Goal: Task Accomplishment & Management: Manage account settings

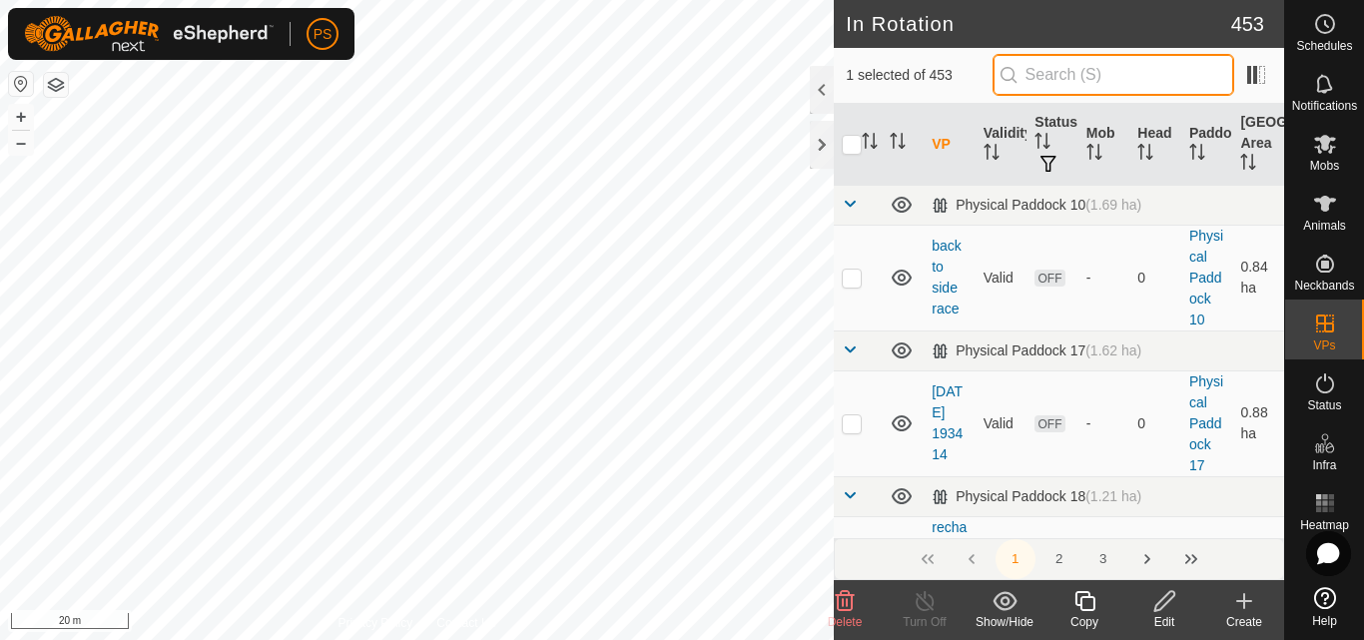
click at [1118, 72] on input "text" at bounding box center [1114, 75] width 242 height 42
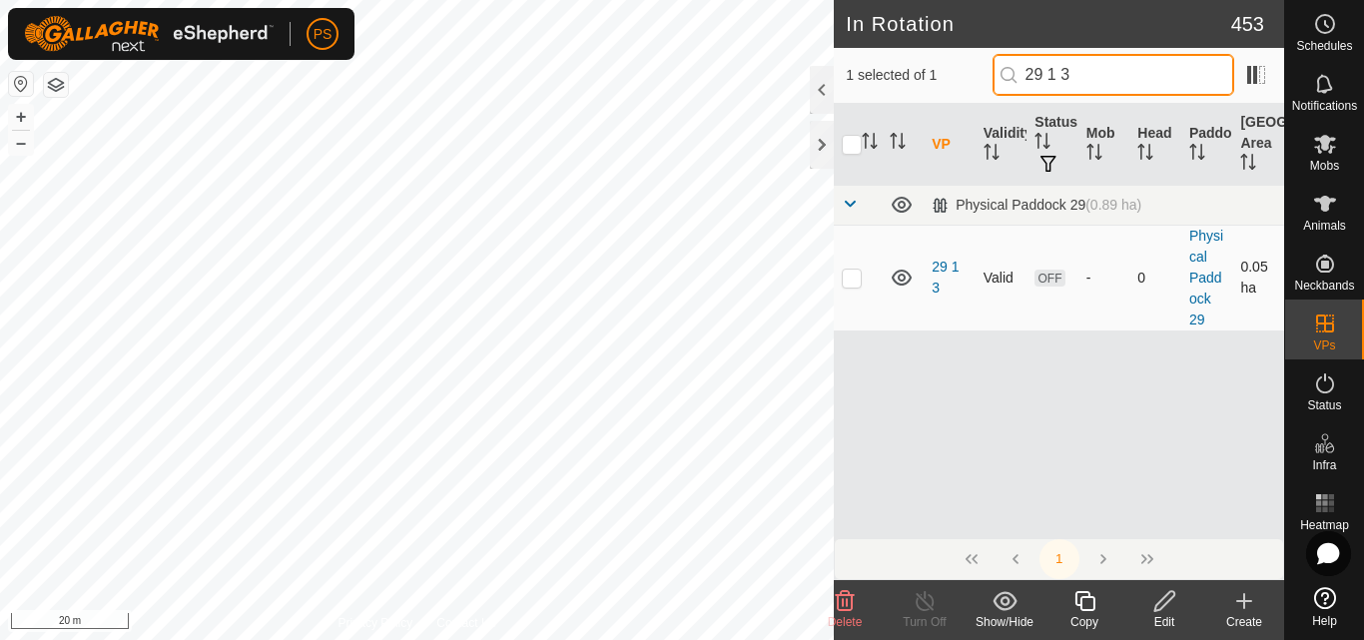
type input "29 1 3"
click at [851, 282] on p-checkbox at bounding box center [852, 278] width 20 height 16
click at [855, 279] on p-checkbox at bounding box center [852, 278] width 20 height 16
checkbox input "false"
click at [91, 59] on div "PS" at bounding box center [181, 34] width 347 height 52
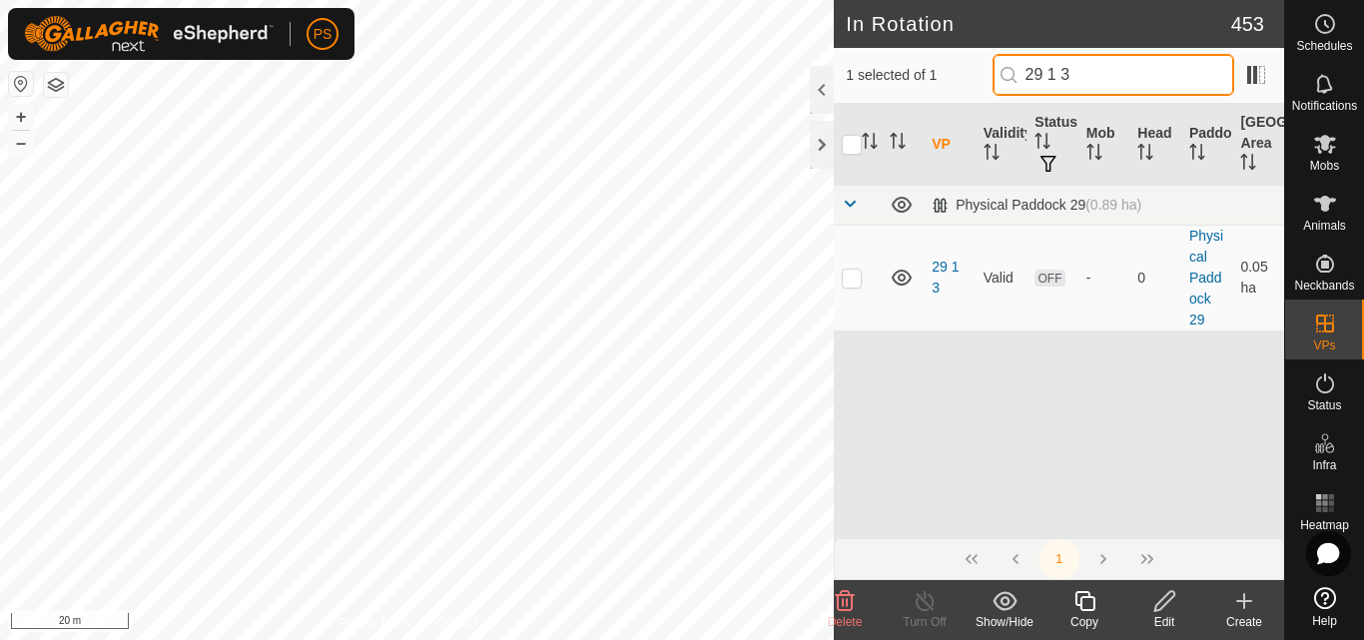
click at [1137, 69] on input "29 1 3" at bounding box center [1114, 75] width 242 height 42
type input "29 1 5"
click at [852, 282] on p-checkbox at bounding box center [852, 278] width 20 height 16
checkbox input "false"
click at [1114, 75] on input "29 1 5" at bounding box center [1114, 75] width 242 height 42
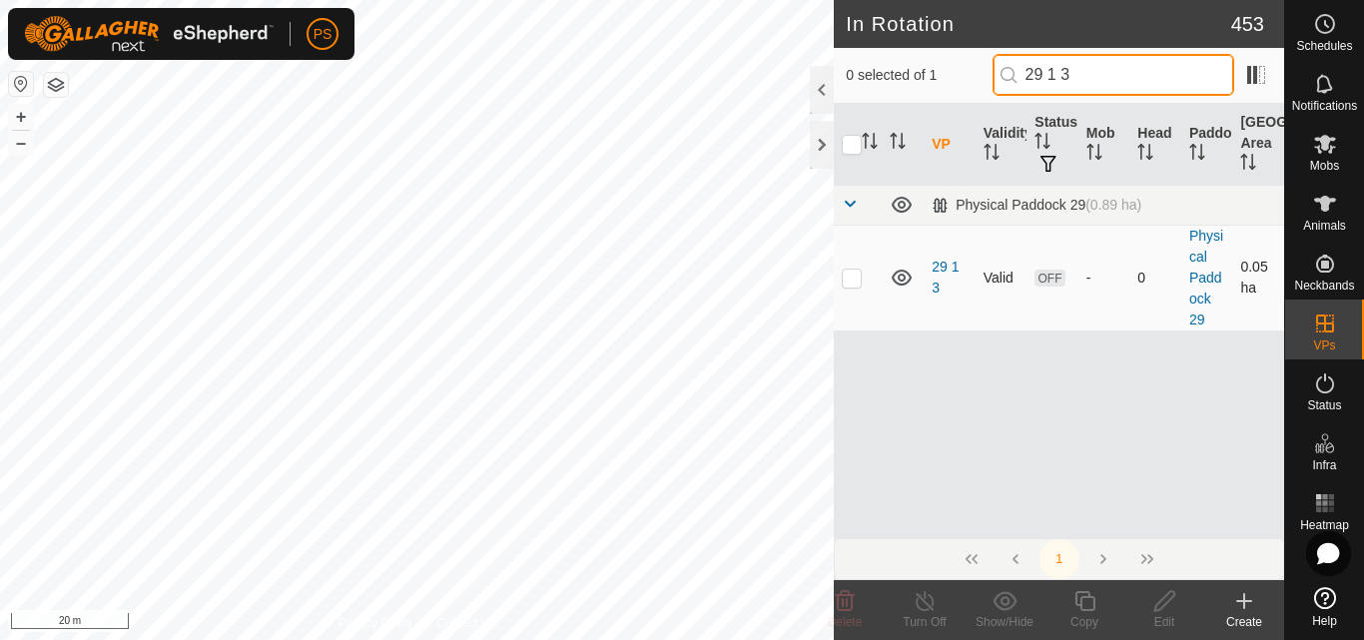
type input "29 1 3"
click at [851, 280] on p-checkbox at bounding box center [852, 278] width 20 height 16
checkbox input "true"
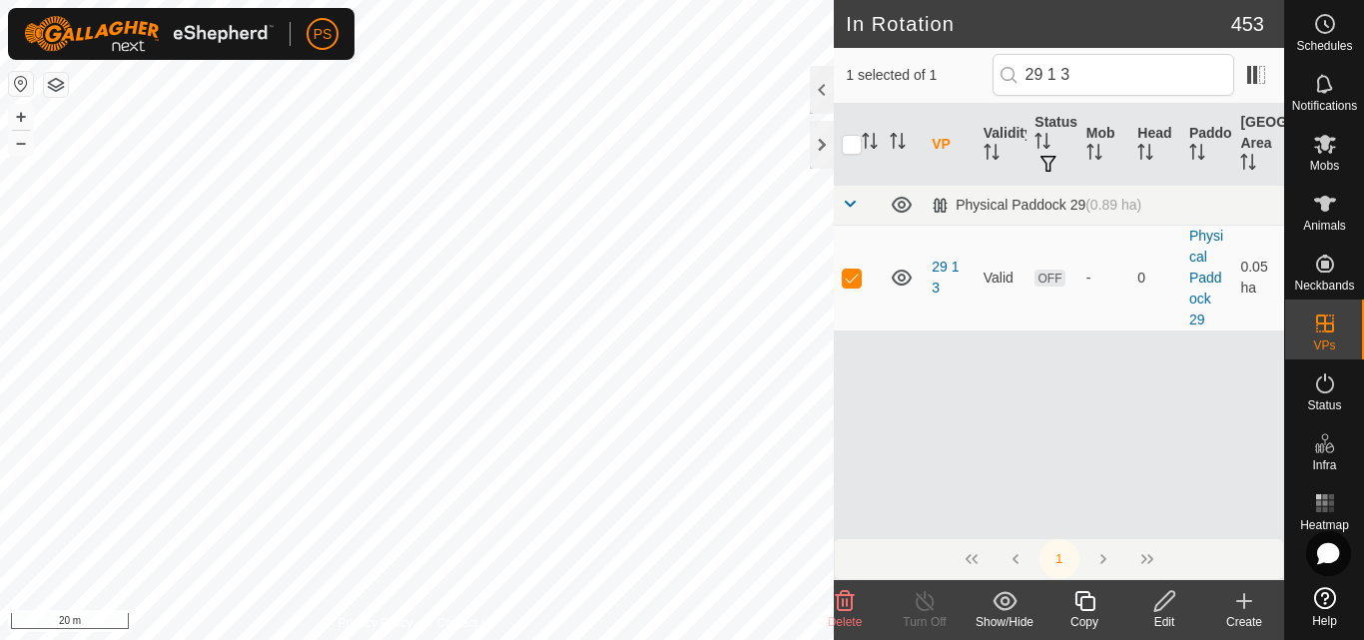
click at [1170, 598] on icon at bounding box center [1165, 601] width 25 height 24
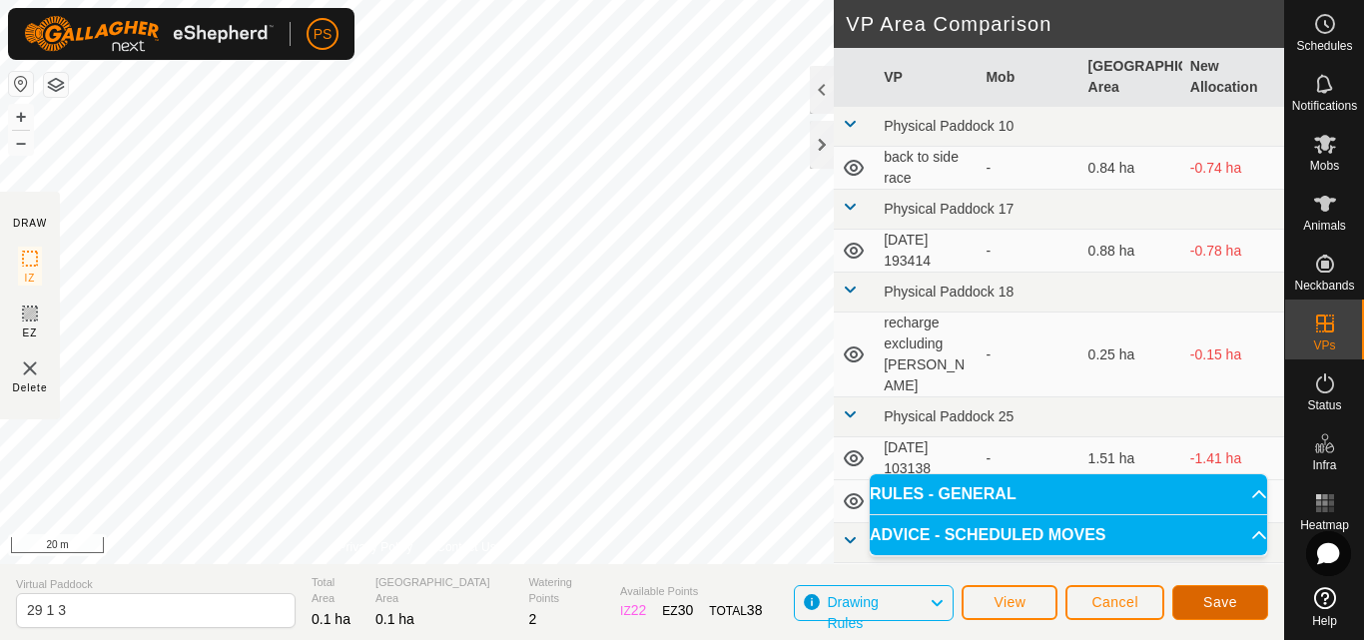
click at [1221, 604] on span "Save" at bounding box center [1220, 602] width 34 height 16
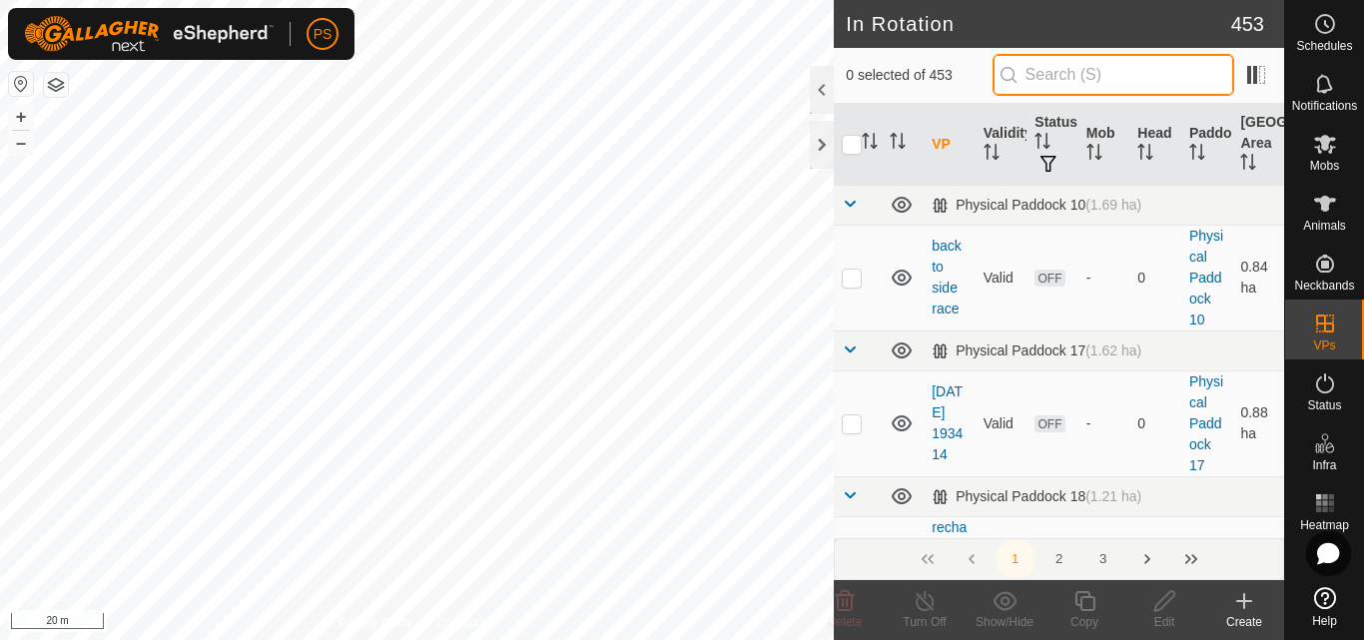
click at [1068, 75] on input "text" at bounding box center [1114, 75] width 242 height 42
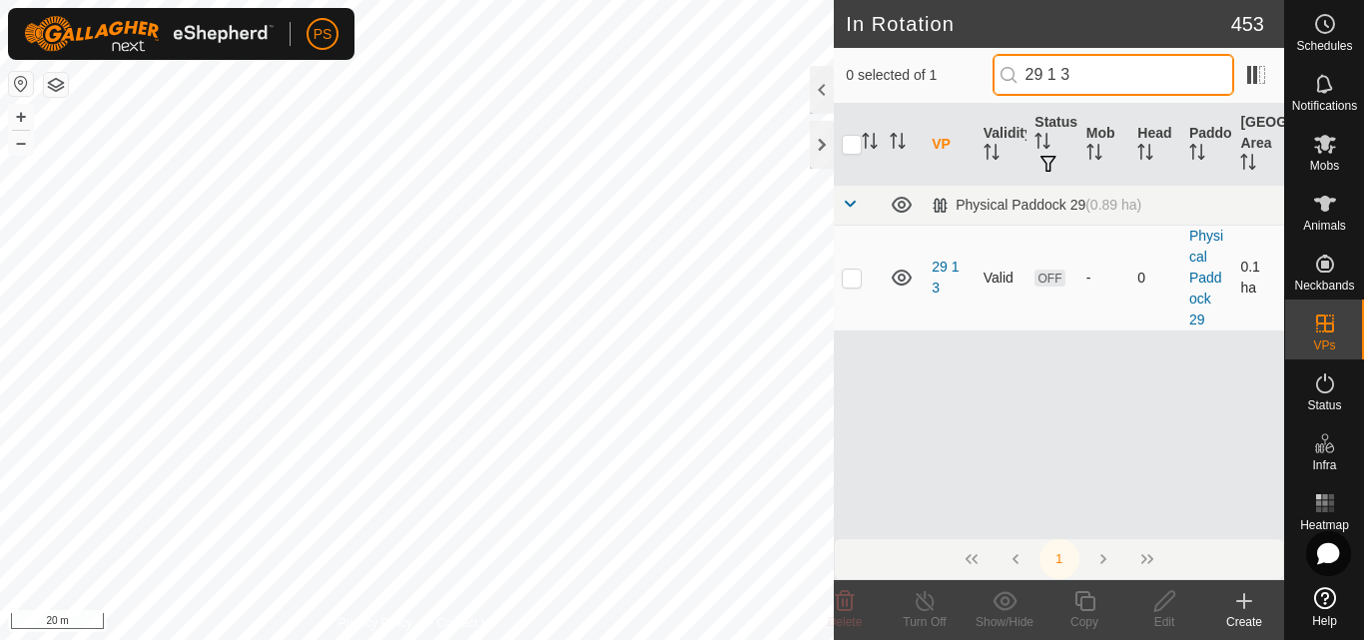
type input "29 1 3"
click at [854, 282] on p-checkbox at bounding box center [852, 278] width 20 height 16
checkbox input "true"
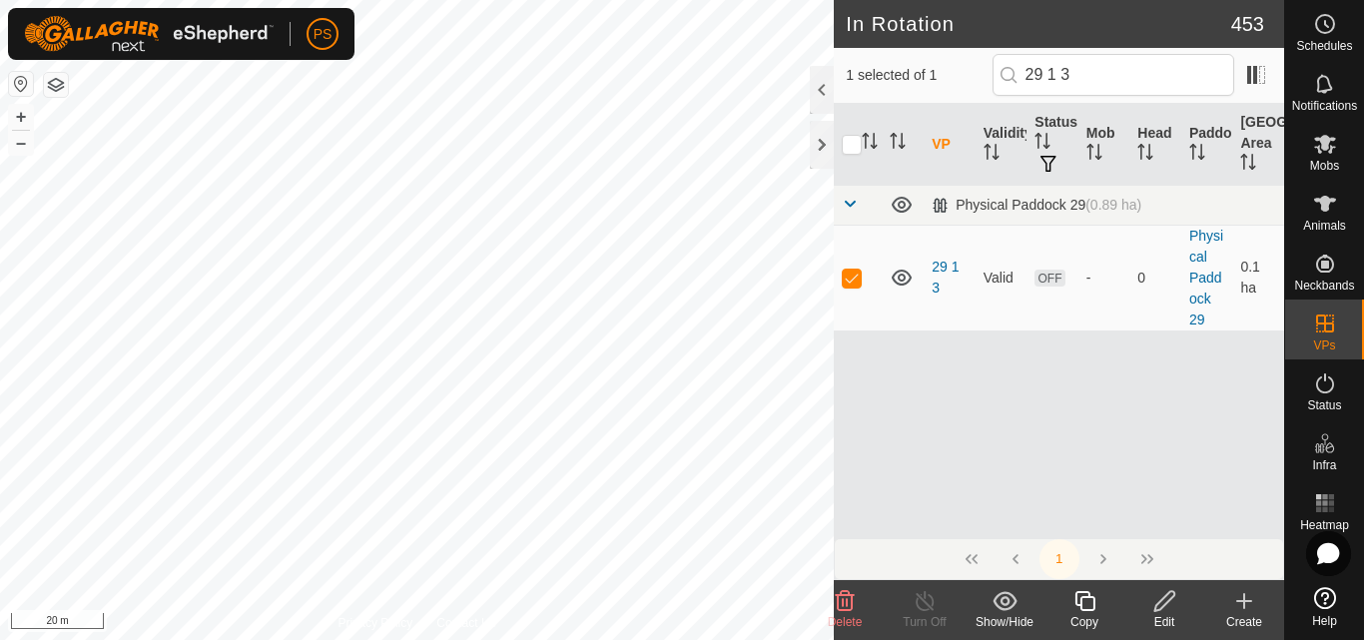
click at [1068, 401] on div "VP Validity Status Mob Head Paddock Grazing Area Physical Paddock 29 (0.89 ha) …" at bounding box center [1059, 321] width 450 height 434
click at [1324, 146] on icon at bounding box center [1325, 144] width 22 height 19
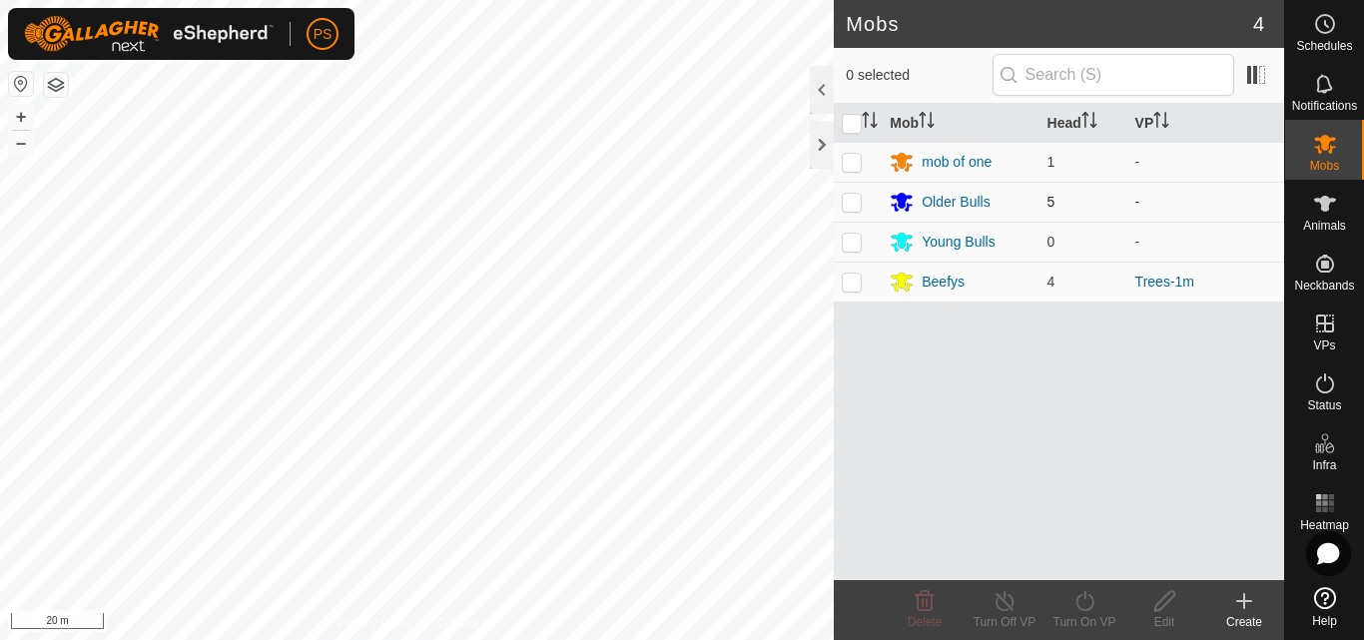
click at [853, 202] on p-checkbox at bounding box center [852, 202] width 20 height 16
checkbox input "true"
click at [1087, 603] on icon at bounding box center [1085, 601] width 25 height 24
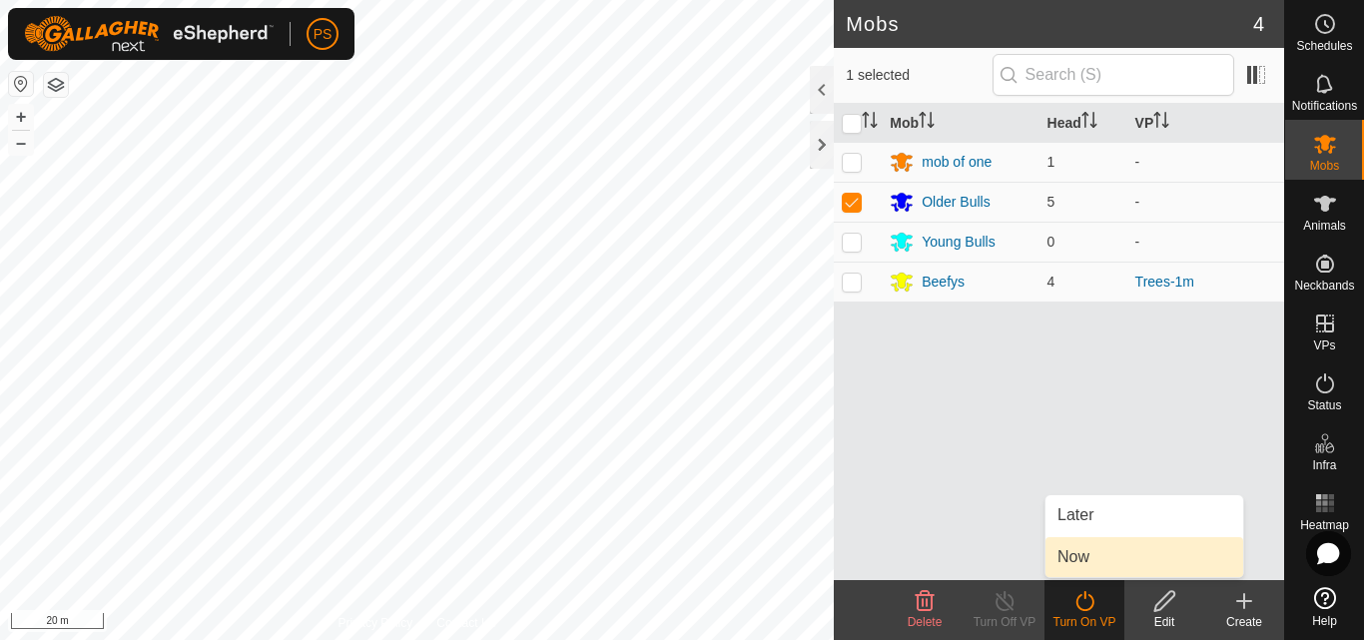
click at [1088, 559] on link "Now" at bounding box center [1145, 557] width 198 height 40
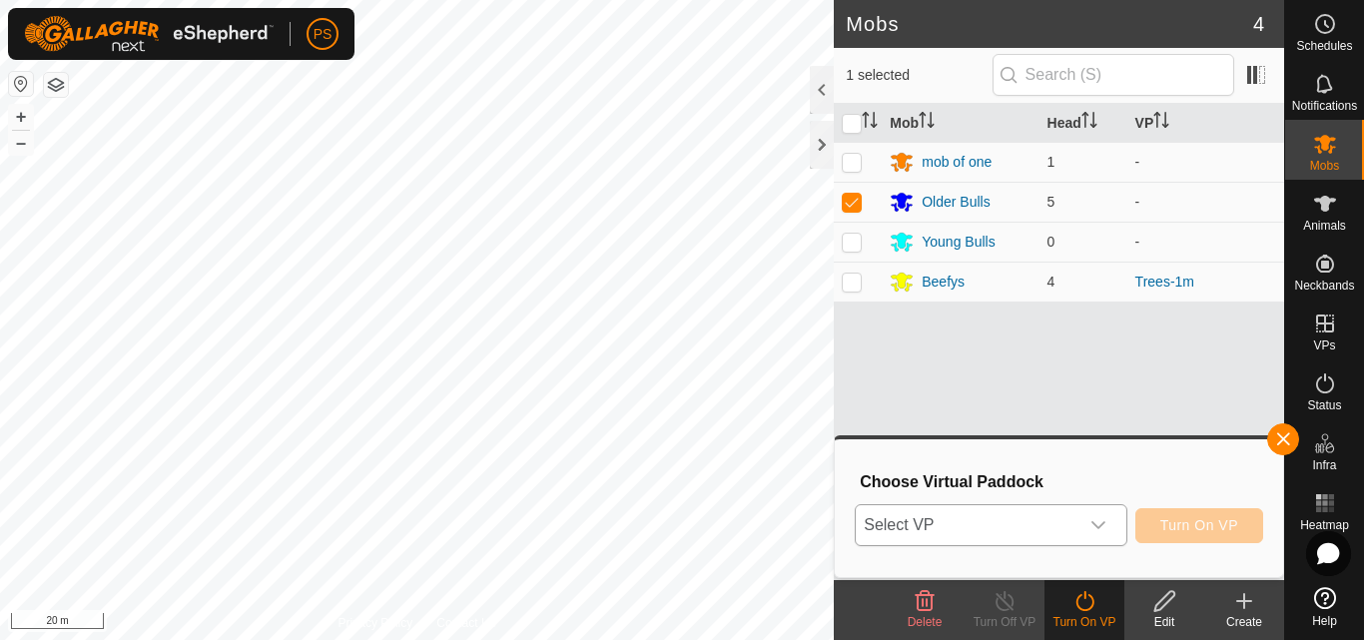
click at [1095, 523] on icon "dropdown trigger" at bounding box center [1099, 525] width 16 height 16
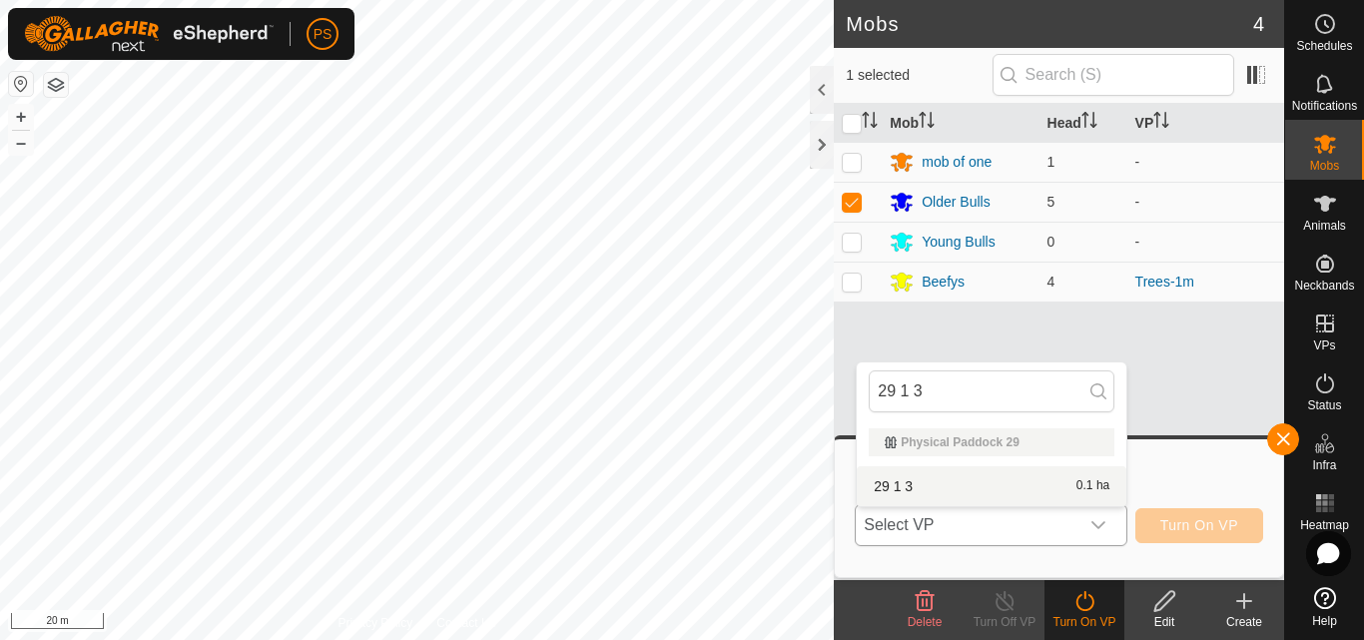
type input "29 1 3"
click at [965, 491] on div "29 1 3 0.1 ha" at bounding box center [992, 486] width 246 height 24
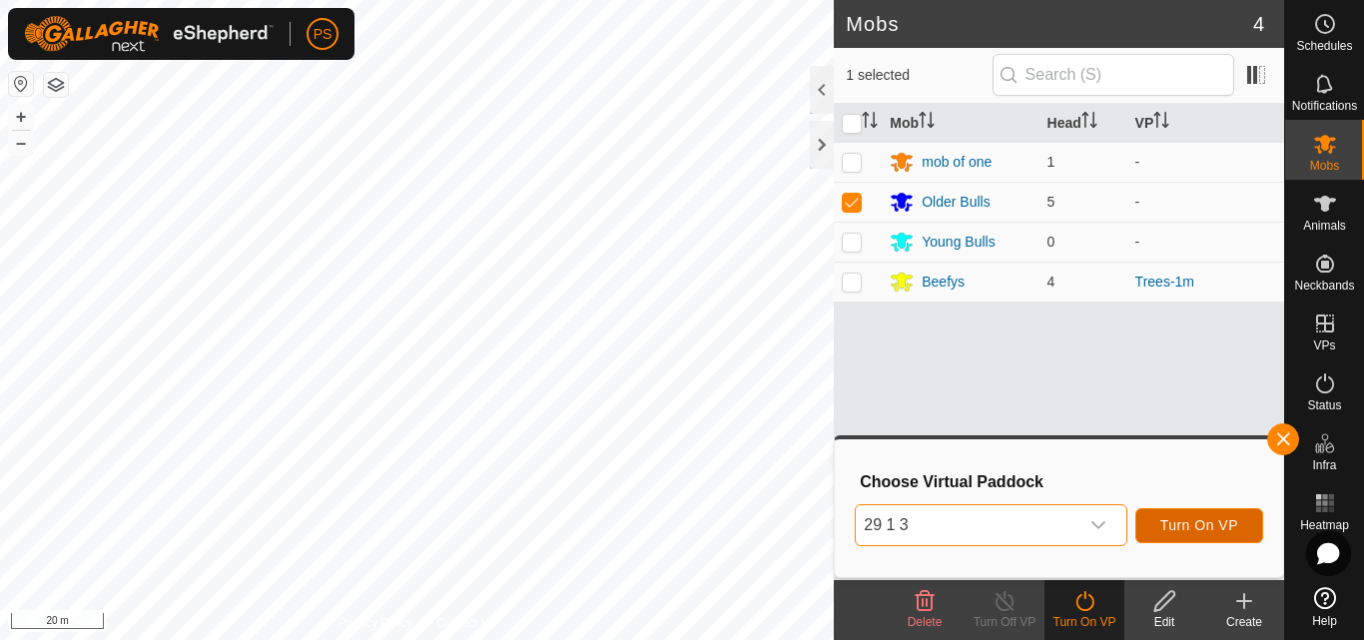
click at [1221, 524] on span "Turn On VP" at bounding box center [1200, 525] width 78 height 16
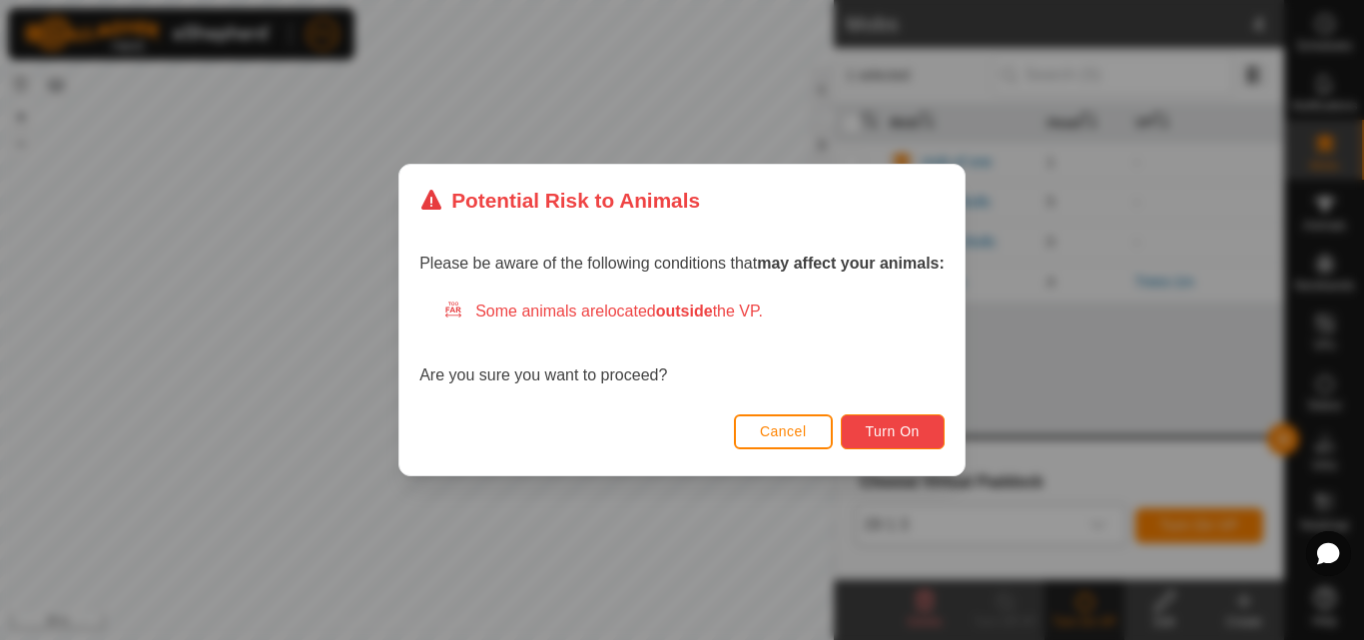
click at [902, 433] on span "Turn On" at bounding box center [893, 431] width 54 height 16
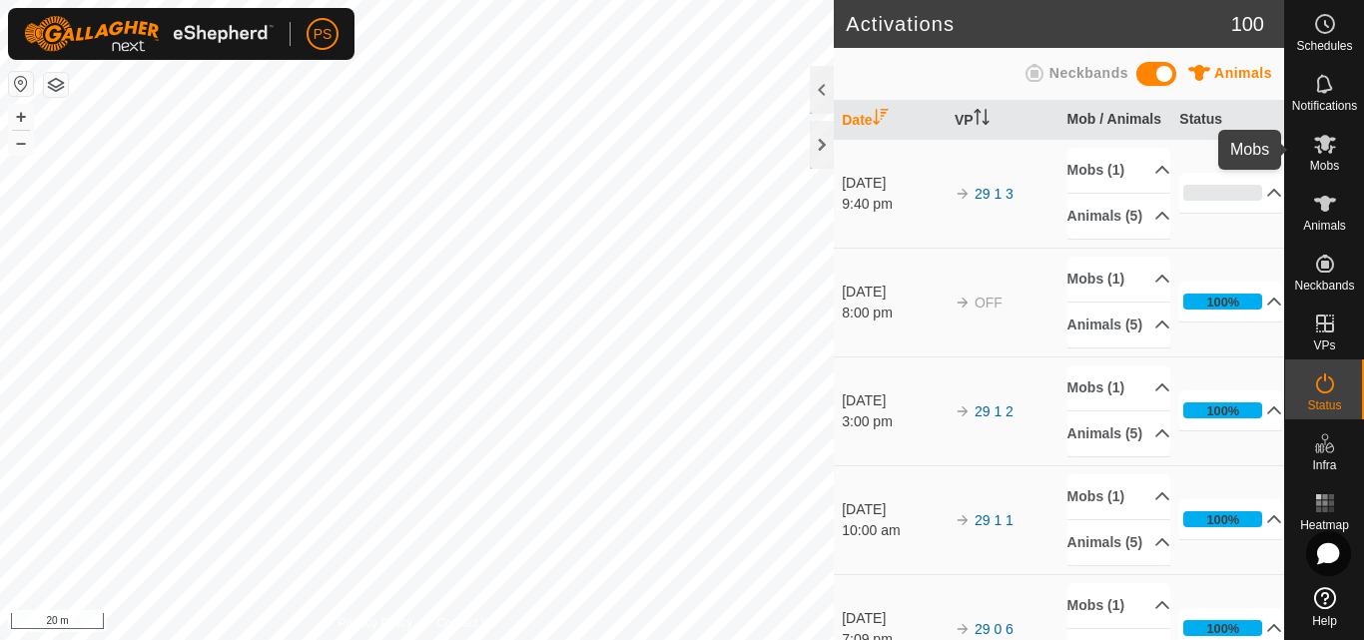
click at [1320, 145] on icon at bounding box center [1325, 144] width 24 height 24
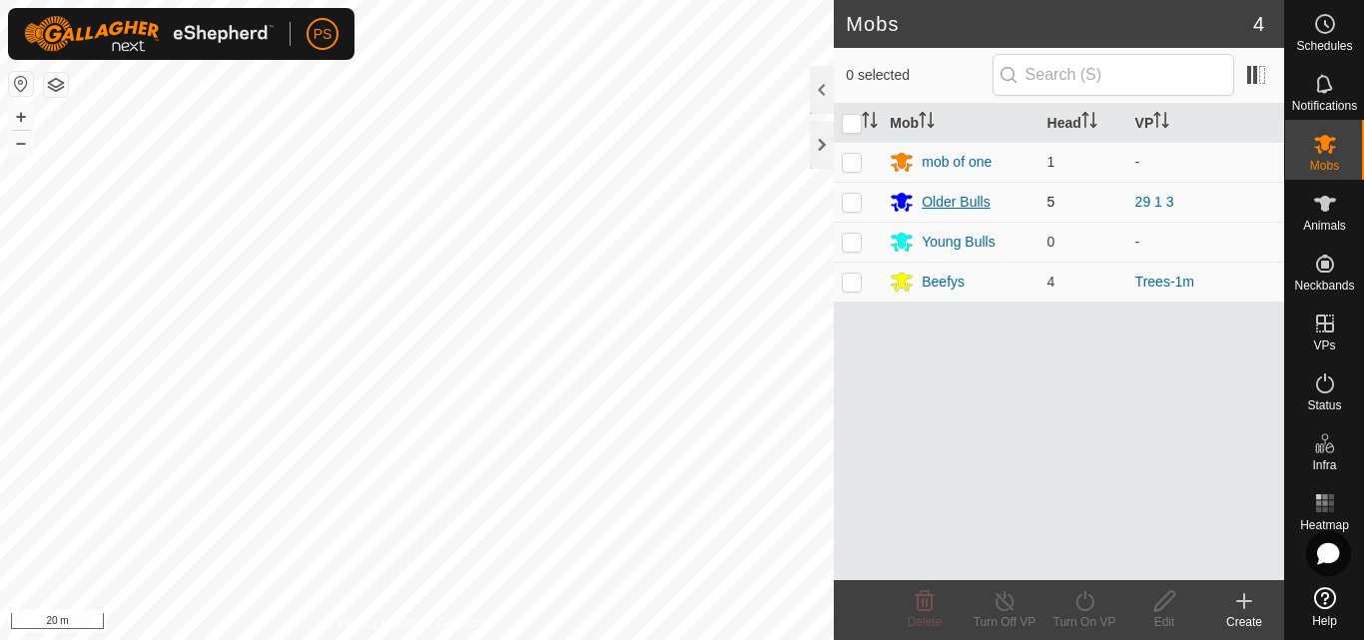
click at [940, 202] on div "Older Bulls" at bounding box center [956, 202] width 68 height 21
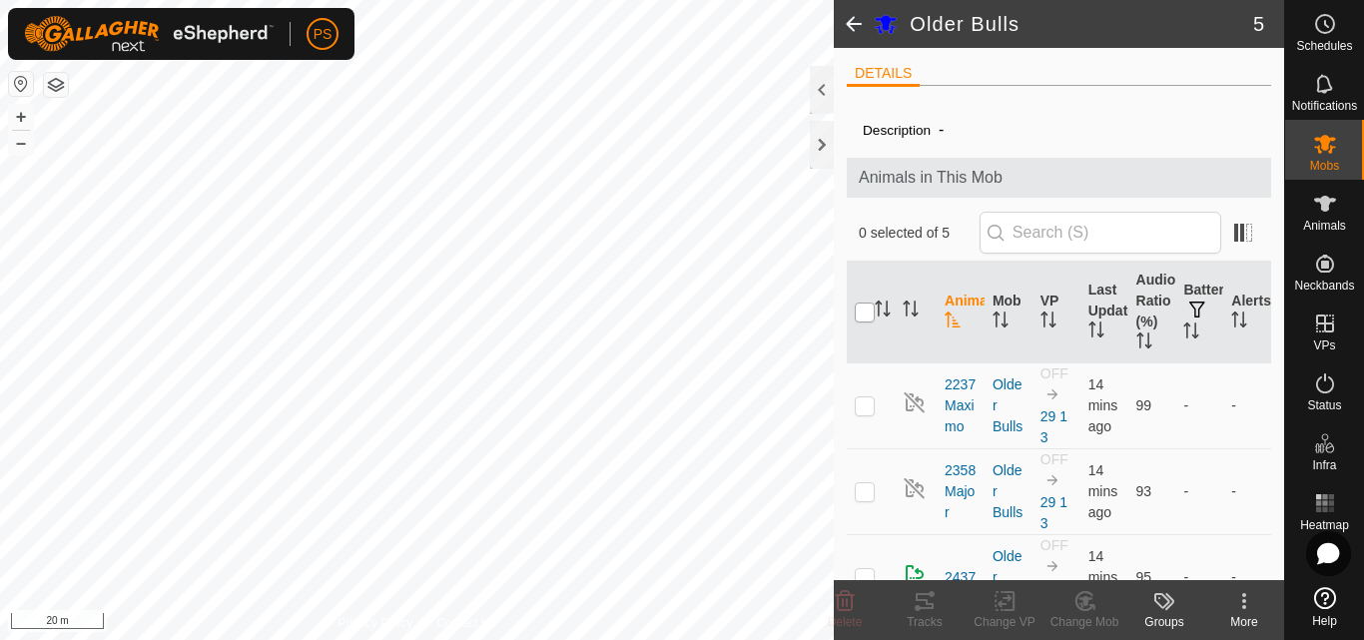
click at [864, 315] on input "checkbox" at bounding box center [865, 313] width 20 height 20
checkbox input "true"
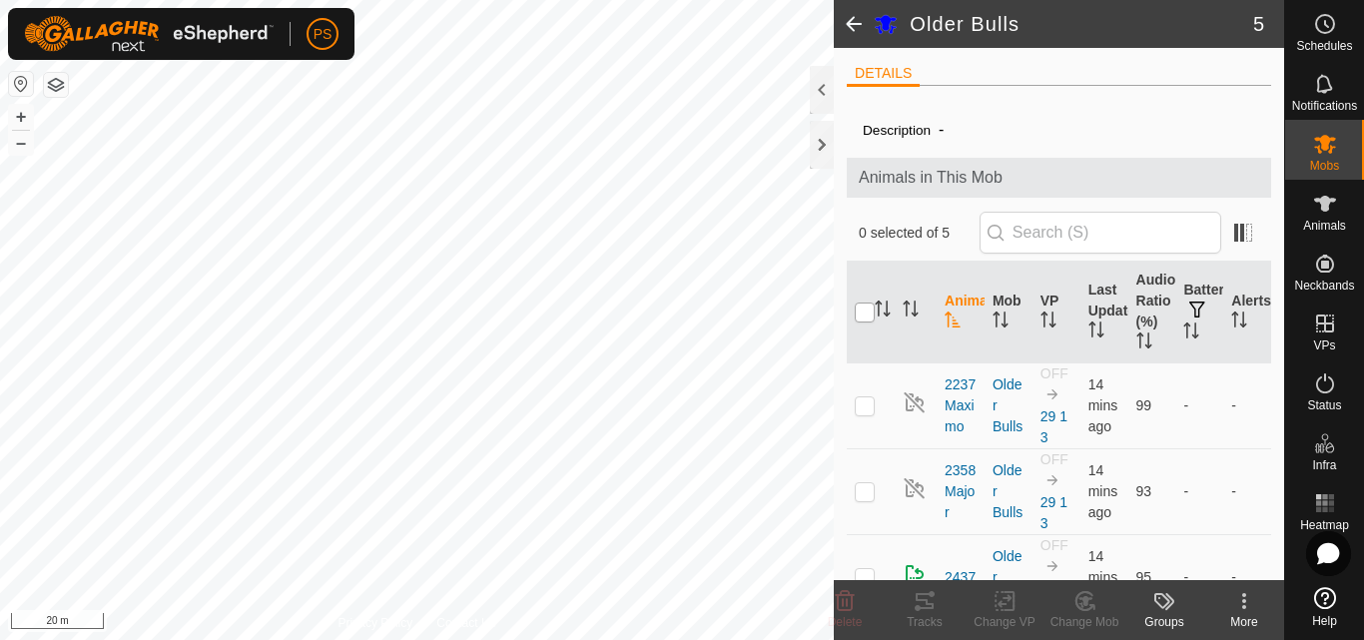
checkbox input "true"
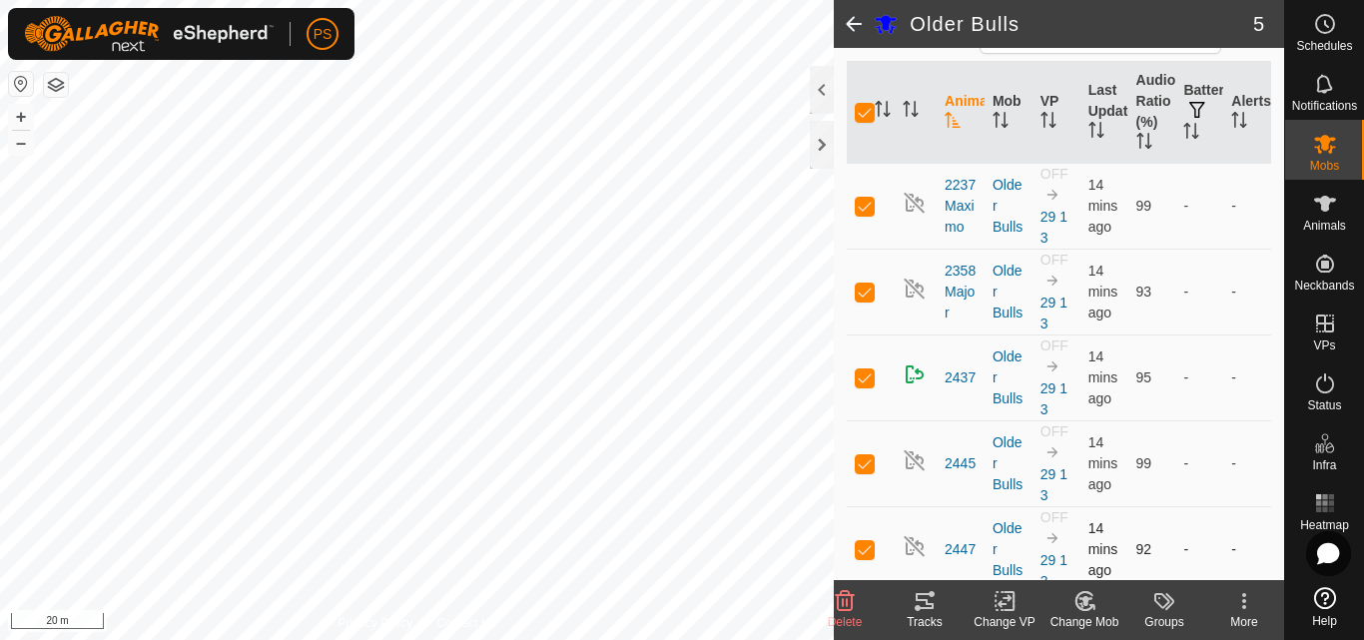
scroll to position [213, 0]
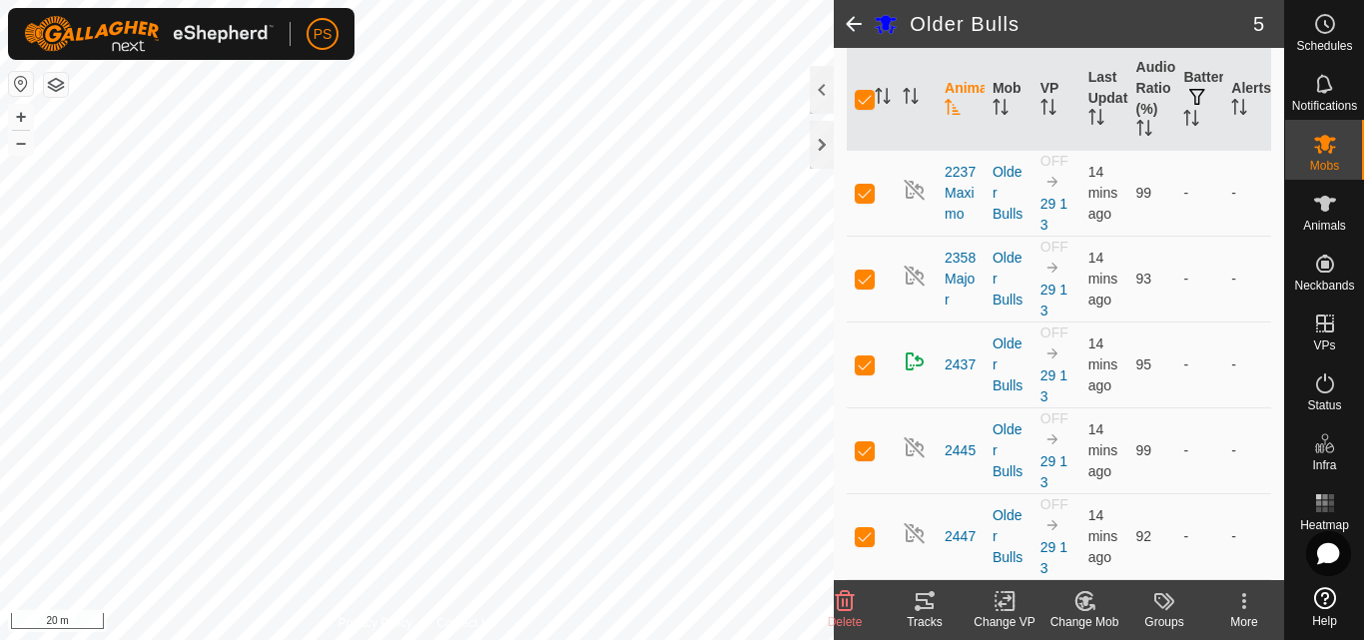
click at [1245, 601] on icon at bounding box center [1244, 601] width 4 height 4
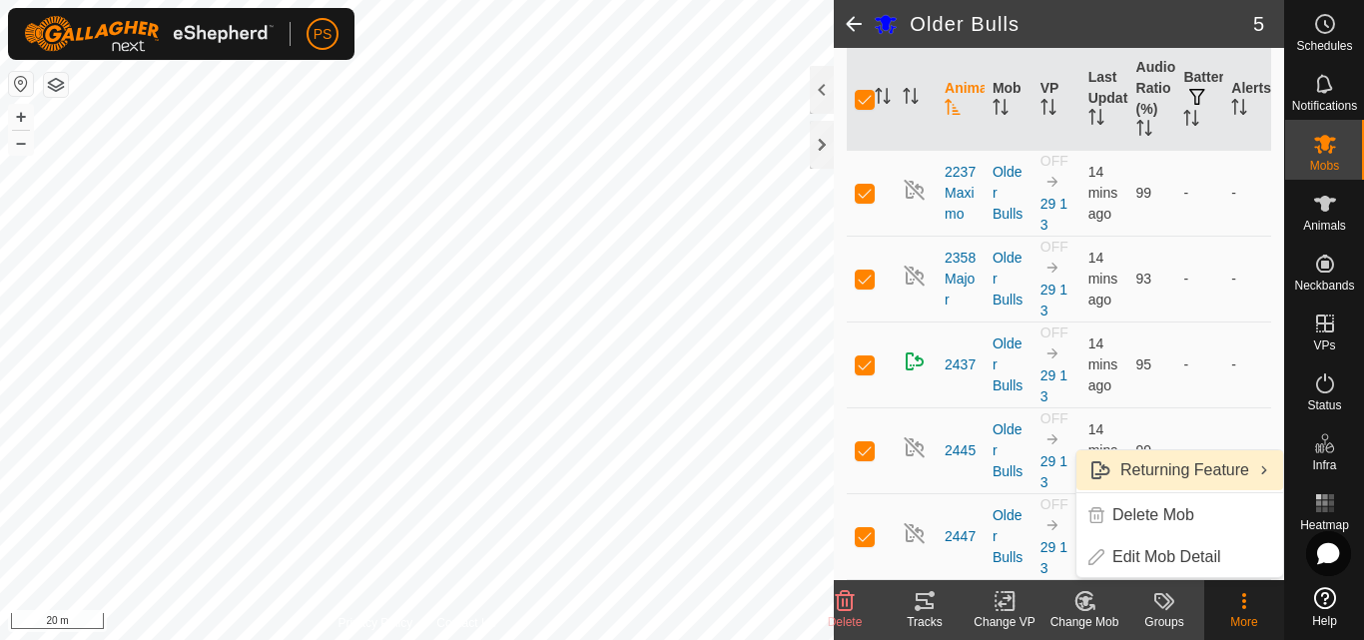
click at [1212, 468] on link "Returning Feature" at bounding box center [1180, 470] width 207 height 40
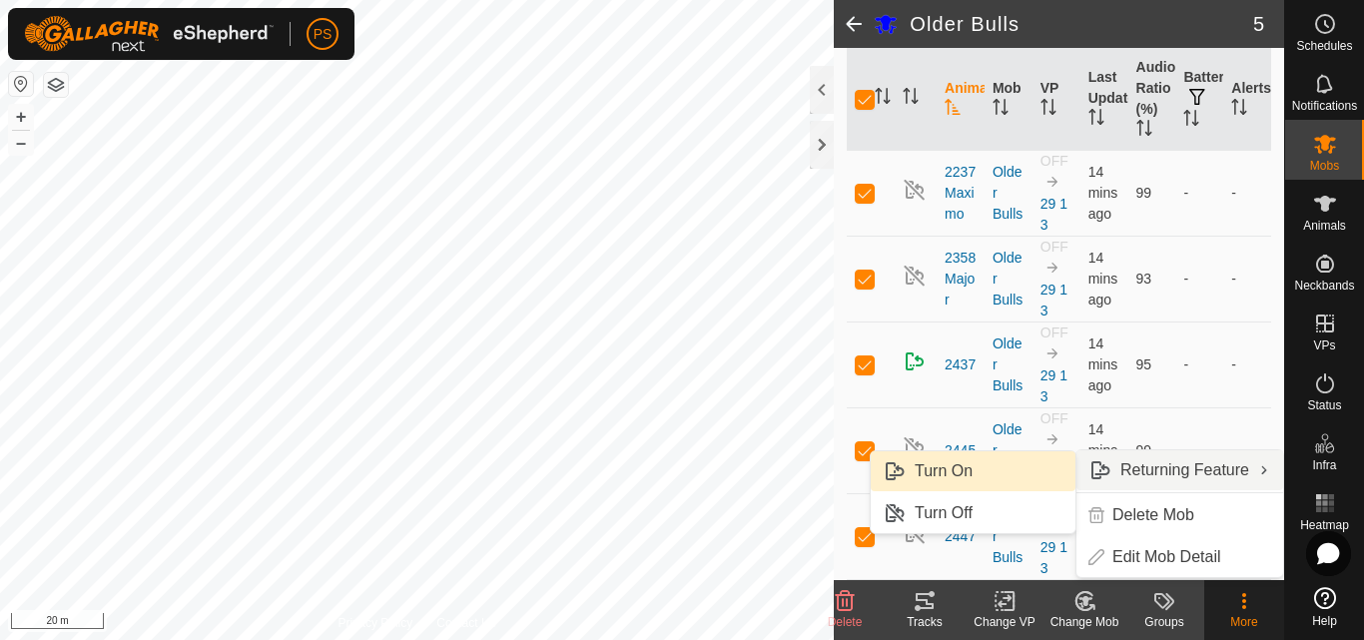
click at [958, 471] on link "Turn On" at bounding box center [973, 471] width 205 height 40
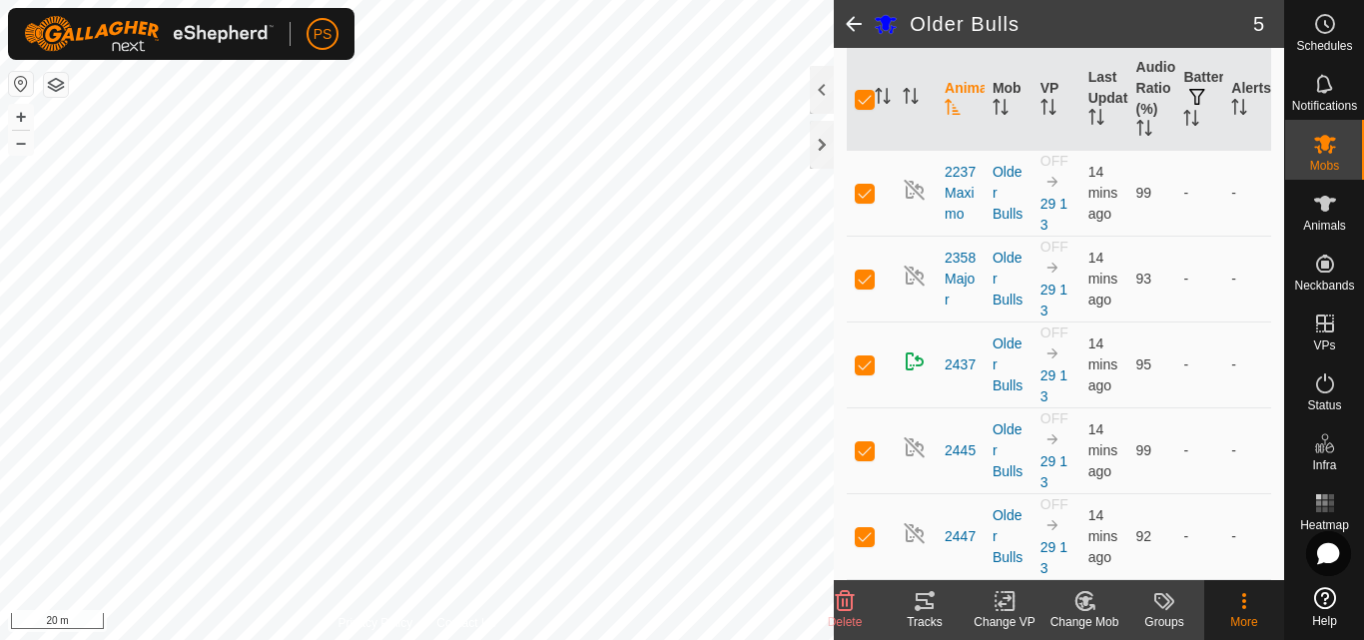
checkbox input "false"
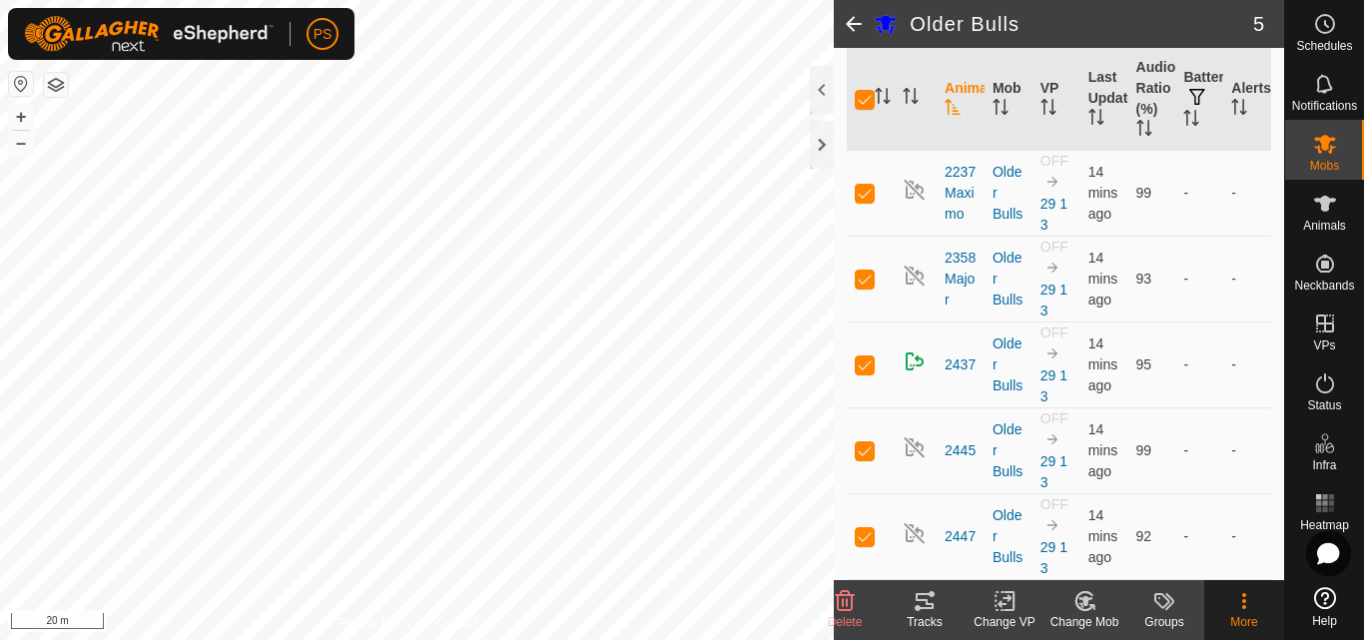
checkbox input "false"
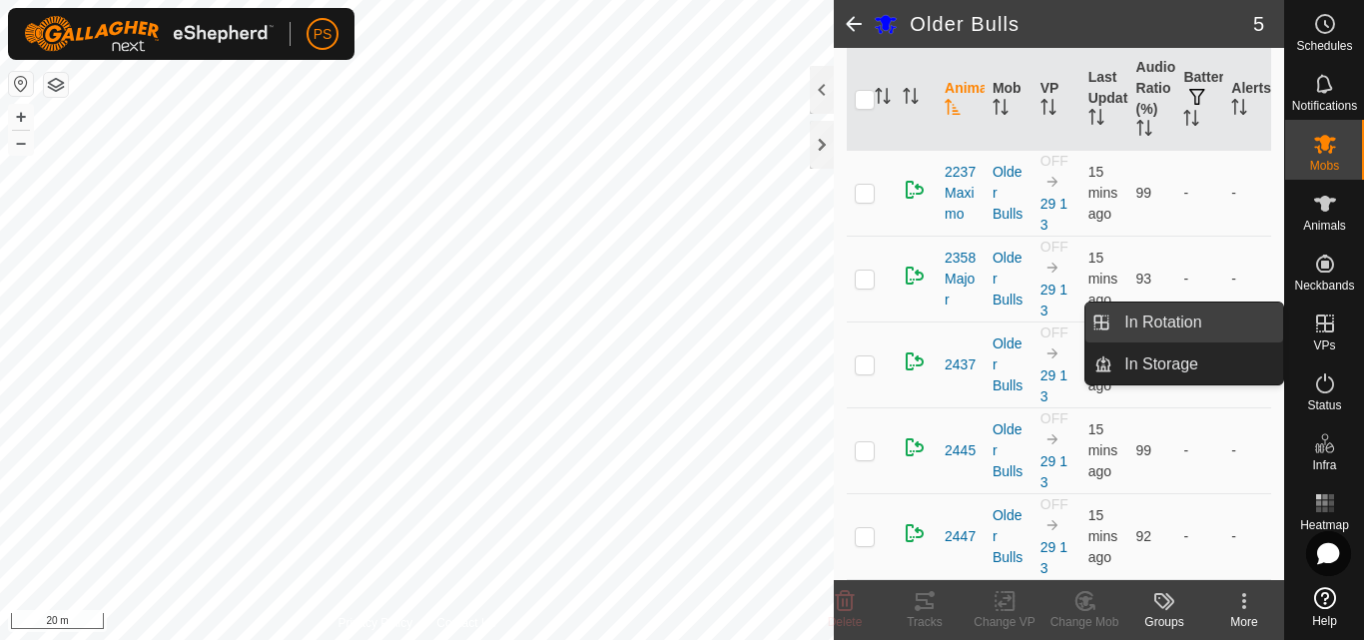
click at [1180, 319] on link "In Rotation" at bounding box center [1198, 323] width 171 height 40
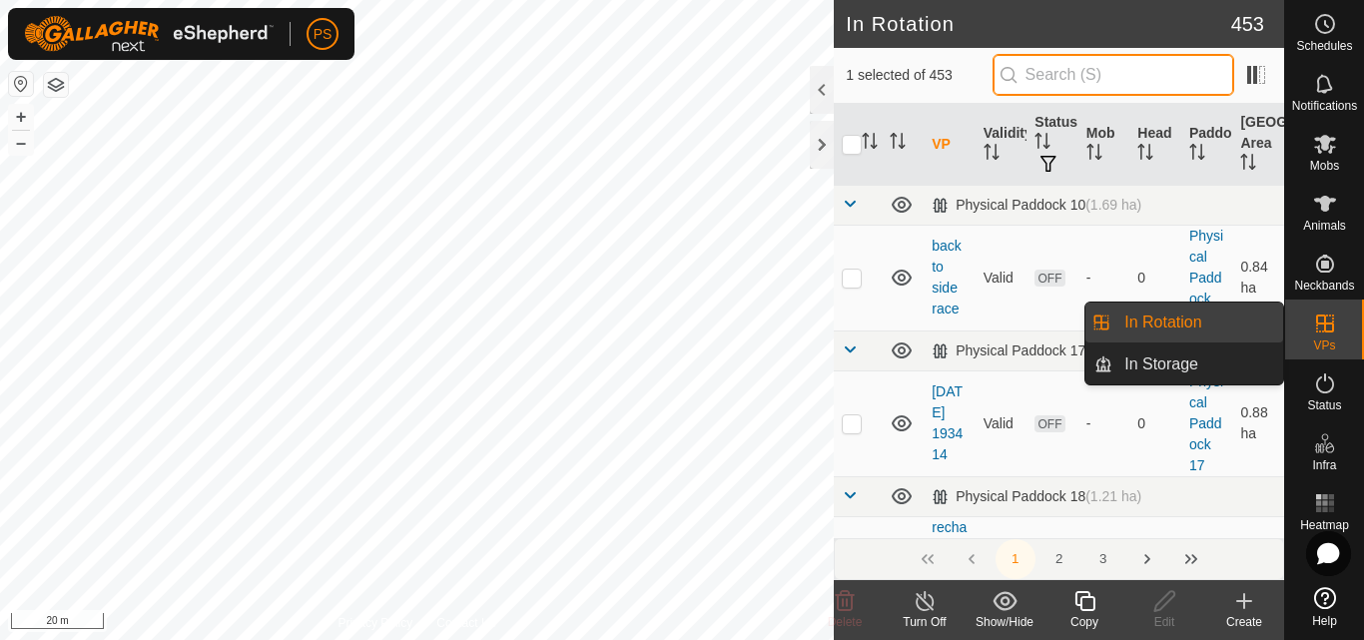
click at [1098, 69] on input "text" at bounding box center [1114, 75] width 242 height 42
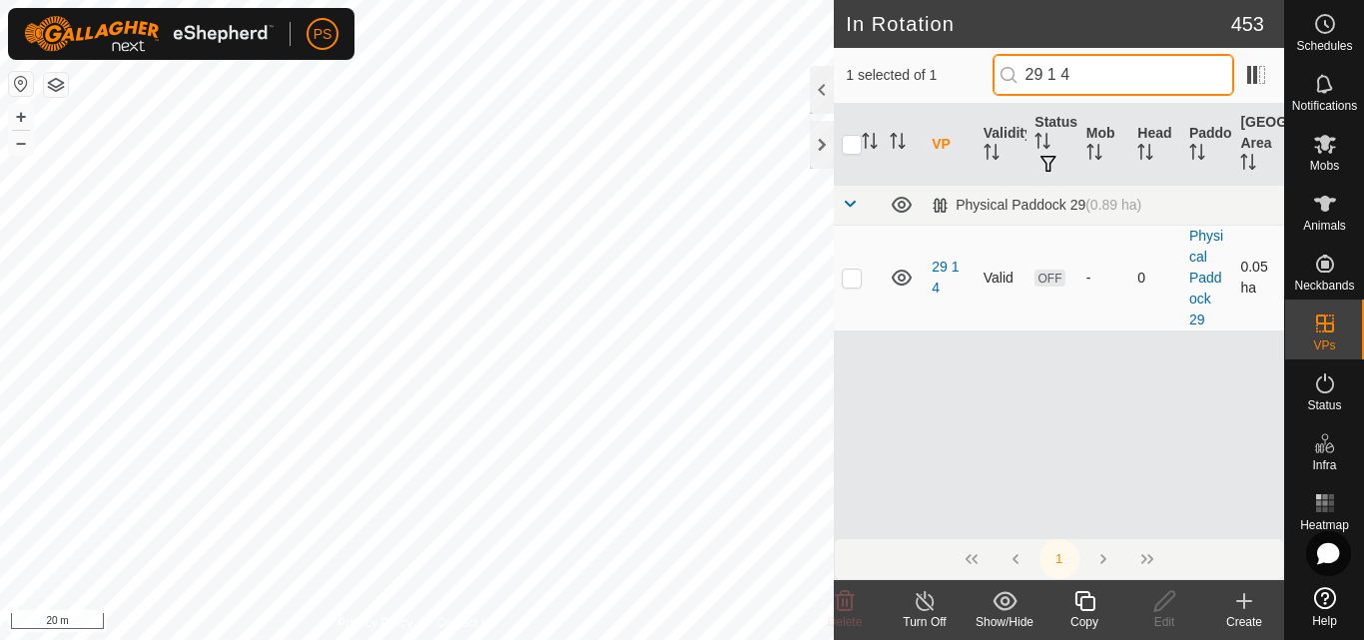
type input "29 1 4"
click at [852, 282] on p-checkbox at bounding box center [852, 278] width 20 height 16
checkbox input "true"
click at [1155, 77] on input "29 1 4" at bounding box center [1114, 75] width 242 height 42
type input "29 1 3"
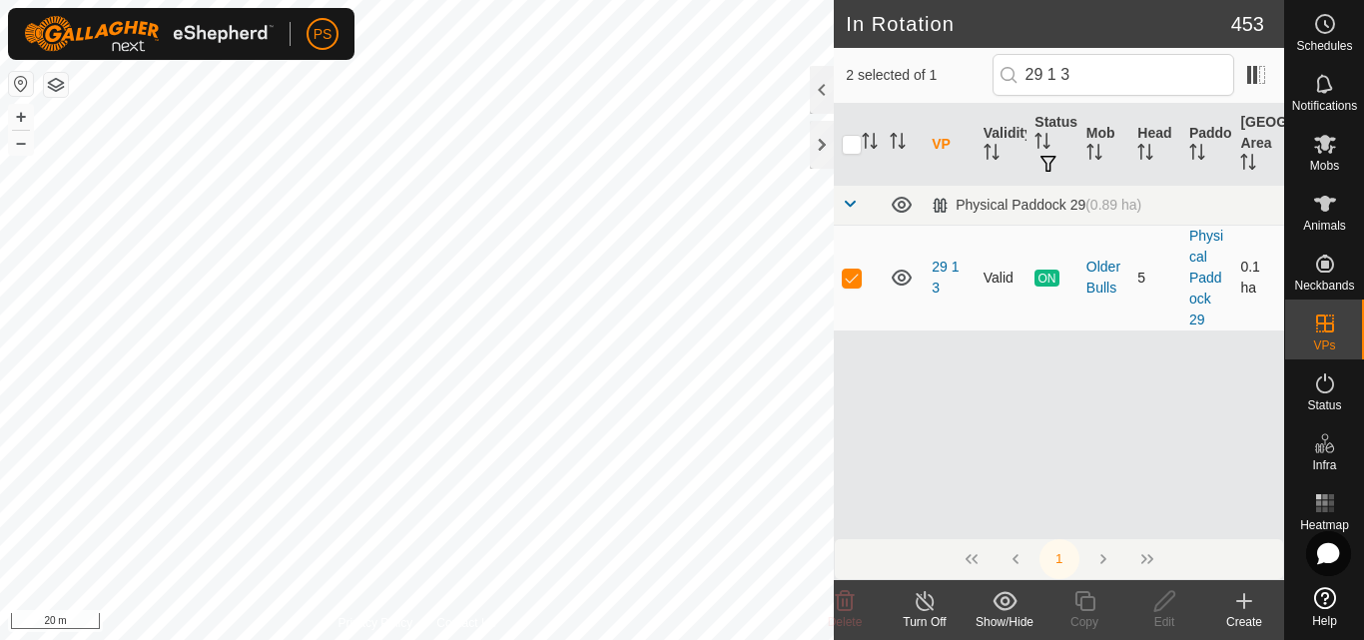
click at [857, 280] on p-checkbox at bounding box center [852, 278] width 20 height 16
checkbox input "false"
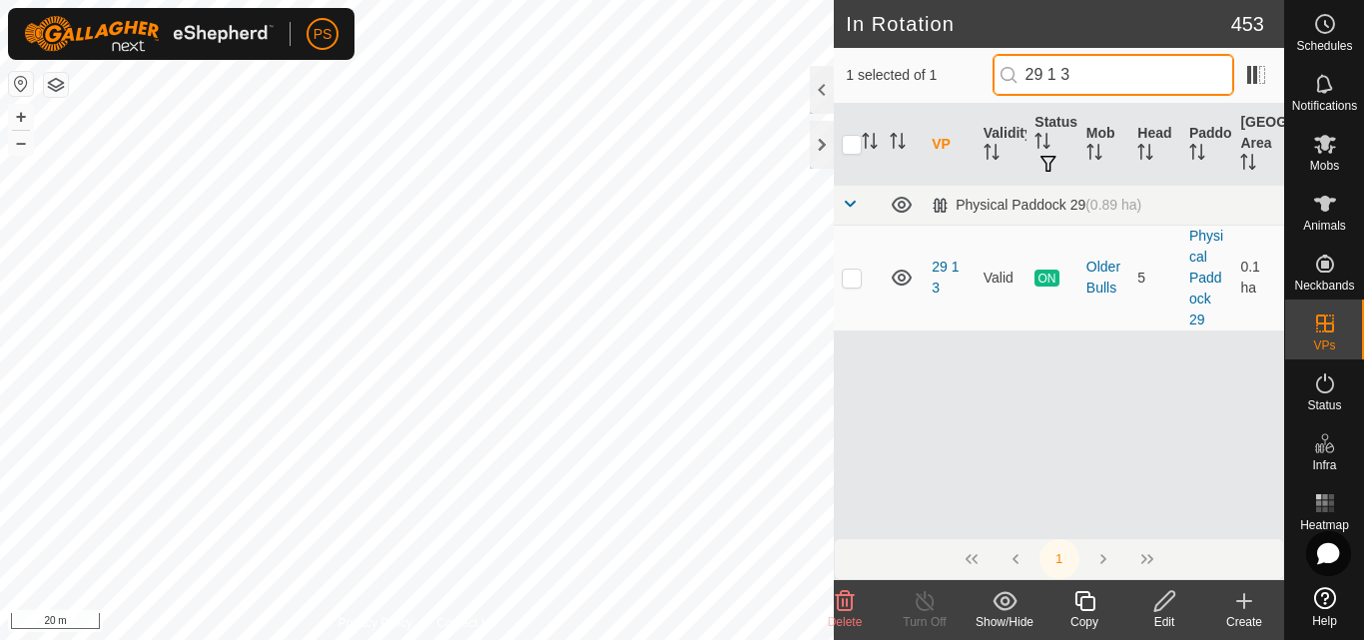
click at [1116, 76] on input "29 1 3" at bounding box center [1114, 75] width 242 height 42
type input "29 1 4"
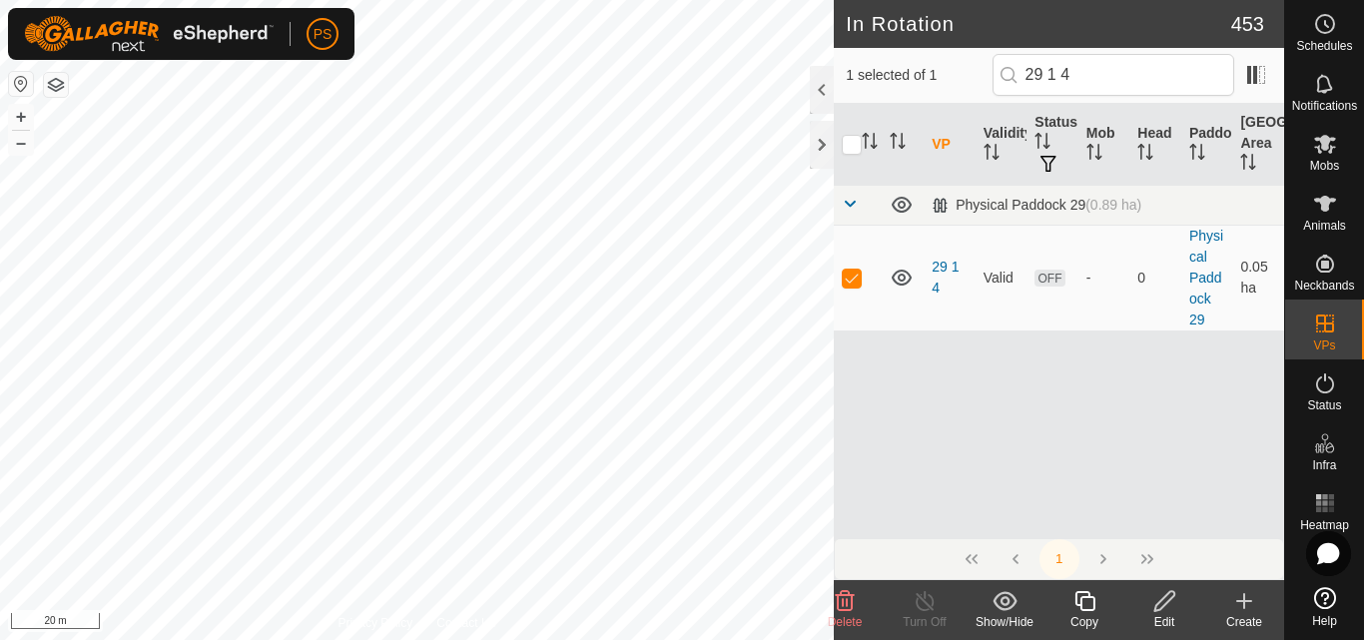
click at [1160, 601] on icon at bounding box center [1165, 601] width 20 height 20
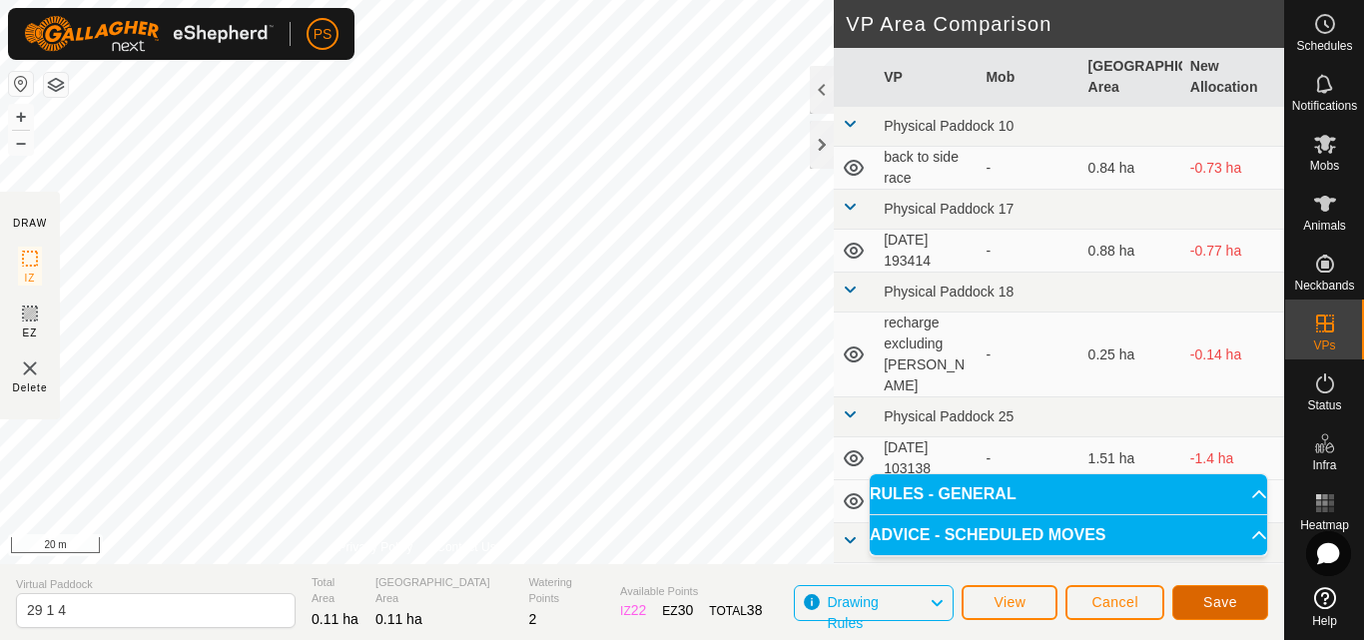
click at [1228, 601] on span "Save" at bounding box center [1220, 602] width 34 height 16
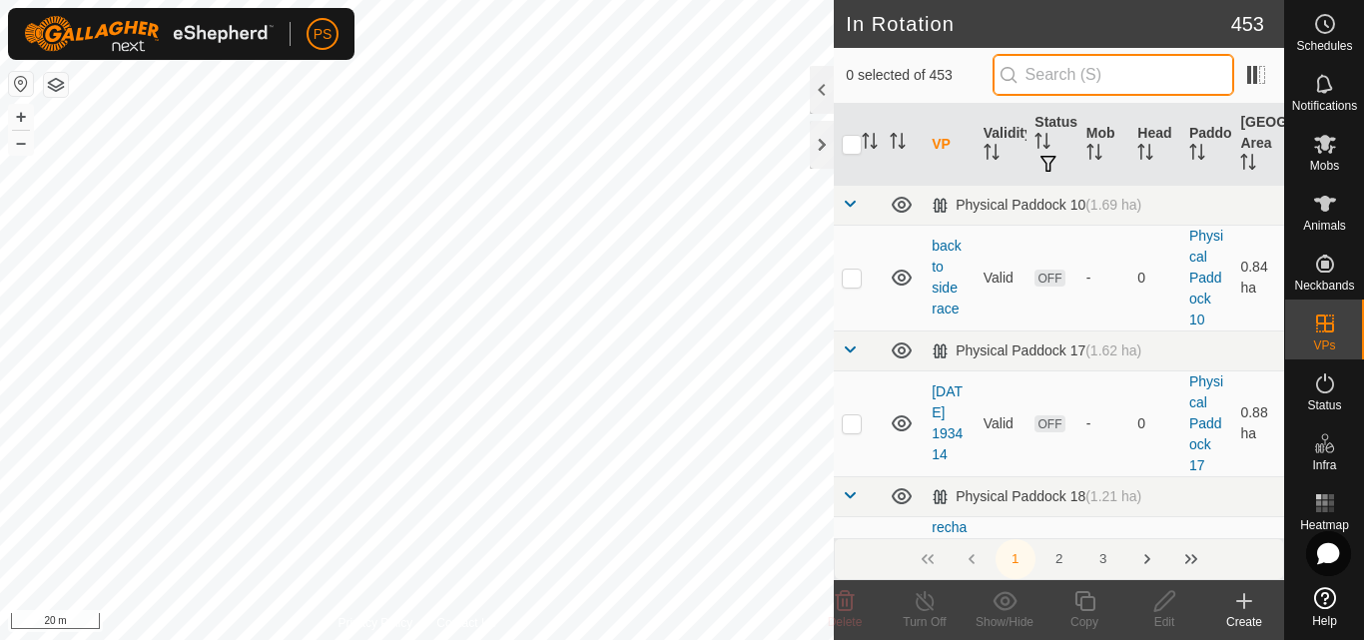
click at [1068, 79] on input "text" at bounding box center [1114, 75] width 242 height 42
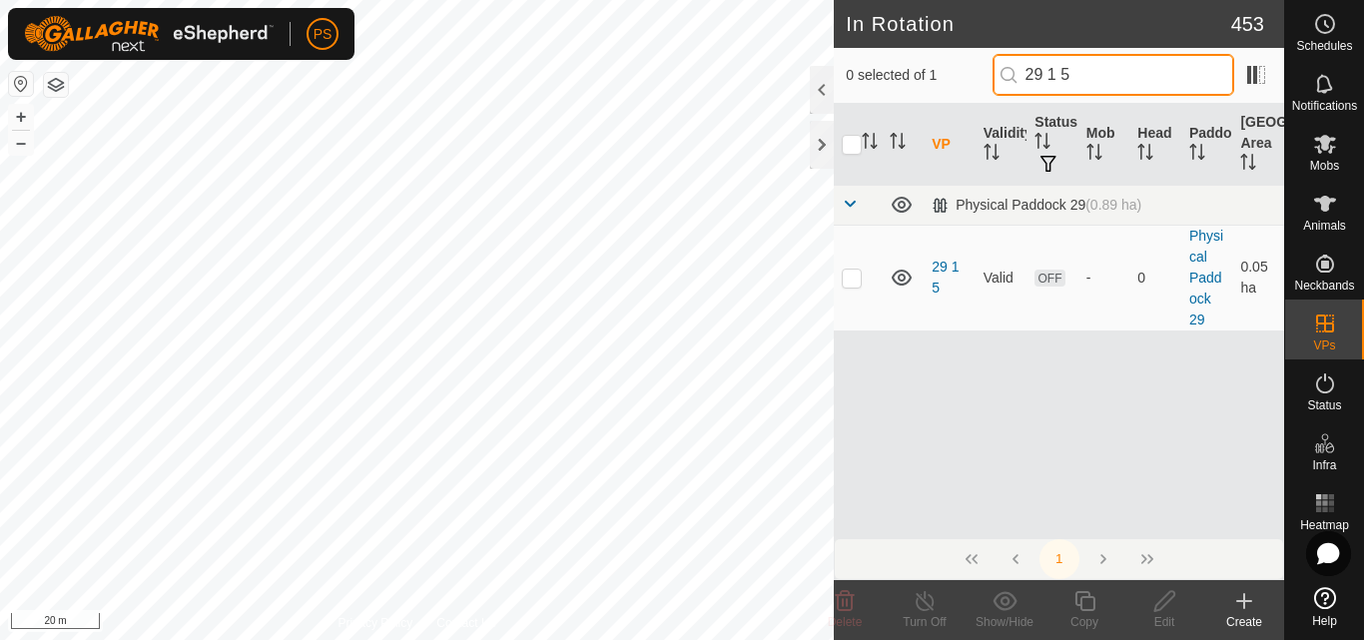
type input "29 1 5"
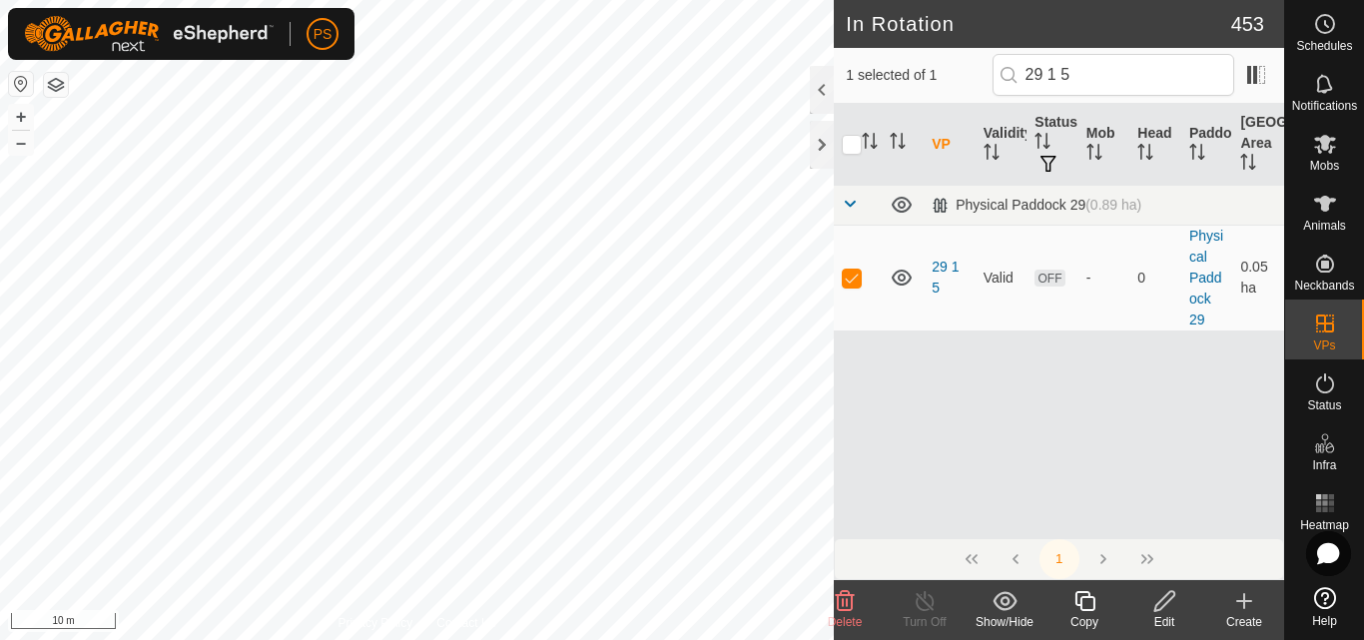
click at [1161, 609] on icon at bounding box center [1165, 601] width 20 height 20
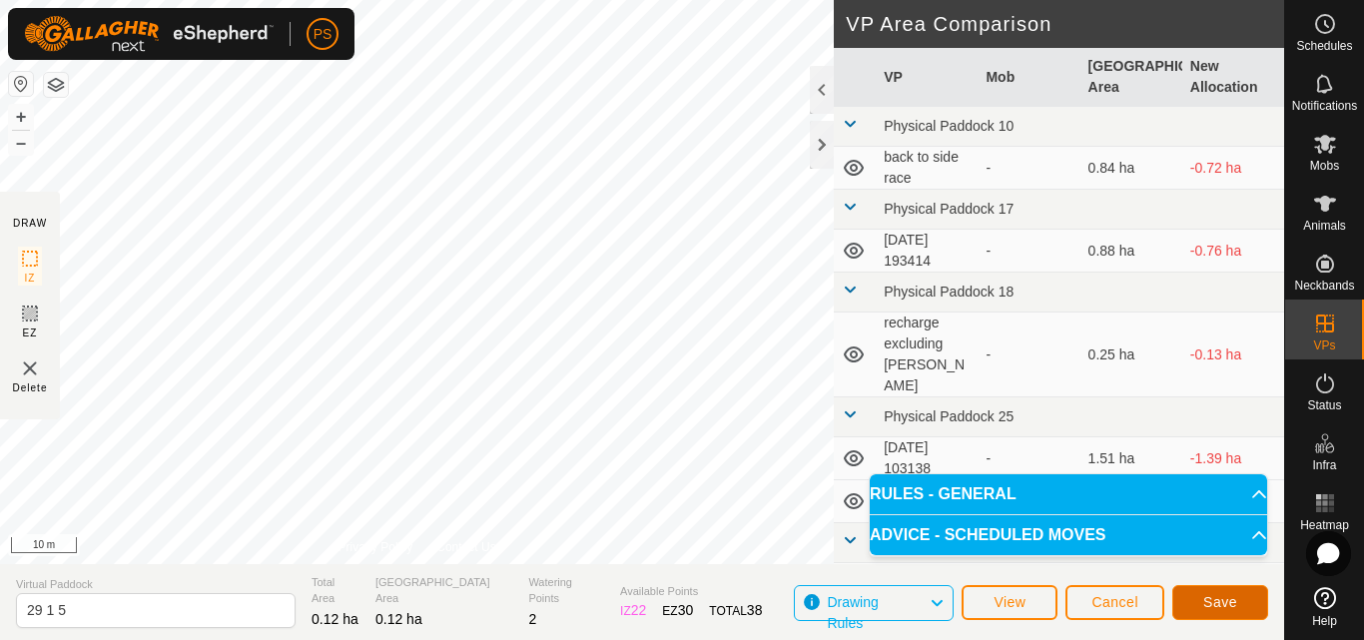
click at [1224, 601] on span "Save" at bounding box center [1220, 602] width 34 height 16
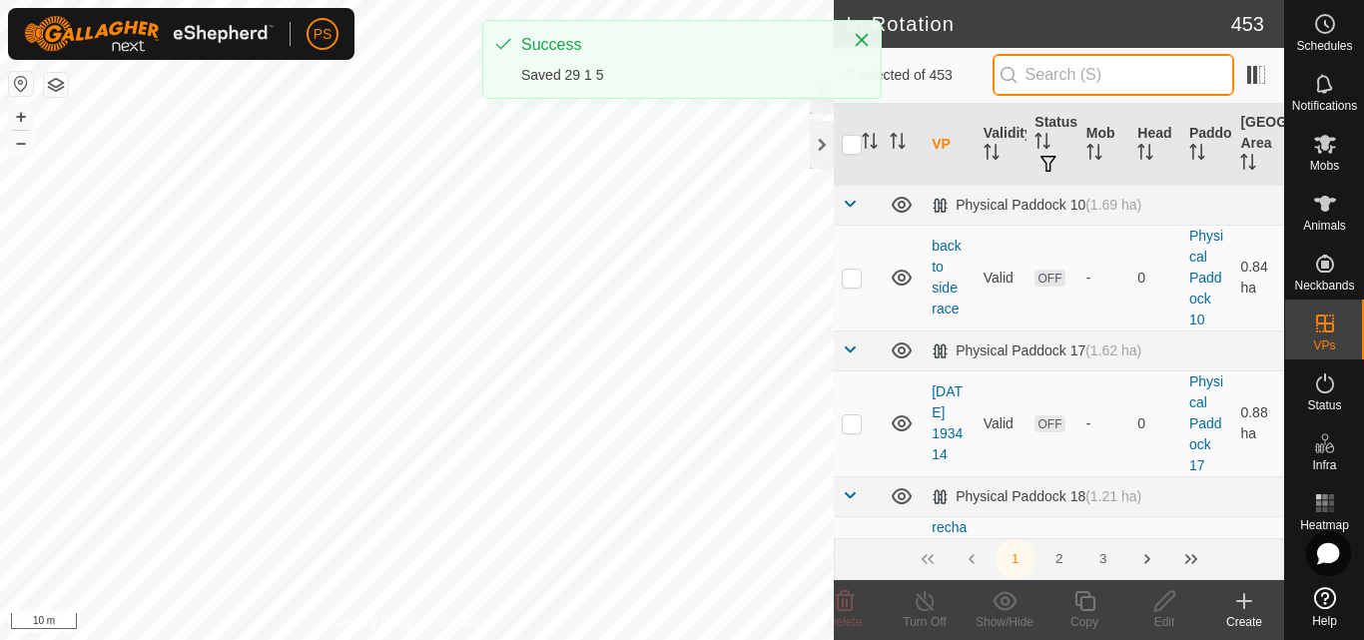
click at [1085, 77] on input "text" at bounding box center [1114, 75] width 242 height 42
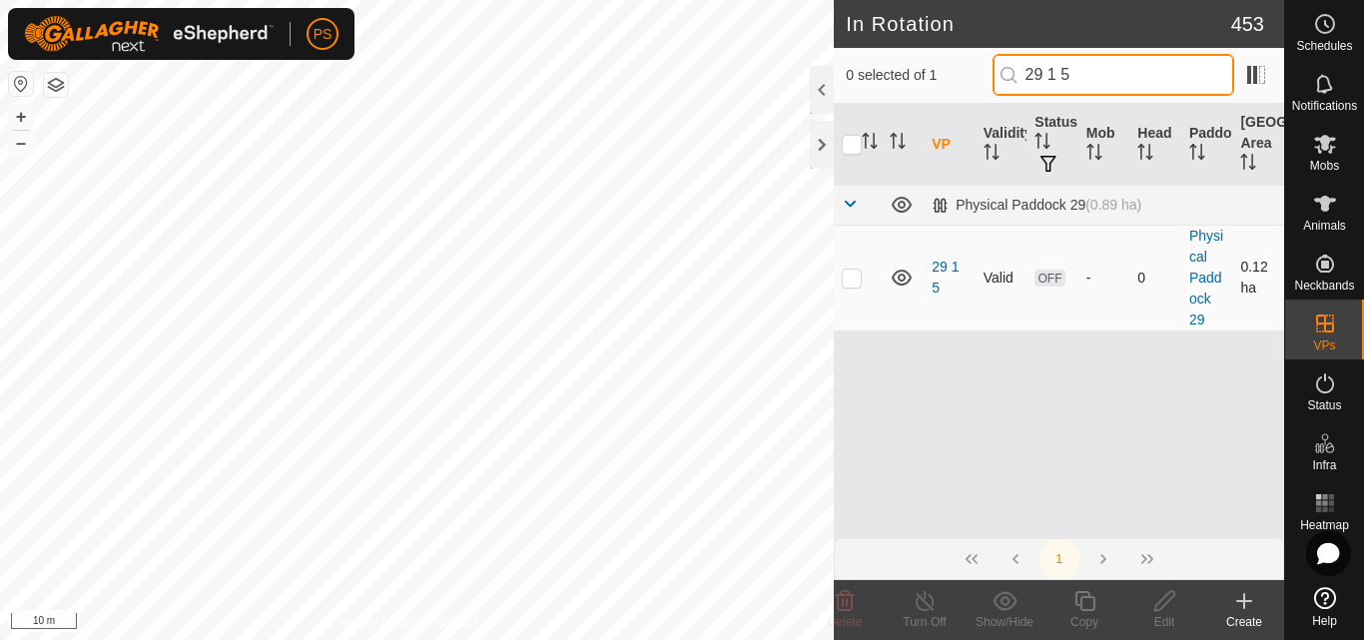
type input "29 1 5"
click at [849, 280] on p-checkbox at bounding box center [852, 278] width 20 height 16
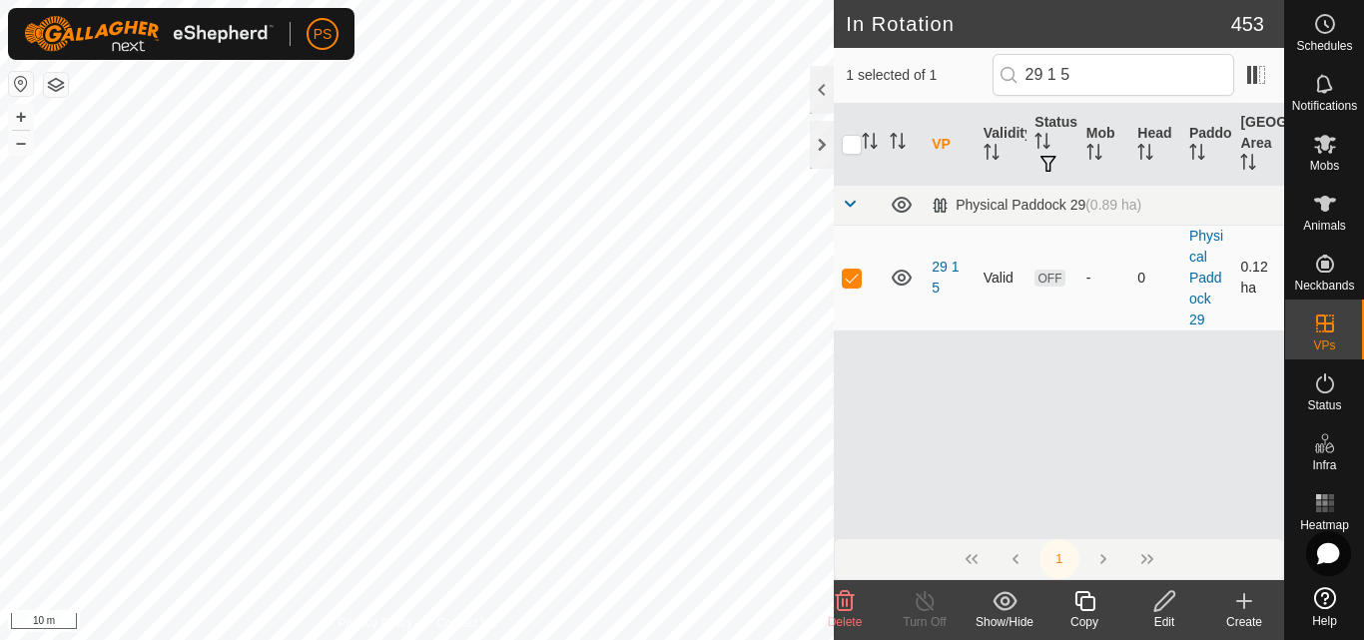
click at [849, 280] on p-checkbox at bounding box center [852, 278] width 20 height 16
checkbox input "false"
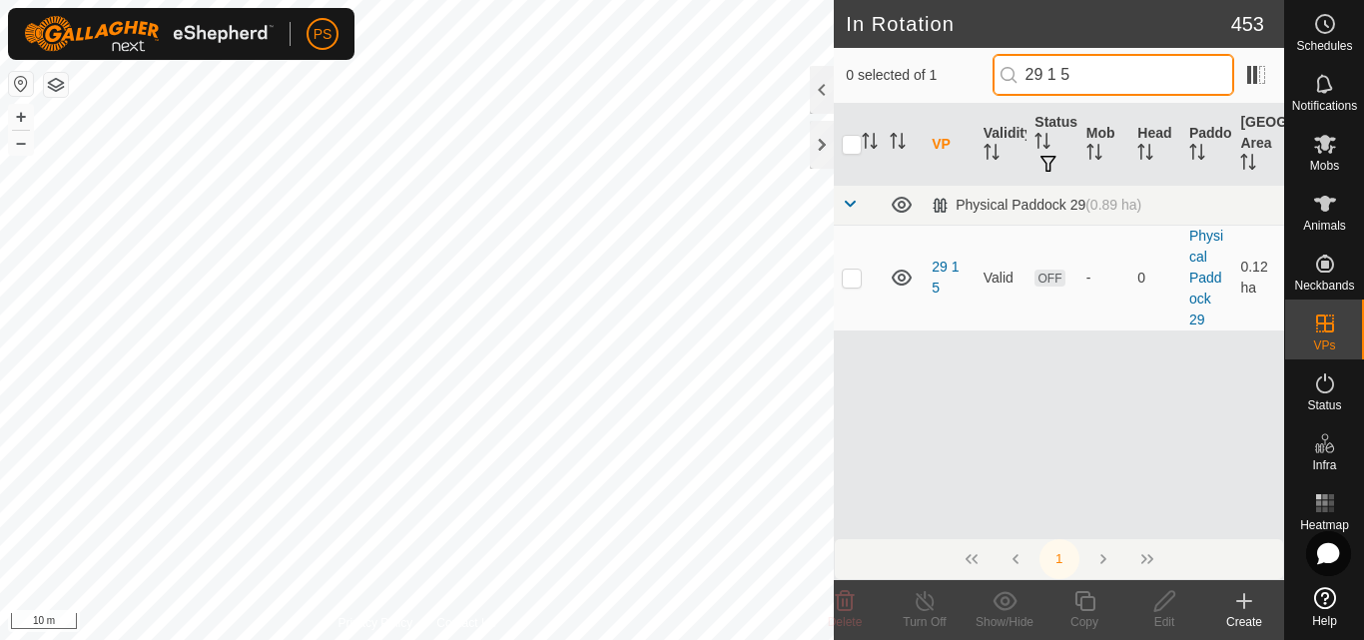
click at [1113, 68] on input "29 1 5" at bounding box center [1114, 75] width 242 height 42
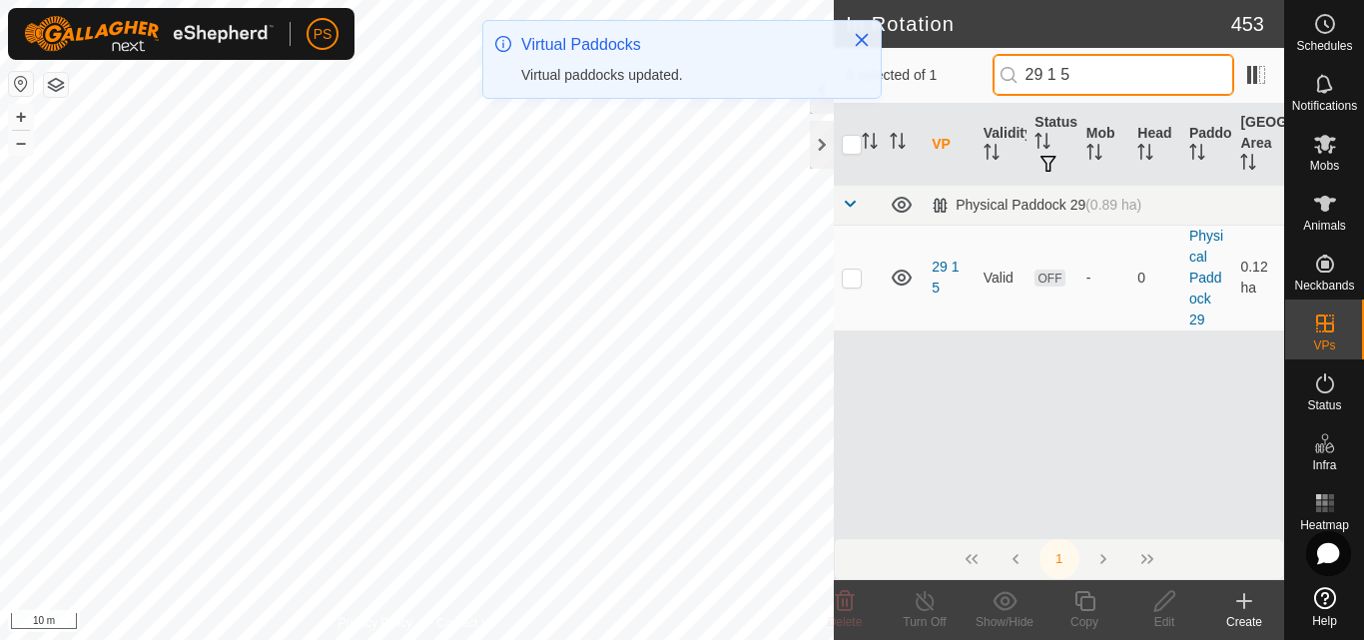
click at [1097, 76] on input "29 1 5" at bounding box center [1114, 75] width 242 height 42
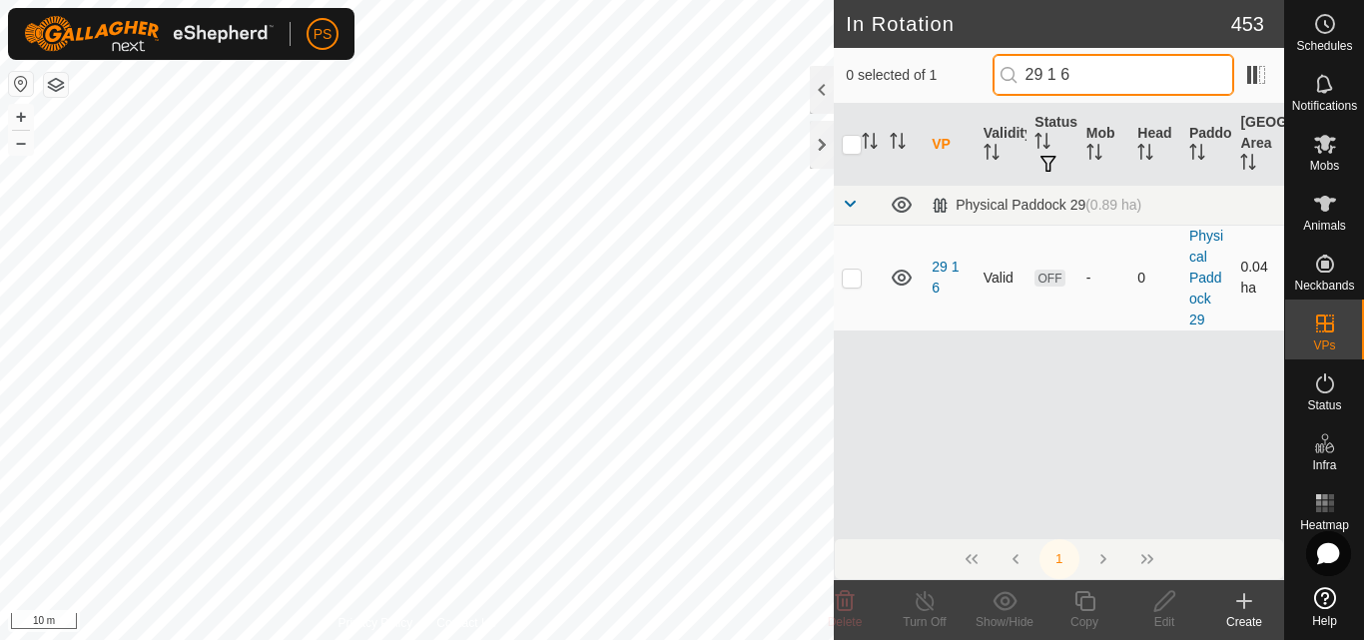
type input "29 1 6"
click at [852, 275] on p-checkbox at bounding box center [852, 278] width 20 height 16
checkbox input "true"
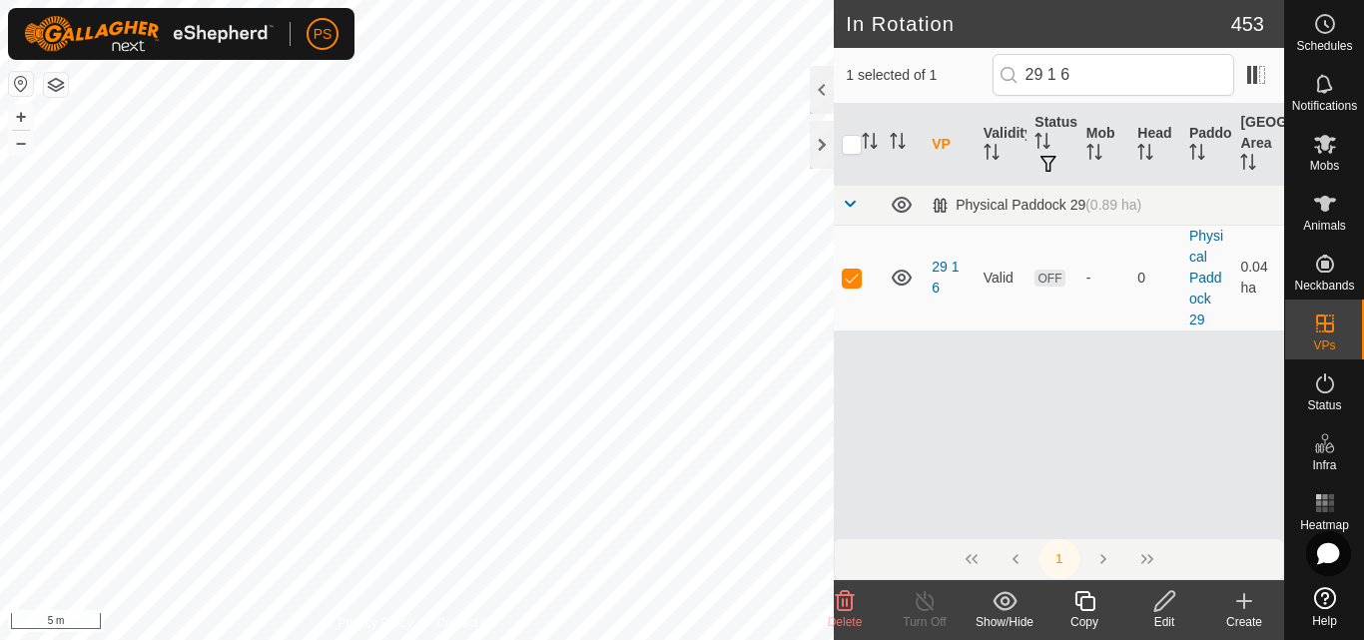
click at [1168, 605] on icon at bounding box center [1165, 601] width 25 height 24
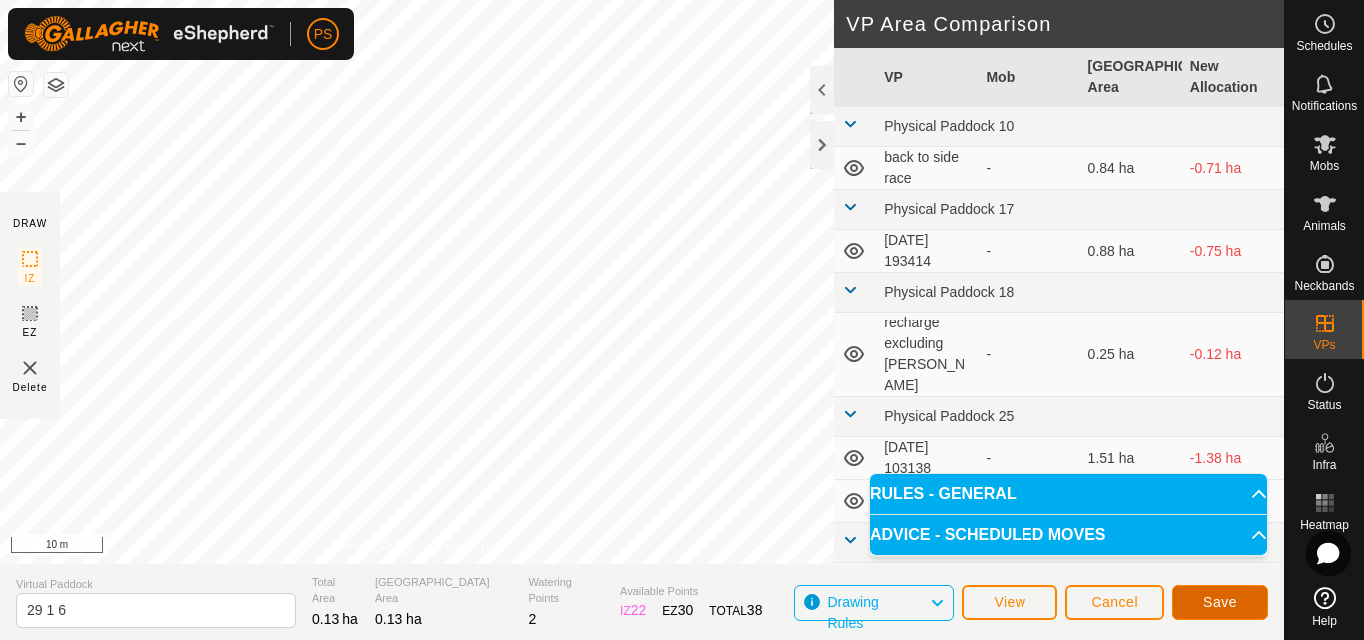
click at [1218, 601] on span "Save" at bounding box center [1220, 602] width 34 height 16
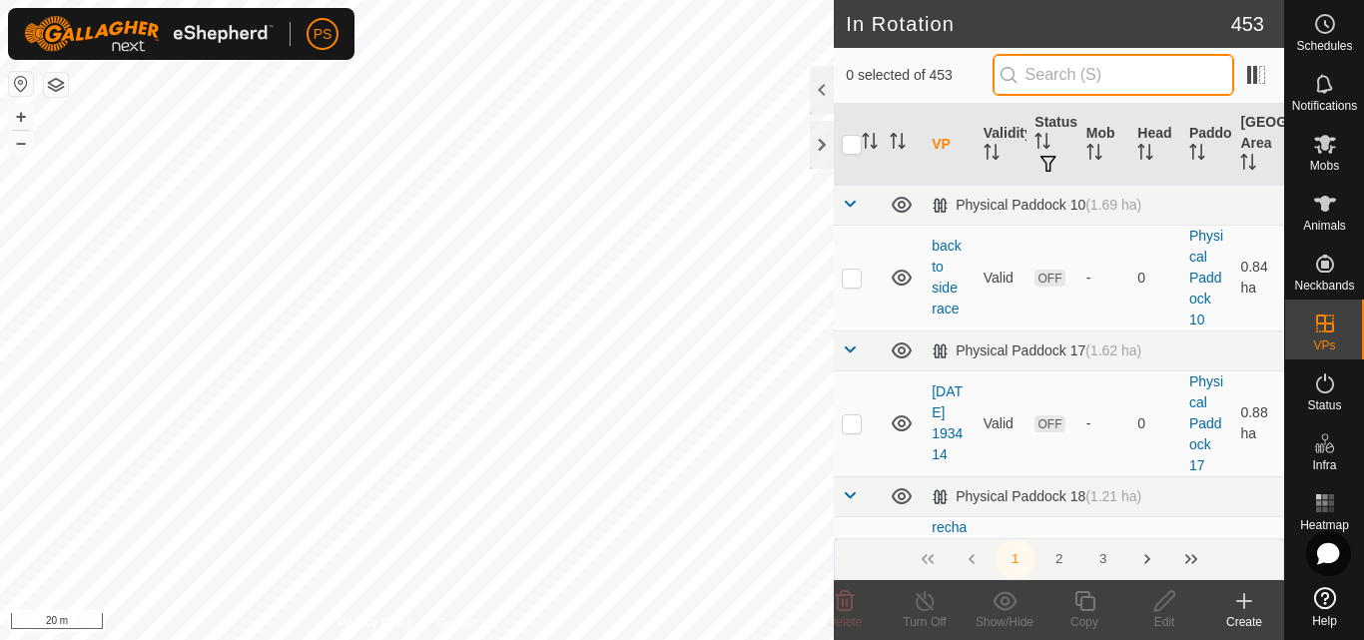
click at [1066, 72] on input "text" at bounding box center [1114, 75] width 242 height 42
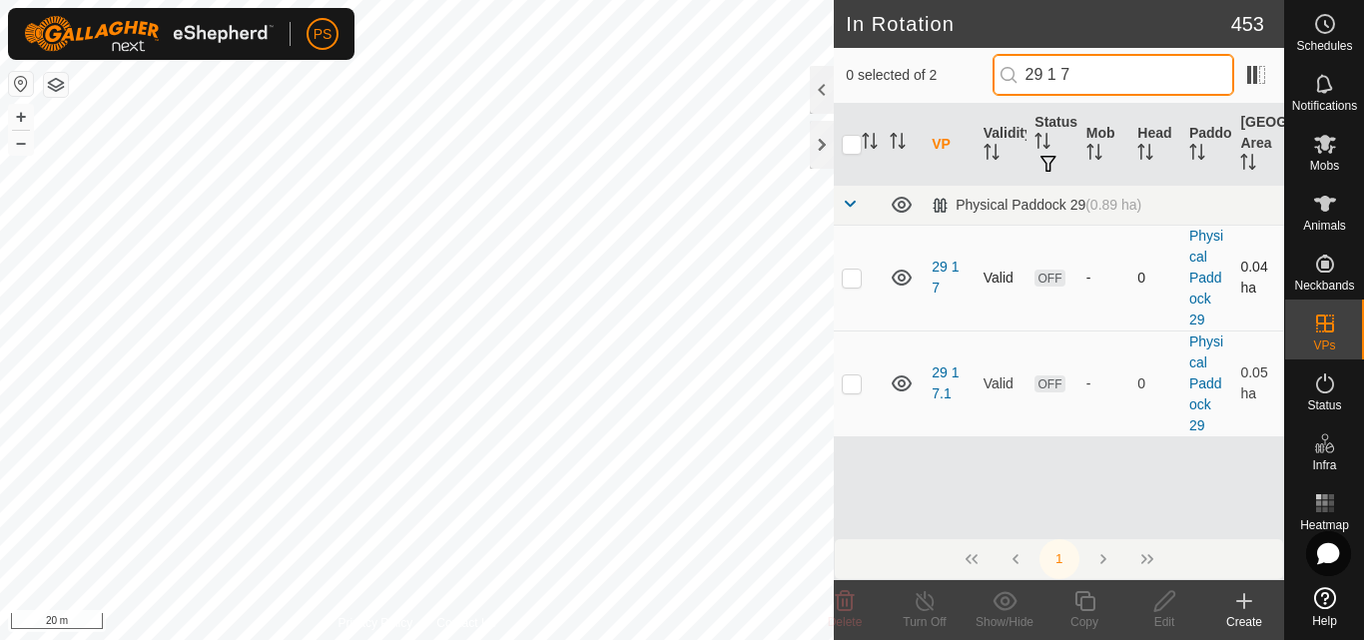
type input "29 1 7"
click at [850, 279] on p-checkbox at bounding box center [852, 278] width 20 height 16
checkbox input "true"
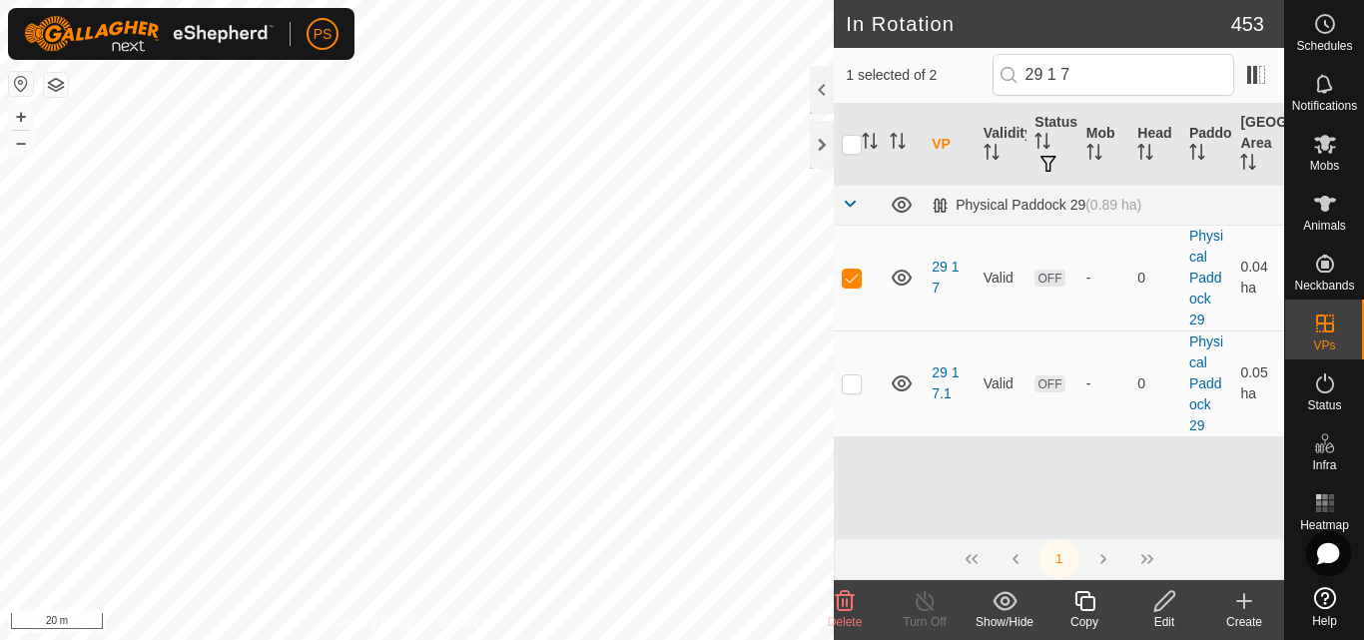
click at [1164, 604] on icon at bounding box center [1165, 601] width 25 height 24
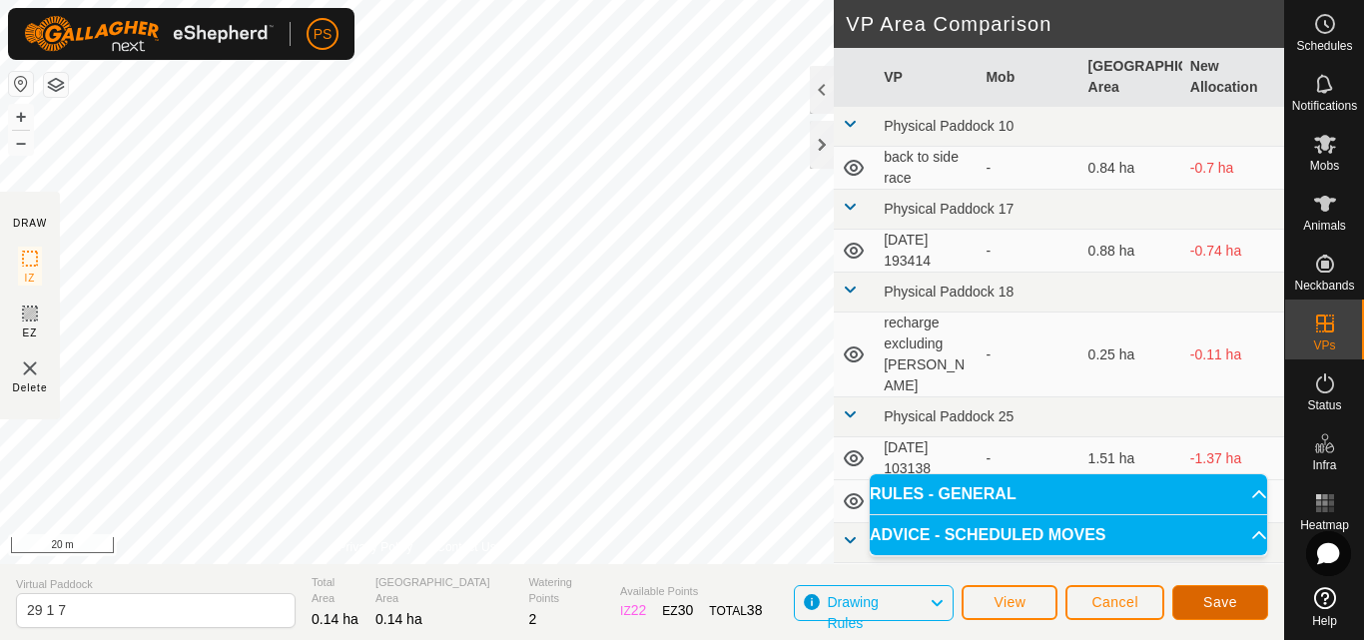
click at [1224, 601] on span "Save" at bounding box center [1220, 602] width 34 height 16
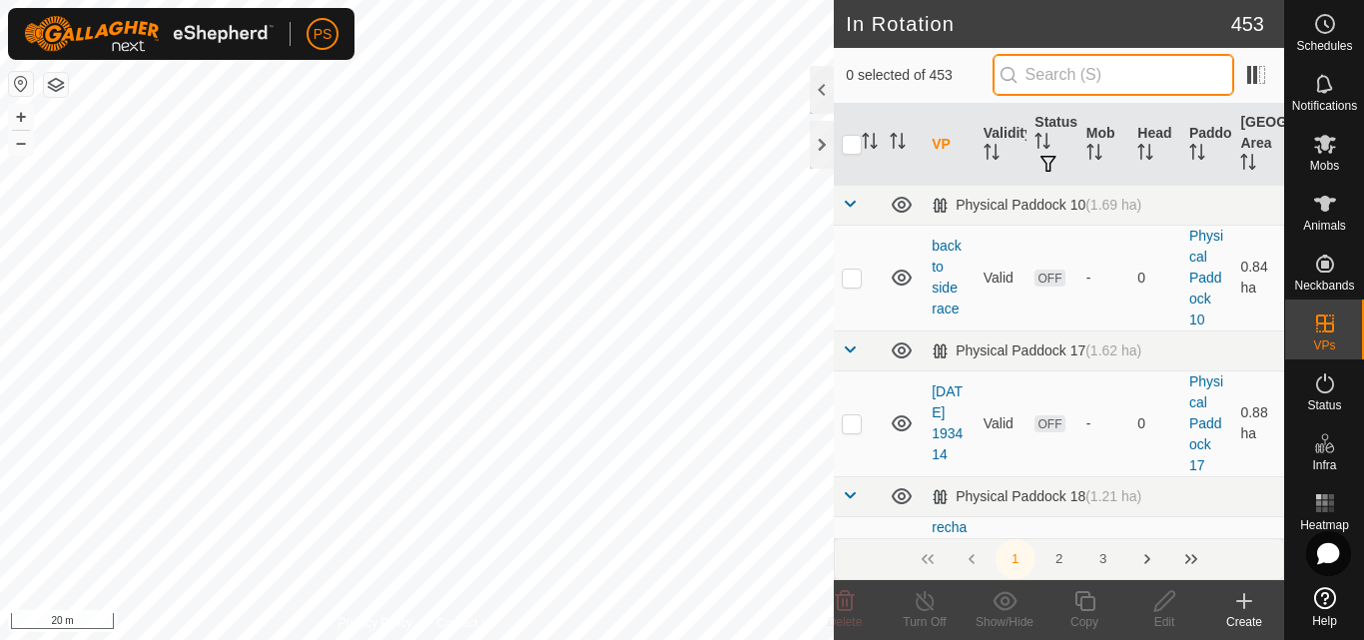
click at [1087, 75] on input "text" at bounding box center [1114, 75] width 242 height 42
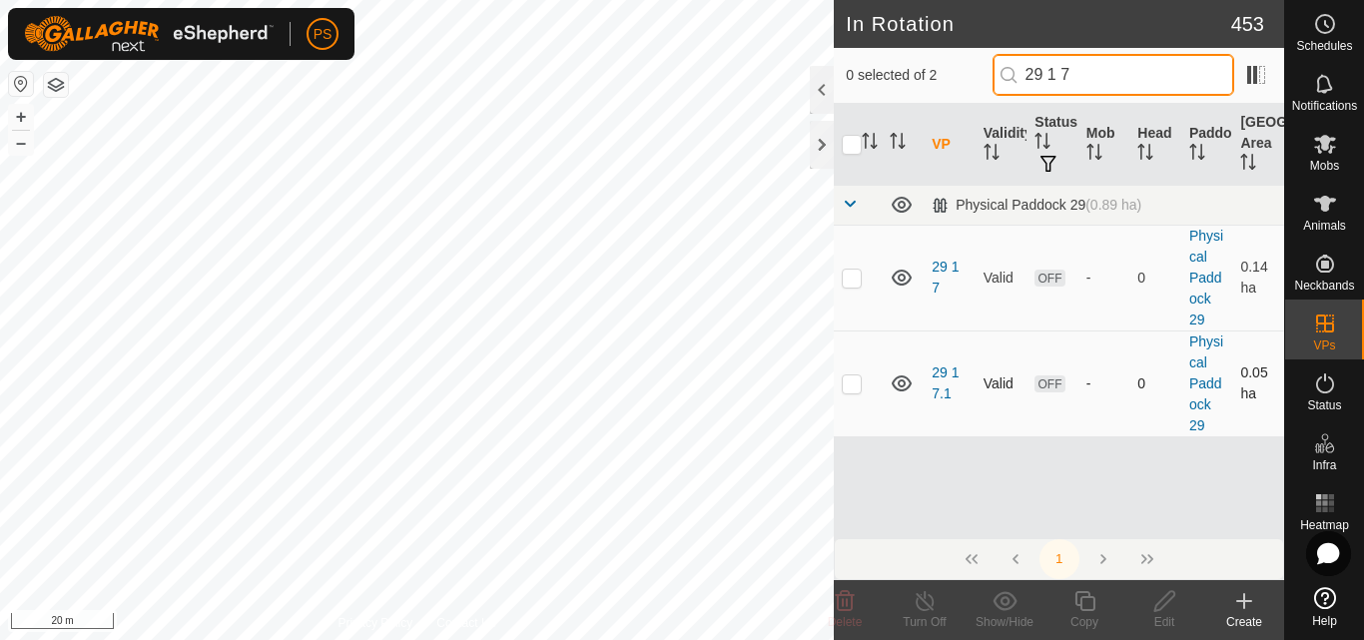
type input "29 1 7"
click at [855, 386] on p-checkbox at bounding box center [852, 384] width 20 height 16
checkbox input "true"
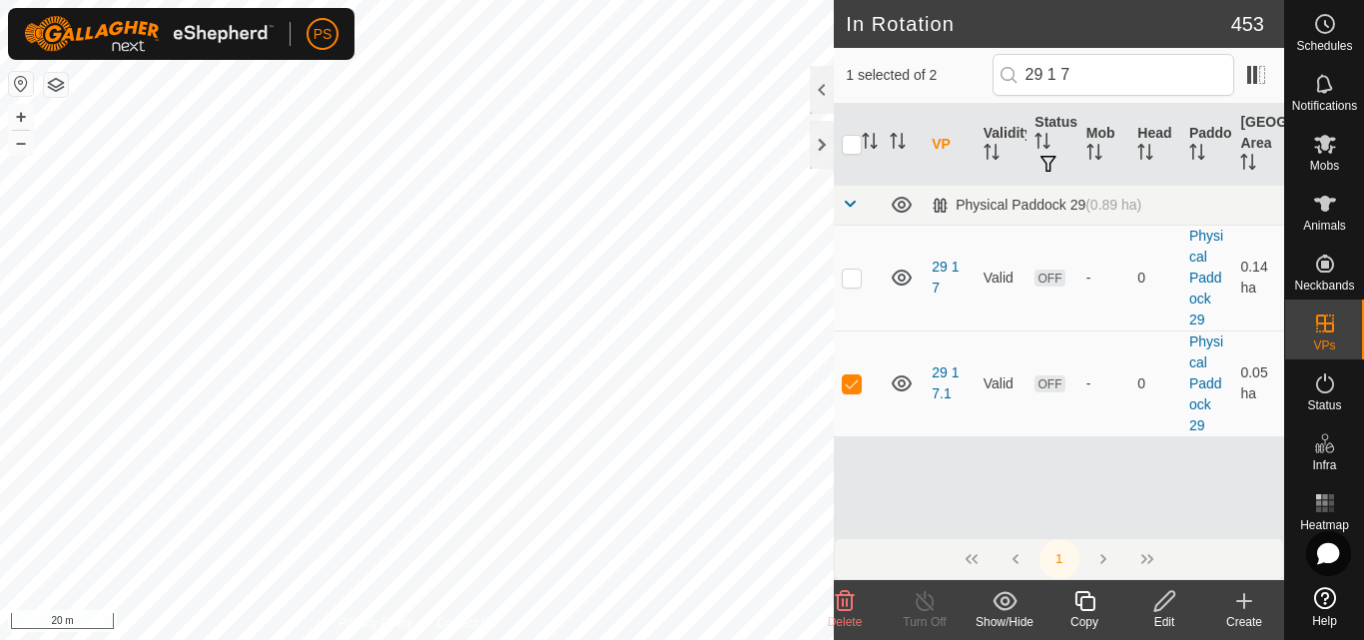
click at [1164, 598] on icon at bounding box center [1165, 601] width 20 height 20
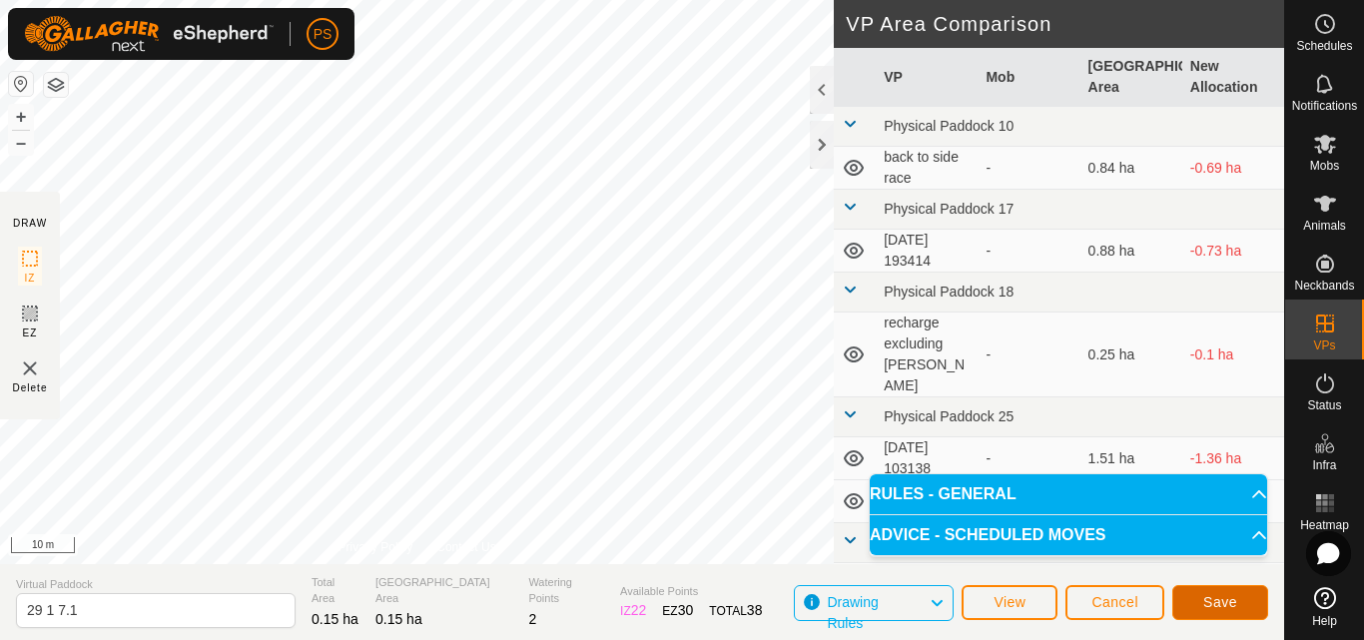
click at [1215, 603] on span "Save" at bounding box center [1220, 602] width 34 height 16
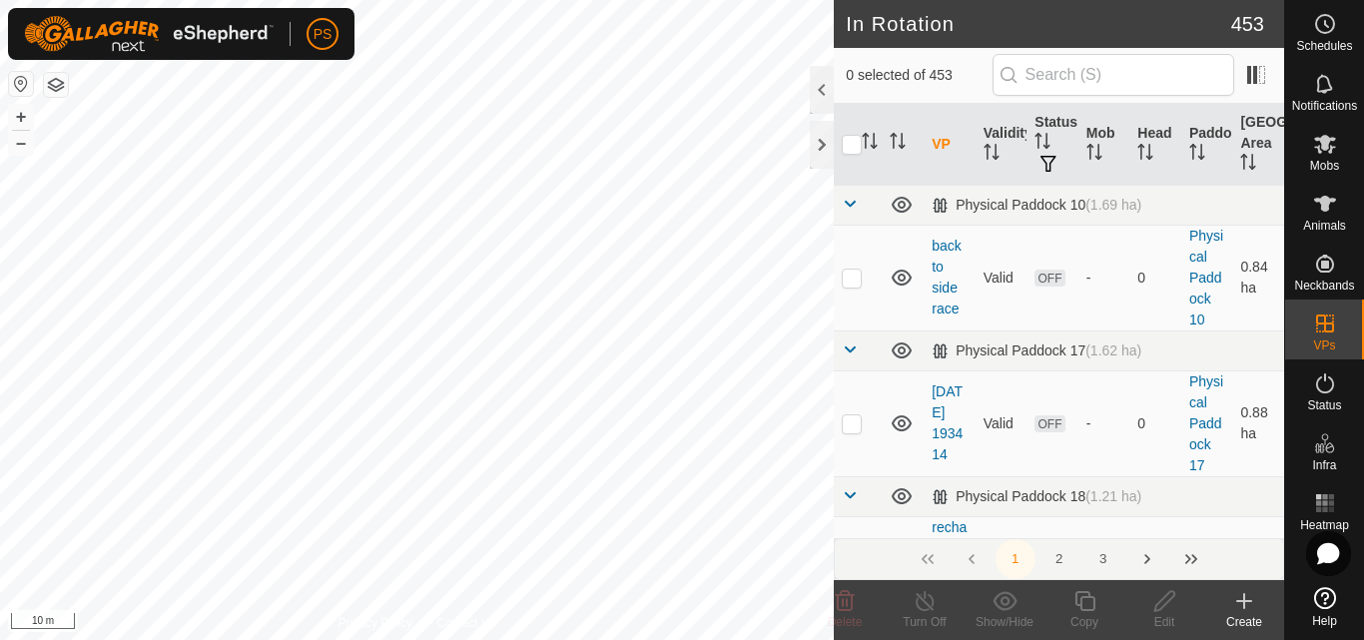
click at [1327, 141] on icon at bounding box center [1325, 144] width 22 height 19
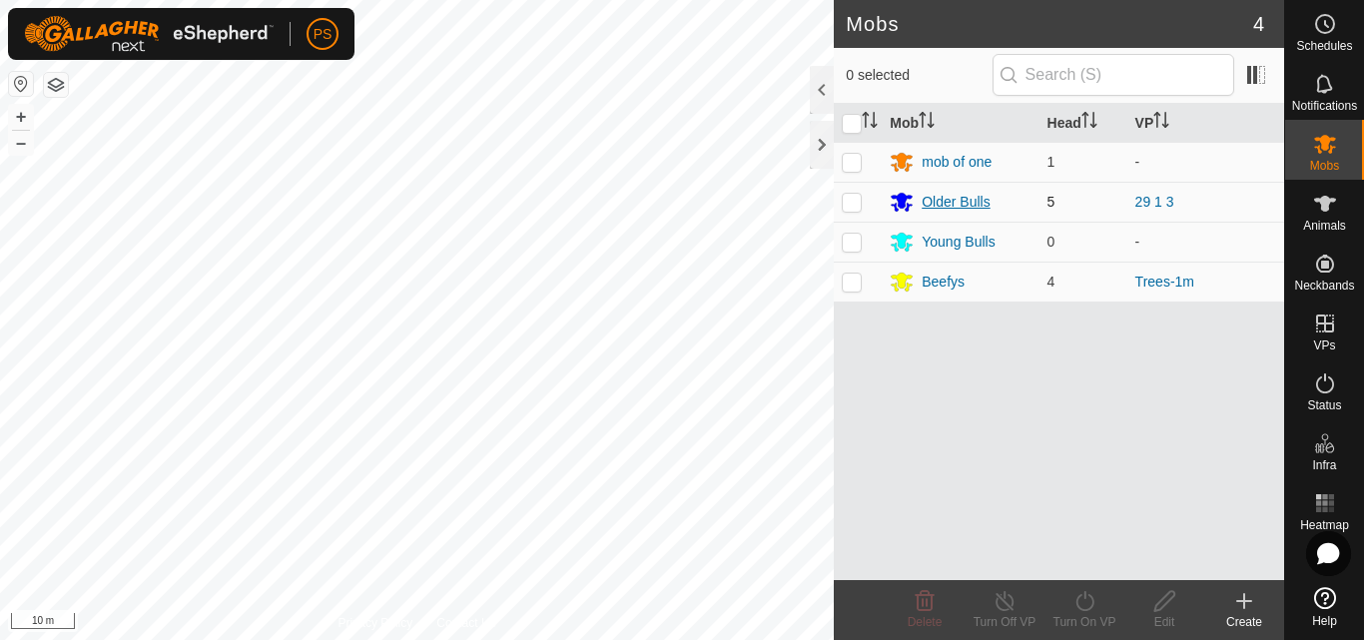
click at [955, 204] on div "Older Bulls" at bounding box center [956, 202] width 68 height 21
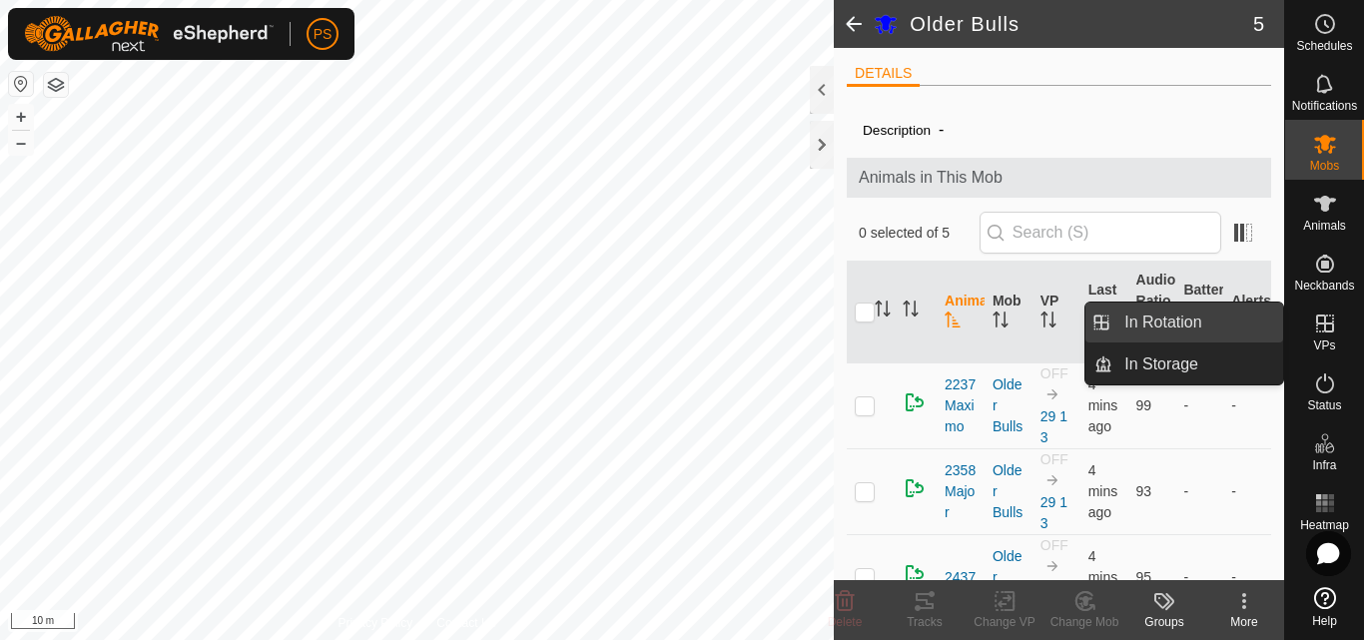
click at [1165, 324] on link "In Rotation" at bounding box center [1198, 323] width 171 height 40
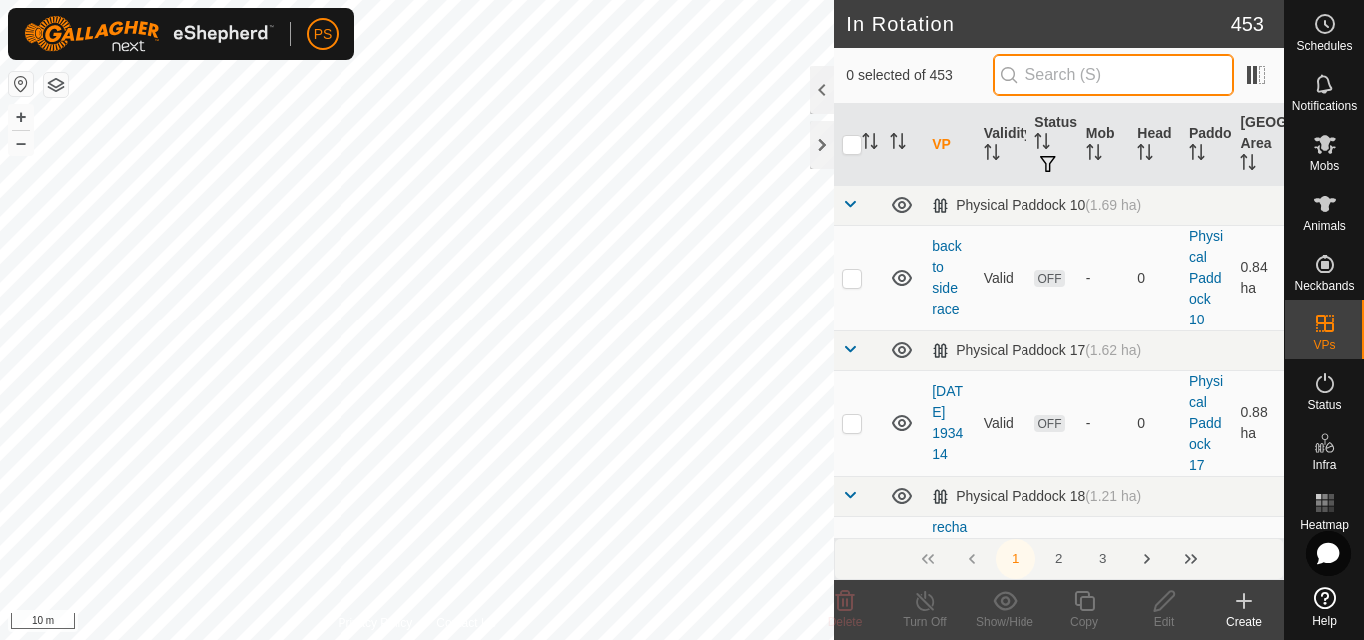
click at [1107, 74] on input "text" at bounding box center [1114, 75] width 242 height 42
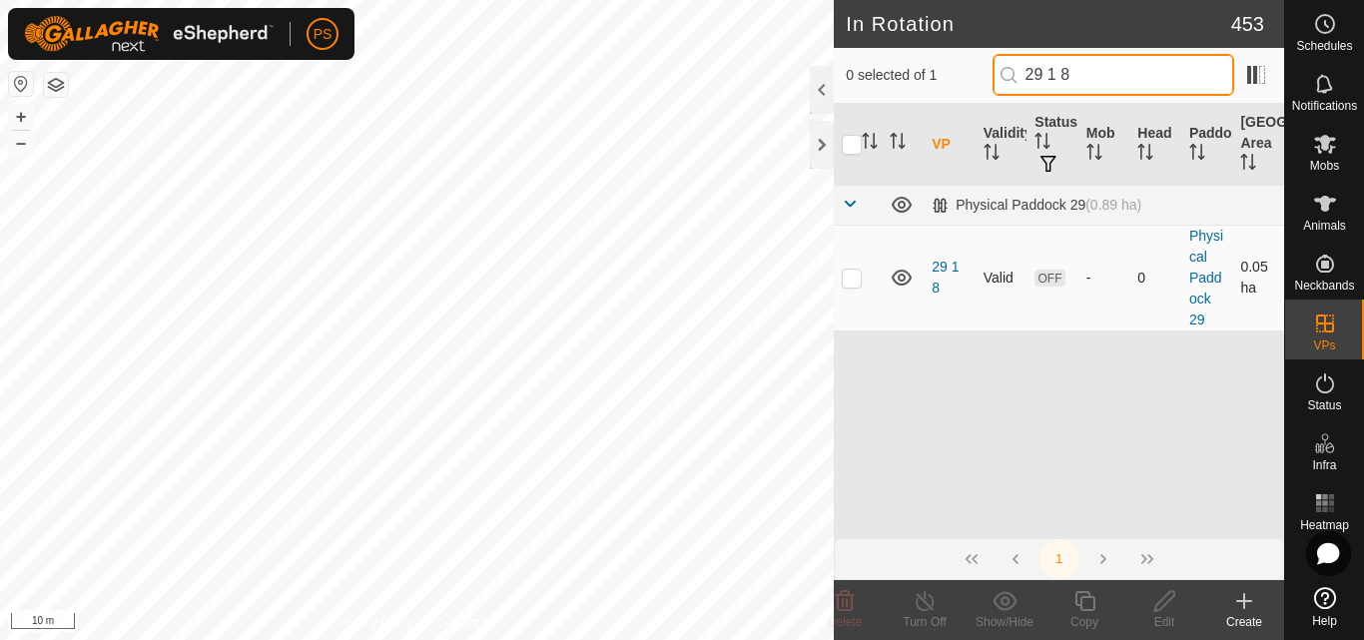
type input "29 1 8"
click at [856, 283] on p-checkbox at bounding box center [852, 278] width 20 height 16
checkbox input "true"
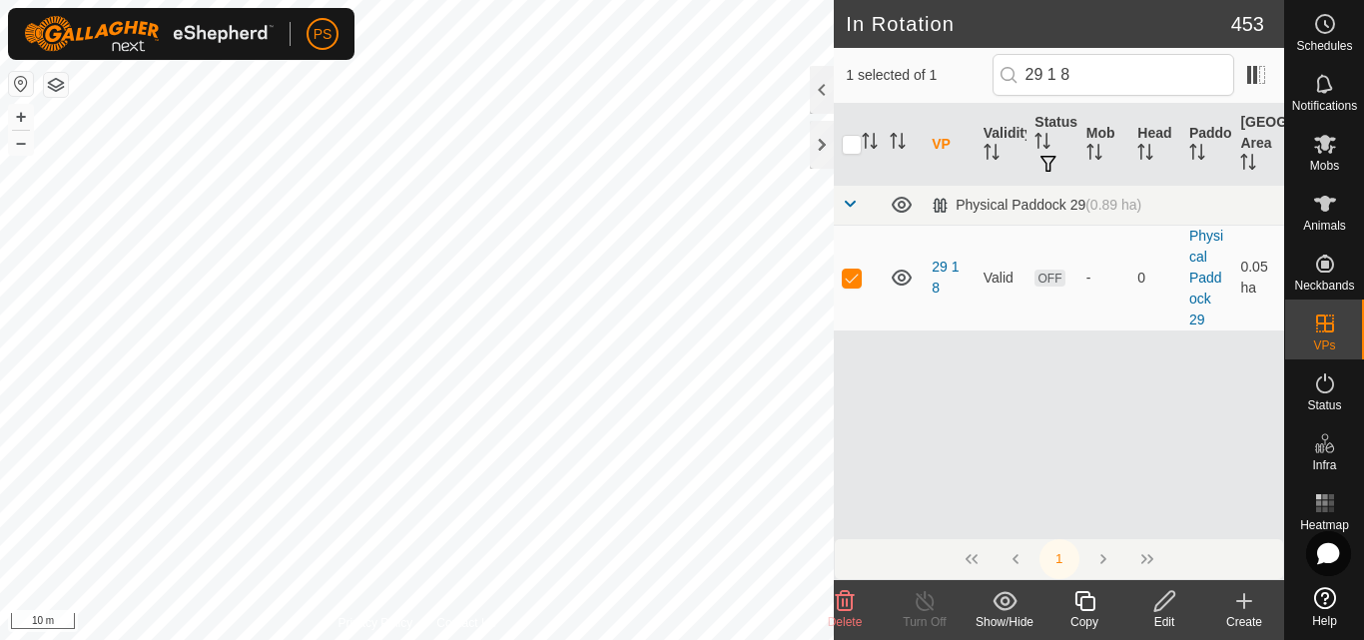
click at [1161, 600] on icon at bounding box center [1165, 601] width 20 height 20
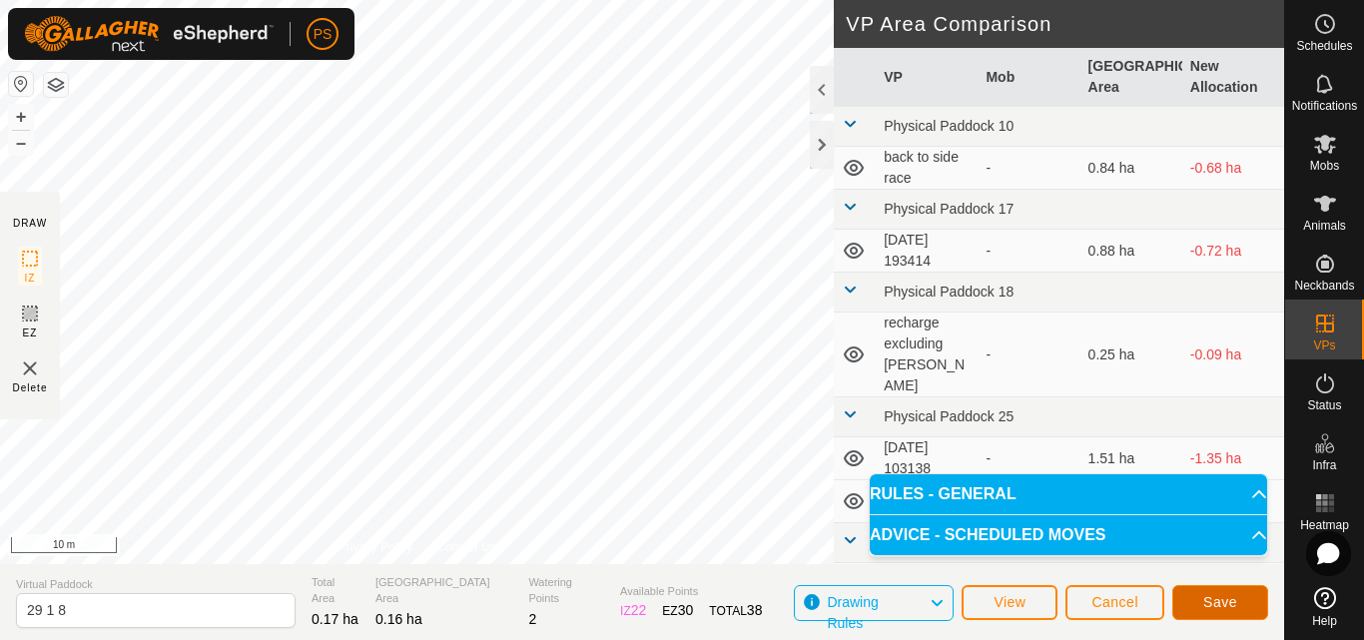
click at [1218, 602] on span "Save" at bounding box center [1220, 602] width 34 height 16
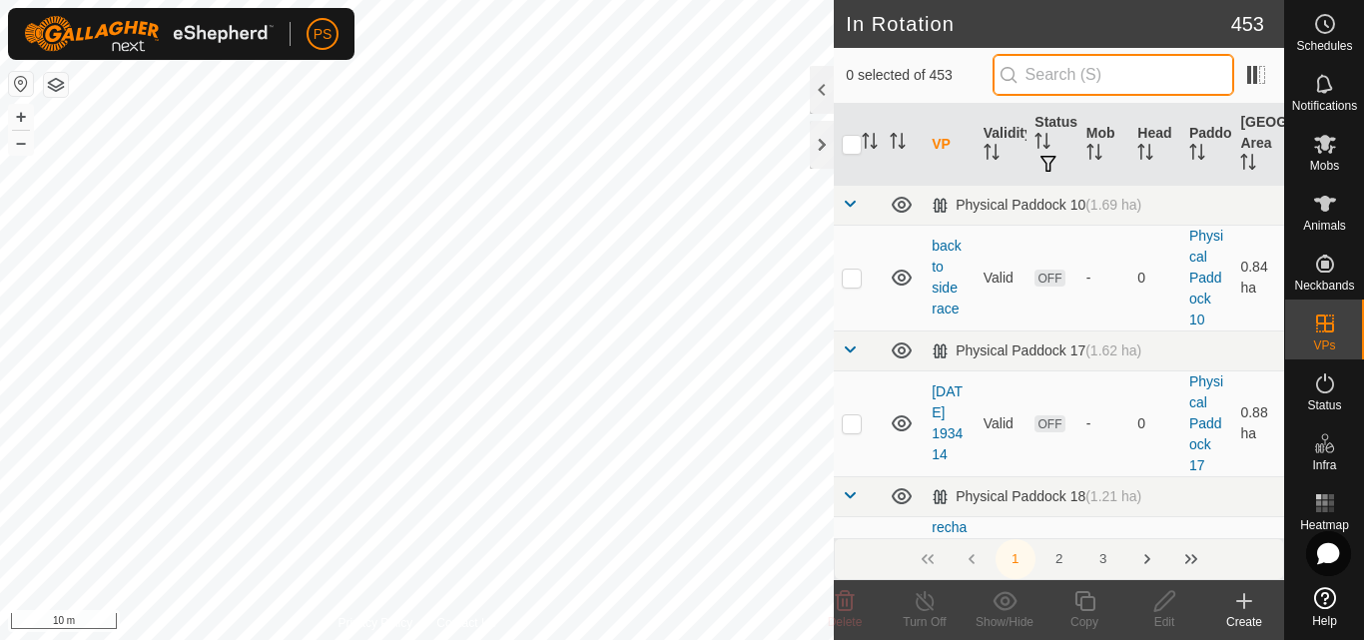
click at [1094, 77] on input "text" at bounding box center [1114, 75] width 242 height 42
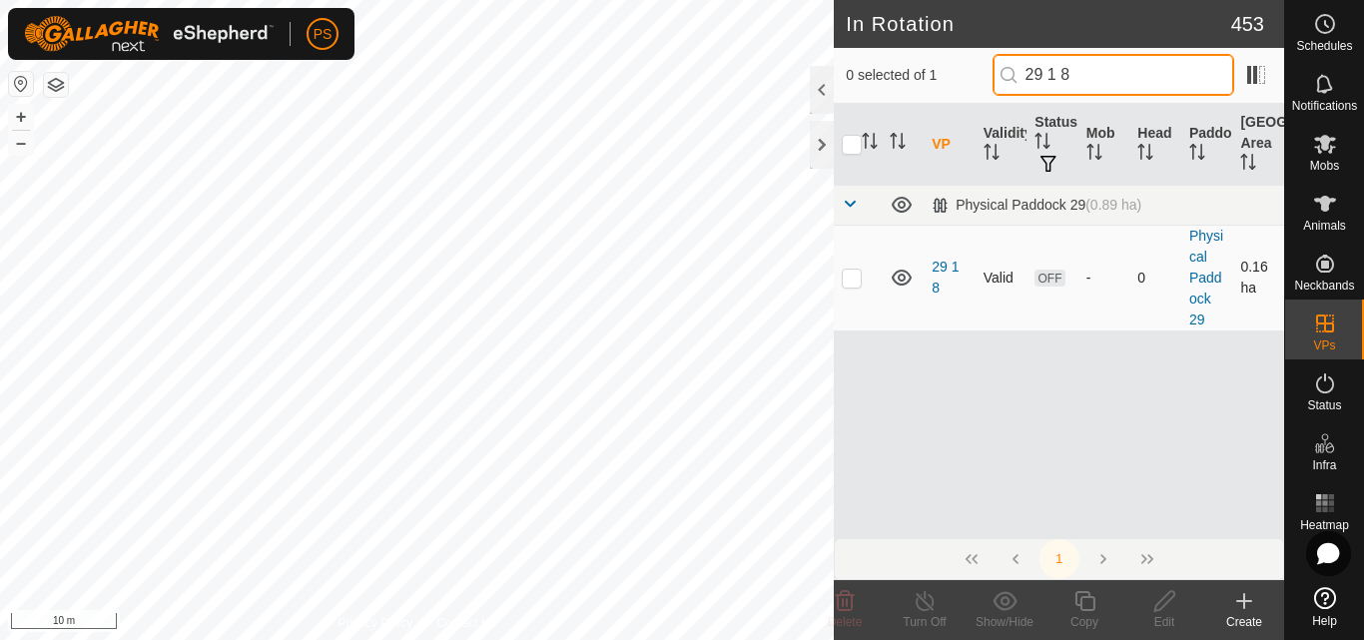
type input "29 1 8"
click at [853, 280] on p-checkbox at bounding box center [852, 278] width 20 height 16
checkbox input "true"
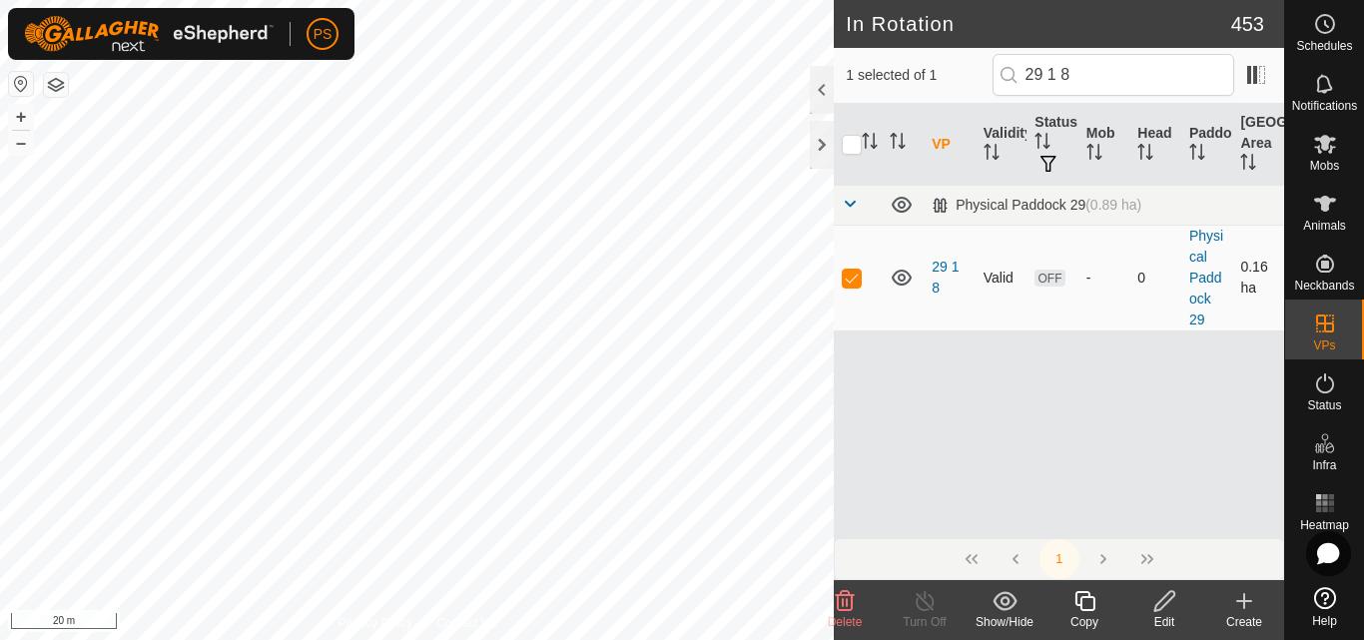
click at [851, 280] on p-checkbox at bounding box center [852, 278] width 20 height 16
checkbox input "false"
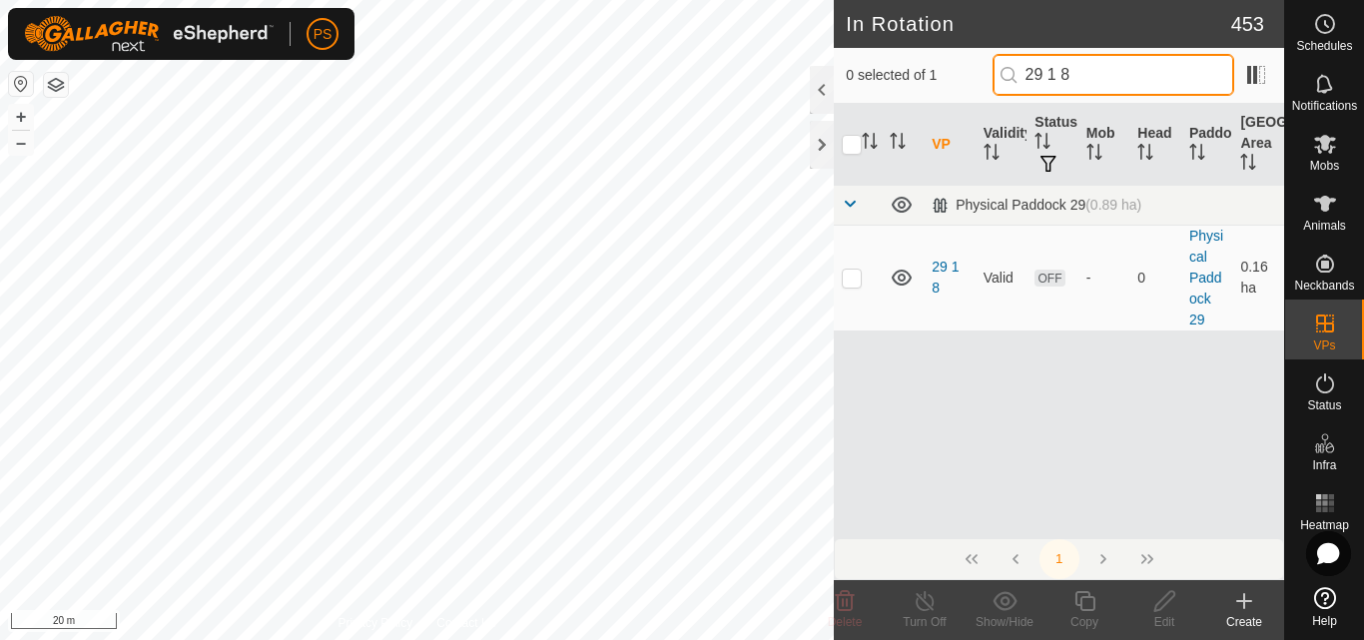
click at [1104, 72] on input "29 1 8" at bounding box center [1114, 75] width 242 height 42
type input "29 1 9"
click at [852, 278] on p-checkbox at bounding box center [852, 278] width 20 height 16
checkbox input "true"
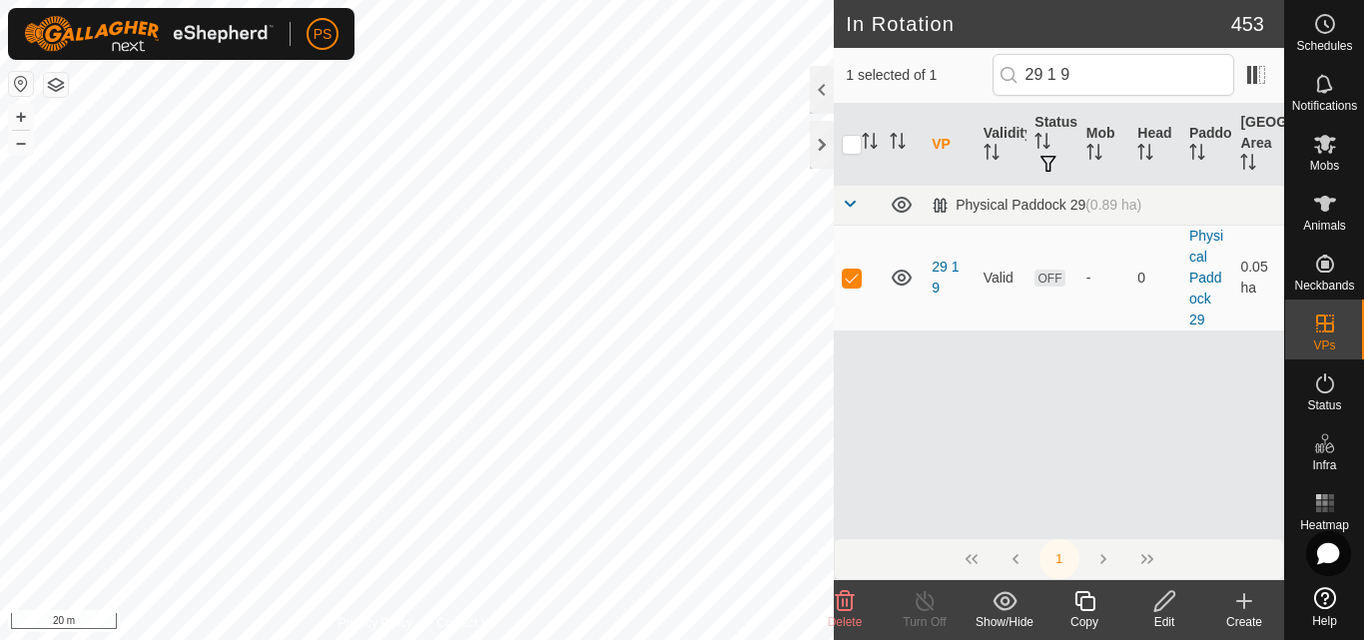
click at [1164, 604] on icon at bounding box center [1165, 601] width 25 height 24
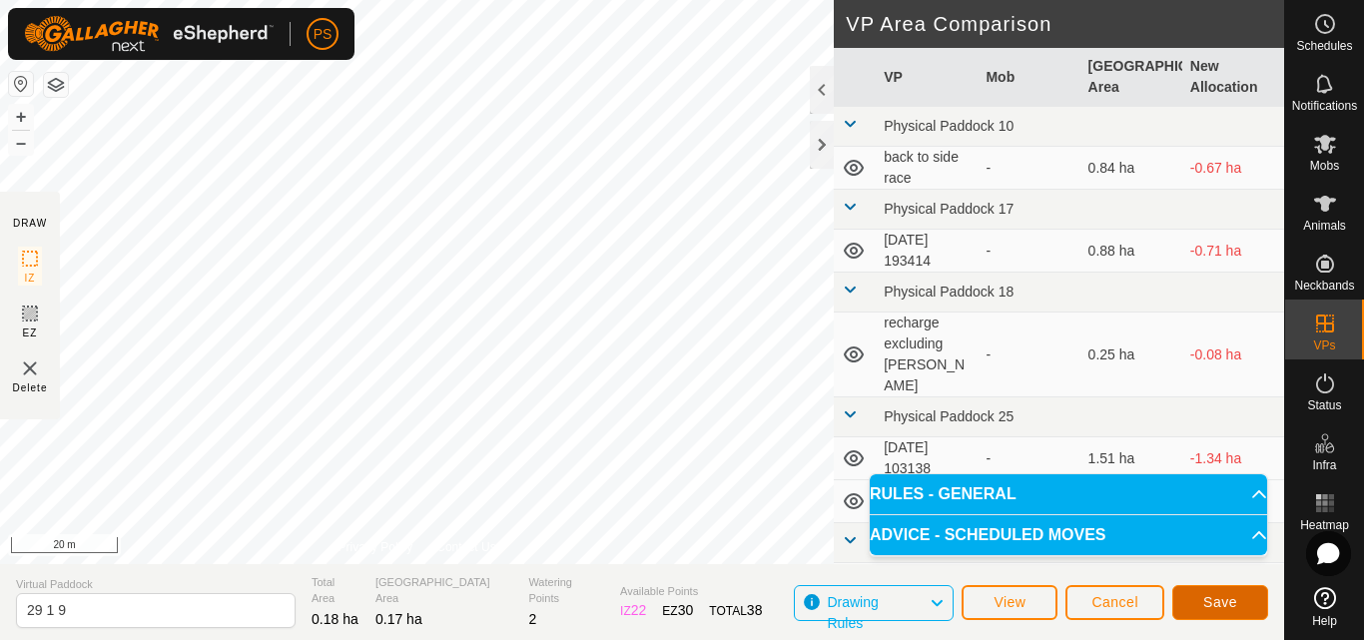
click at [1225, 598] on span "Save" at bounding box center [1220, 602] width 34 height 16
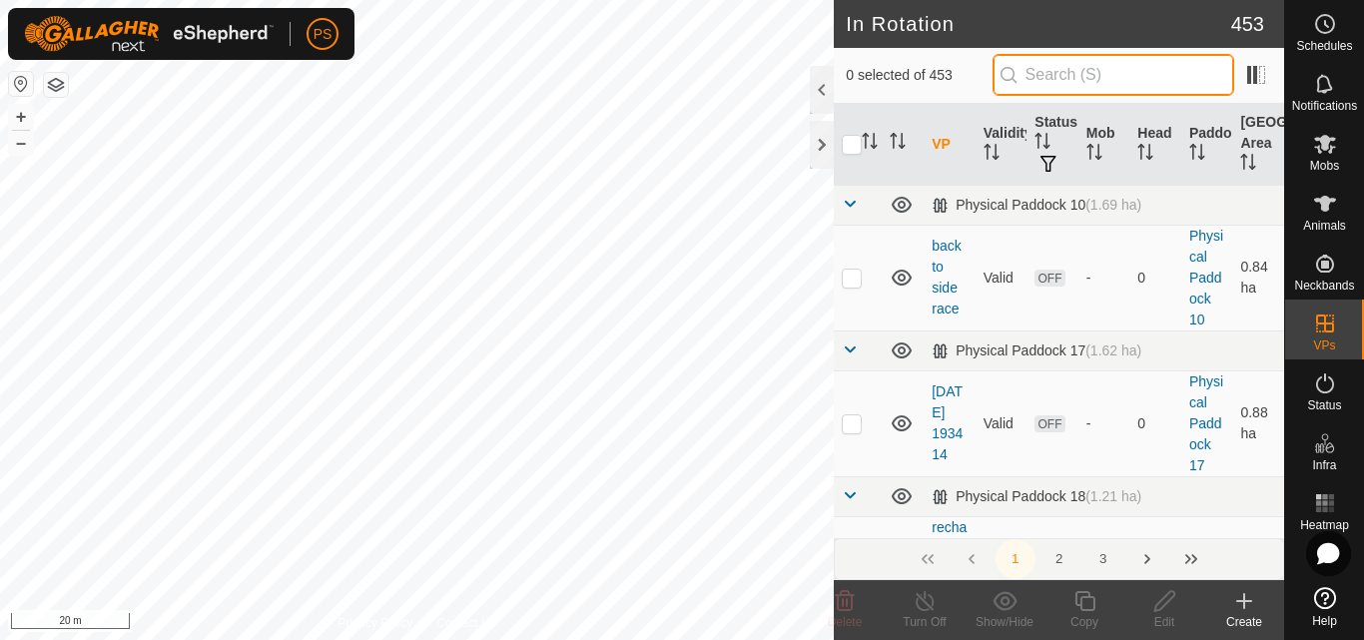
click at [1089, 68] on input "text" at bounding box center [1114, 75] width 242 height 42
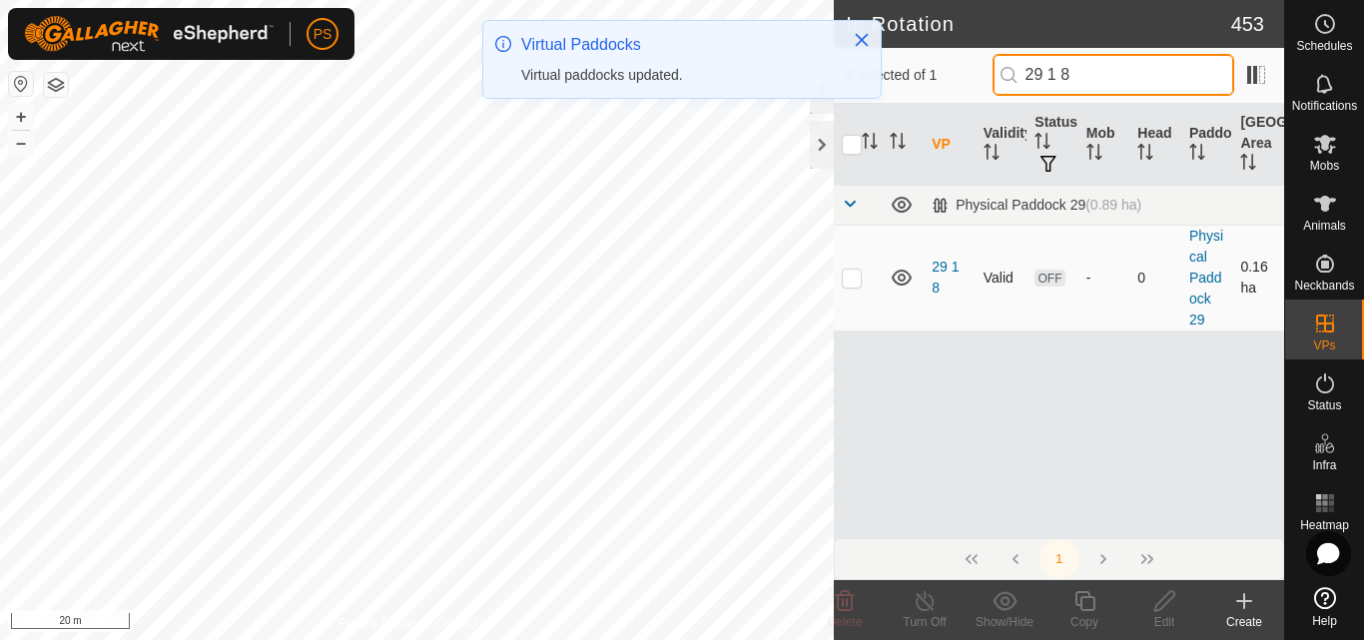
type input "29 1 8"
click at [851, 279] on p-checkbox at bounding box center [852, 278] width 20 height 16
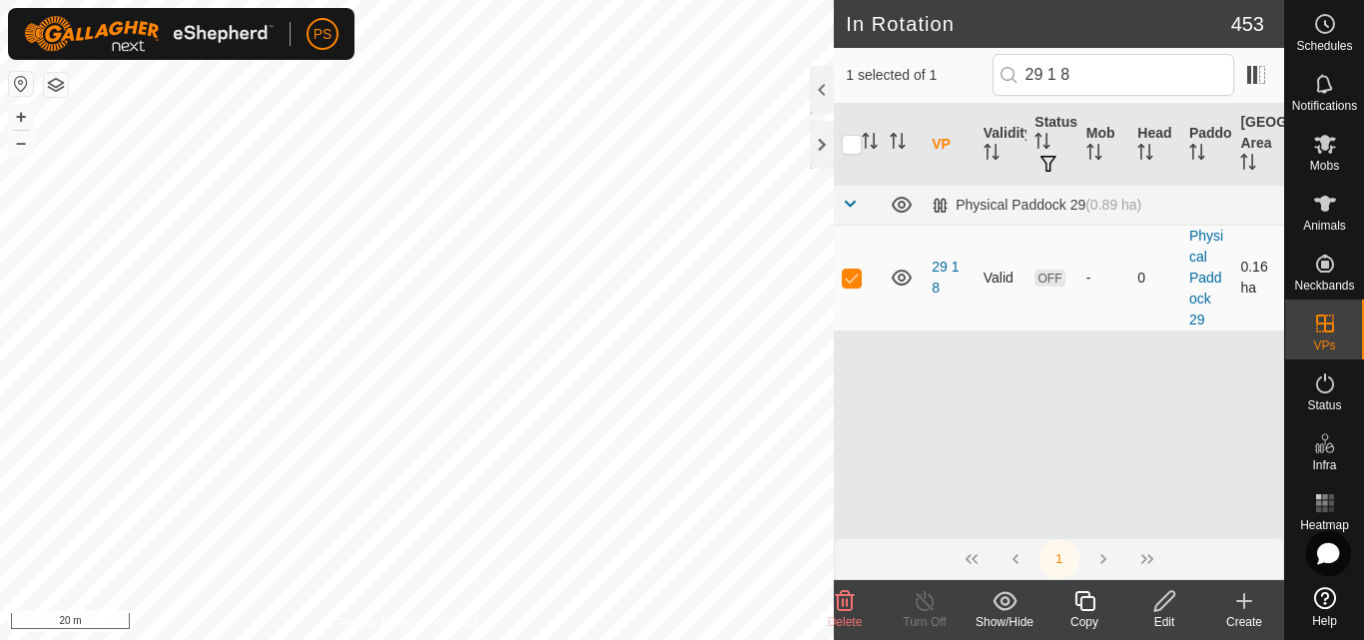
click at [851, 279] on p-checkbox at bounding box center [852, 278] width 20 height 16
checkbox input "false"
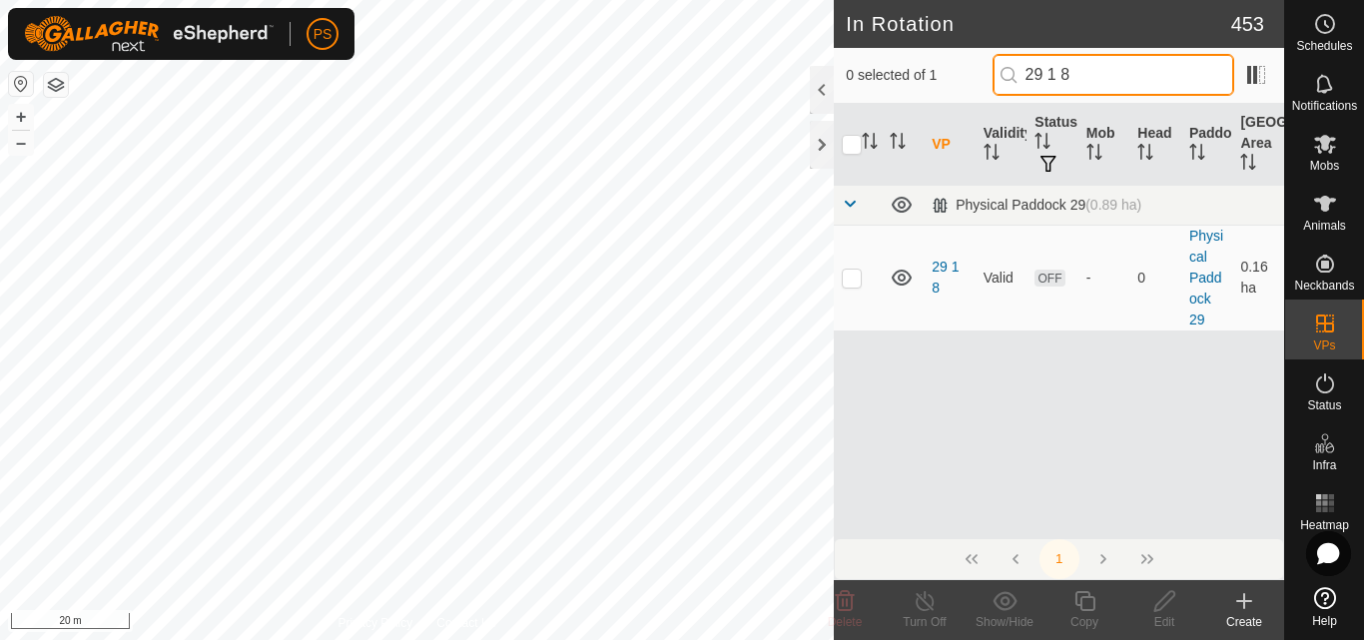
click at [1123, 71] on input "29 1 8" at bounding box center [1114, 75] width 242 height 42
type input "29 1 9"
click at [853, 279] on p-checkbox at bounding box center [852, 278] width 20 height 16
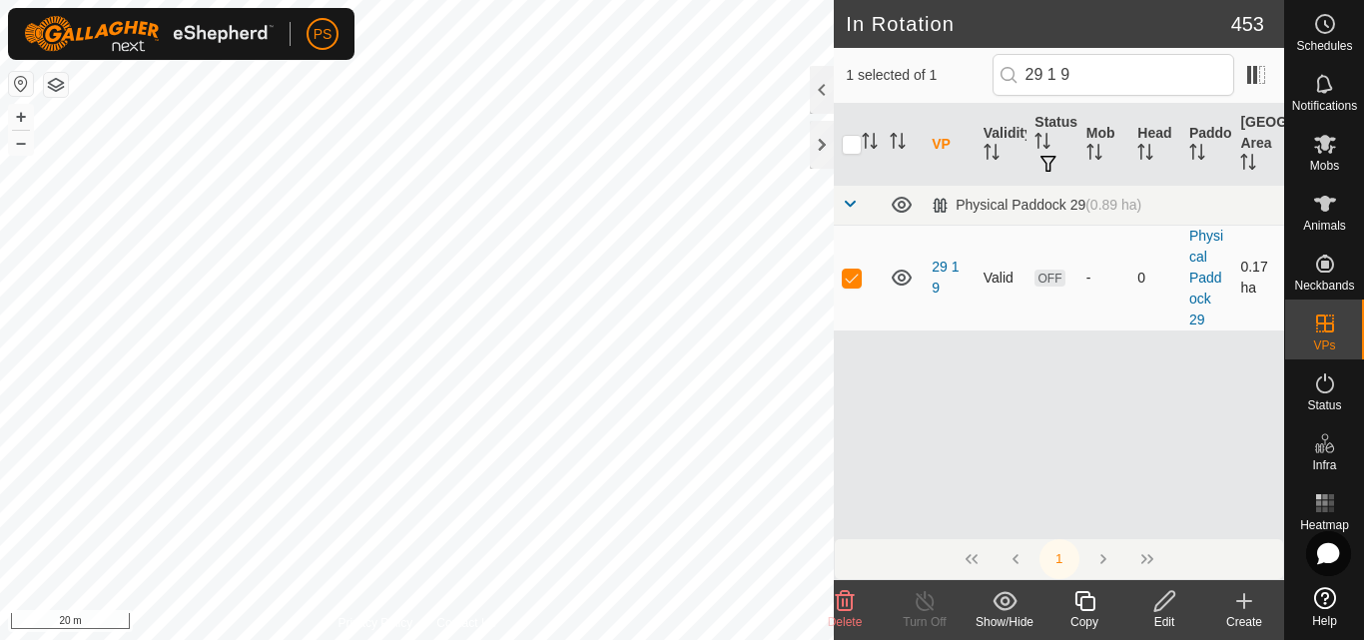
click at [853, 279] on p-checkbox at bounding box center [852, 278] width 20 height 16
checkbox input "false"
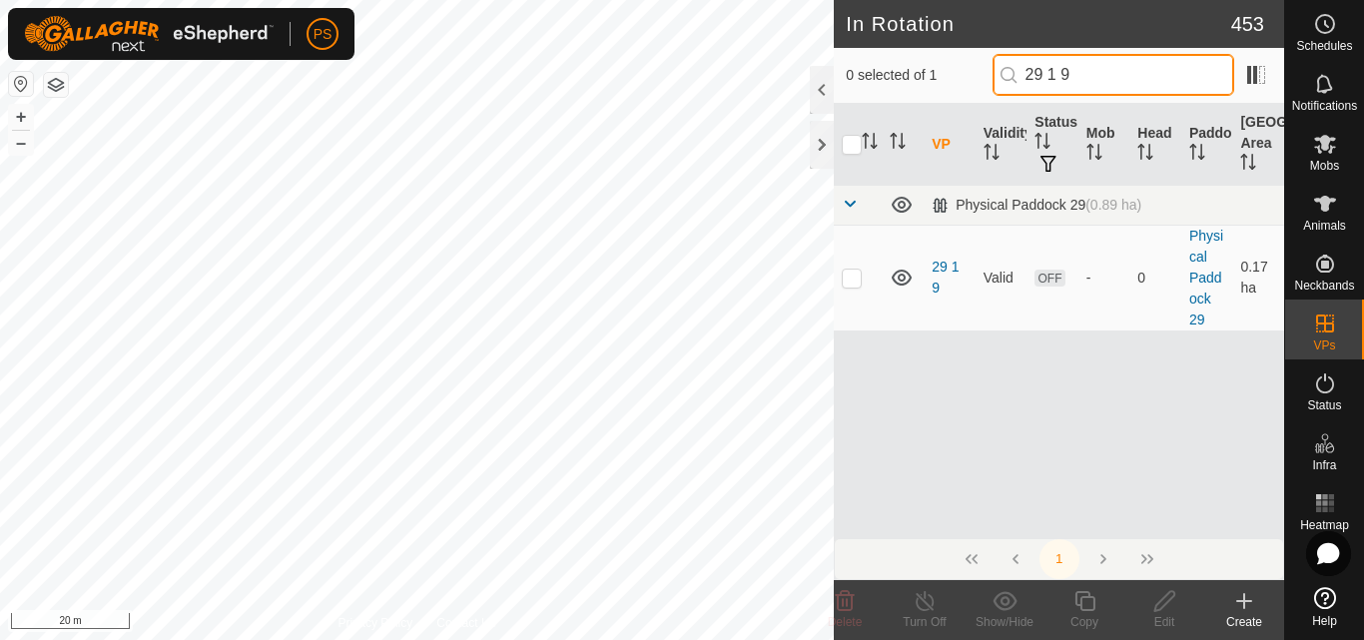
click at [1124, 70] on input "29 1 9" at bounding box center [1114, 75] width 242 height 42
type input "29 1 10"
click at [848, 283] on p-checkbox at bounding box center [852, 278] width 20 height 16
checkbox input "true"
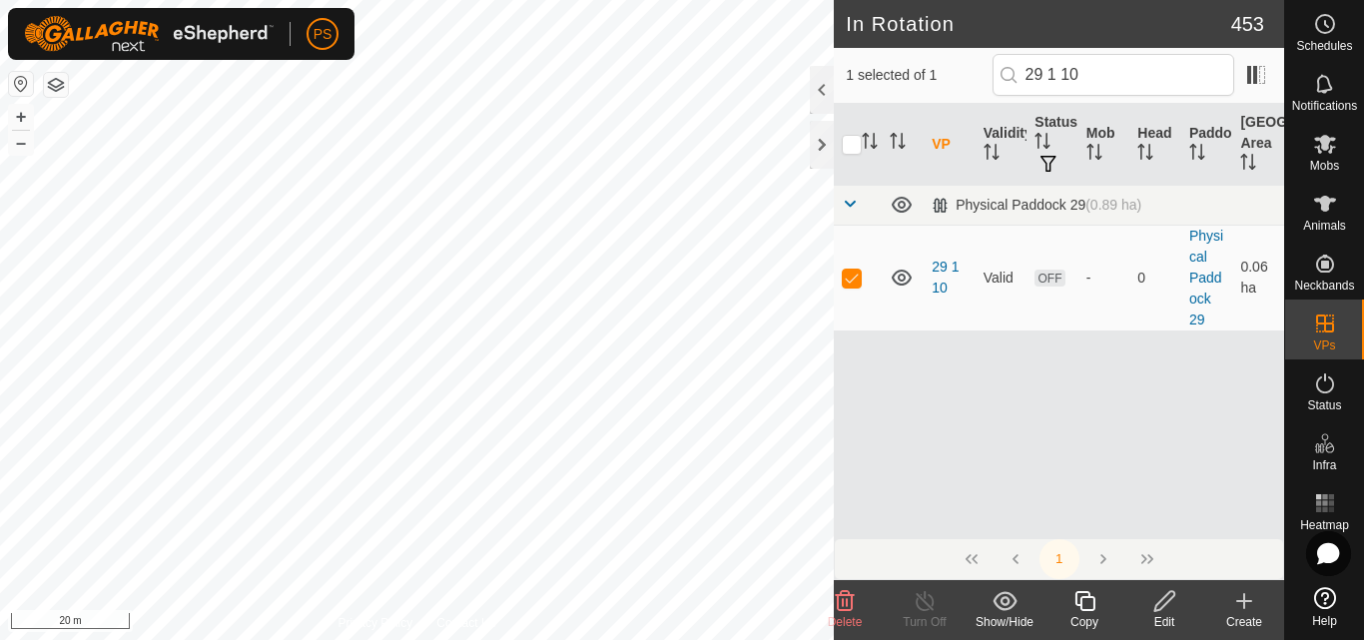
click at [1166, 603] on icon at bounding box center [1165, 601] width 20 height 20
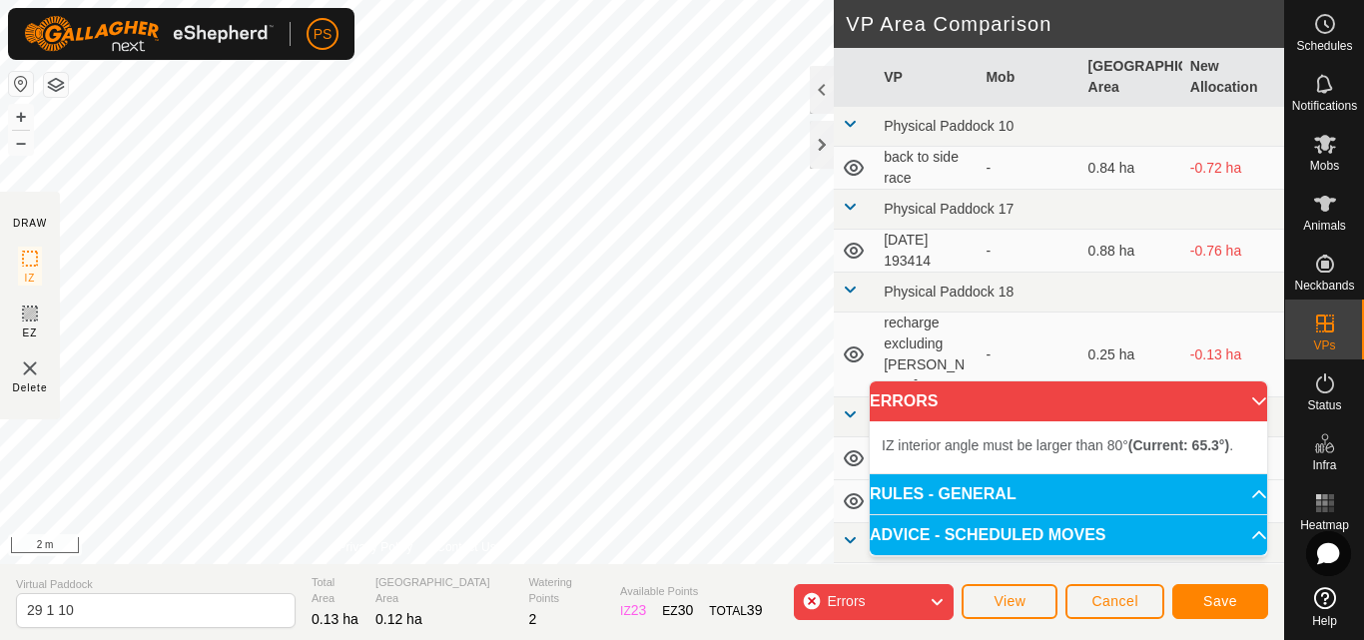
click at [834, 422] on div "DRAW IZ EZ Delete Privacy Policy Contact Us + – ⇧ i 2 m VP Area Comparison VP M…" at bounding box center [642, 282] width 1284 height 564
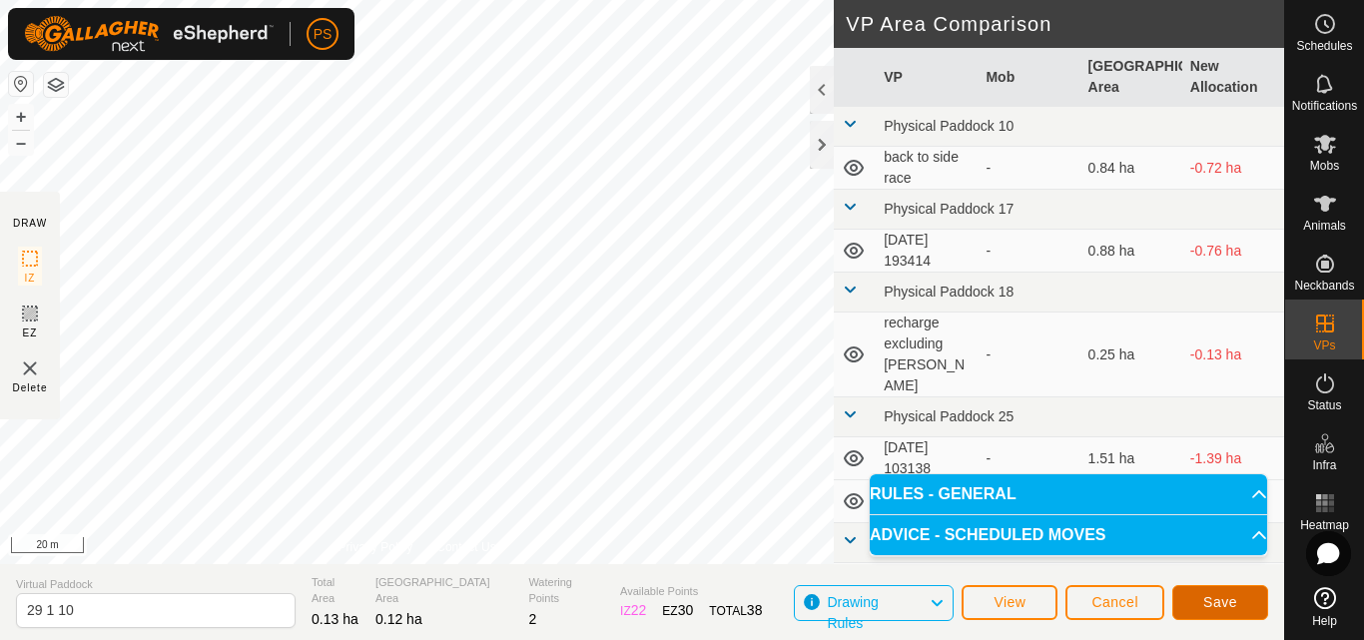
click at [1234, 604] on span "Save" at bounding box center [1220, 602] width 34 height 16
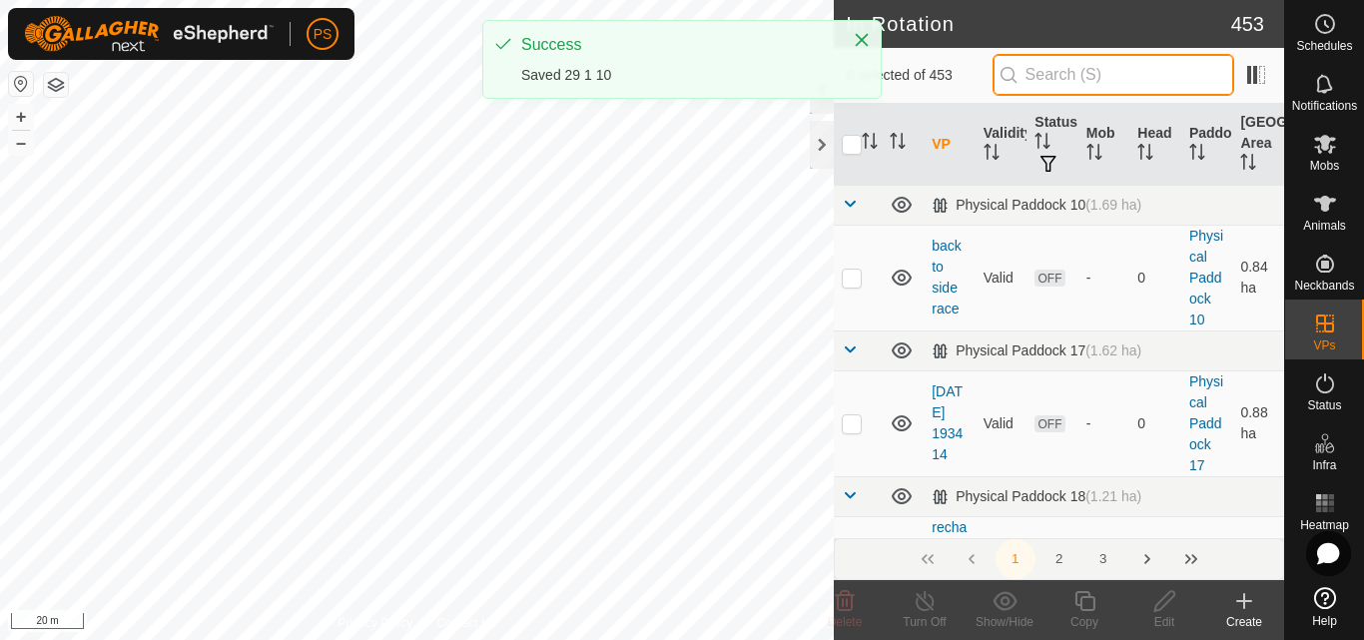
click at [1097, 75] on input "text" at bounding box center [1114, 75] width 242 height 42
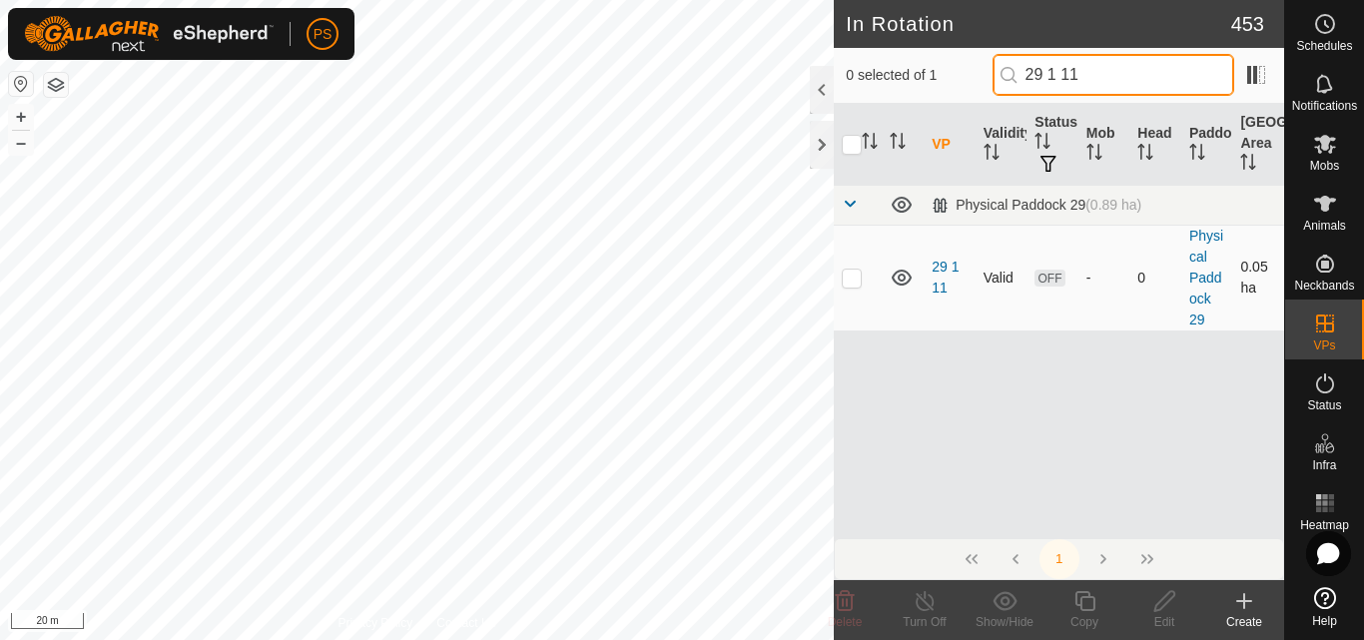
type input "29 1 11"
click at [855, 279] on p-checkbox at bounding box center [852, 278] width 20 height 16
checkbox input "true"
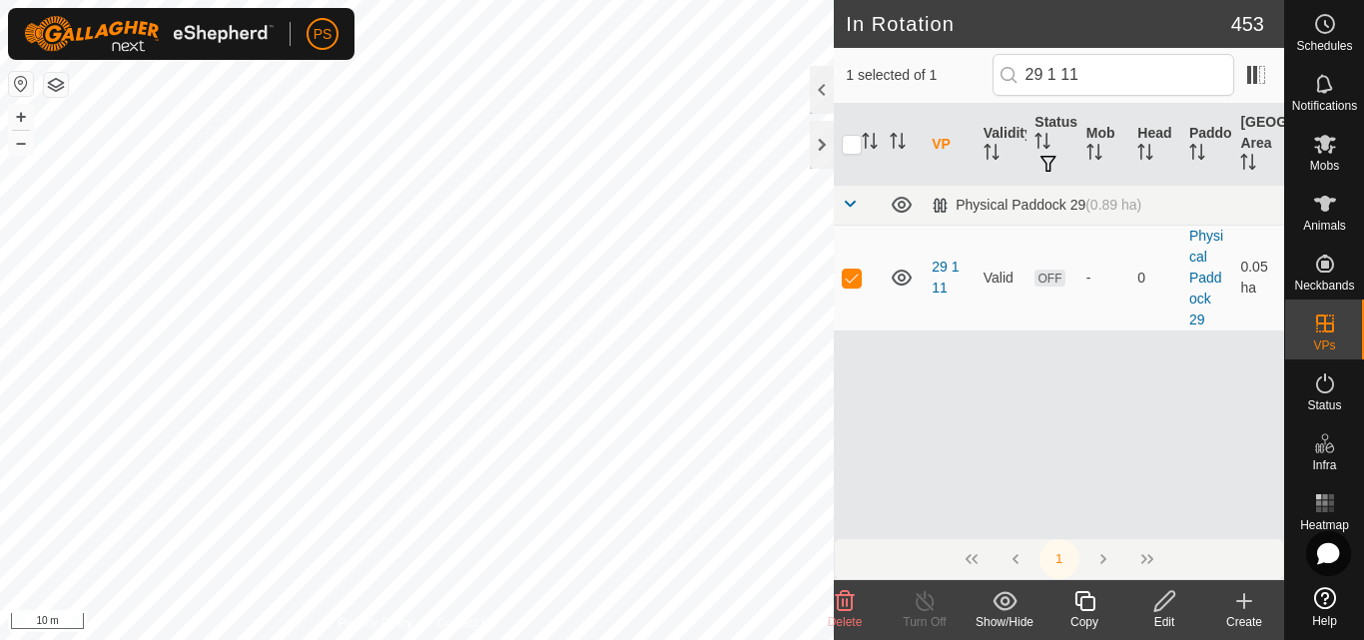
click at [1170, 602] on icon at bounding box center [1165, 601] width 25 height 24
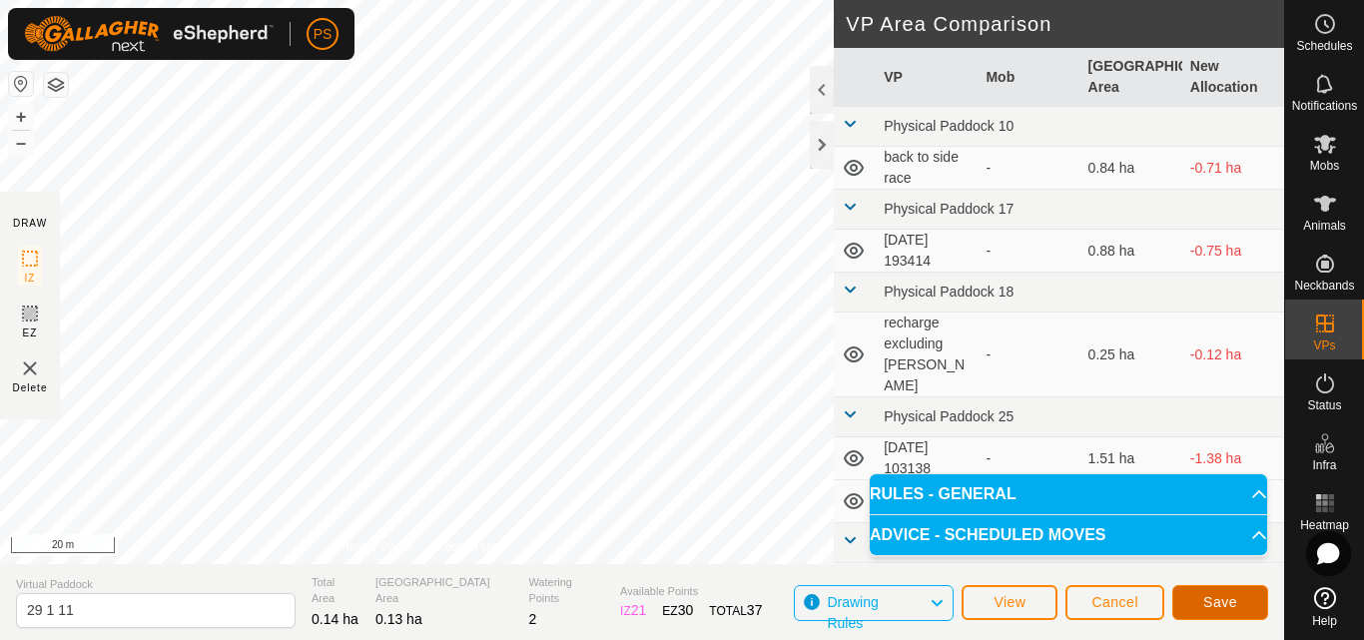
click at [1220, 605] on span "Save" at bounding box center [1220, 602] width 34 height 16
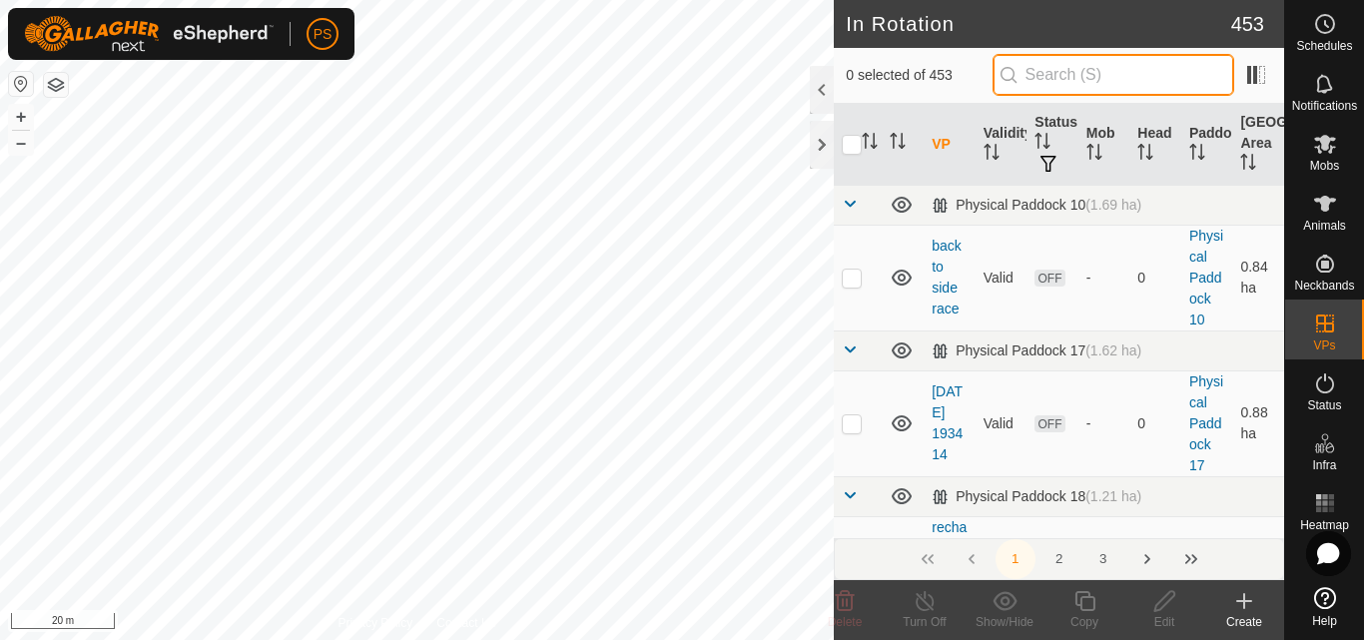
click at [1086, 78] on input "text" at bounding box center [1114, 75] width 242 height 42
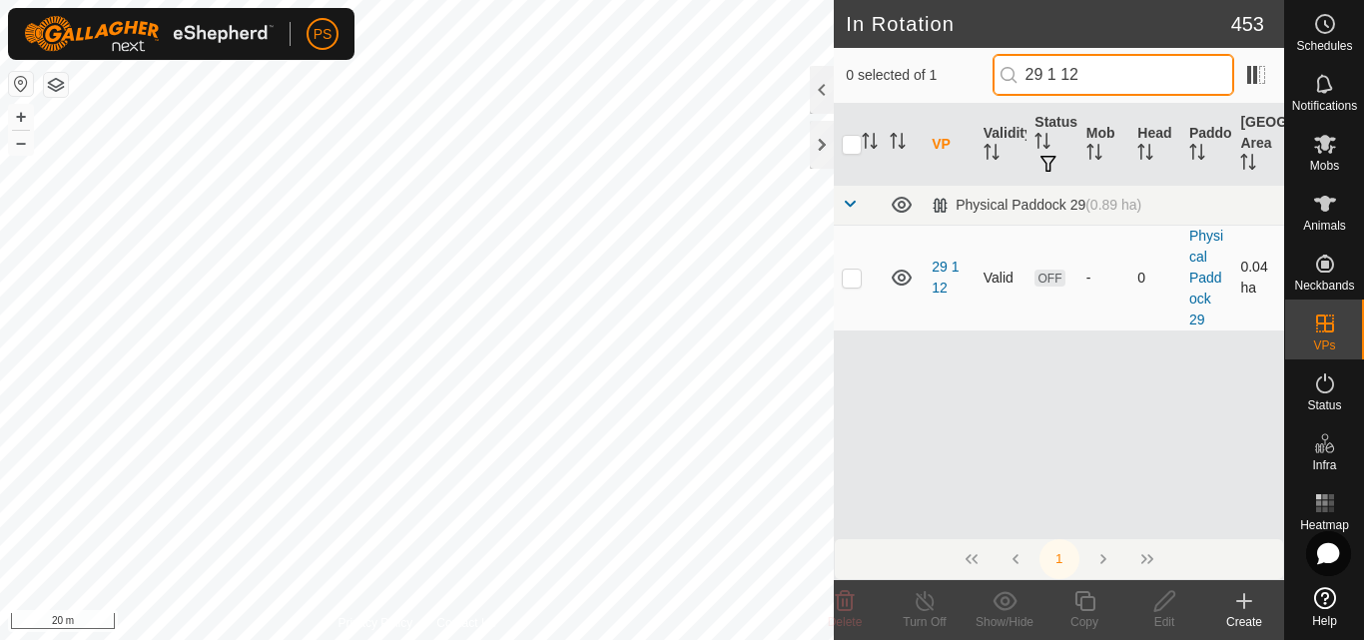
type input "29 1 12"
click at [854, 276] on p-checkbox at bounding box center [852, 278] width 20 height 16
checkbox input "true"
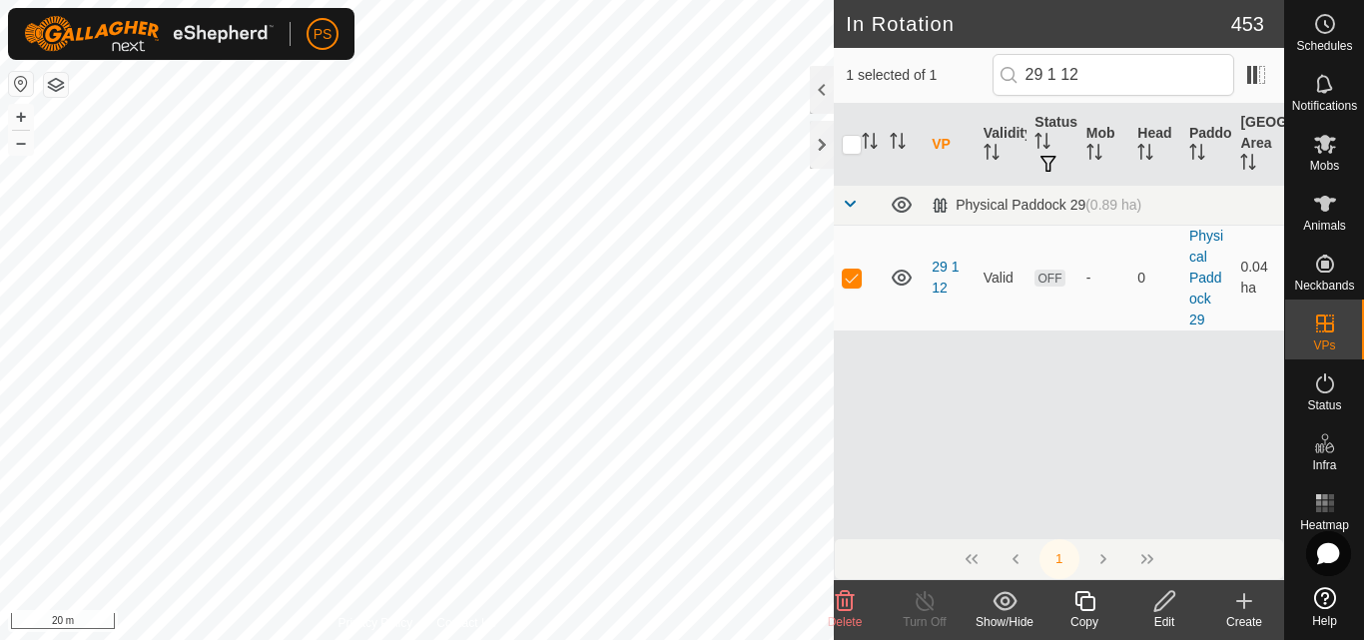
click at [1165, 604] on icon at bounding box center [1165, 601] width 20 height 20
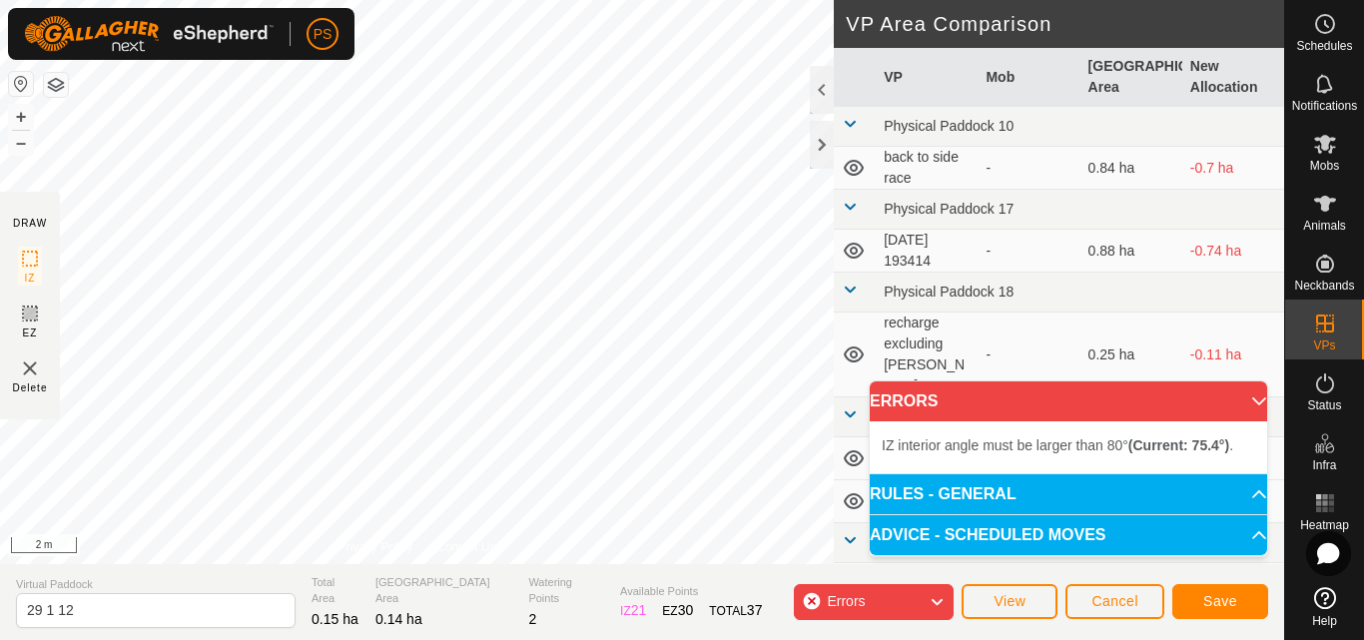
click at [655, 428] on div "IZ interior angle must be larger than 80° (Current: 75.4°) . + – ⇧ i 2 m" at bounding box center [417, 282] width 834 height 564
click at [665, 393] on div "Segment length must be longer than 5 m (Current: 4.3 m) . + – ⇧ i 2 m" at bounding box center [417, 282] width 834 height 564
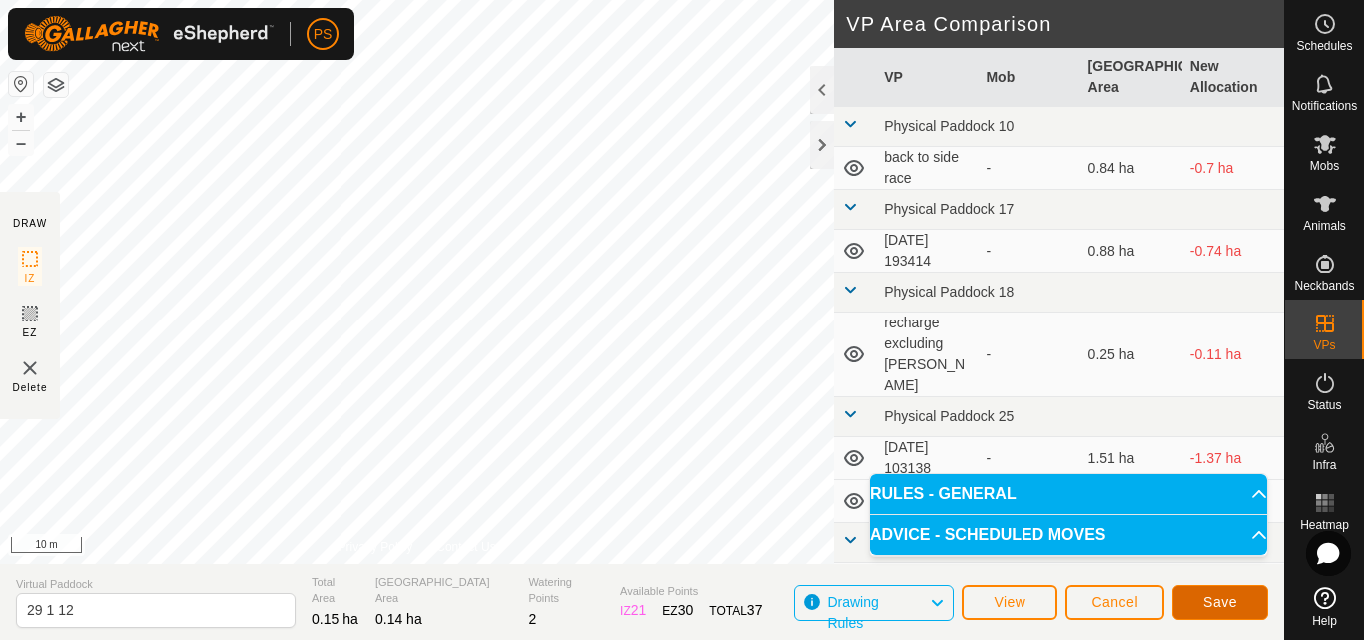
click at [1215, 607] on span "Save" at bounding box center [1220, 602] width 34 height 16
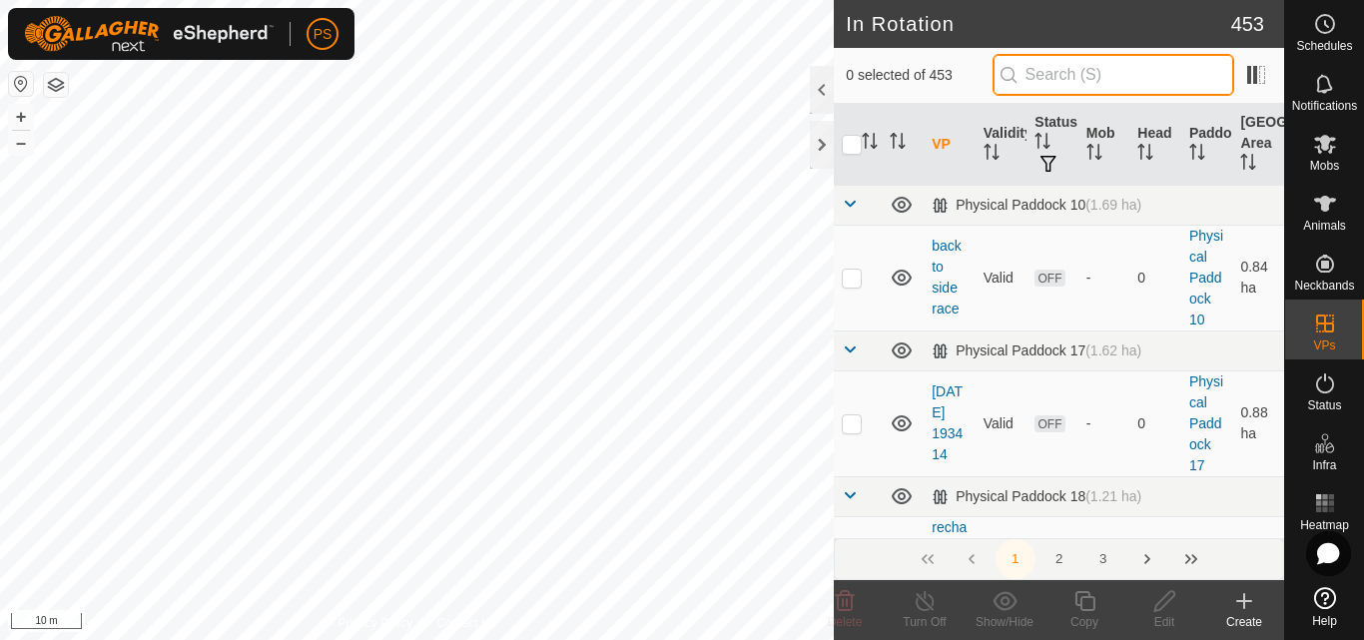
click at [1090, 82] on input "text" at bounding box center [1114, 75] width 242 height 42
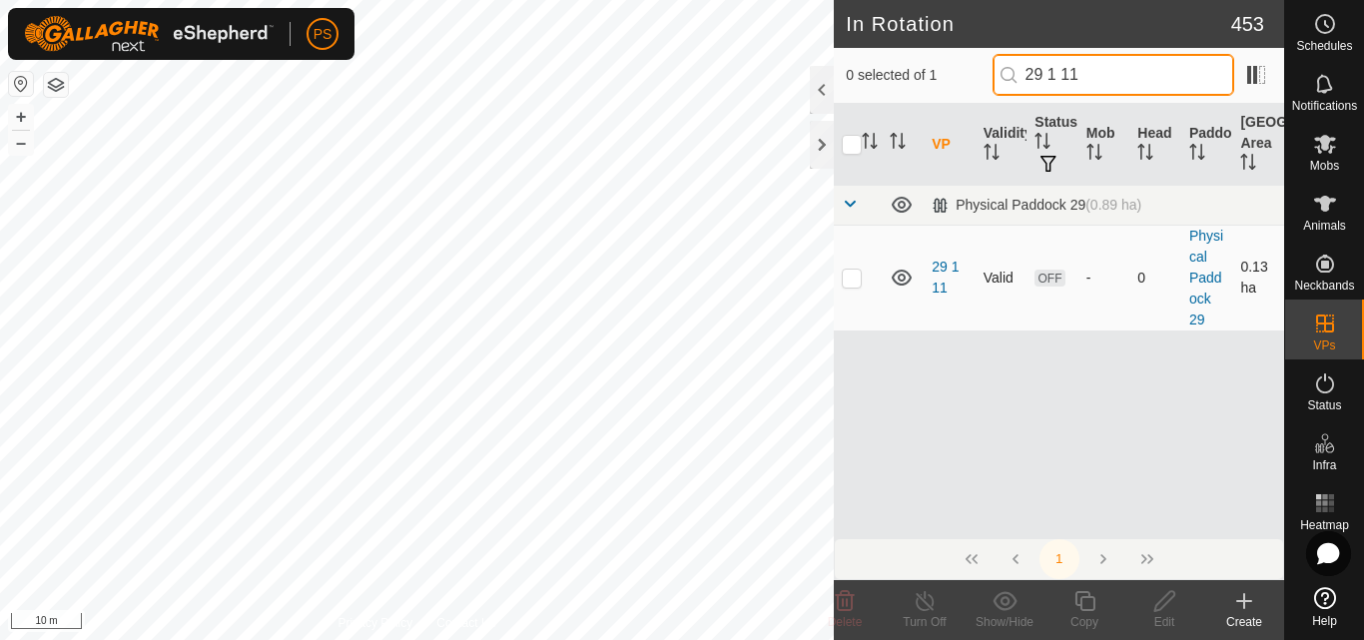
type input "29 1 11"
click at [853, 283] on p-checkbox at bounding box center [852, 278] width 20 height 16
checkbox input "true"
click at [1120, 73] on input "29 1 11" at bounding box center [1114, 75] width 242 height 42
type input "29 1 12"
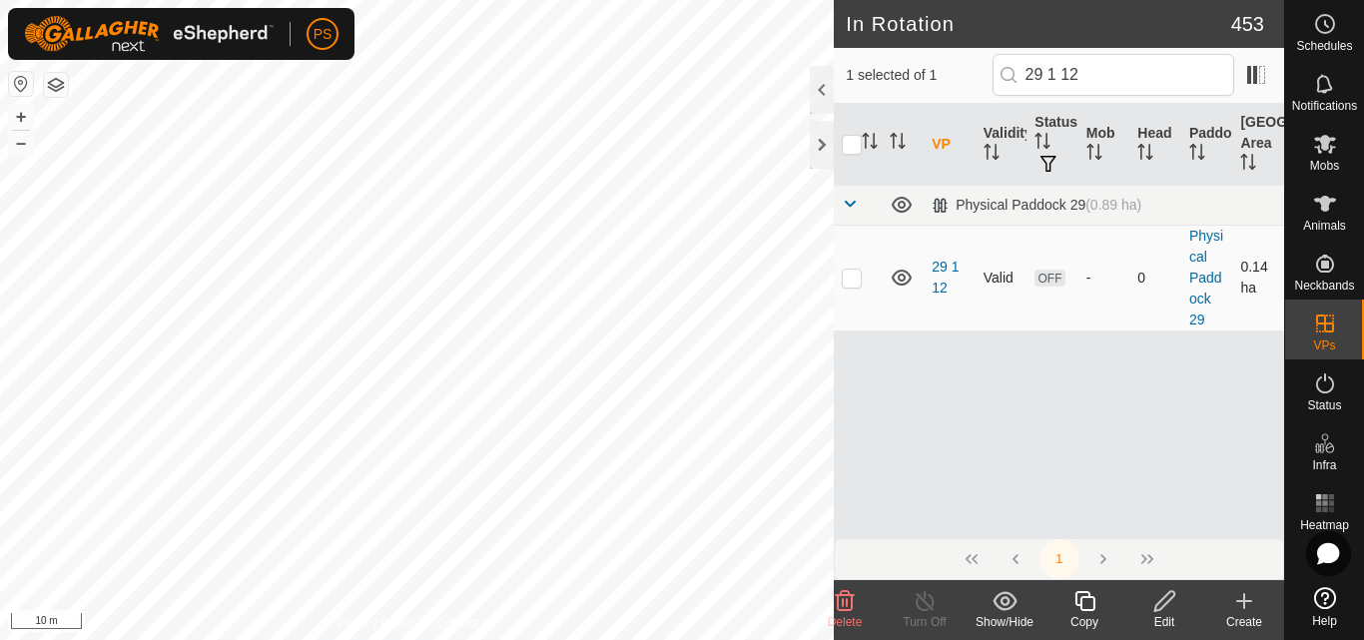
click at [854, 276] on p-checkbox at bounding box center [852, 278] width 20 height 16
checkbox input "false"
click at [1114, 70] on input "29 1 12" at bounding box center [1114, 75] width 242 height 42
type input "29 1 11"
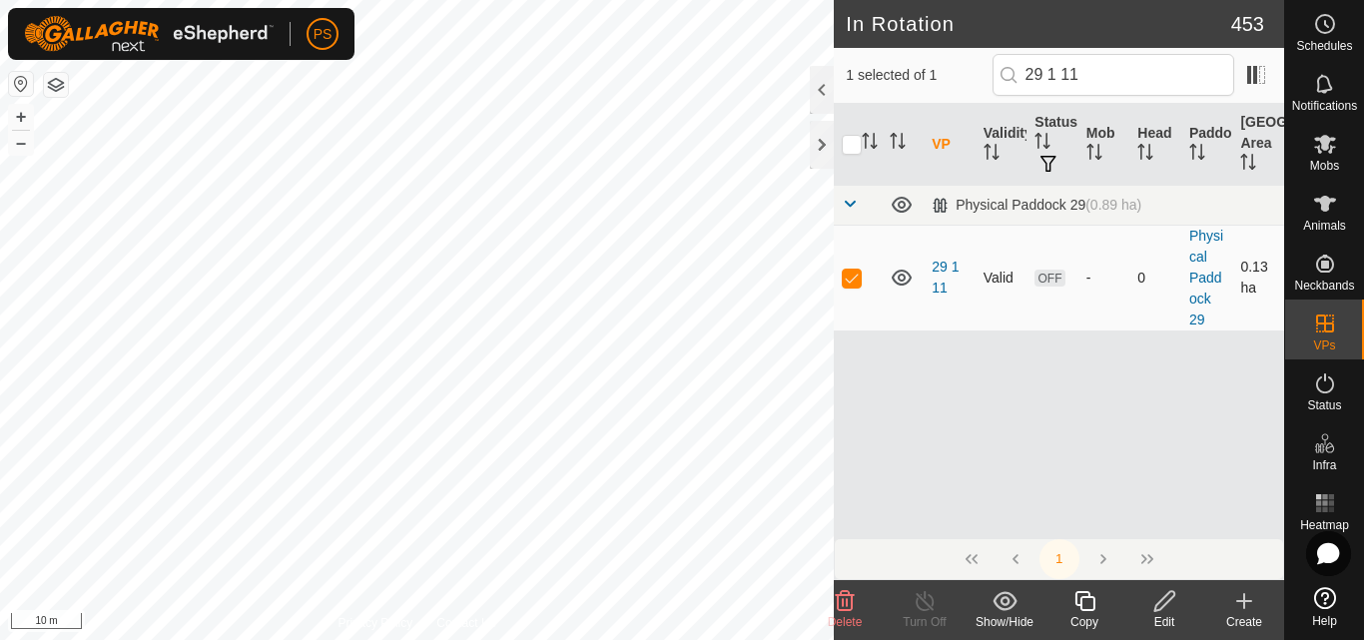
click at [859, 277] on p-checkbox at bounding box center [852, 278] width 20 height 16
checkbox input "false"
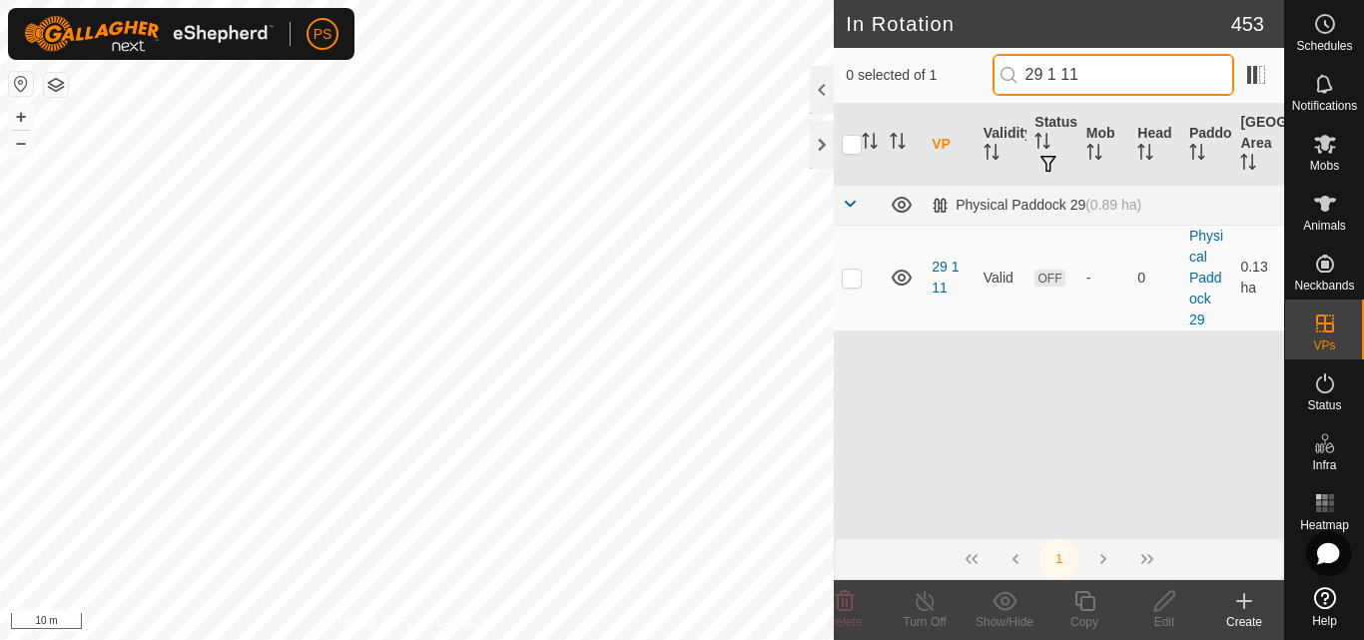
click at [1125, 78] on input "29 1 11" at bounding box center [1114, 75] width 242 height 42
type input "29 1 12"
click at [852, 280] on p-checkbox at bounding box center [852, 278] width 20 height 16
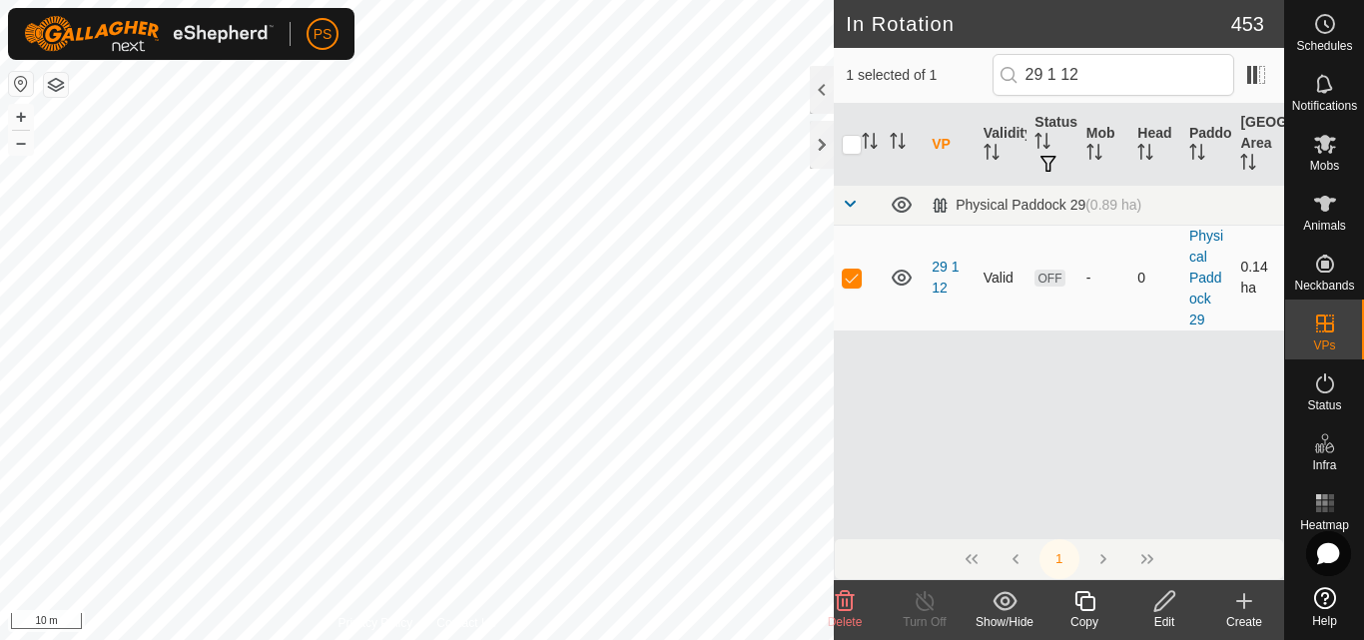
click at [852, 280] on p-checkbox at bounding box center [852, 278] width 20 height 16
checkbox input "false"
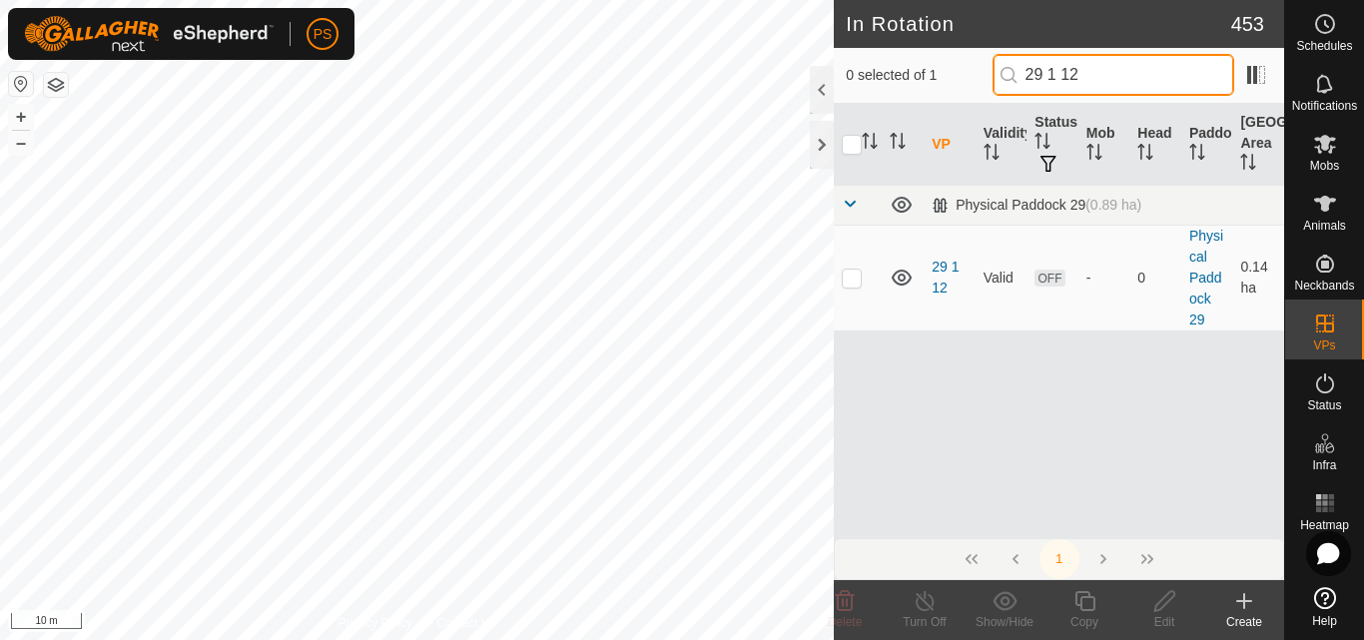
drag, startPoint x: 1144, startPoint y: 61, endPoint x: 1140, endPoint y: 71, distance: 10.8
click at [1143, 65] on input "29 1 12" at bounding box center [1114, 75] width 242 height 42
type input "29 1 13"
click at [855, 282] on p-checkbox at bounding box center [852, 278] width 20 height 16
checkbox input "true"
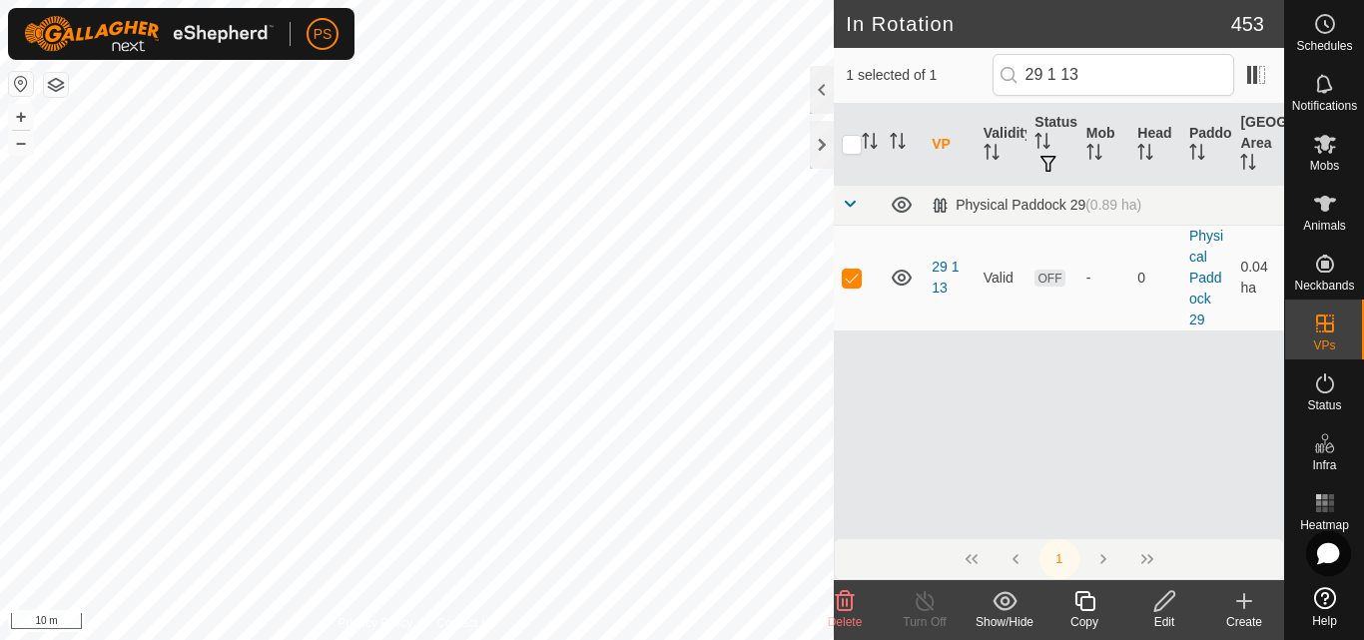
click at [1166, 604] on icon at bounding box center [1165, 601] width 20 height 20
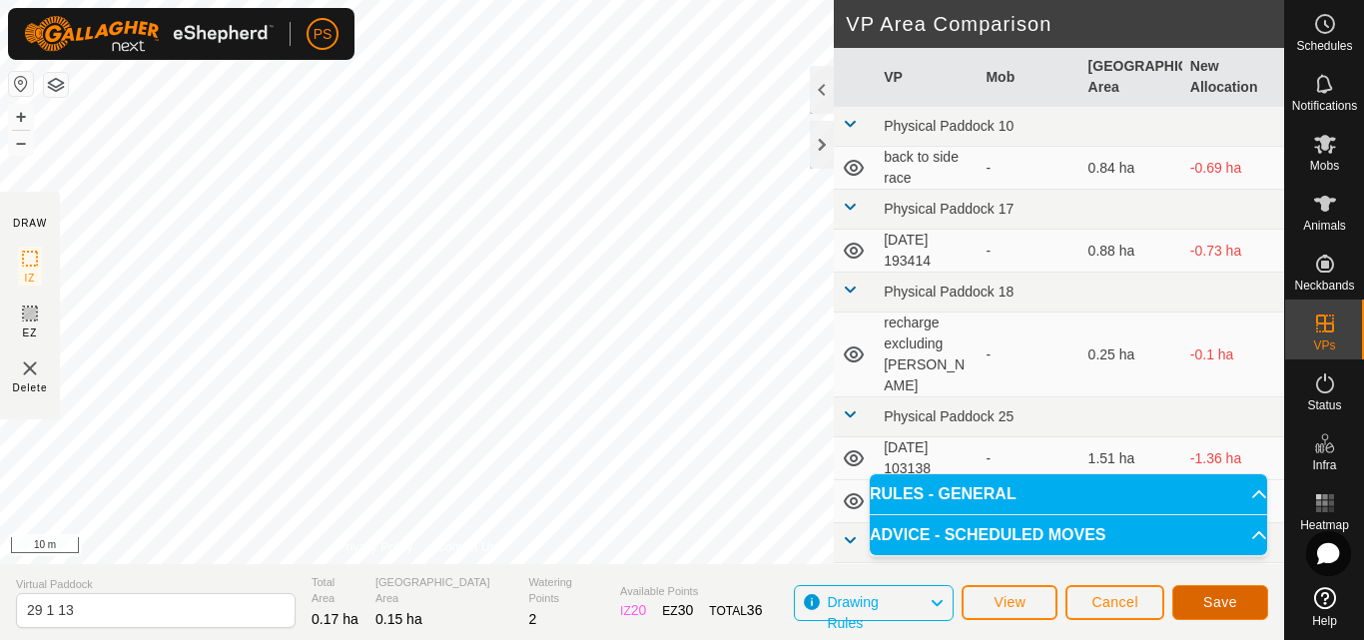
click at [1227, 604] on span "Save" at bounding box center [1220, 602] width 34 height 16
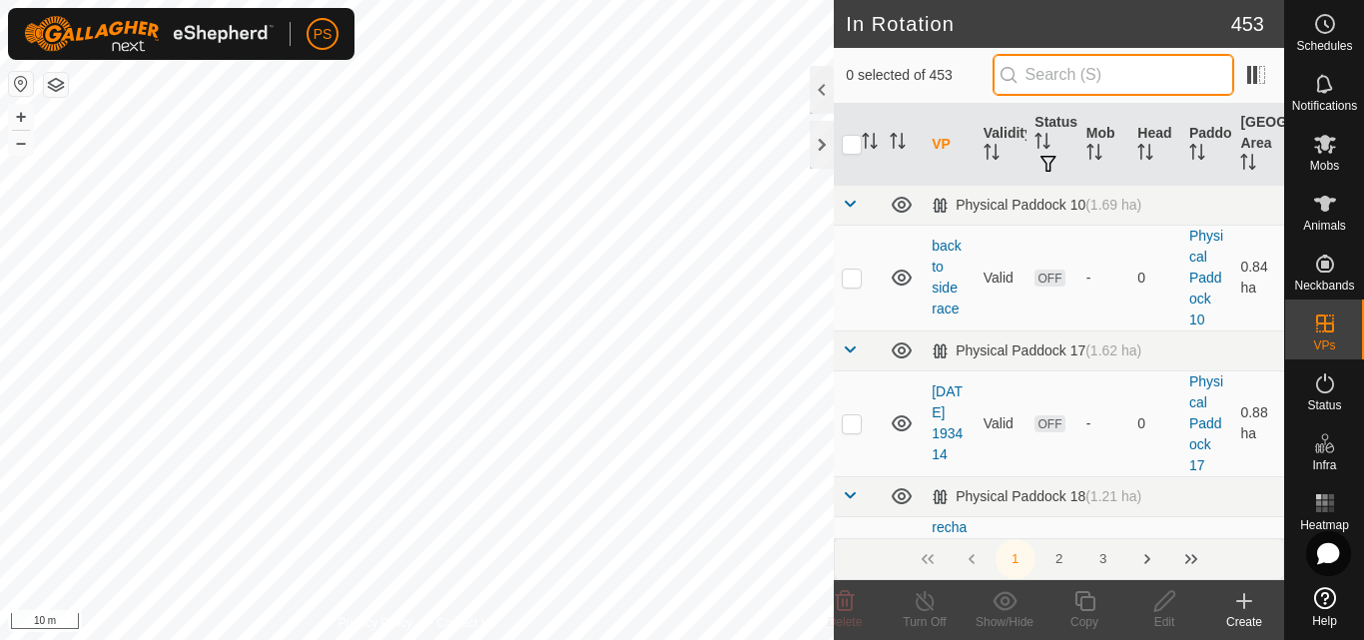
click at [1067, 75] on input "text" at bounding box center [1114, 75] width 242 height 42
click at [1109, 76] on input "text" at bounding box center [1114, 75] width 242 height 42
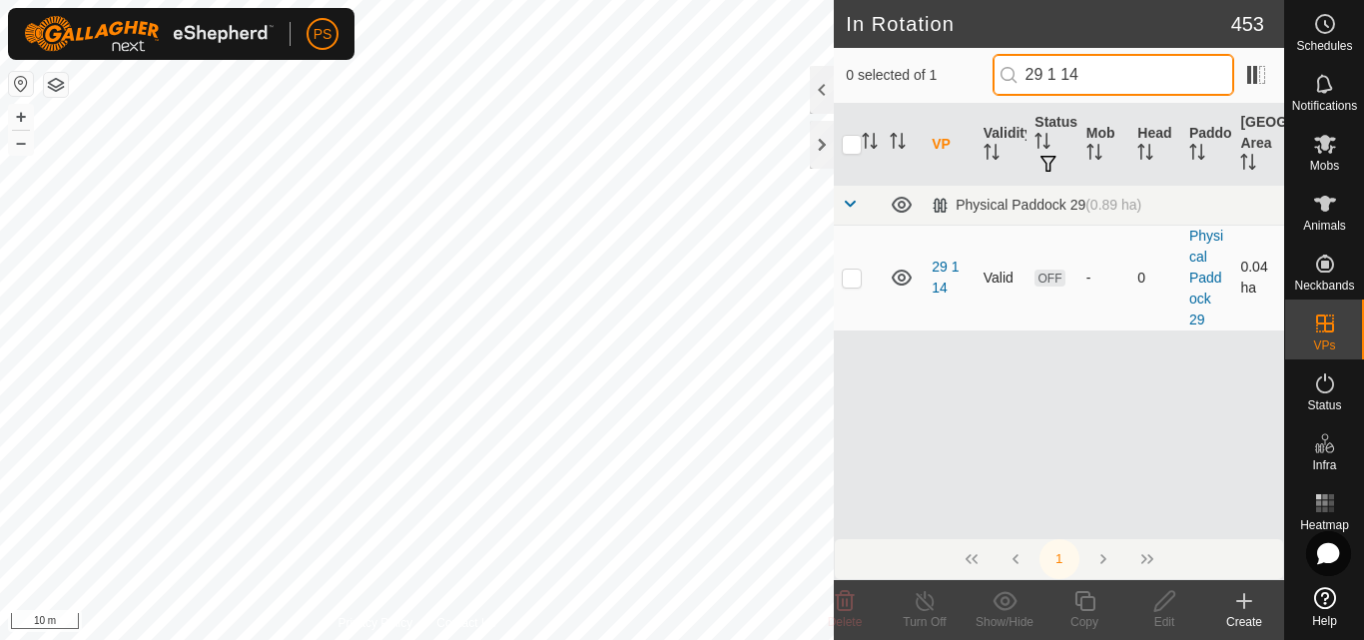
type input "29 1 14"
click at [853, 284] on p-checkbox at bounding box center [852, 278] width 20 height 16
checkbox input "true"
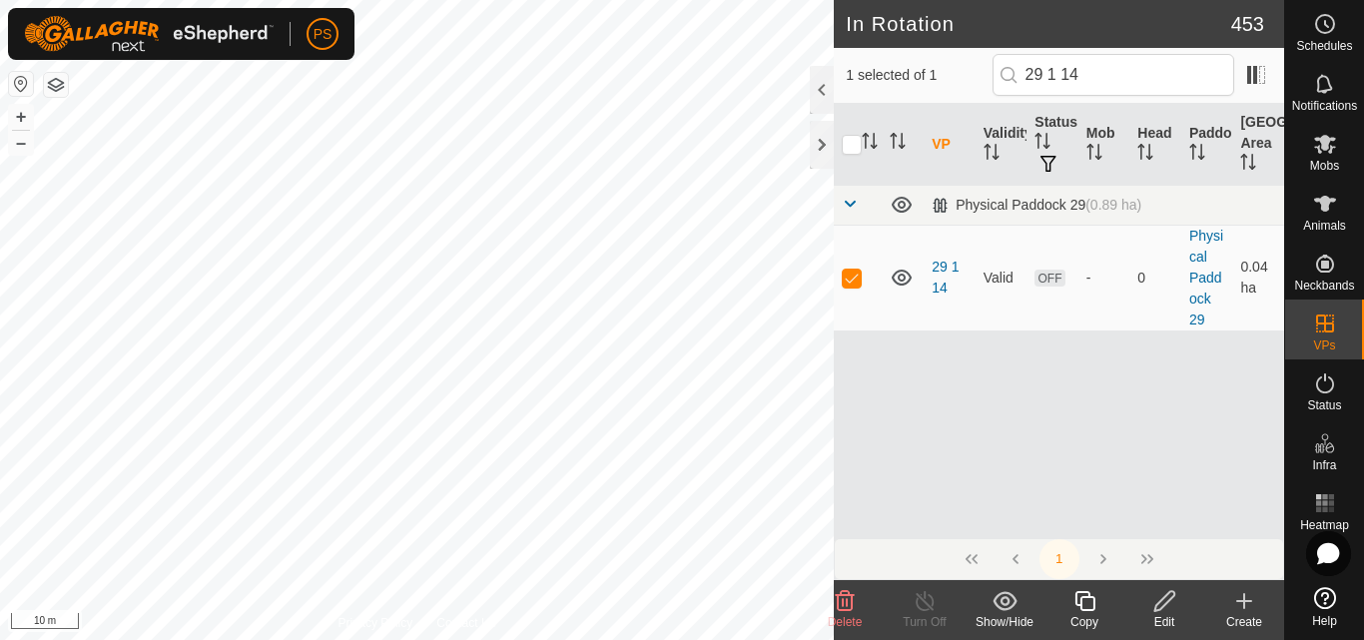
click at [1166, 603] on icon at bounding box center [1165, 601] width 20 height 20
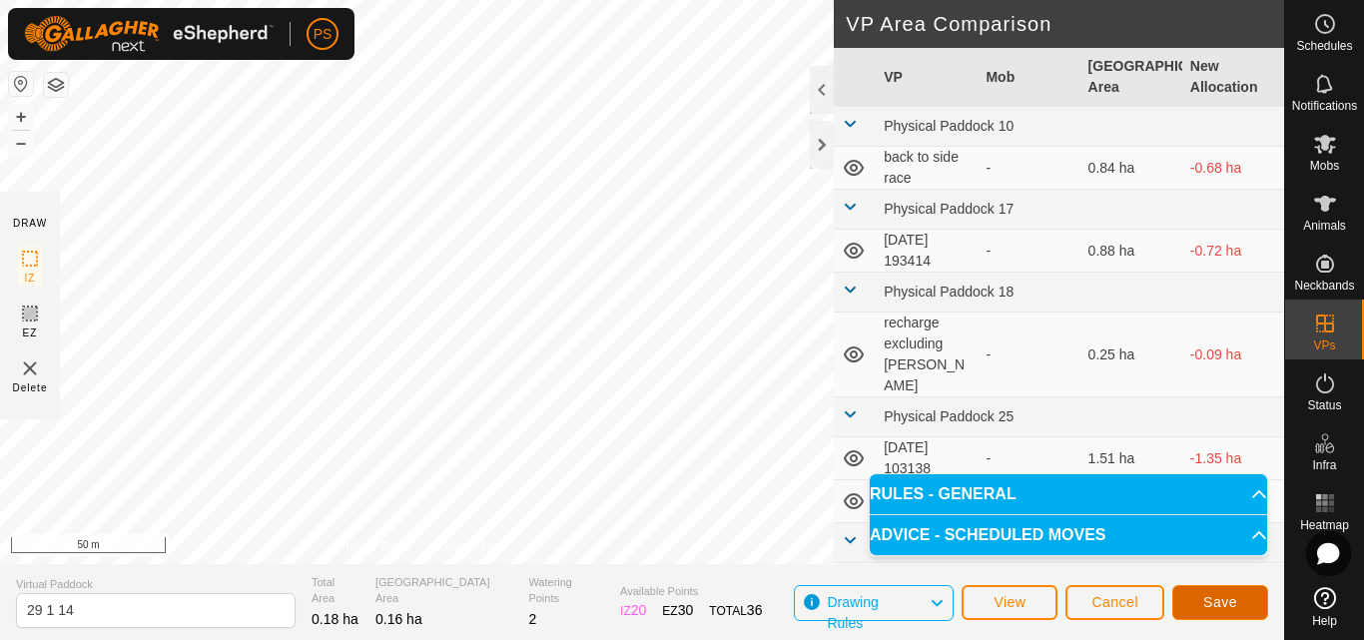
click at [1227, 604] on span "Save" at bounding box center [1220, 602] width 34 height 16
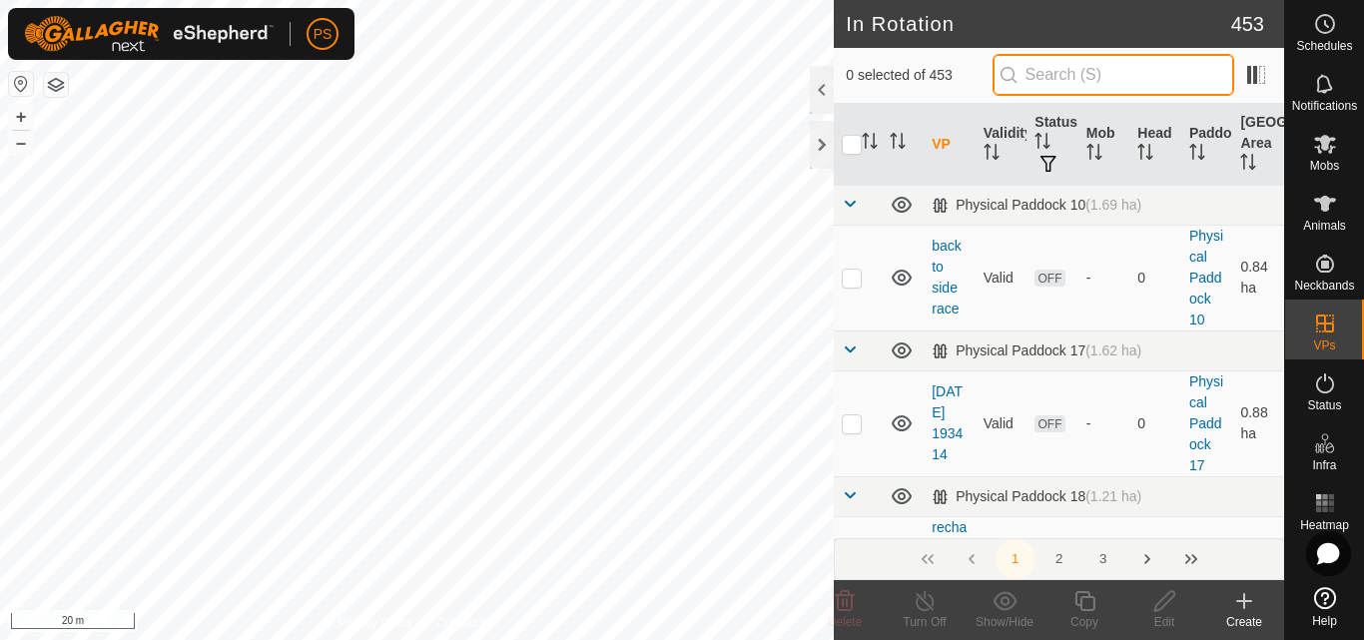
click at [1073, 76] on input "text" at bounding box center [1114, 75] width 242 height 42
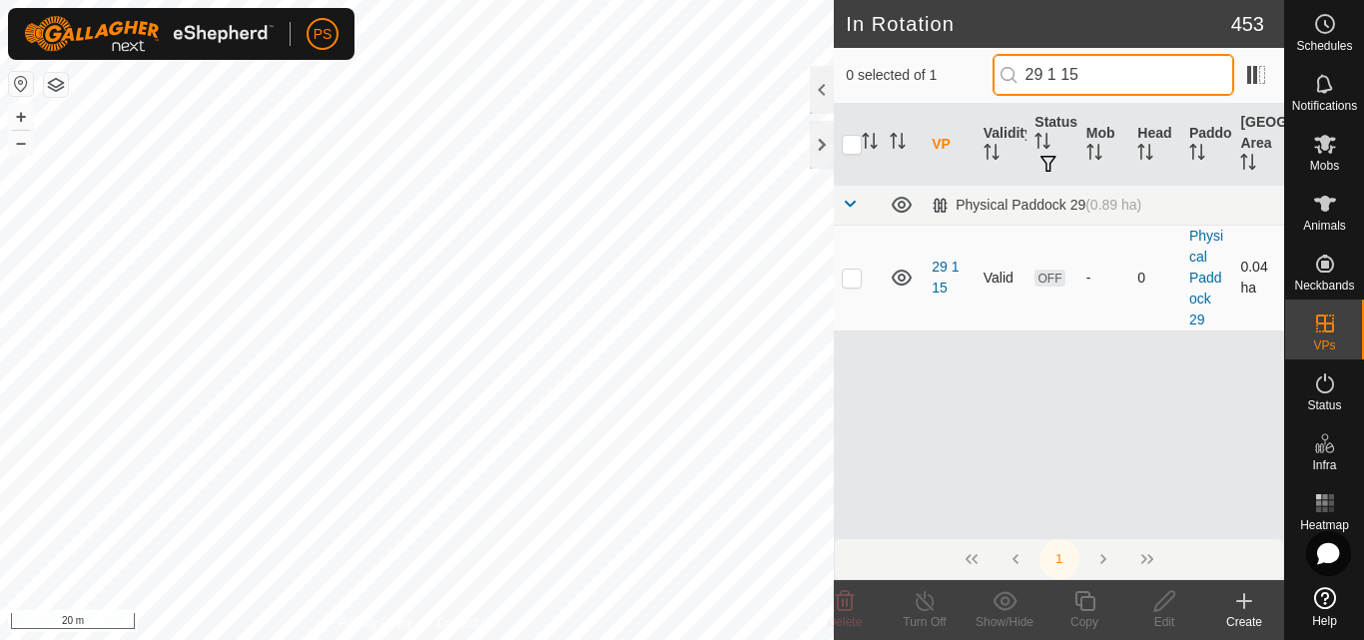
type input "29 1 15"
click at [851, 275] on p-checkbox at bounding box center [852, 278] width 20 height 16
click at [1124, 65] on input "29 1 15" at bounding box center [1114, 75] width 242 height 42
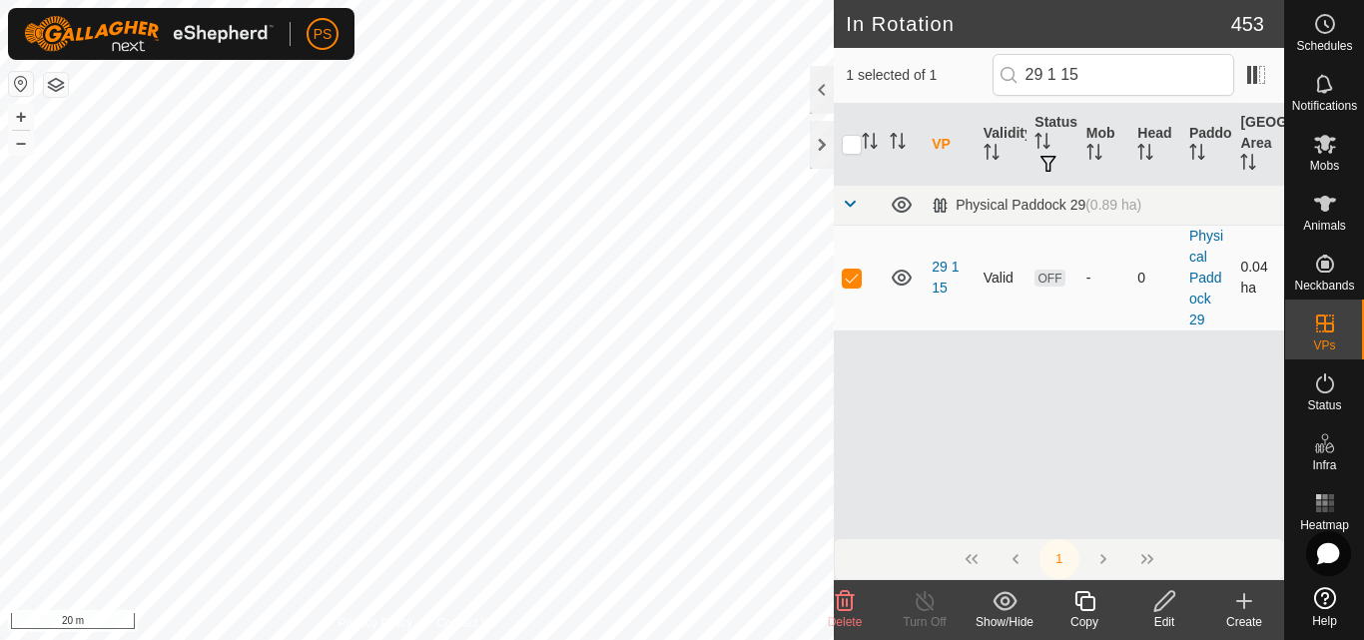
click at [846, 281] on p-checkbox at bounding box center [852, 278] width 20 height 16
checkbox input "false"
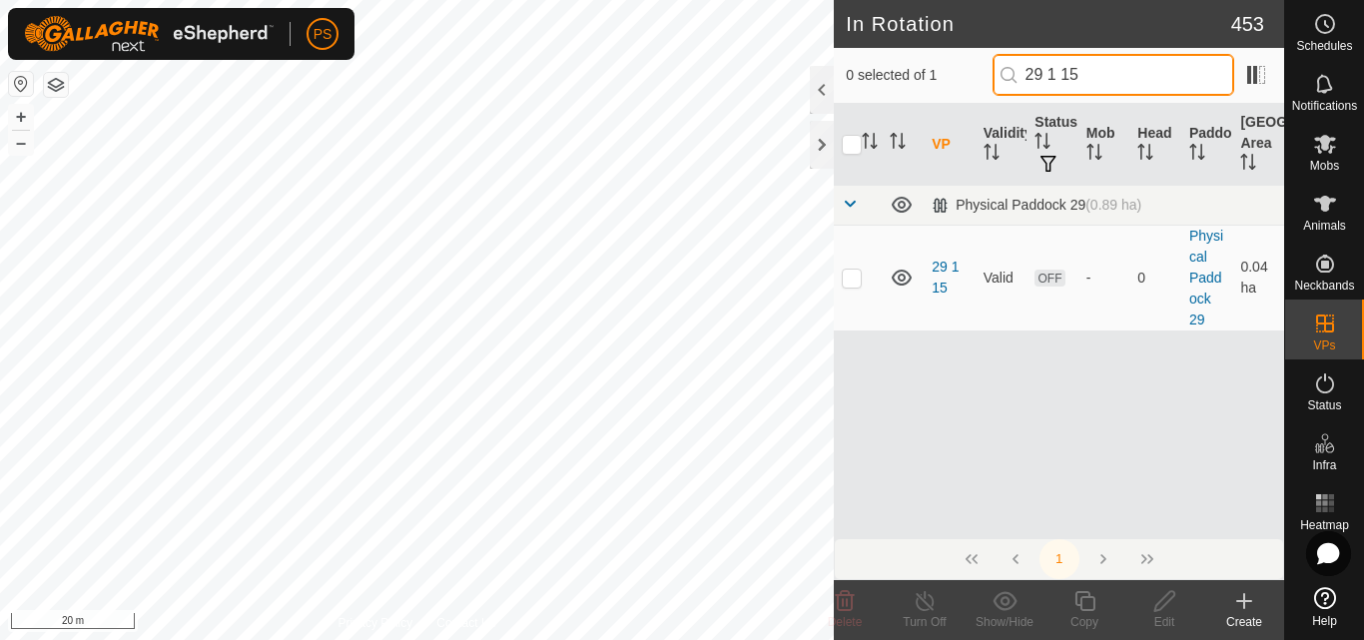
click at [1105, 72] on input "29 1 15" at bounding box center [1114, 75] width 242 height 42
type input "29 1 14"
click at [858, 287] on td at bounding box center [858, 278] width 48 height 106
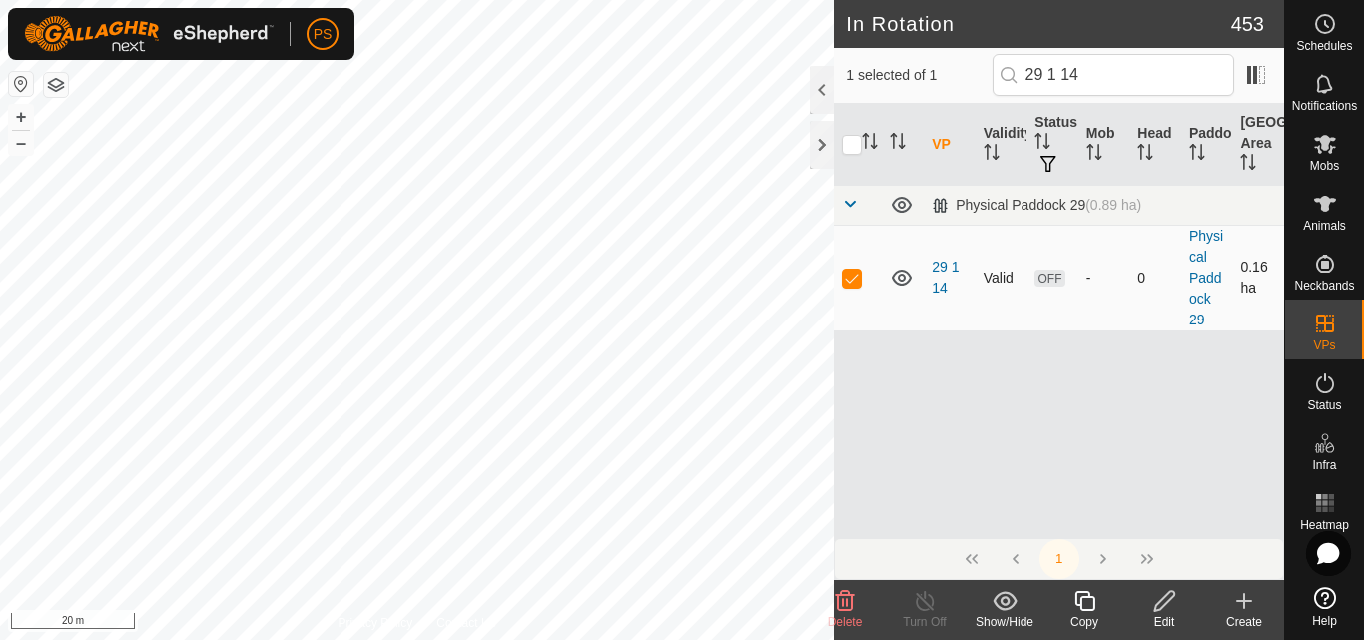
click at [850, 282] on p-checkbox at bounding box center [852, 278] width 20 height 16
checkbox input "false"
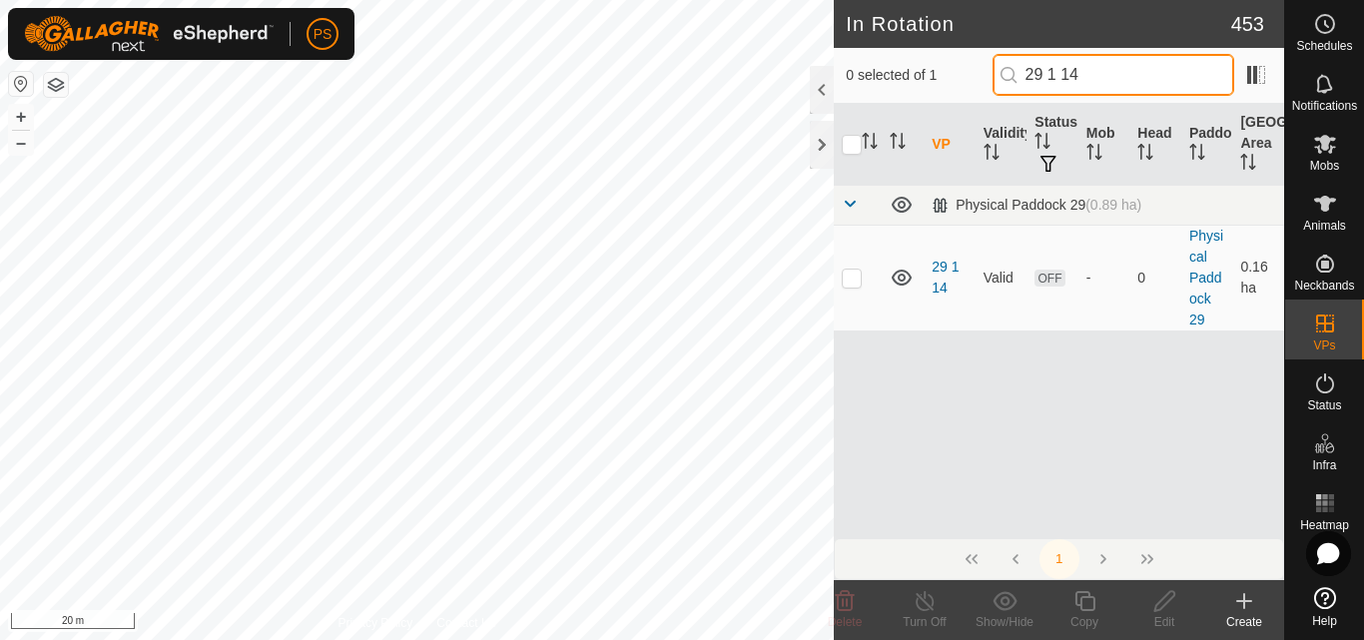
click at [1126, 70] on input "29 1 14" at bounding box center [1114, 75] width 242 height 42
type input "29 1 15"
click at [852, 282] on p-checkbox at bounding box center [852, 278] width 20 height 16
checkbox input "true"
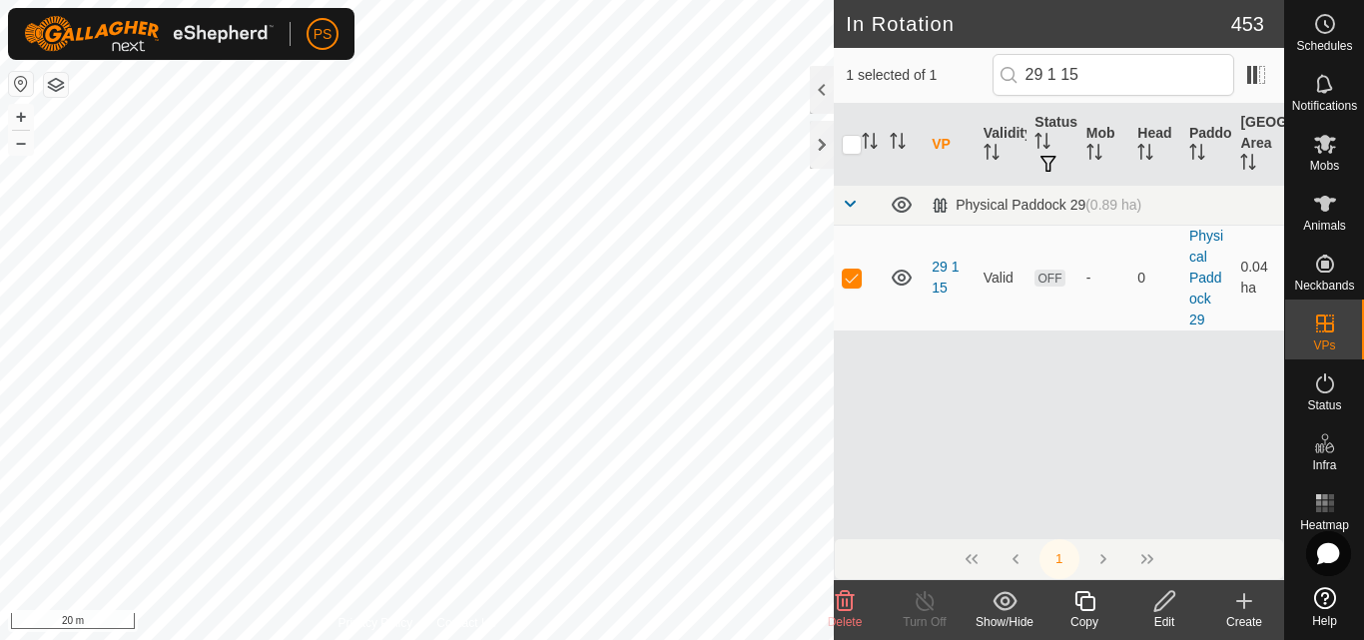
click at [1164, 597] on icon at bounding box center [1165, 601] width 20 height 20
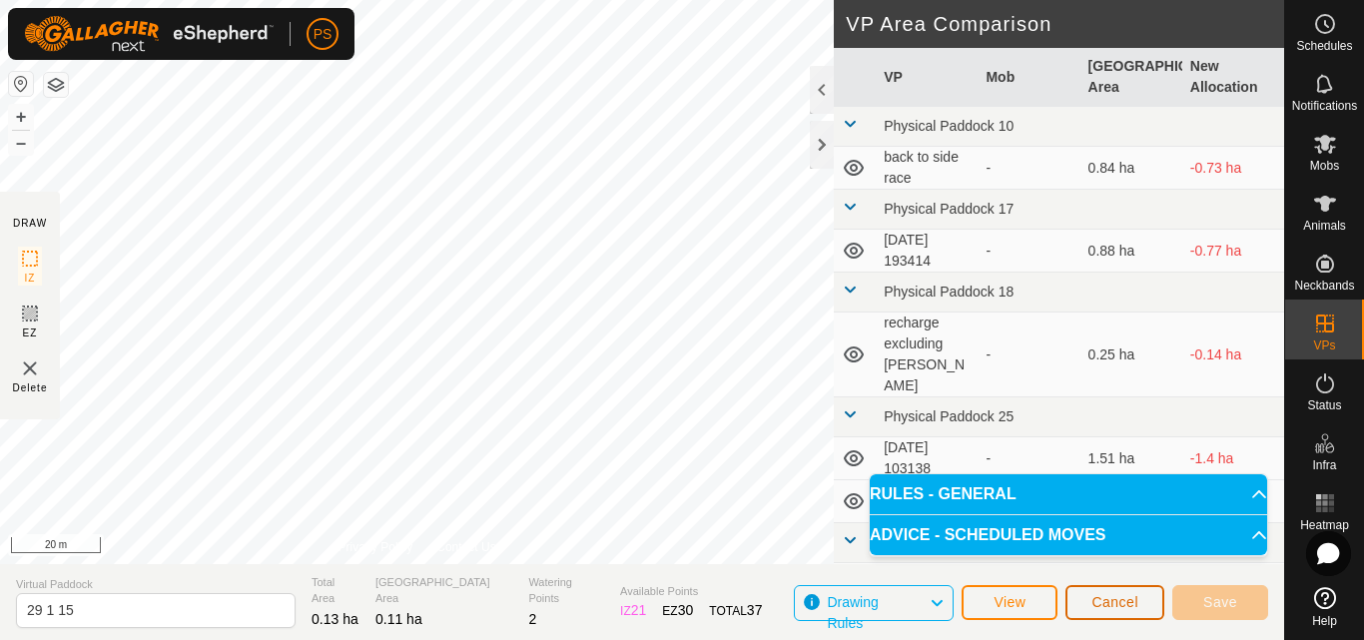
click at [1132, 606] on span "Cancel" at bounding box center [1115, 602] width 47 height 16
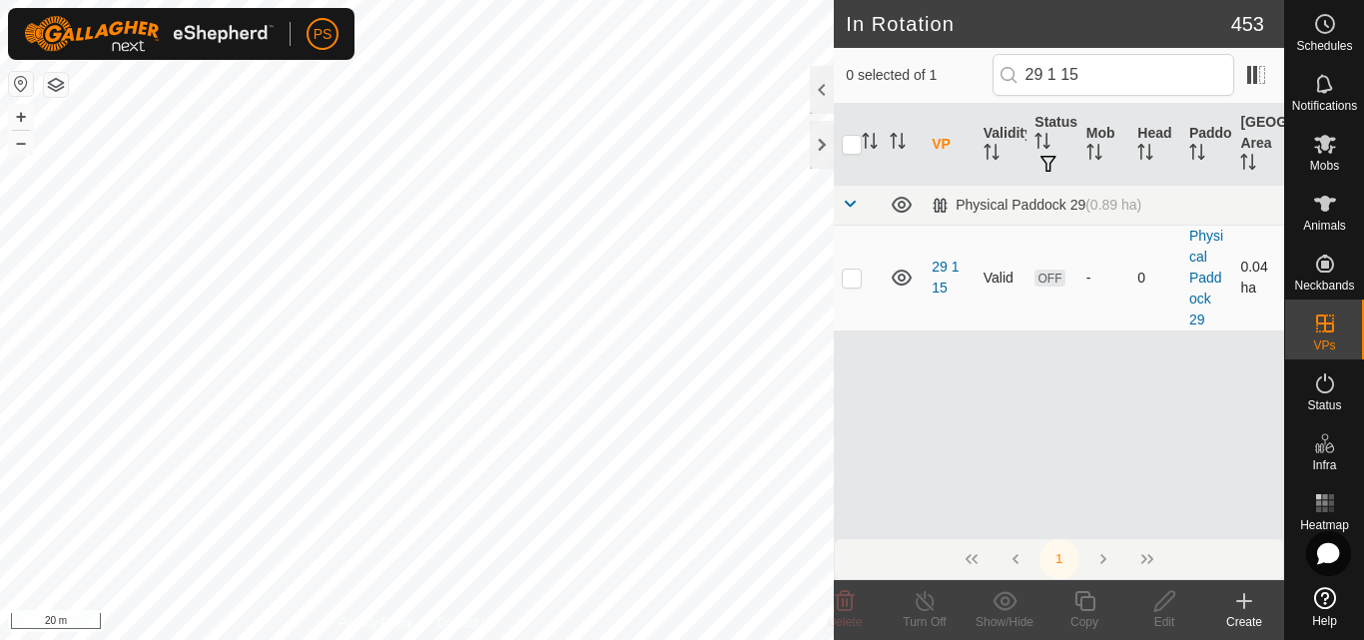
type input "29 1 15"
click at [840, 281] on td at bounding box center [858, 278] width 48 height 106
checkbox input "true"
click at [850, 280] on p-checkbox at bounding box center [852, 278] width 20 height 16
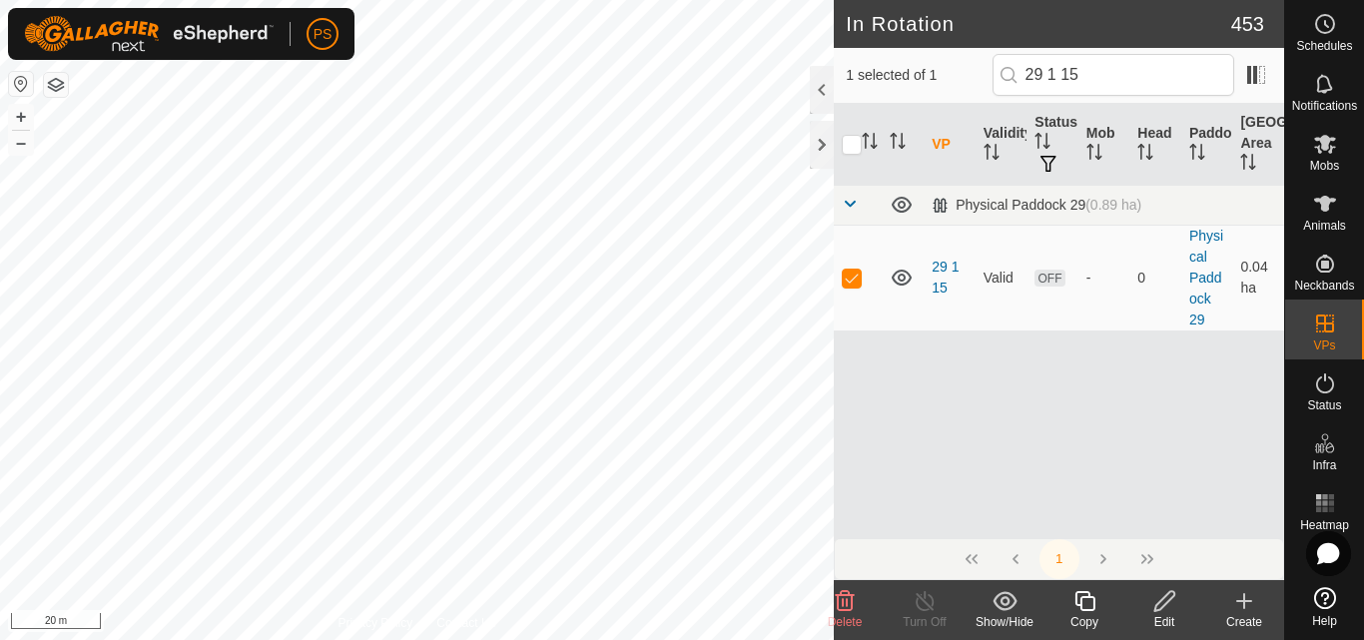
click at [850, 280] on p-checkbox at bounding box center [852, 278] width 20 height 16
checkbox input "true"
click at [1166, 603] on icon at bounding box center [1165, 601] width 20 height 20
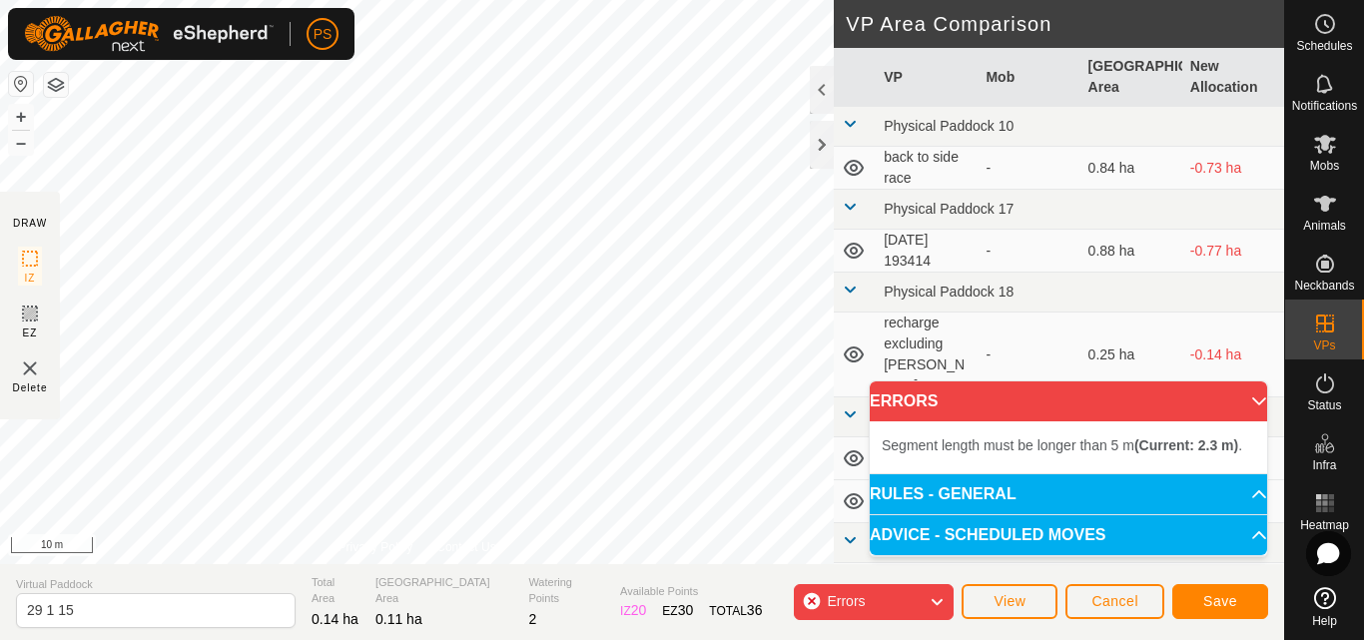
click at [231, 253] on div "Segment length must be longer than 5 m (Current: 2.3 m) ." at bounding box center [231, 253] width 0 height 0
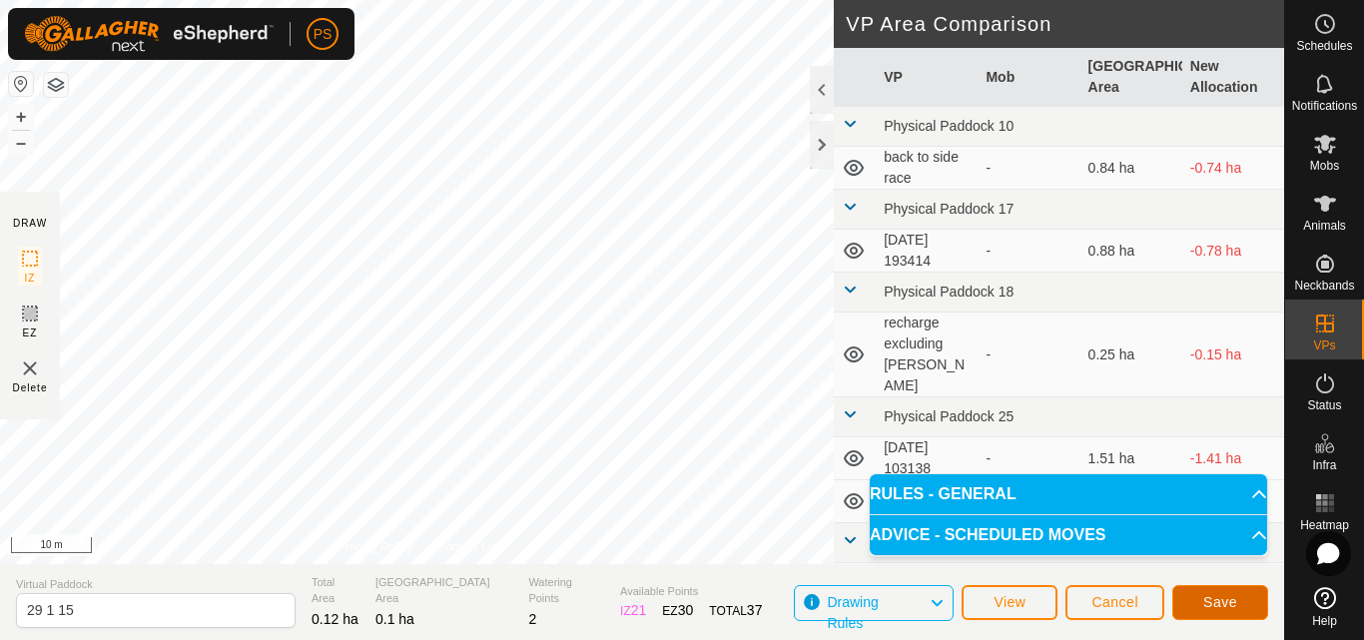
click at [1221, 598] on span "Save" at bounding box center [1220, 602] width 34 height 16
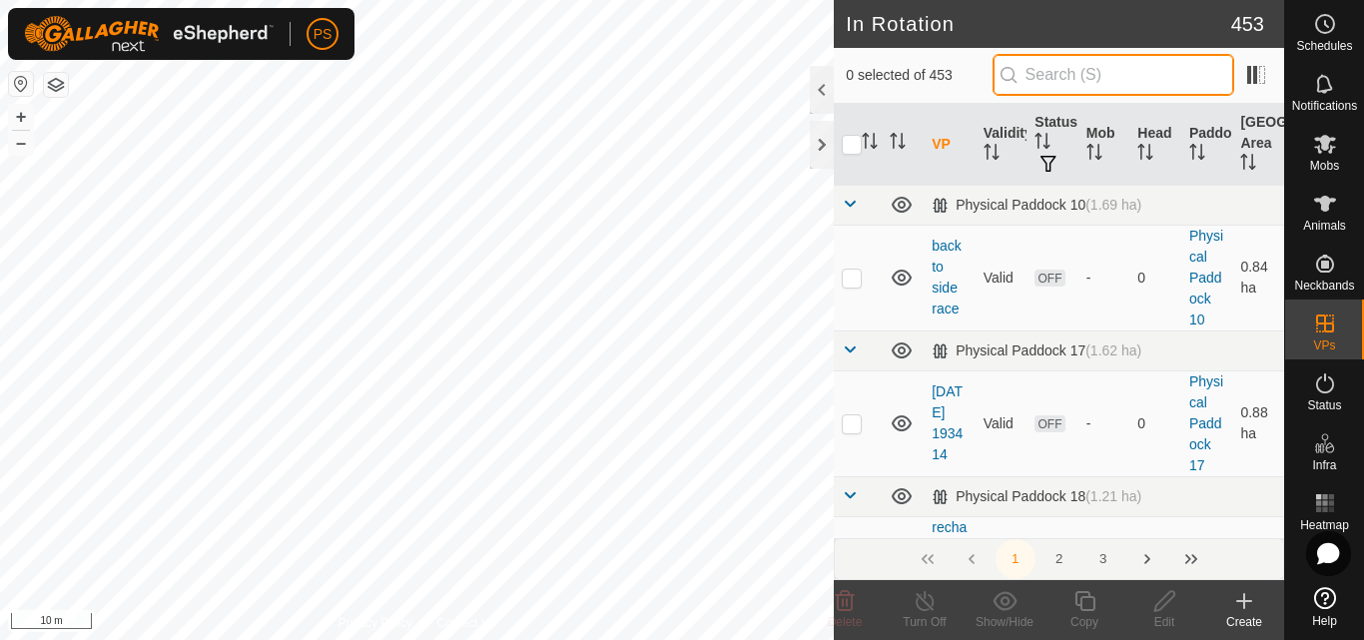
click at [1141, 81] on input "text" at bounding box center [1114, 75] width 242 height 42
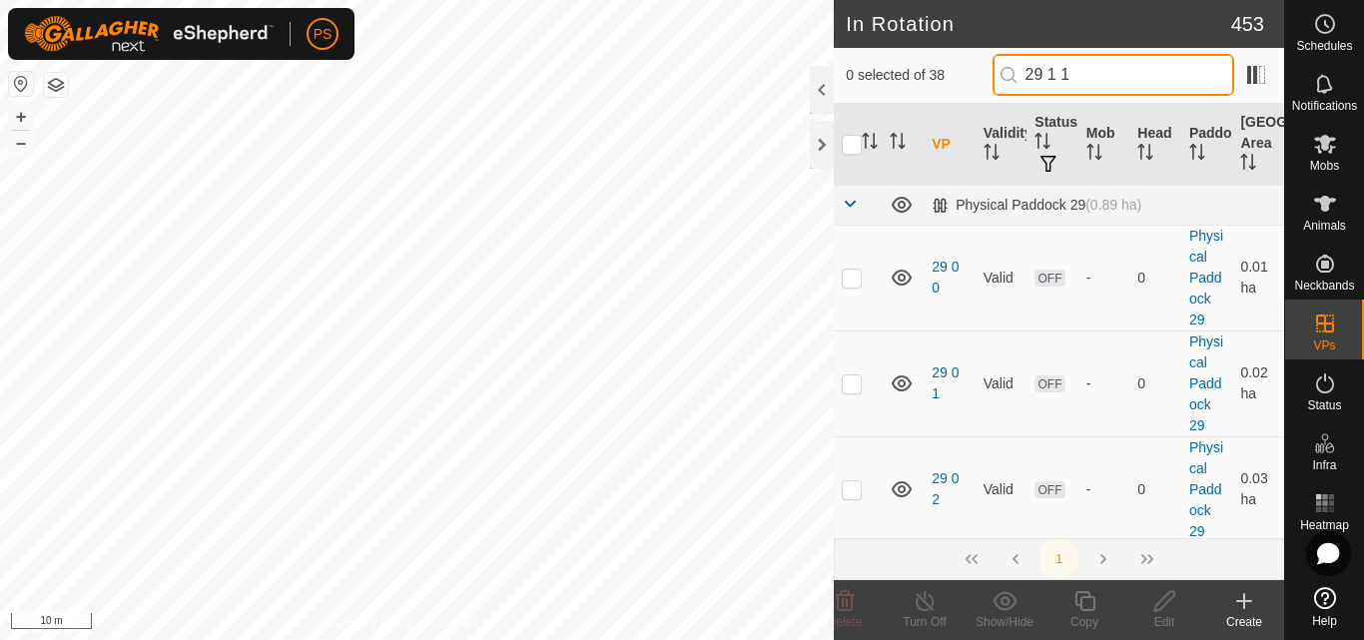
type input "29 1 15"
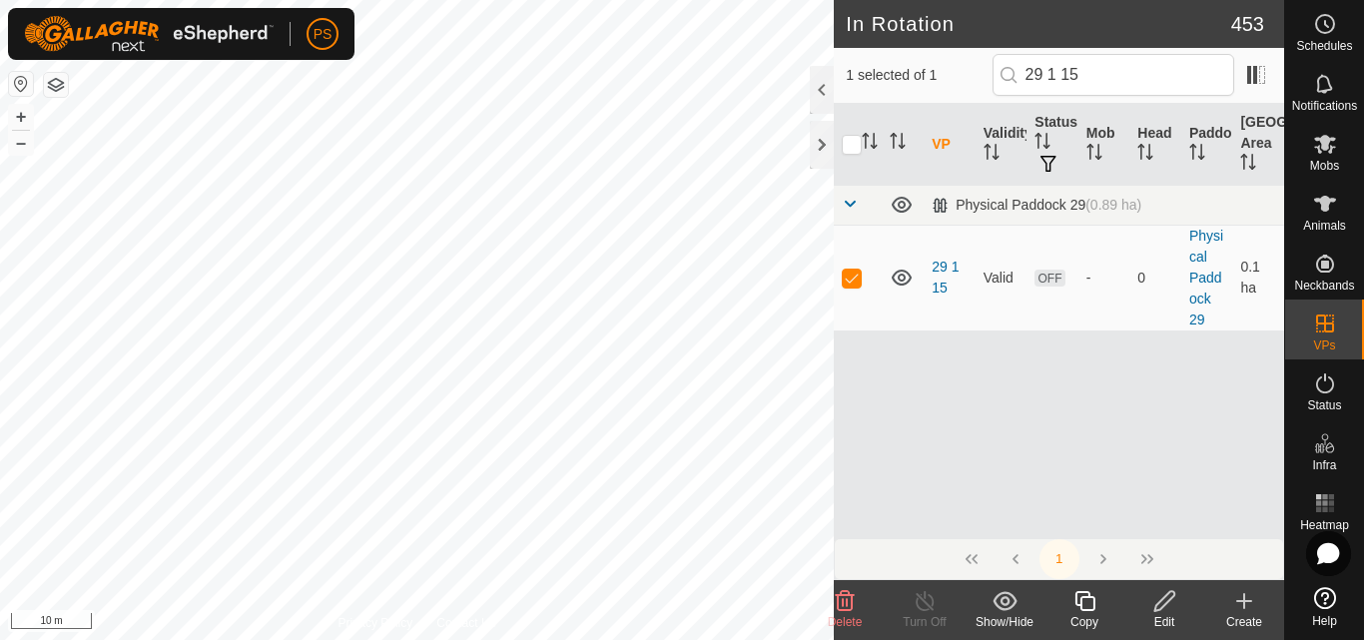
click at [854, 277] on p-checkbox at bounding box center [852, 278] width 20 height 16
checkbox input "false"
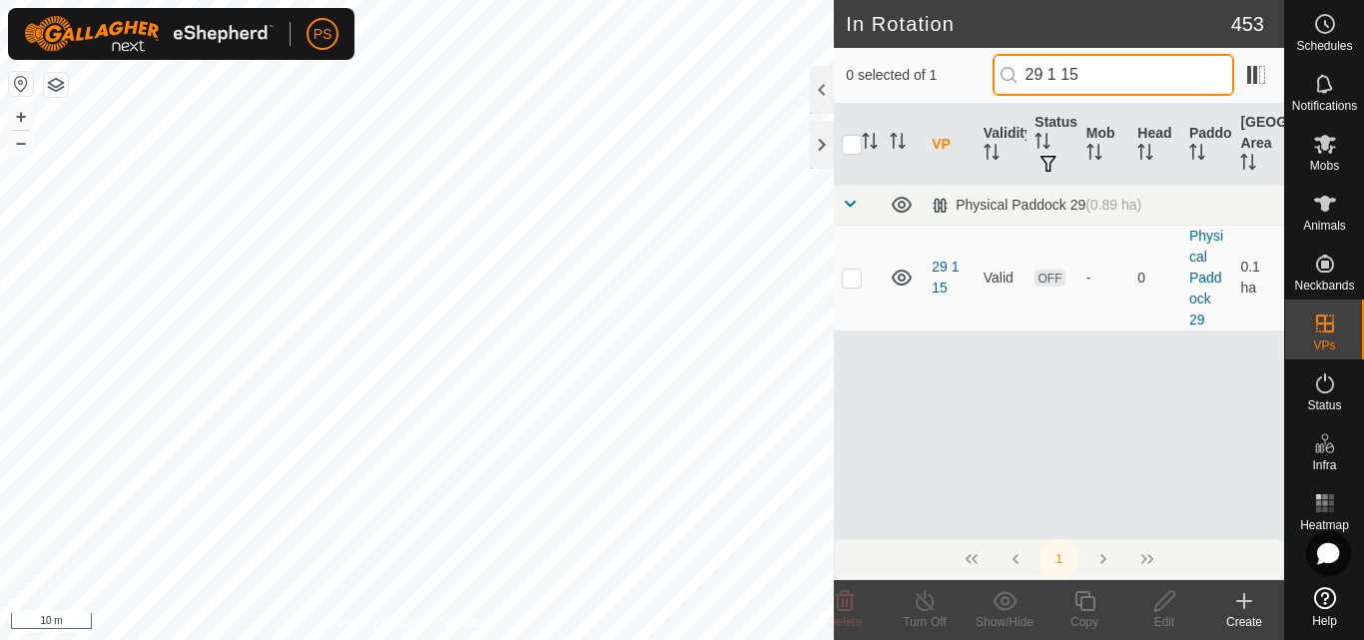
click at [1137, 73] on input "29 1 15" at bounding box center [1114, 75] width 242 height 42
type input "29 1 16"
click at [851, 277] on p-checkbox at bounding box center [852, 278] width 20 height 16
checkbox input "true"
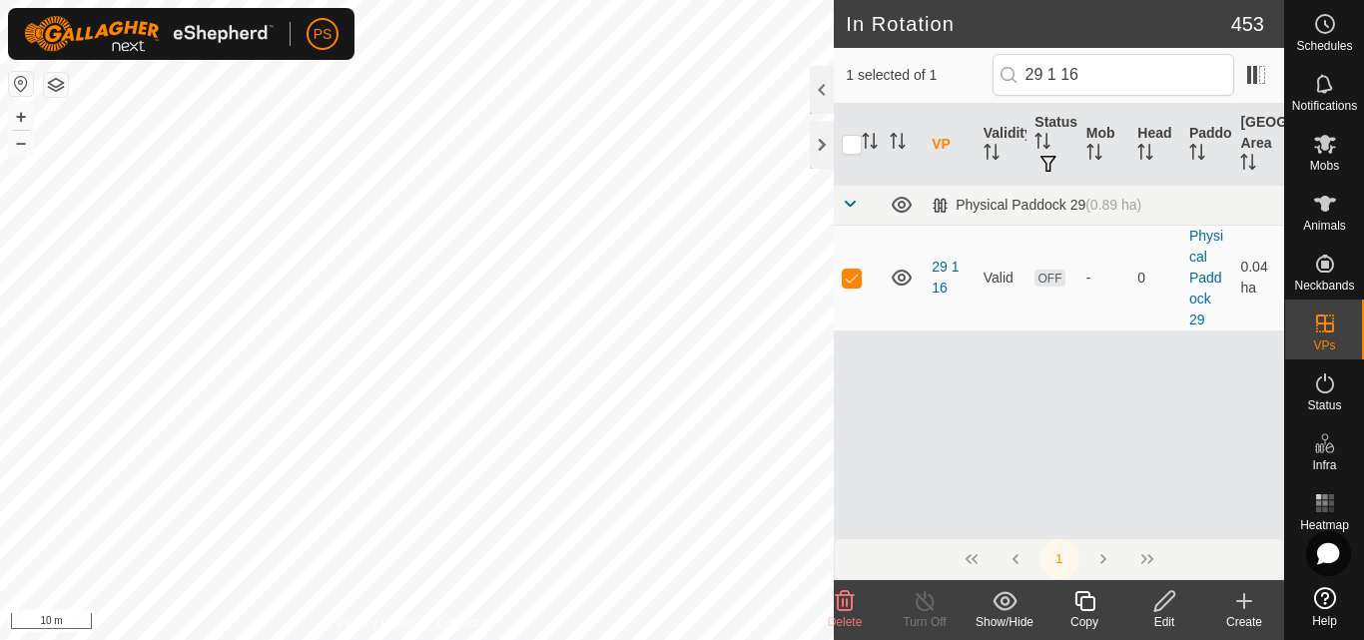
click at [1166, 604] on icon at bounding box center [1165, 601] width 20 height 20
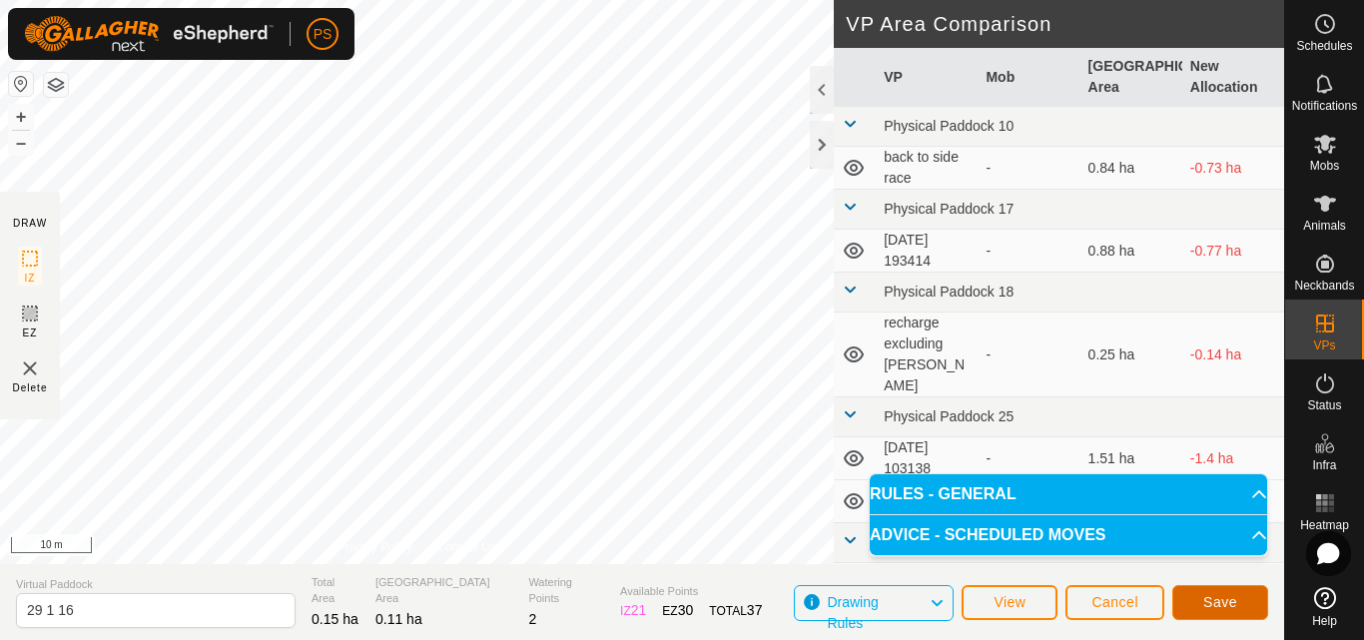
click at [1229, 605] on span "Save" at bounding box center [1220, 602] width 34 height 16
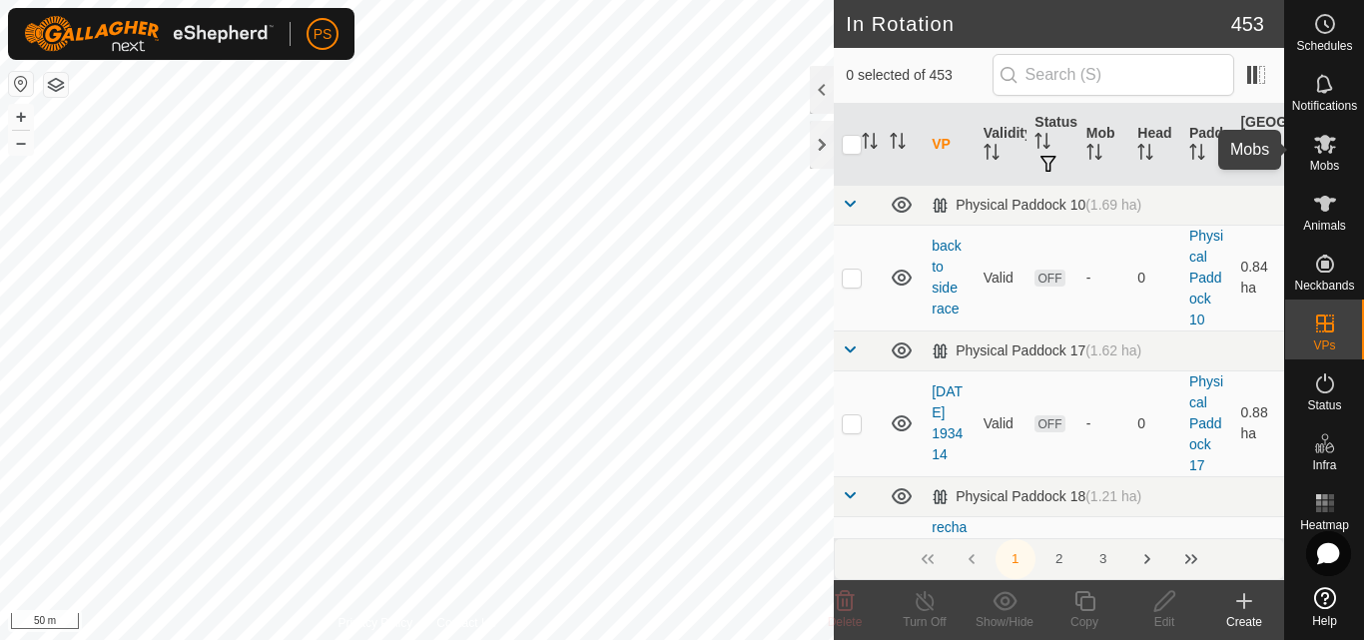
click at [1326, 148] on icon at bounding box center [1325, 144] width 22 height 19
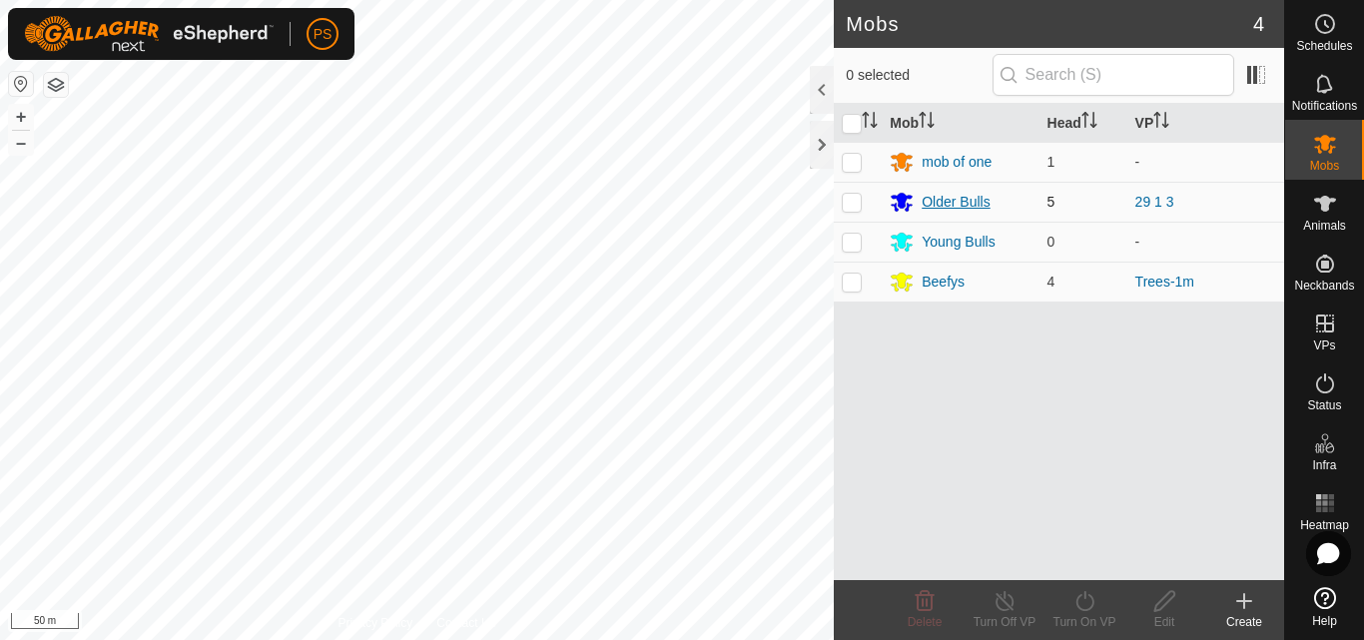
click at [951, 208] on div "Older Bulls" at bounding box center [956, 202] width 68 height 21
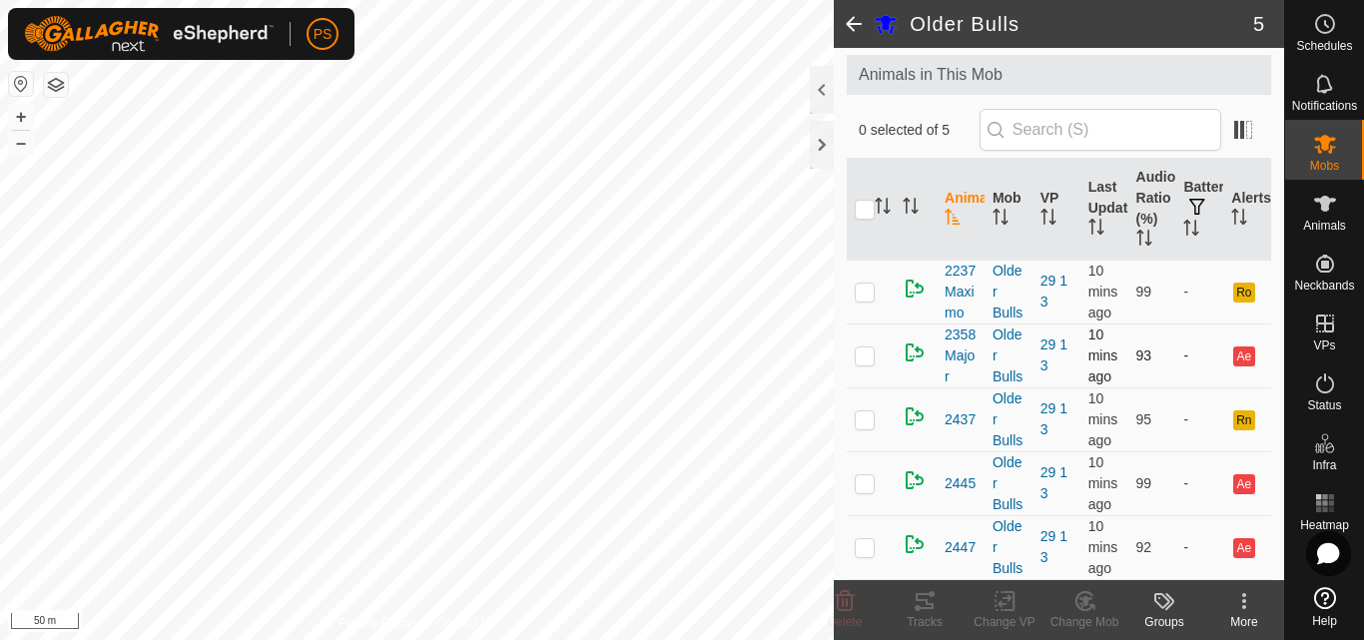
scroll to position [208, 0]
click at [1321, 22] on icon at bounding box center [1325, 24] width 24 height 24
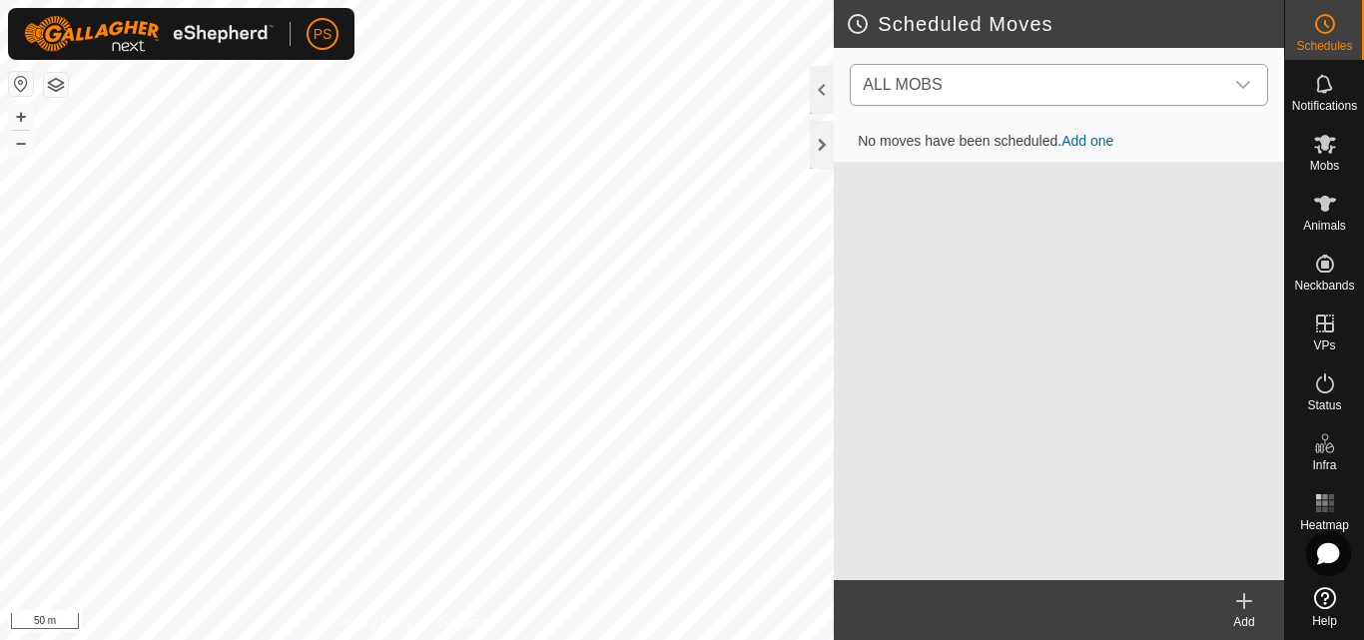
click at [1248, 91] on icon "dropdown trigger" at bounding box center [1243, 85] width 16 height 16
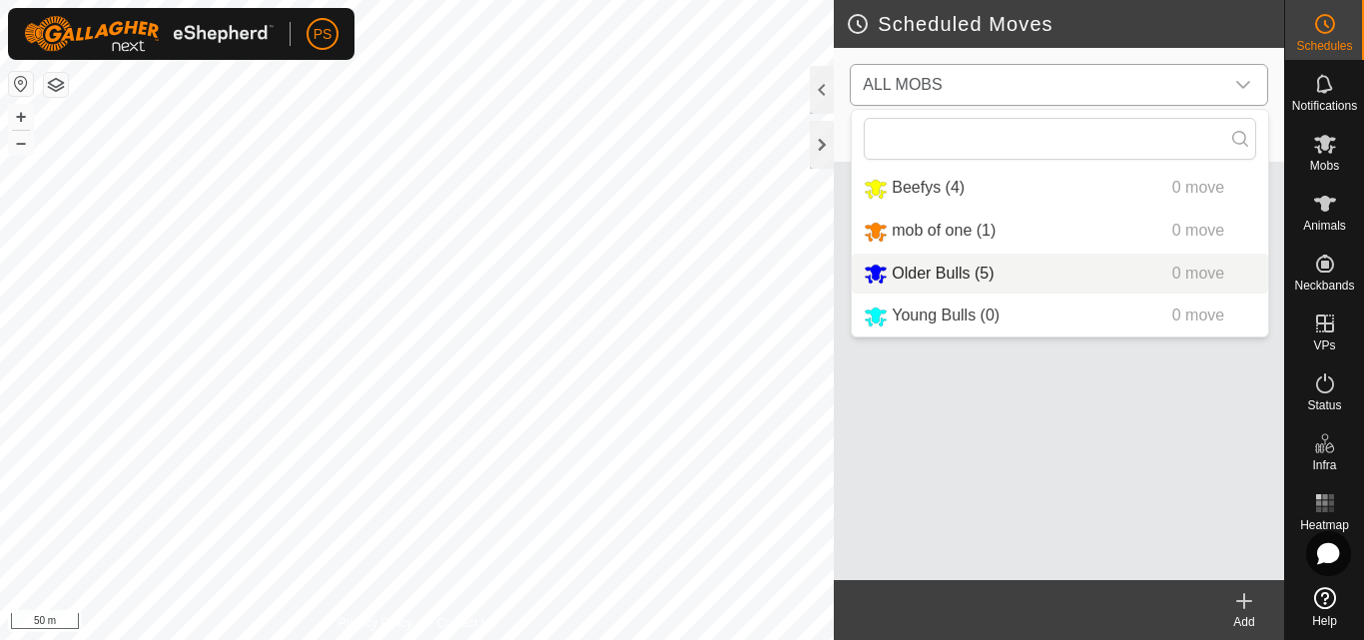
click at [978, 277] on li "Older Bulls (5) 0 move" at bounding box center [1060, 274] width 416 height 41
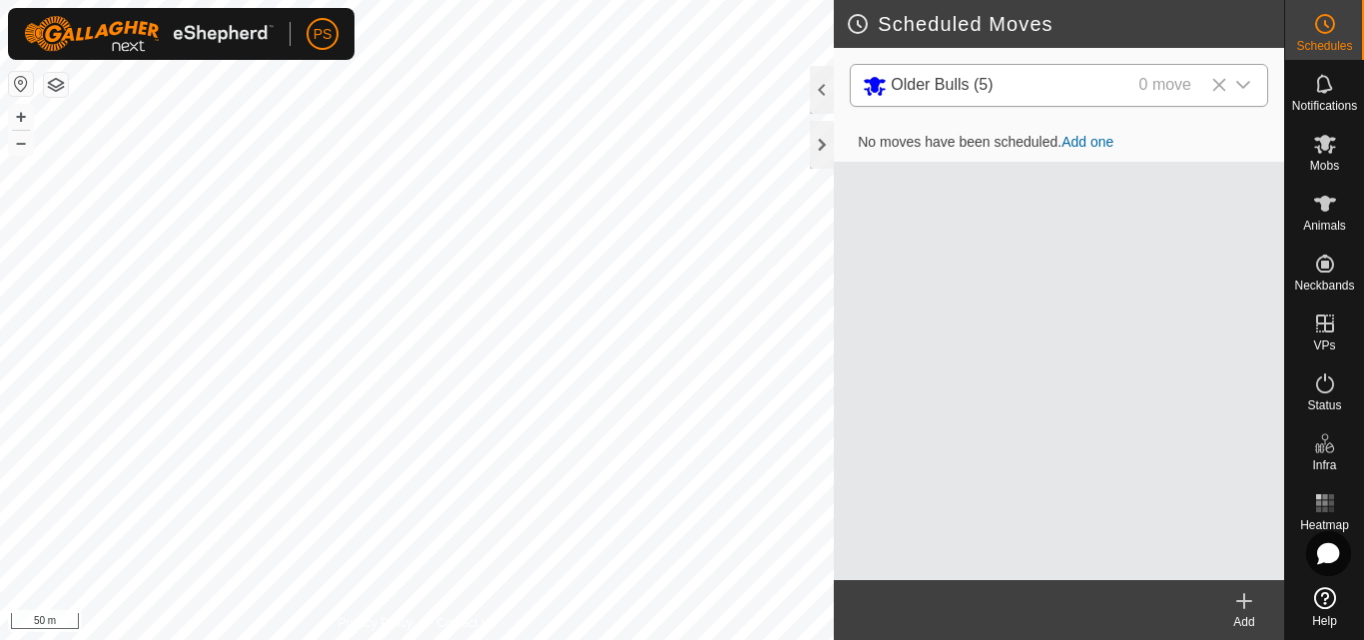
click at [1095, 145] on link "Add one" at bounding box center [1088, 142] width 52 height 16
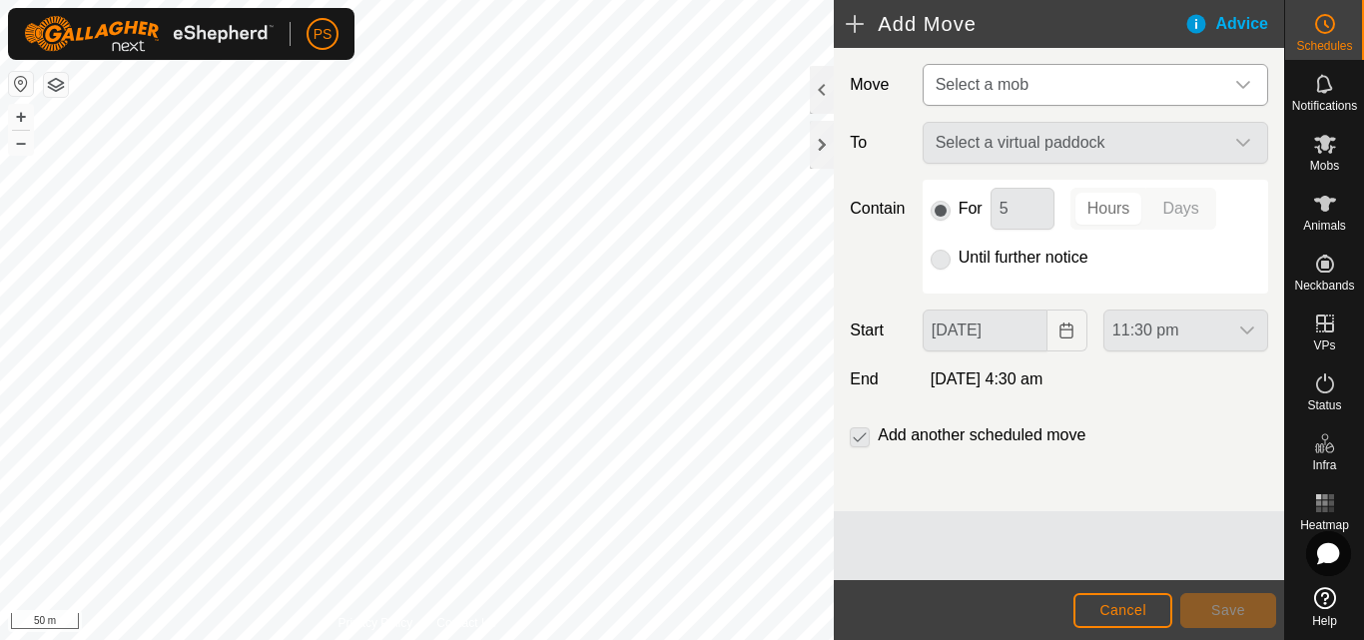
click at [1245, 86] on icon "dropdown trigger" at bounding box center [1243, 85] width 14 height 8
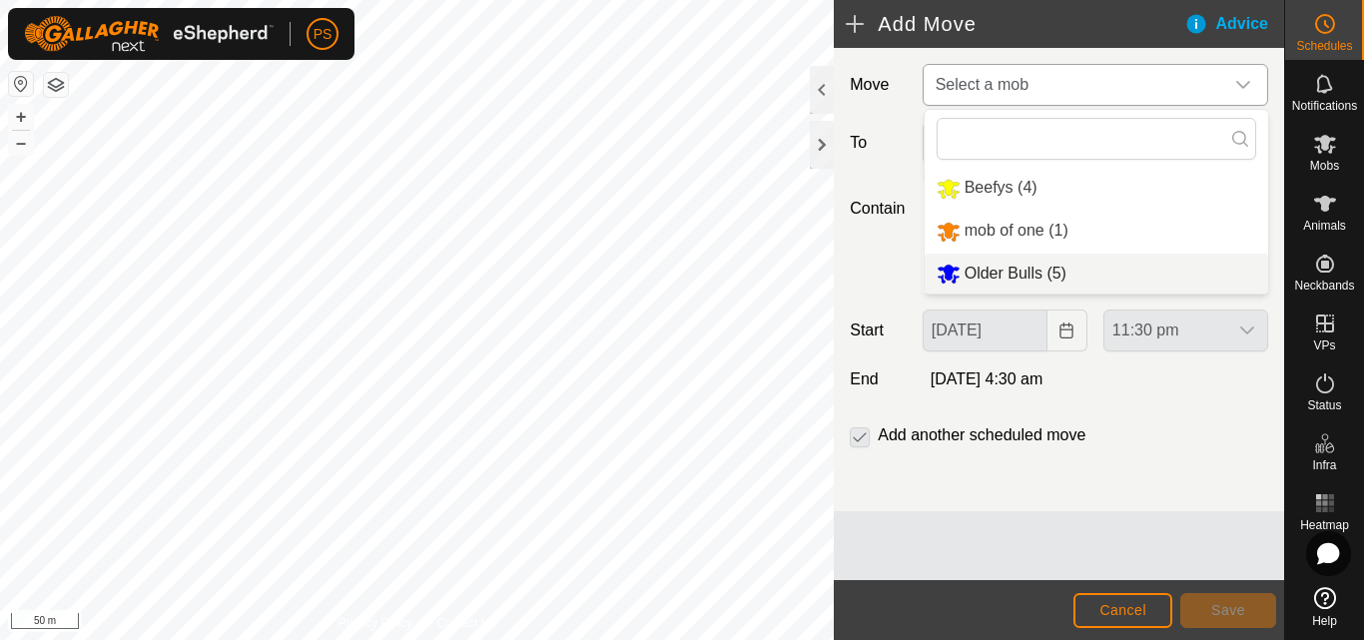
click at [1006, 269] on li "Older Bulls (5)" at bounding box center [1097, 274] width 344 height 41
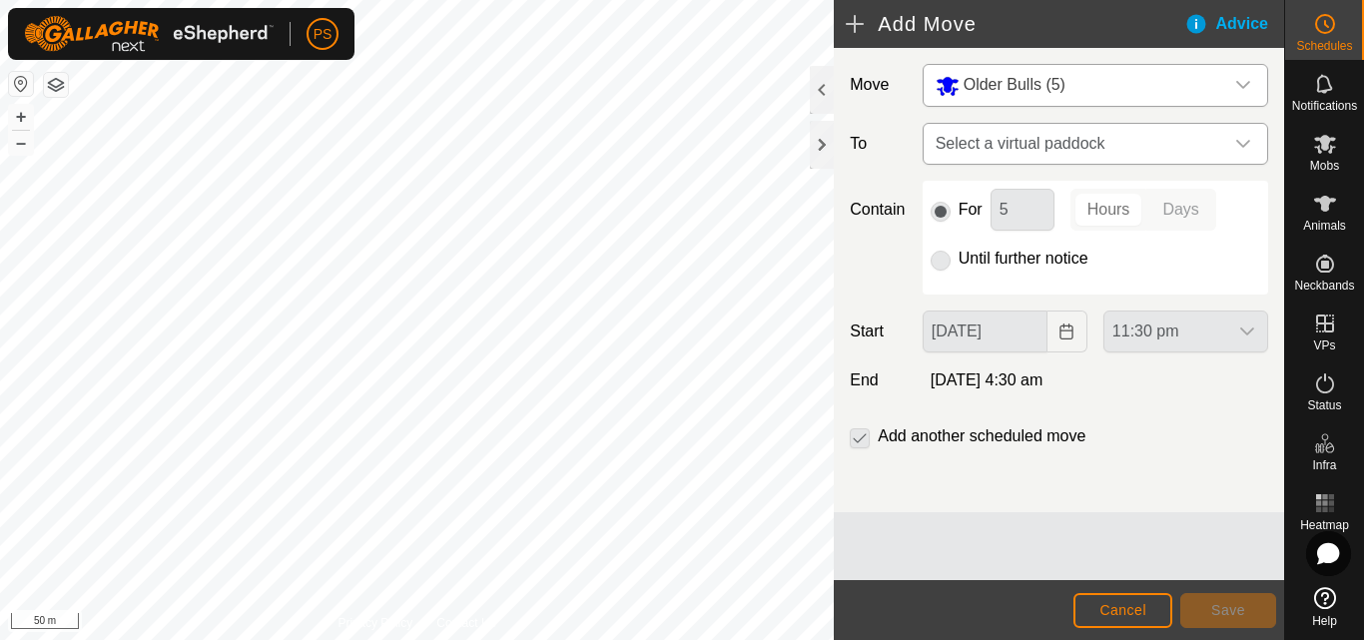
click at [1245, 140] on icon "dropdown trigger" at bounding box center [1243, 144] width 16 height 16
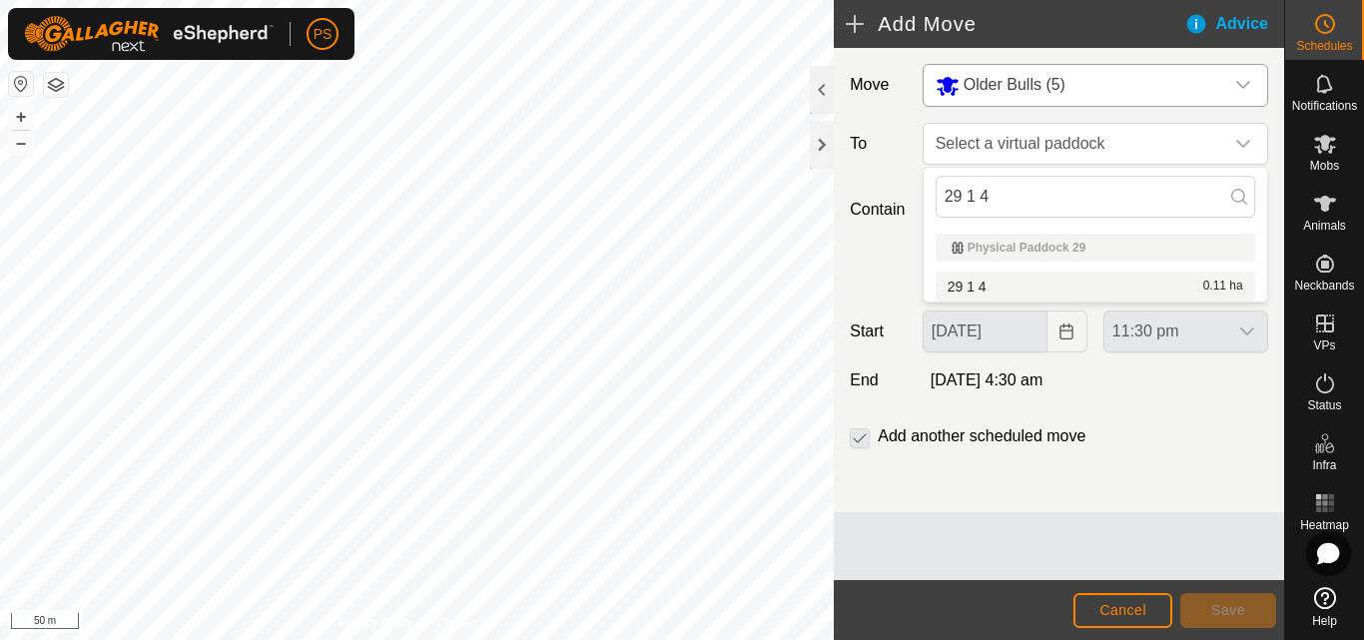
type input "29 1 4"
click at [1140, 284] on li "29 1 4 0.11 ha" at bounding box center [1096, 287] width 320 height 30
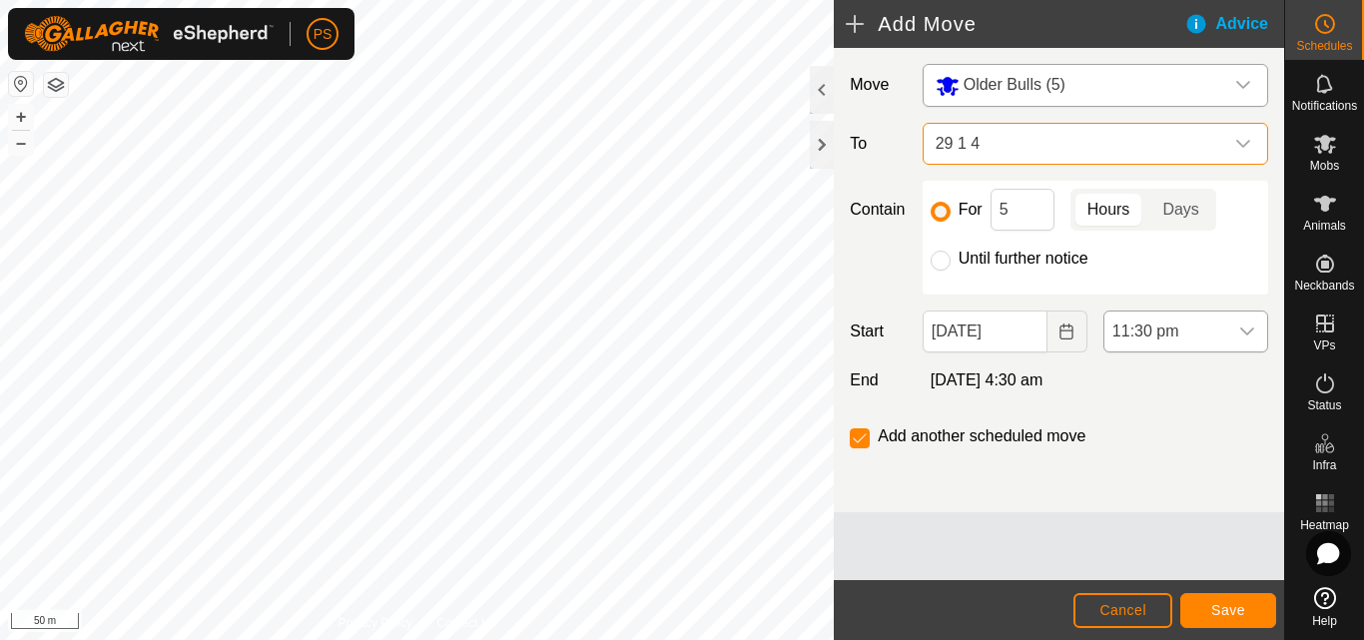
click at [1252, 331] on icon "dropdown trigger" at bounding box center [1247, 332] width 14 height 8
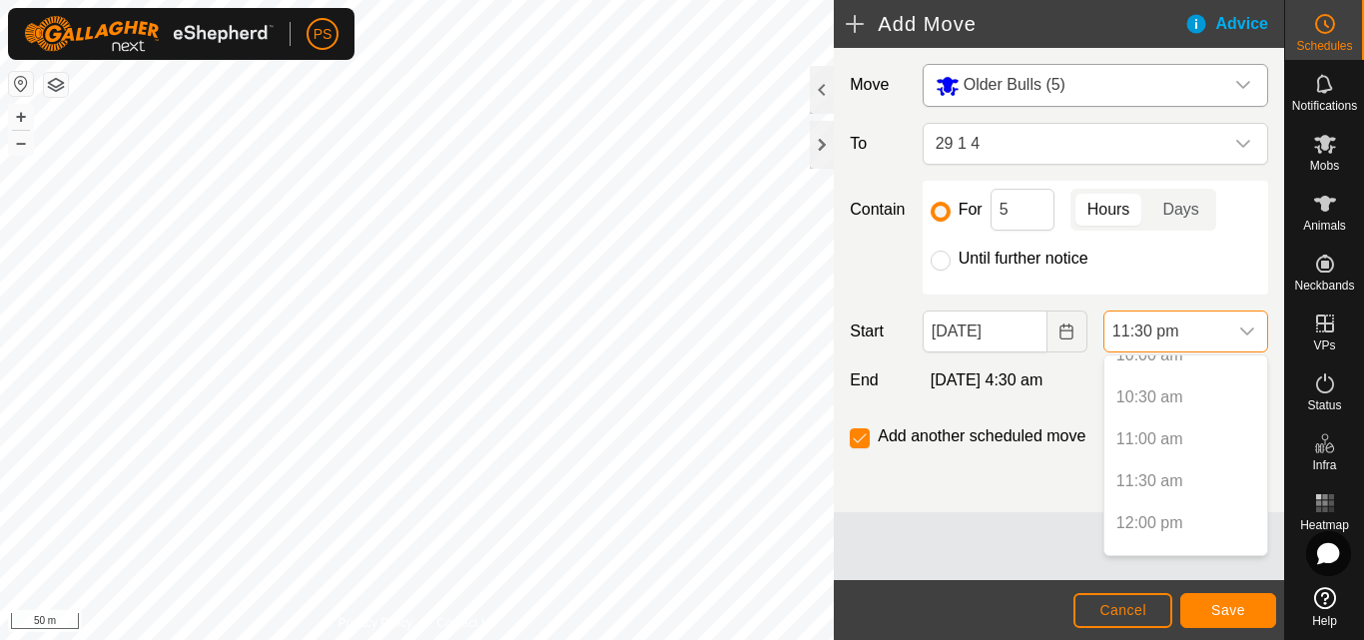
scroll to position [813, 0]
click at [1065, 337] on icon "Choose Date" at bounding box center [1067, 332] width 16 height 16
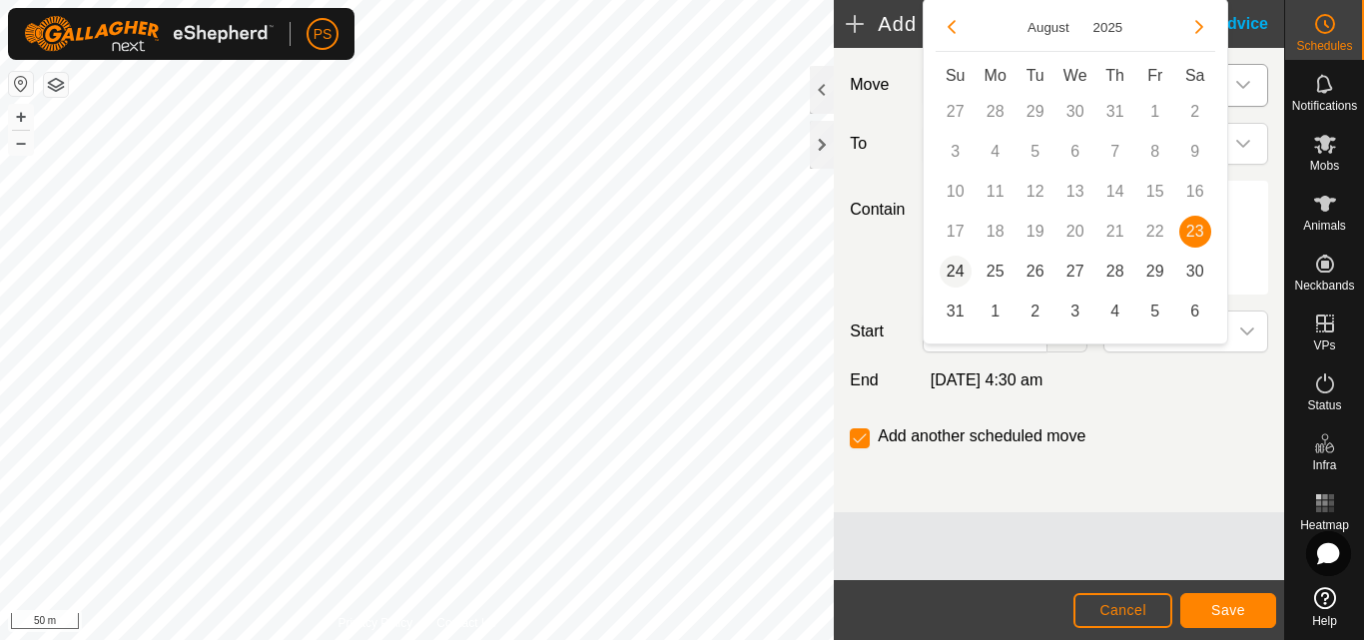
click at [952, 268] on span "24" at bounding box center [956, 272] width 32 height 32
type input "24 Aug, 2025"
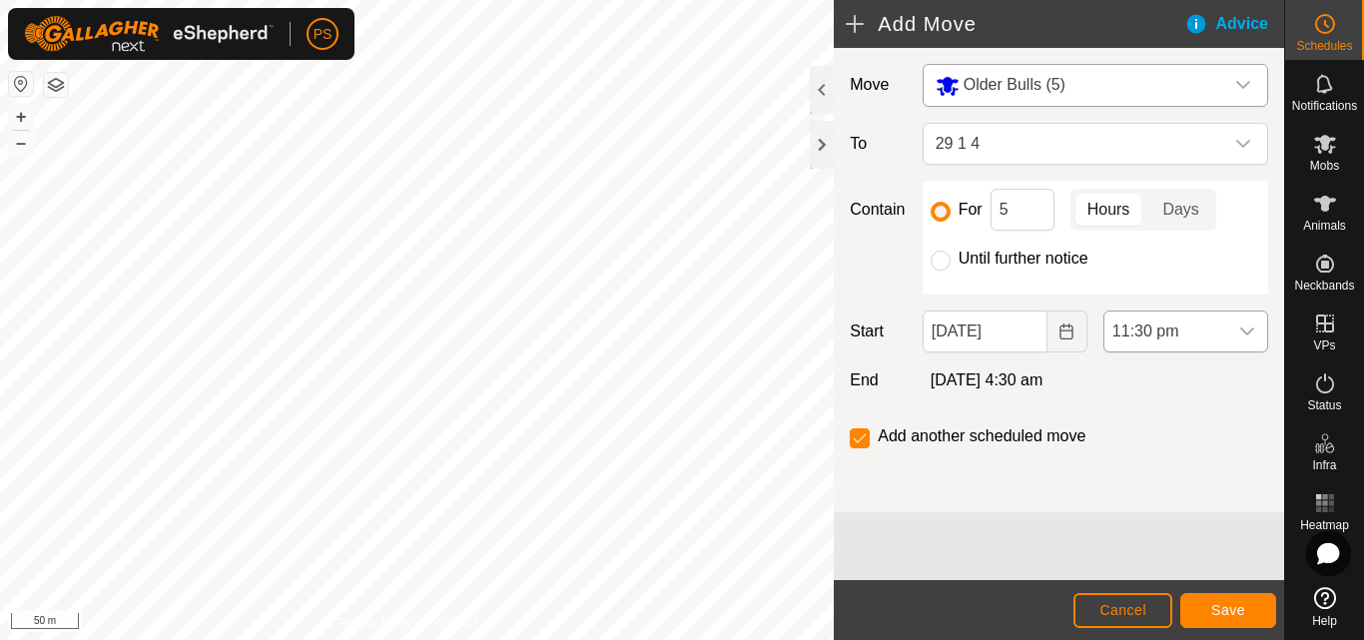
click at [1241, 332] on icon "dropdown trigger" at bounding box center [1247, 332] width 16 height 16
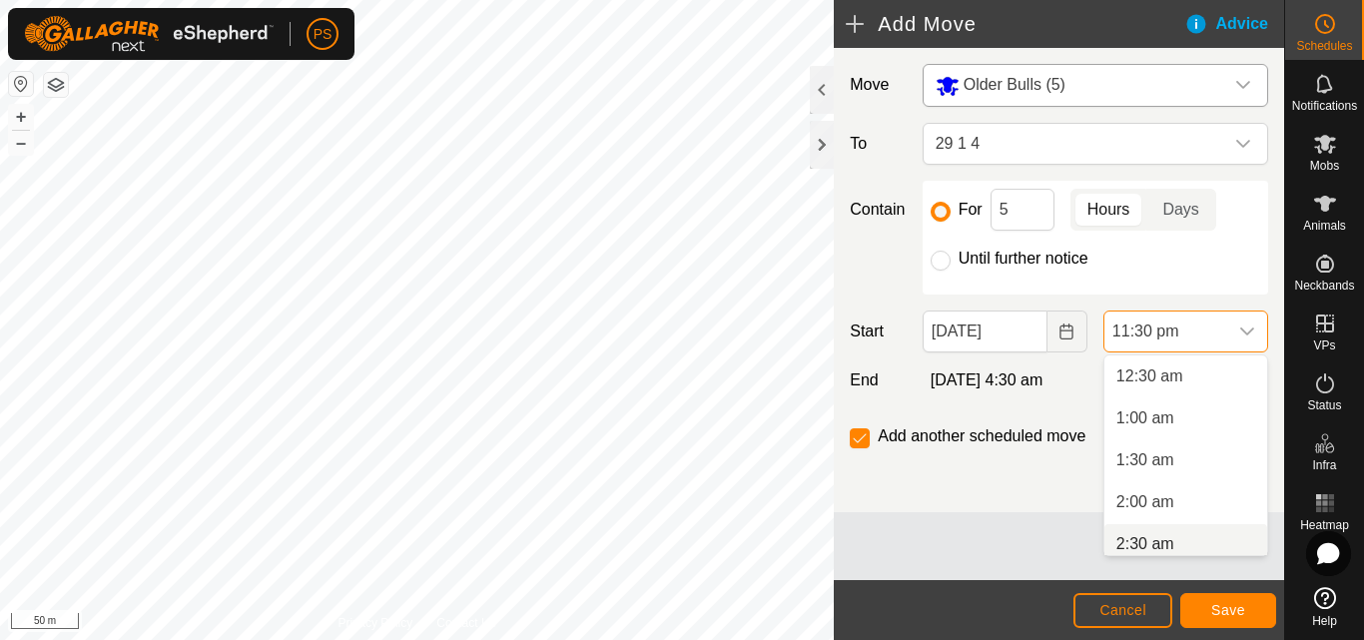
scroll to position [6, 0]
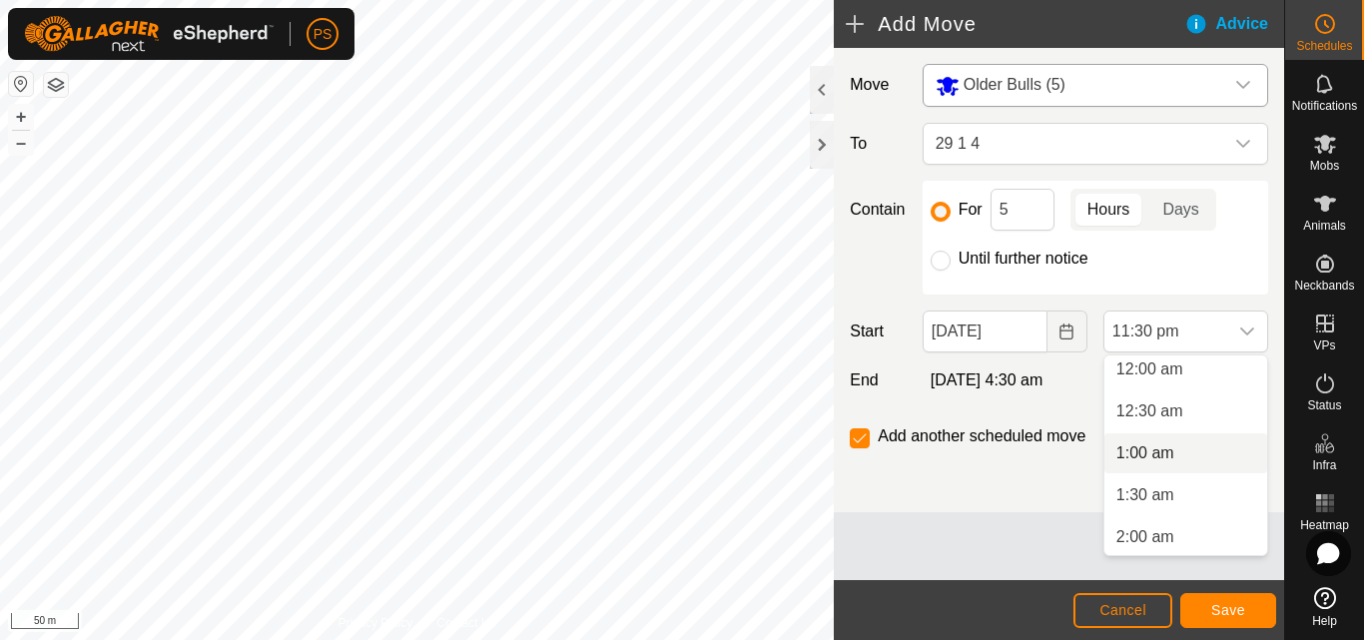
click at [1172, 454] on li "1:00 am" at bounding box center [1186, 453] width 163 height 40
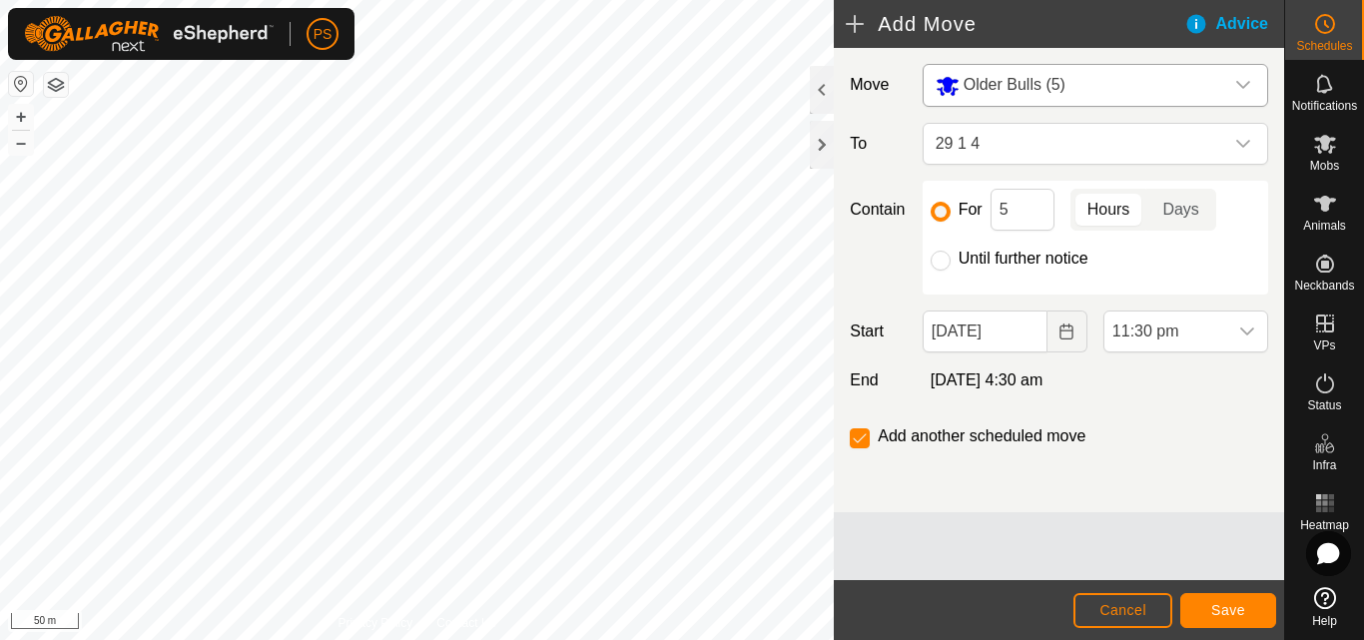
scroll to position [1812, 0]
click at [1244, 142] on icon "dropdown trigger" at bounding box center [1243, 144] width 16 height 16
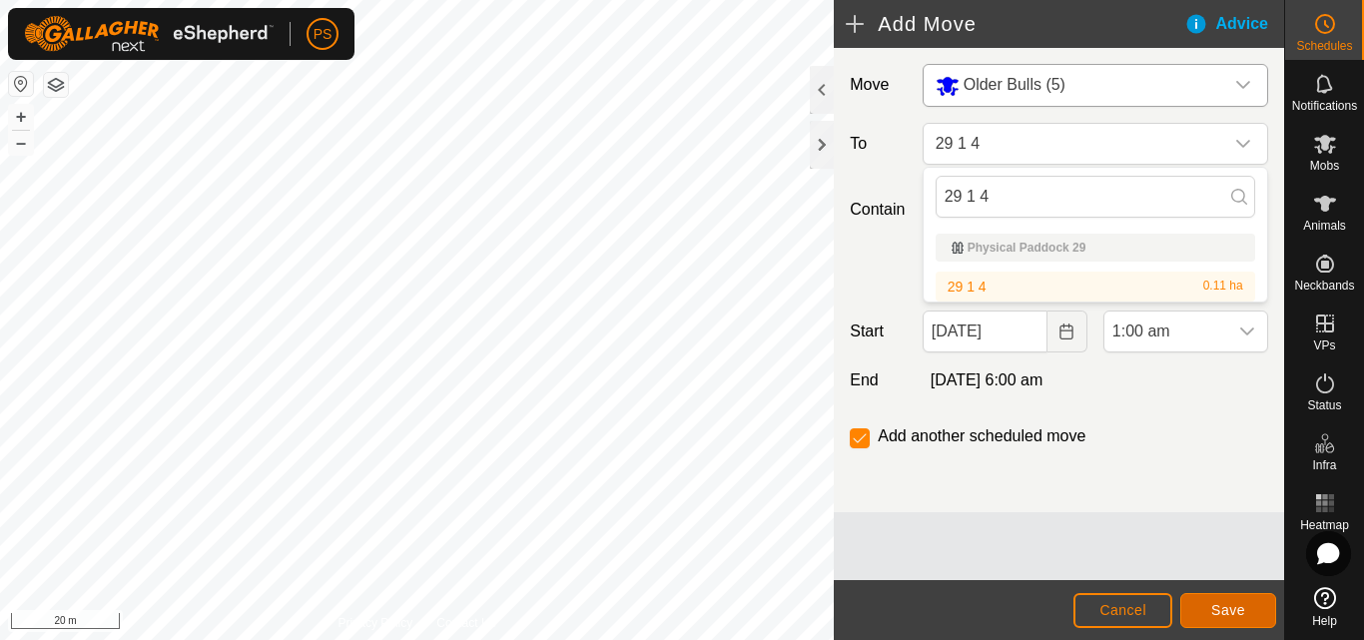
click at [1235, 608] on span "Save" at bounding box center [1228, 610] width 34 height 16
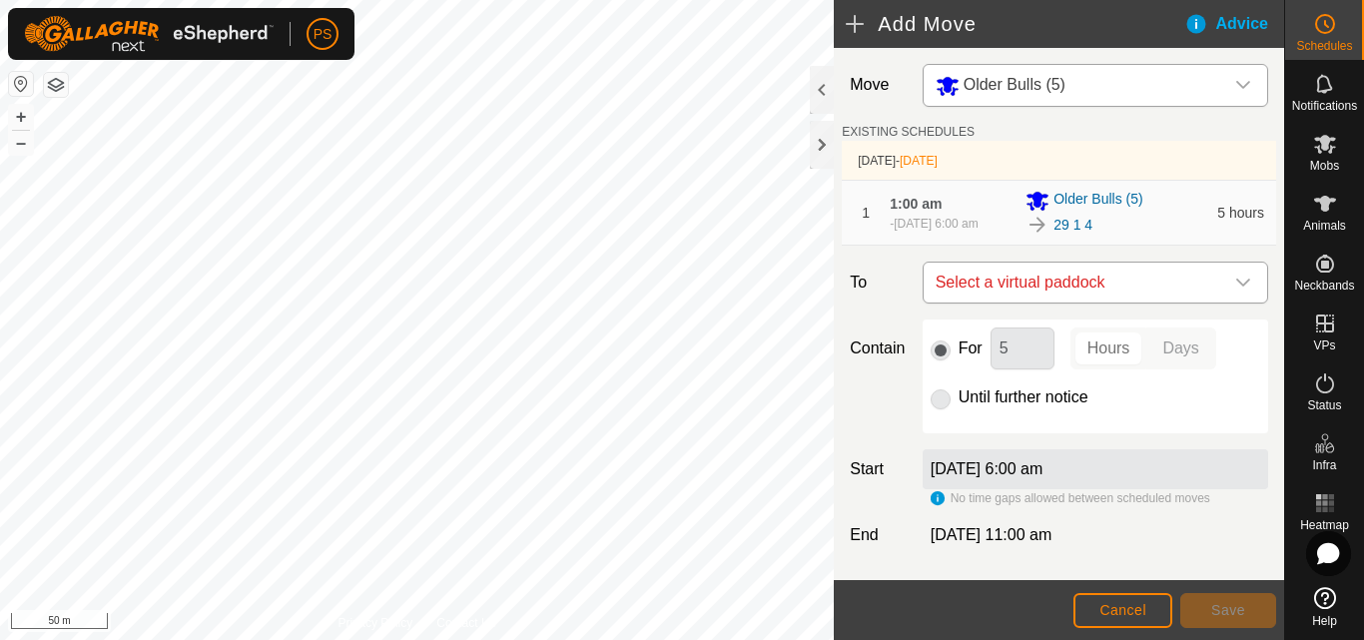
click at [1235, 290] on icon "dropdown trigger" at bounding box center [1243, 283] width 16 height 16
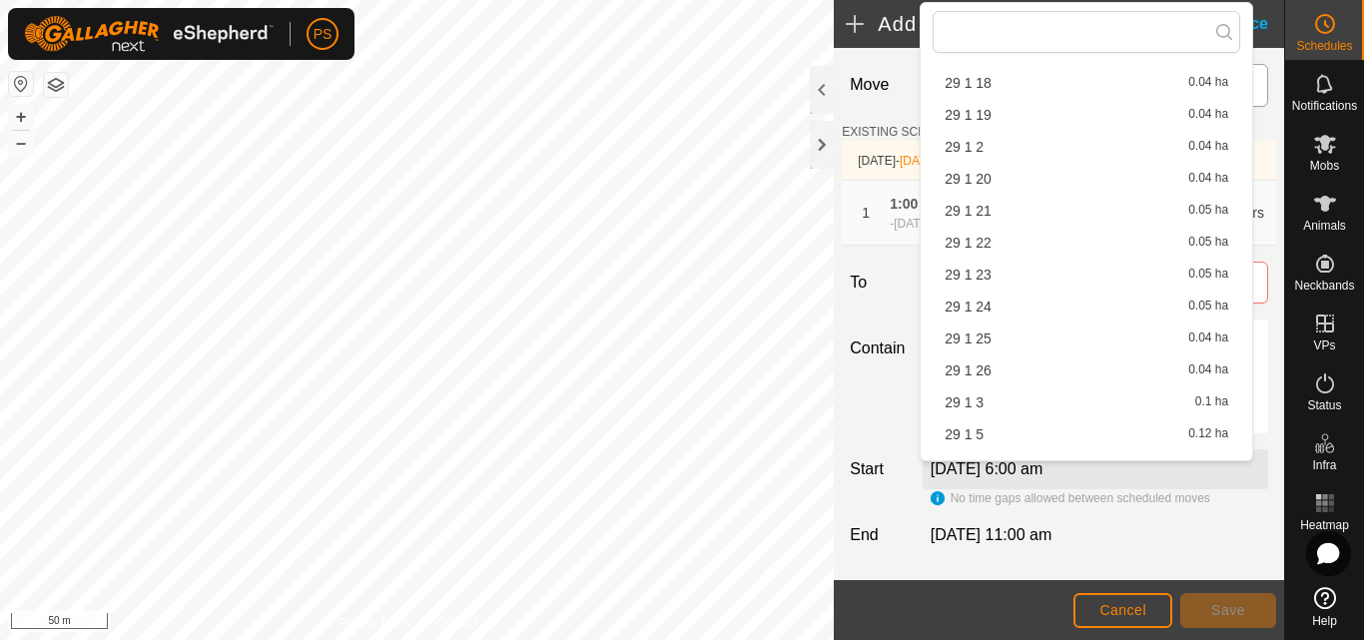
scroll to position [599, 0]
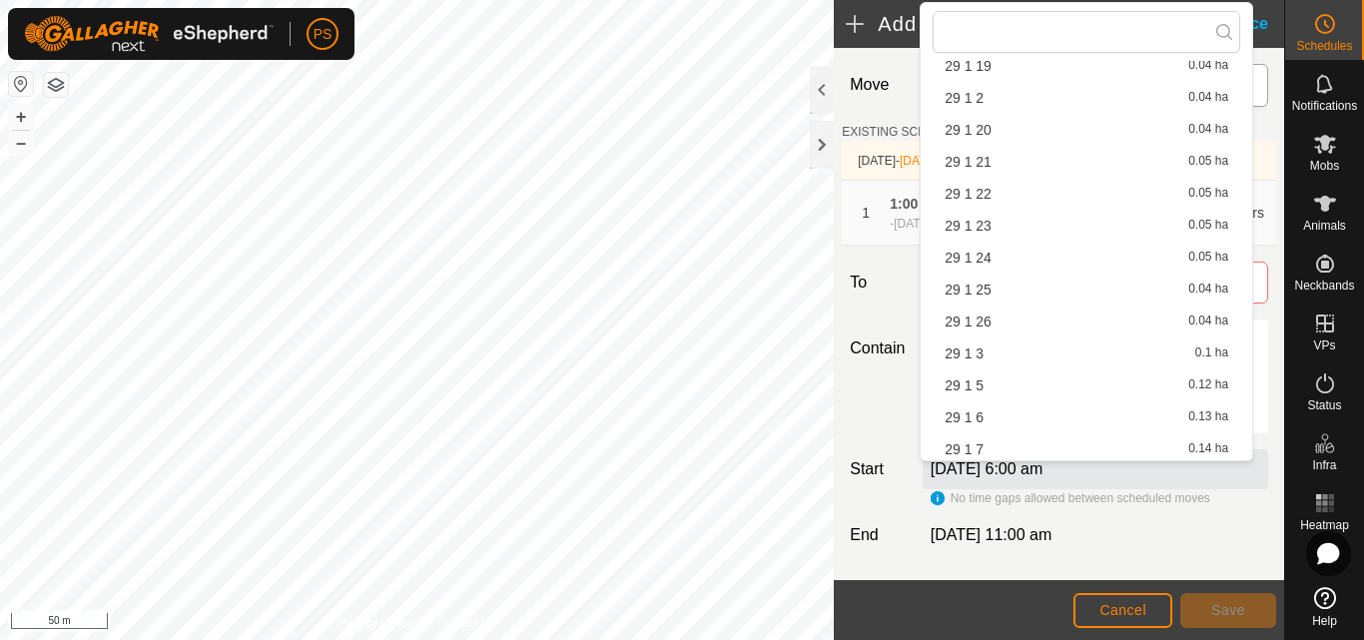
click at [989, 383] on li "29 1 5 0.12 ha" at bounding box center [1087, 386] width 308 height 30
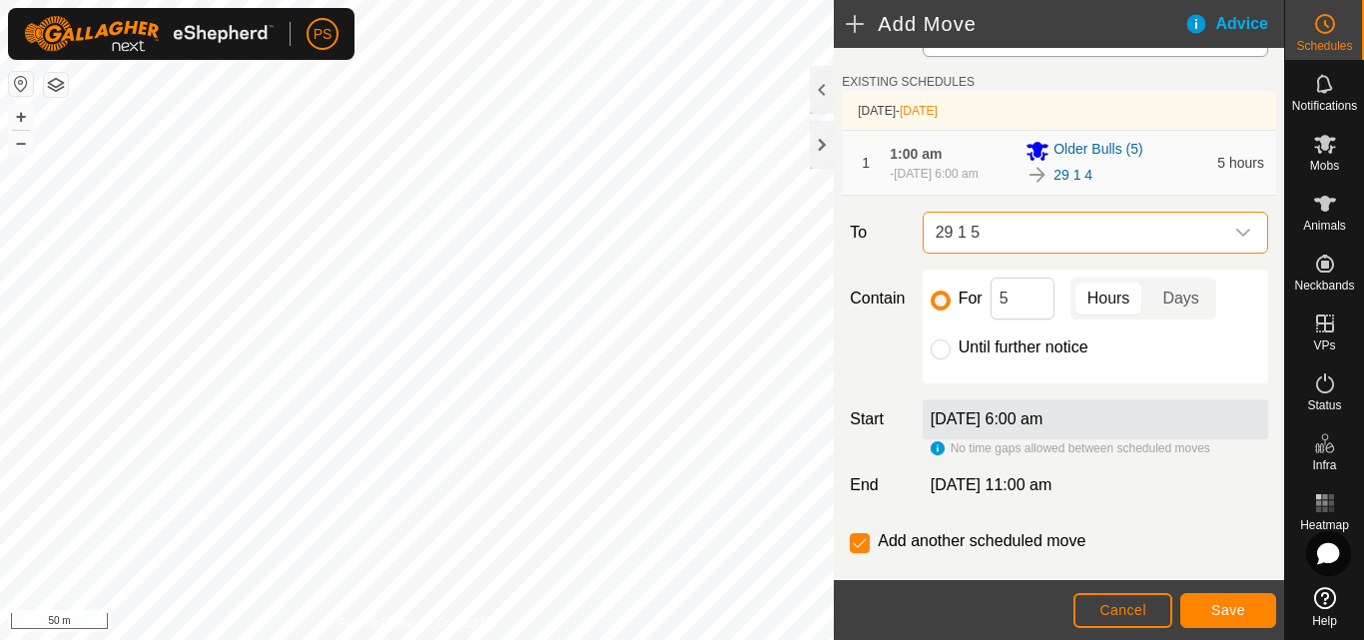
scroll to position [96, 0]
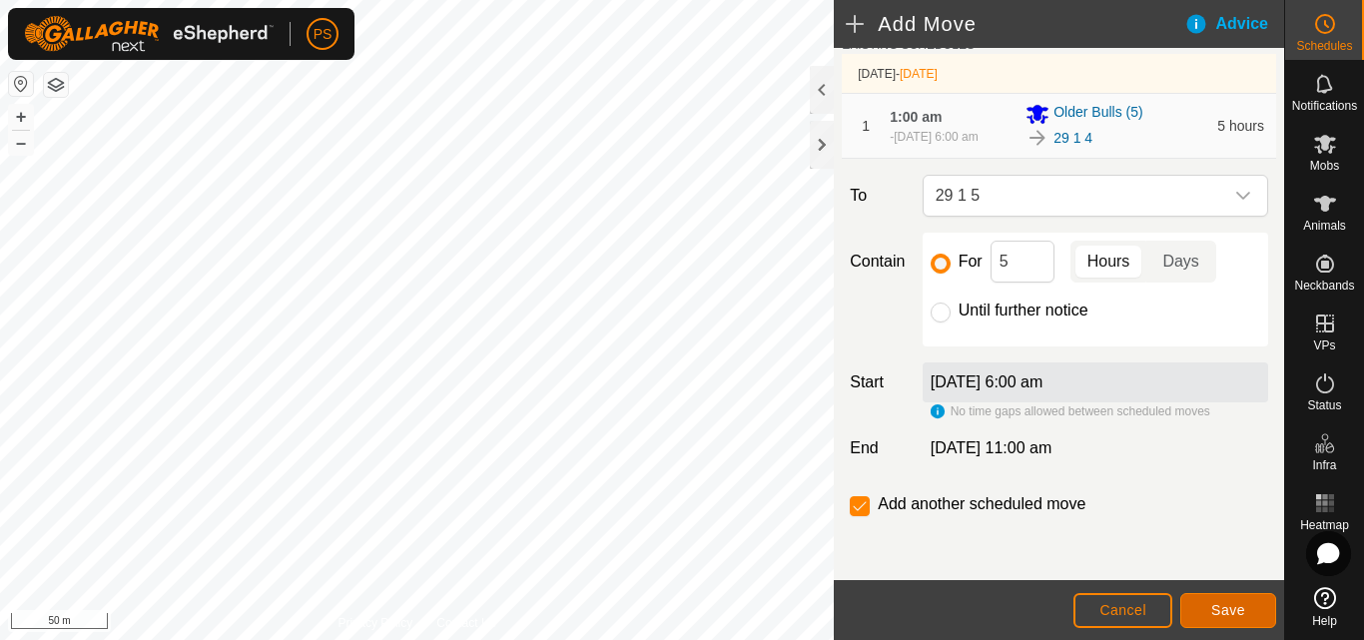
click at [1237, 609] on span "Save" at bounding box center [1228, 610] width 34 height 16
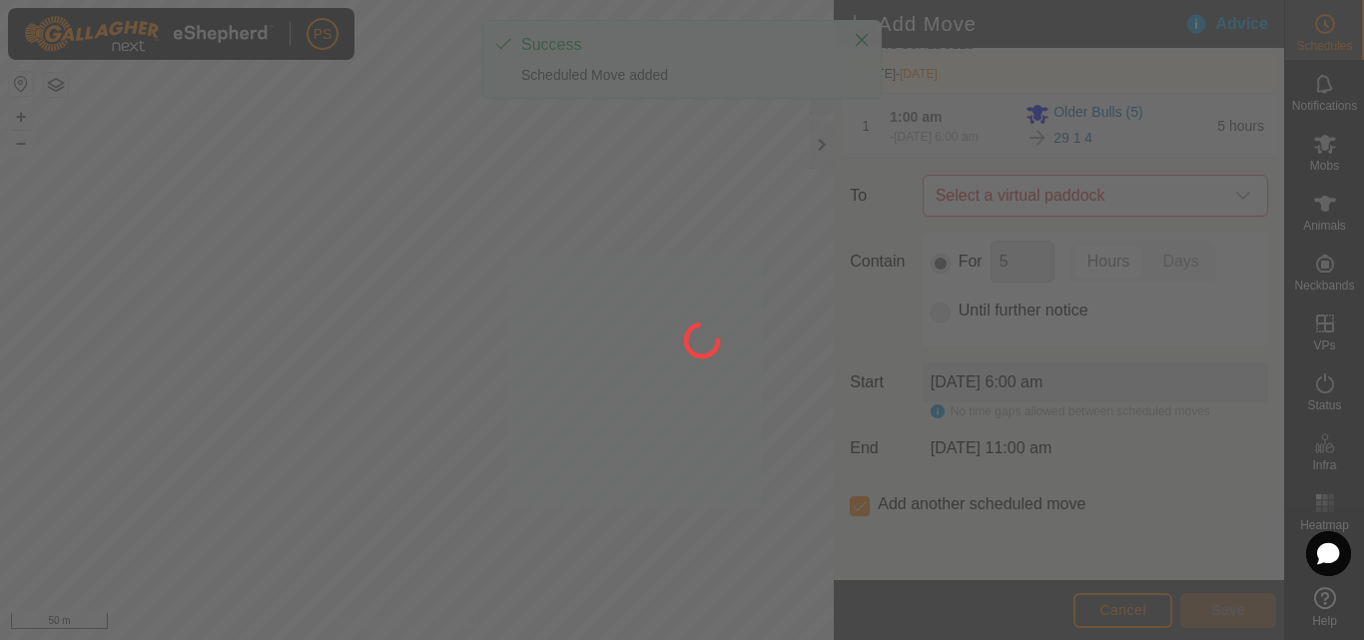
scroll to position [0, 0]
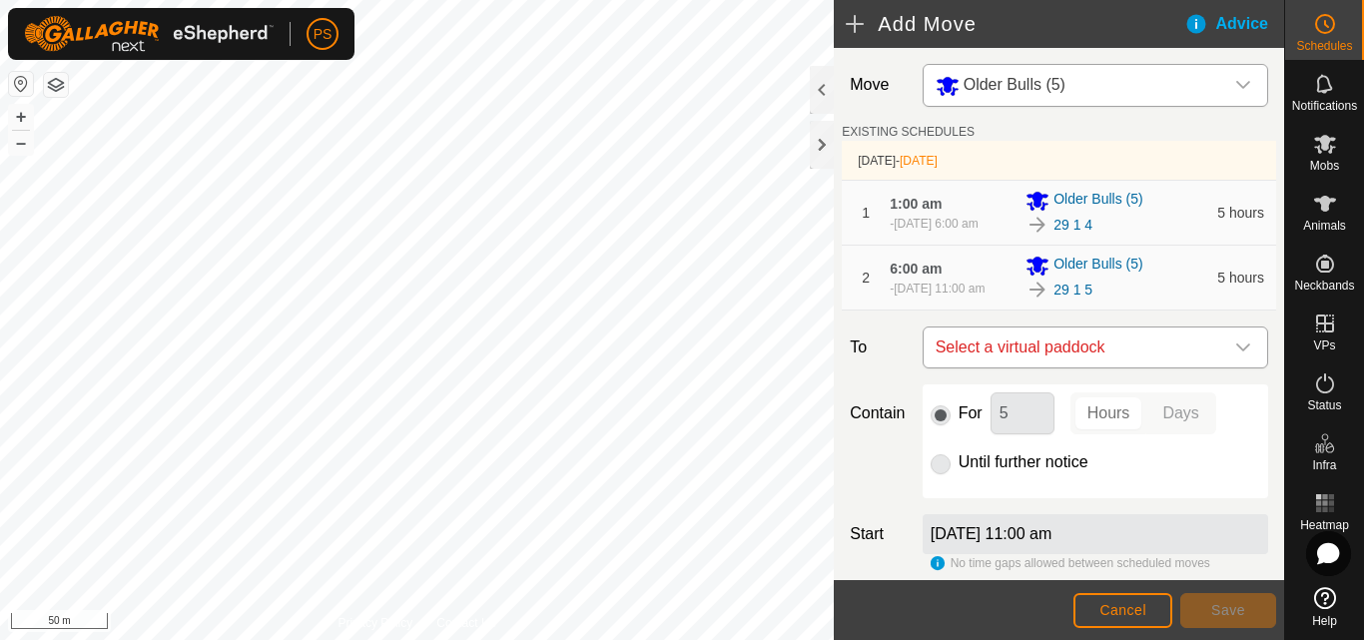
click at [1235, 356] on icon "dropdown trigger" at bounding box center [1243, 348] width 16 height 16
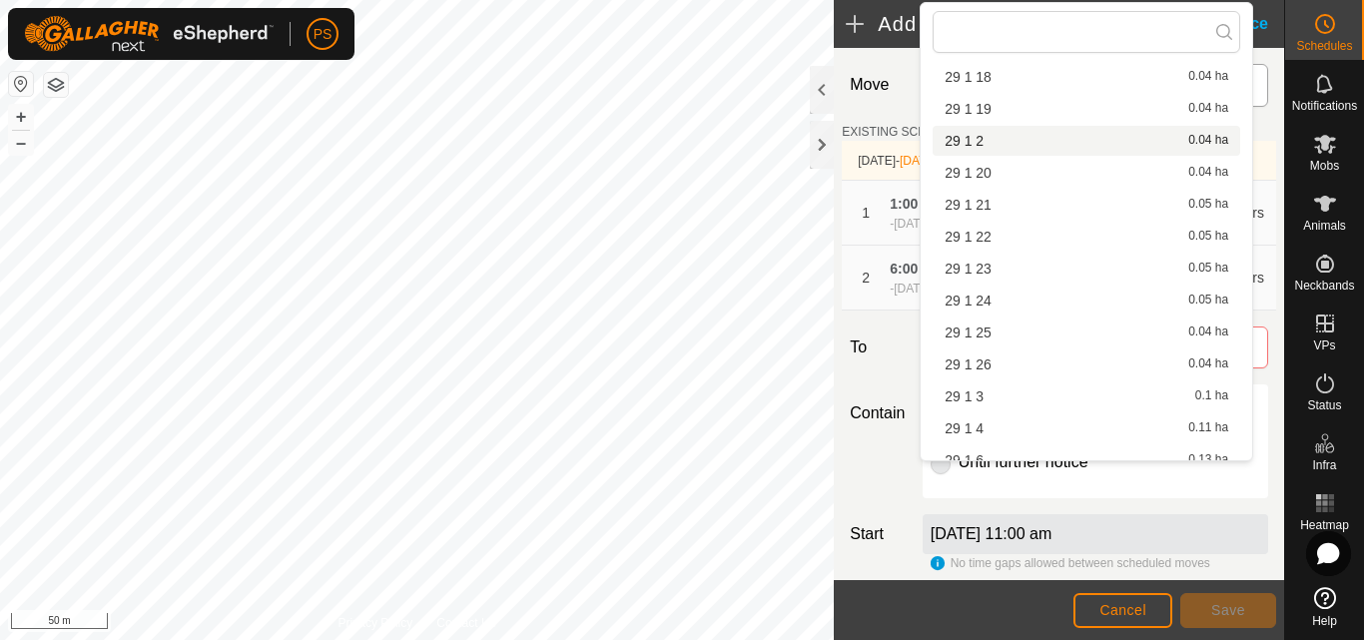
scroll to position [599, 0]
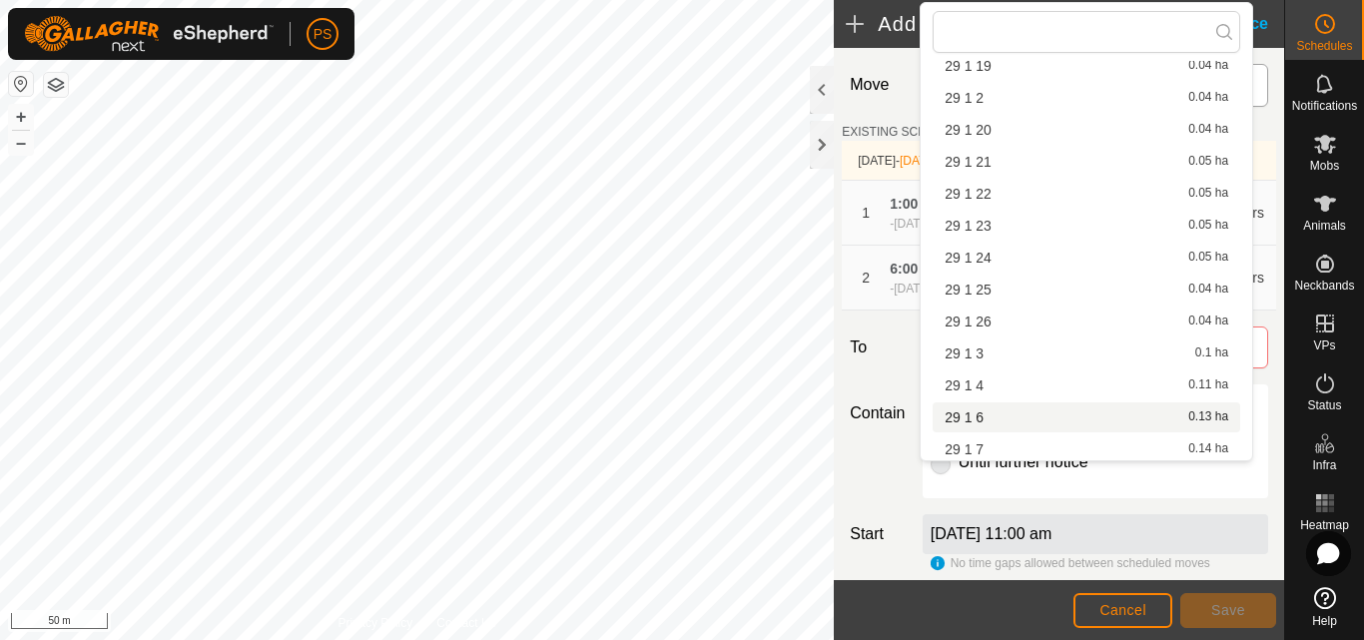
click at [993, 420] on li "29 1 6 0.13 ha" at bounding box center [1087, 417] width 308 height 30
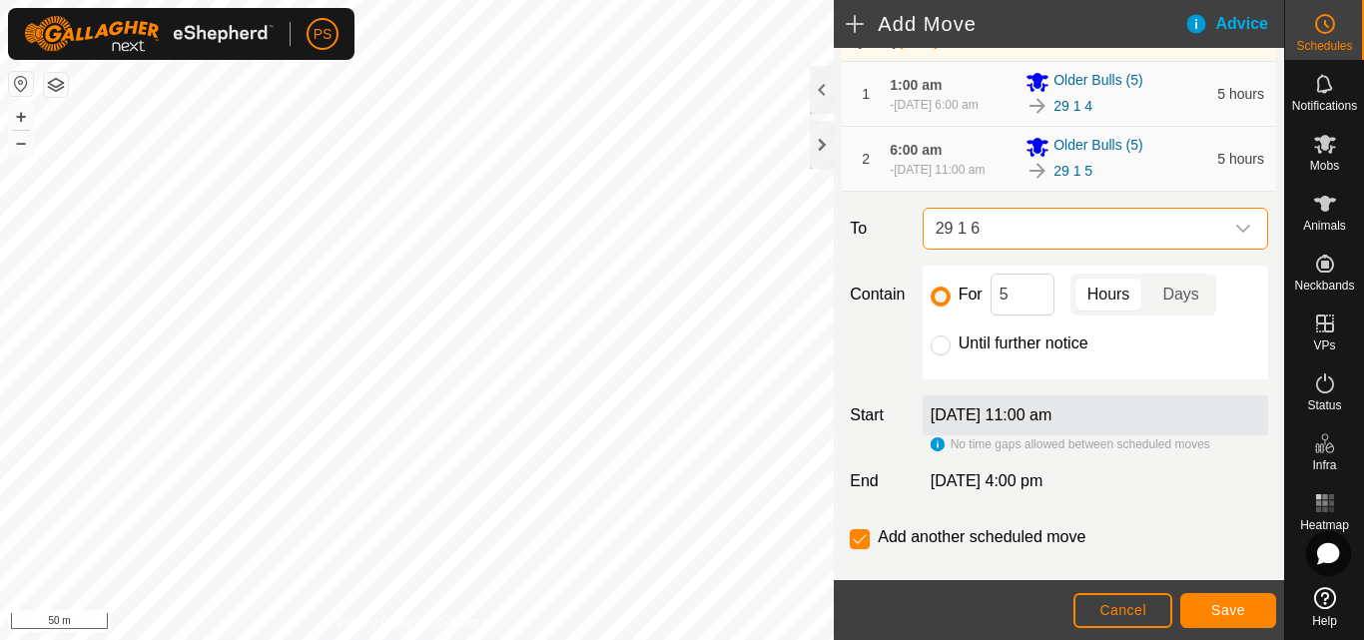
scroll to position [170, 0]
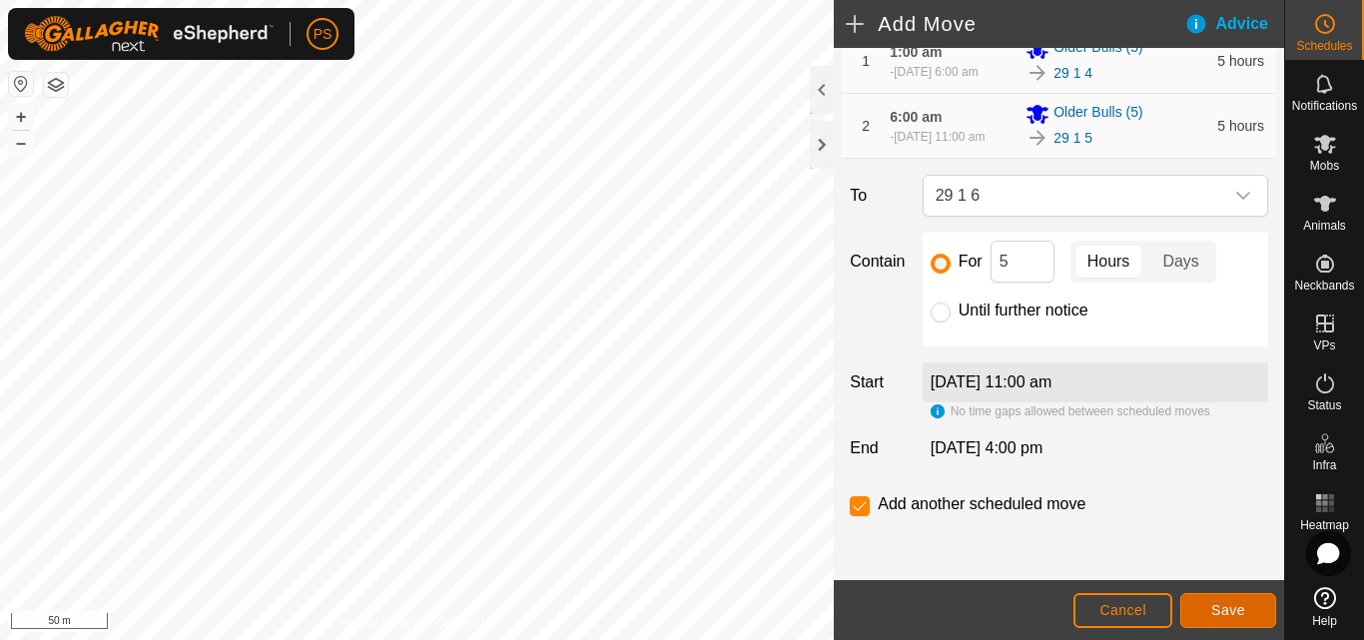
click at [1242, 610] on span "Save" at bounding box center [1228, 610] width 34 height 16
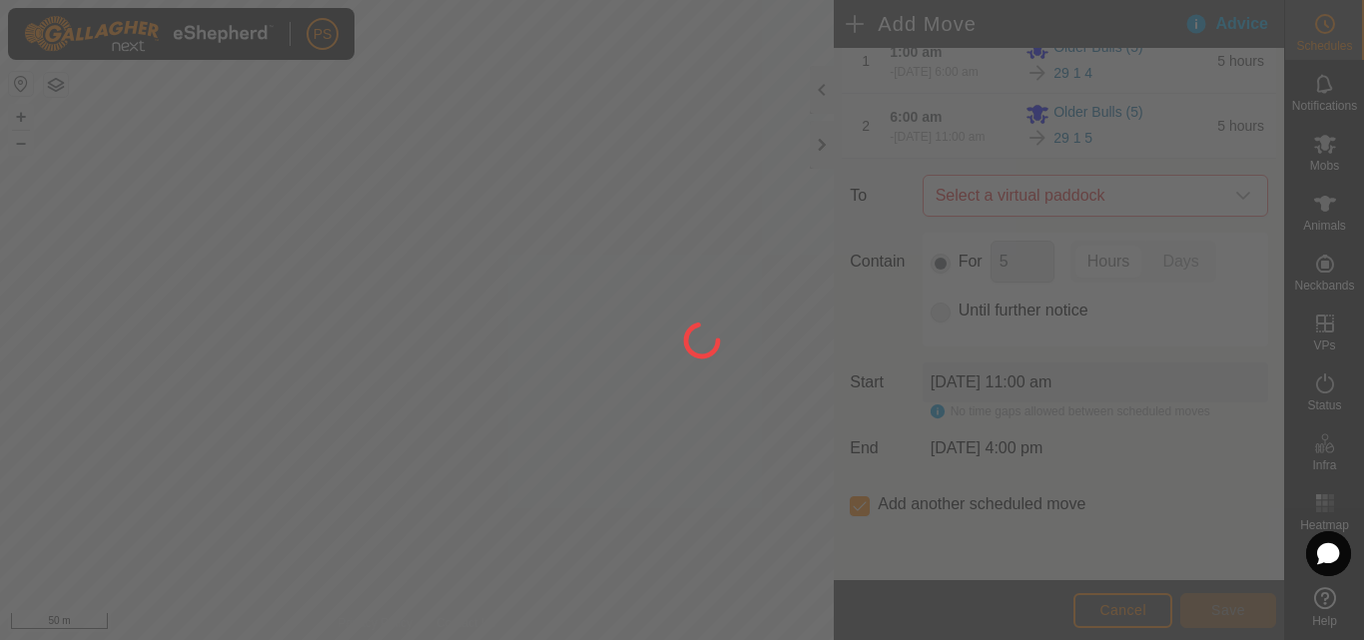
scroll to position [0, 0]
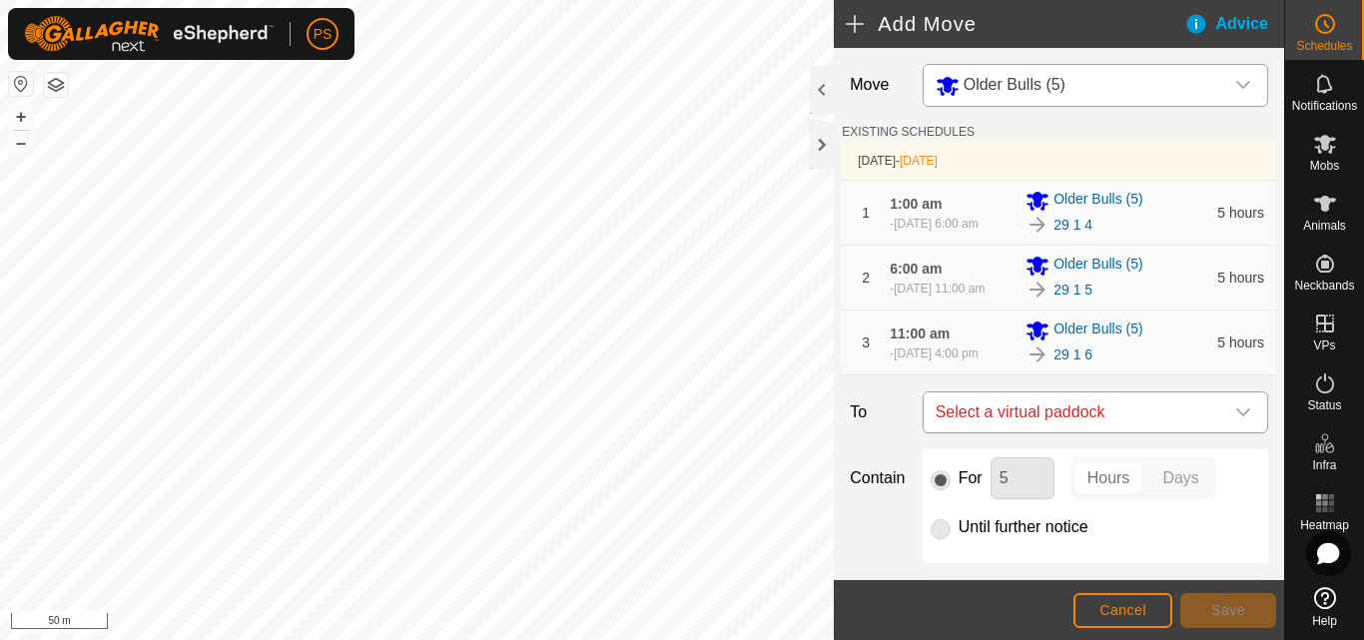
click at [1236, 416] on icon "dropdown trigger" at bounding box center [1243, 412] width 14 height 8
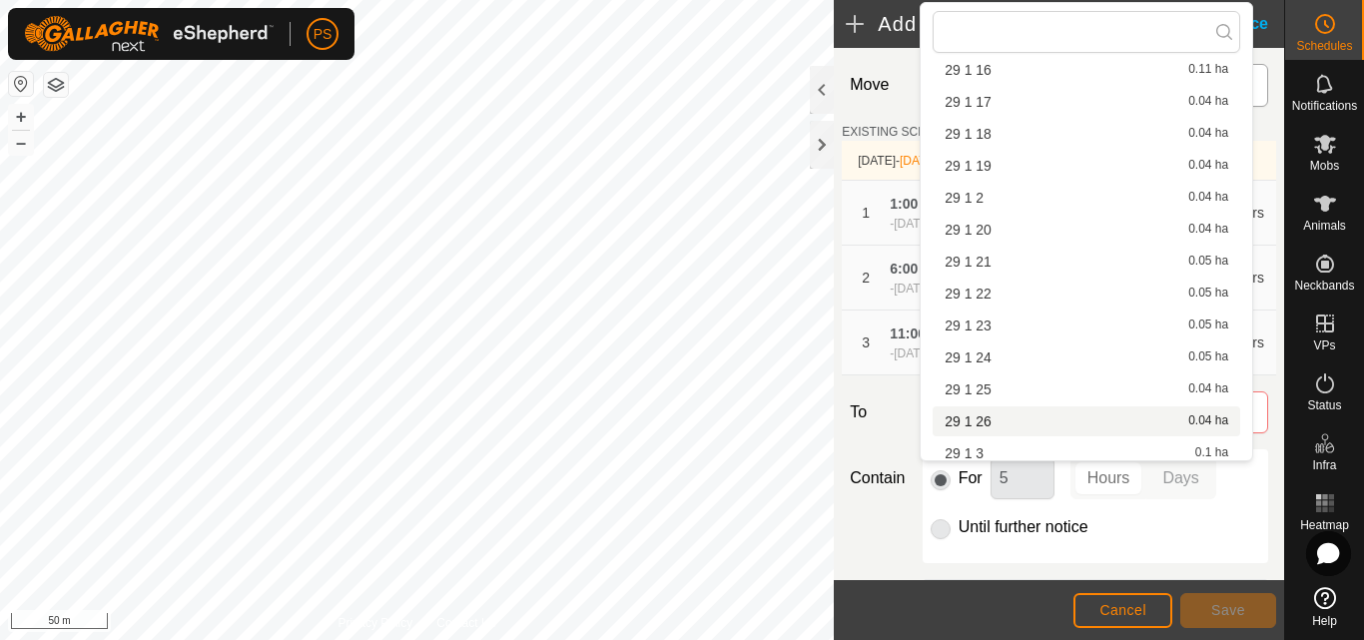
scroll to position [731, 0]
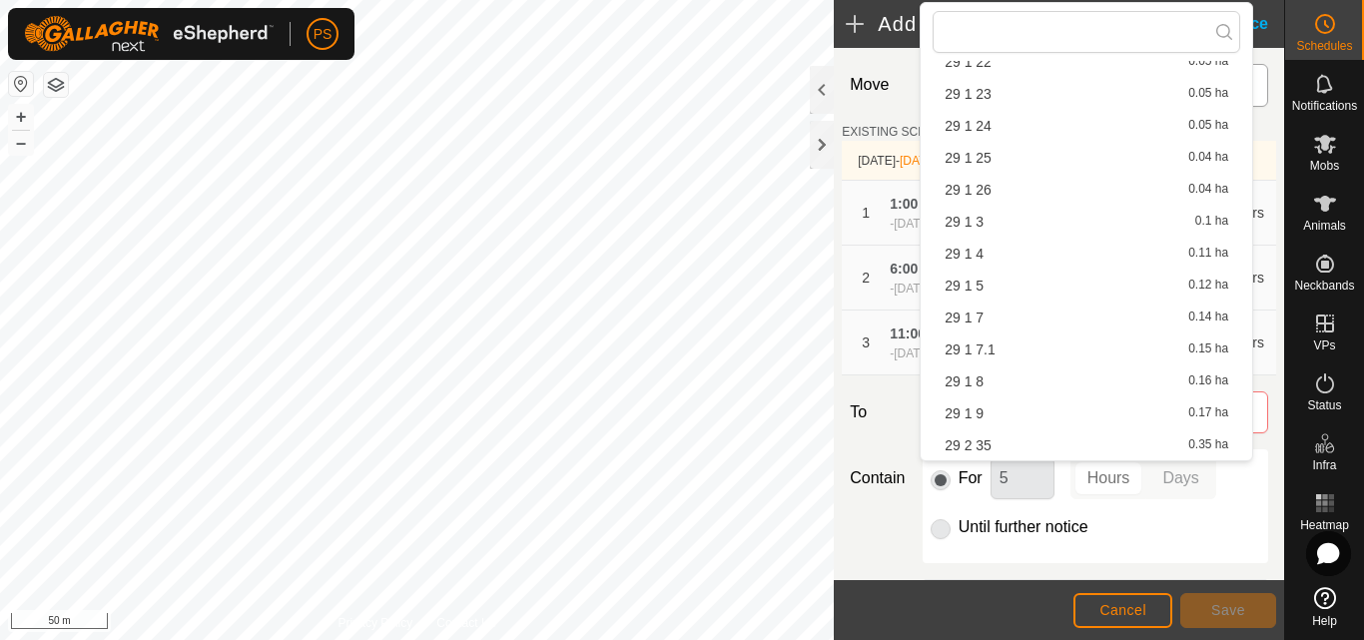
click at [989, 317] on li "29 1 7 0.14 ha" at bounding box center [1087, 318] width 308 height 30
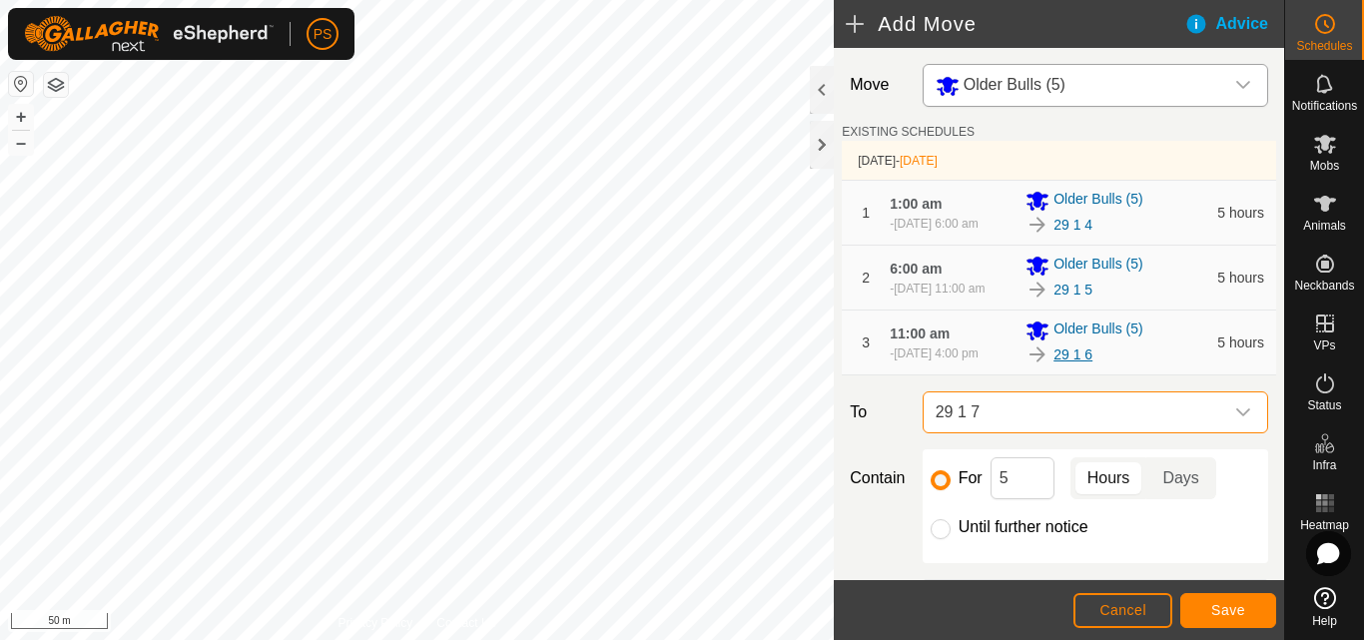
click at [1085, 366] on link "29 1 6" at bounding box center [1073, 355] width 39 height 21
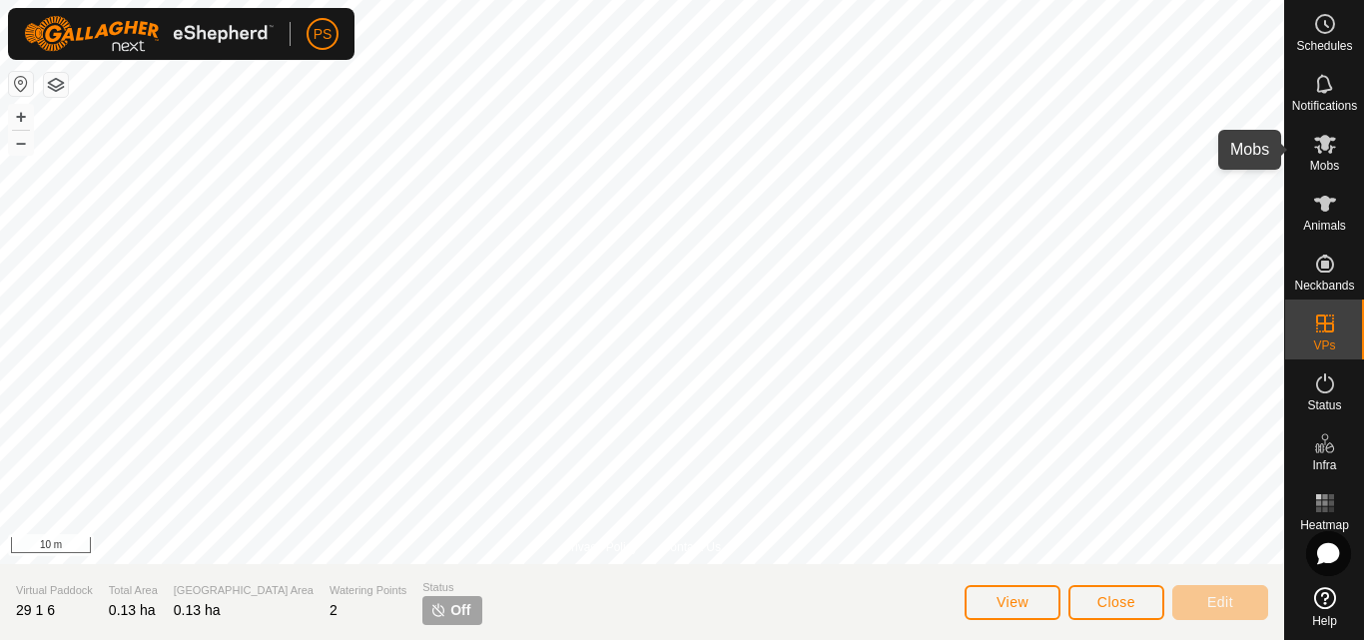
click at [1328, 149] on icon at bounding box center [1325, 144] width 22 height 19
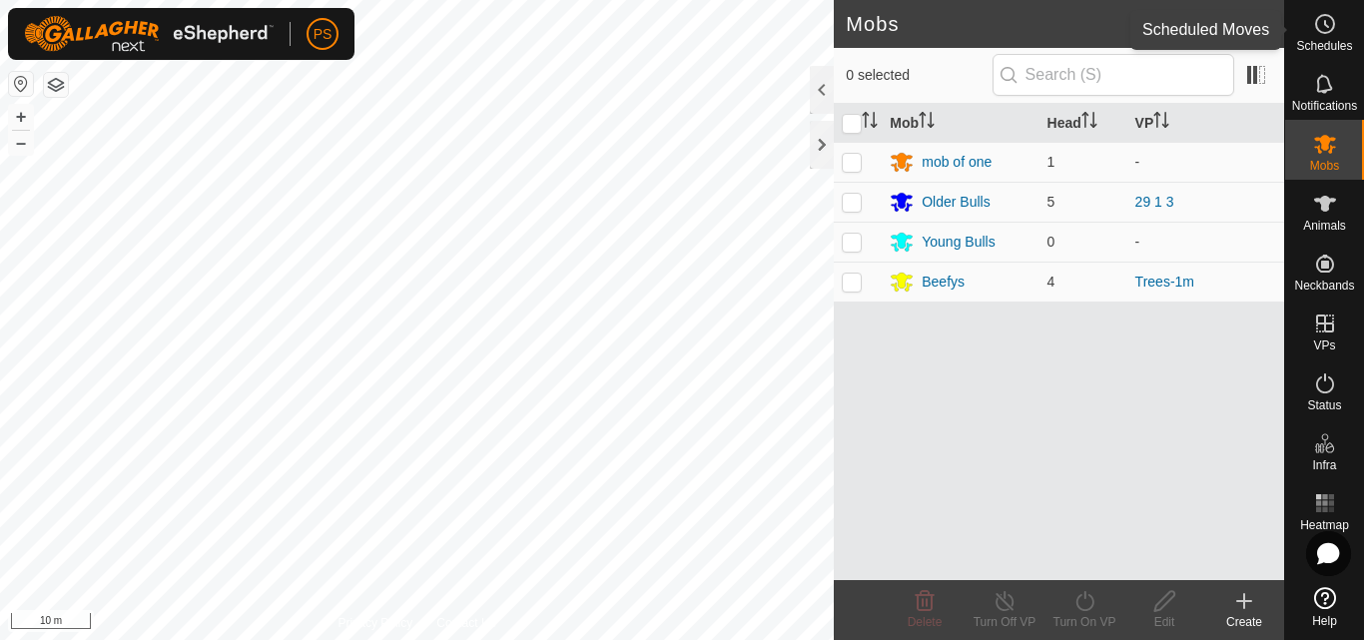
click at [1327, 29] on icon at bounding box center [1325, 24] width 24 height 24
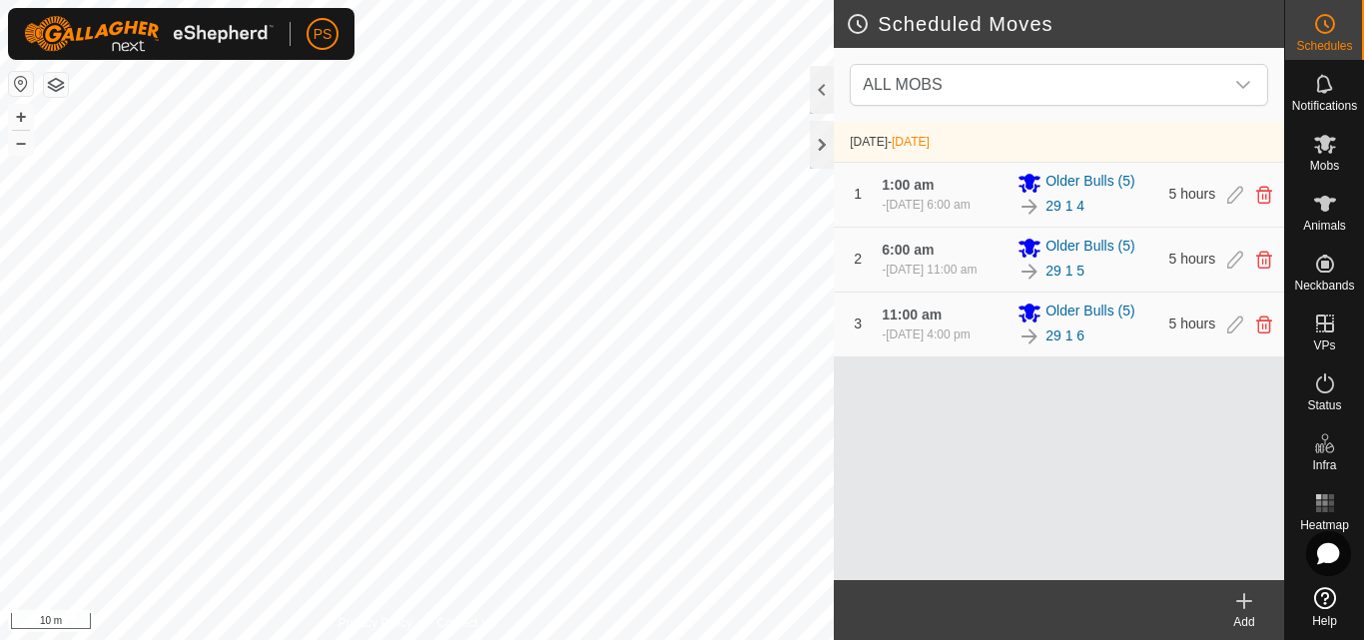
click at [1240, 601] on icon at bounding box center [1244, 601] width 14 height 0
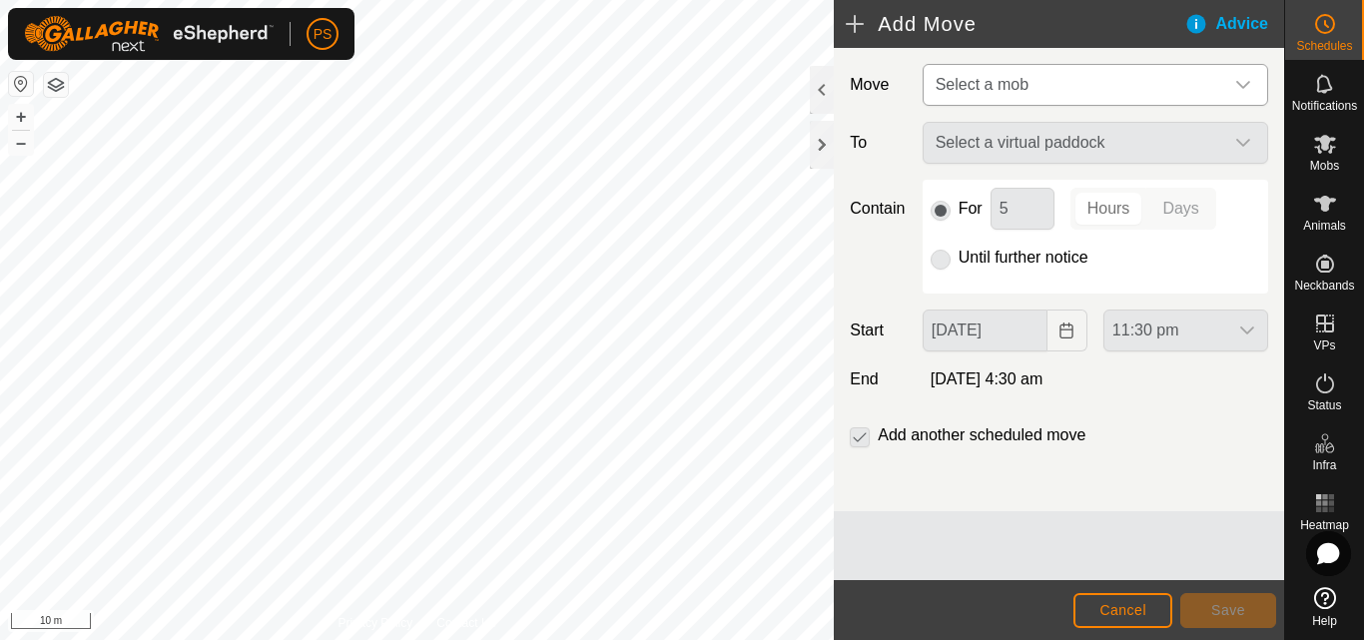
click at [1247, 83] on icon "dropdown trigger" at bounding box center [1243, 85] width 14 height 8
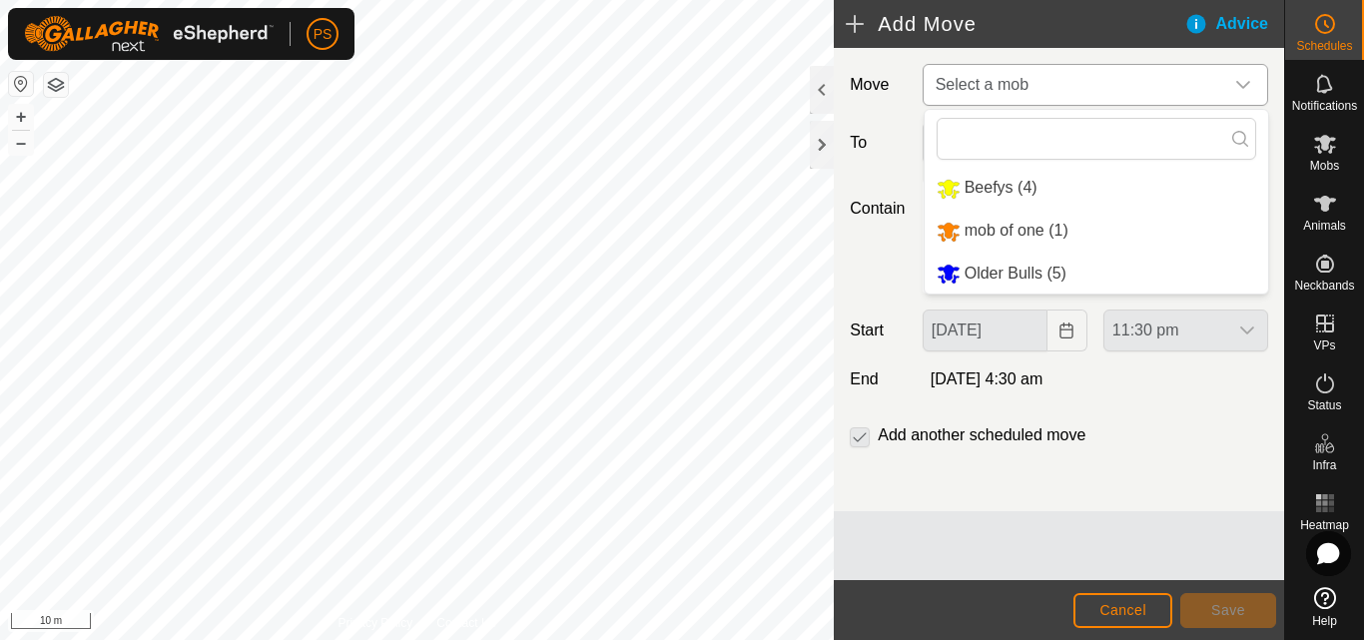
click at [1042, 268] on li "Older Bulls (5)" at bounding box center [1097, 274] width 344 height 41
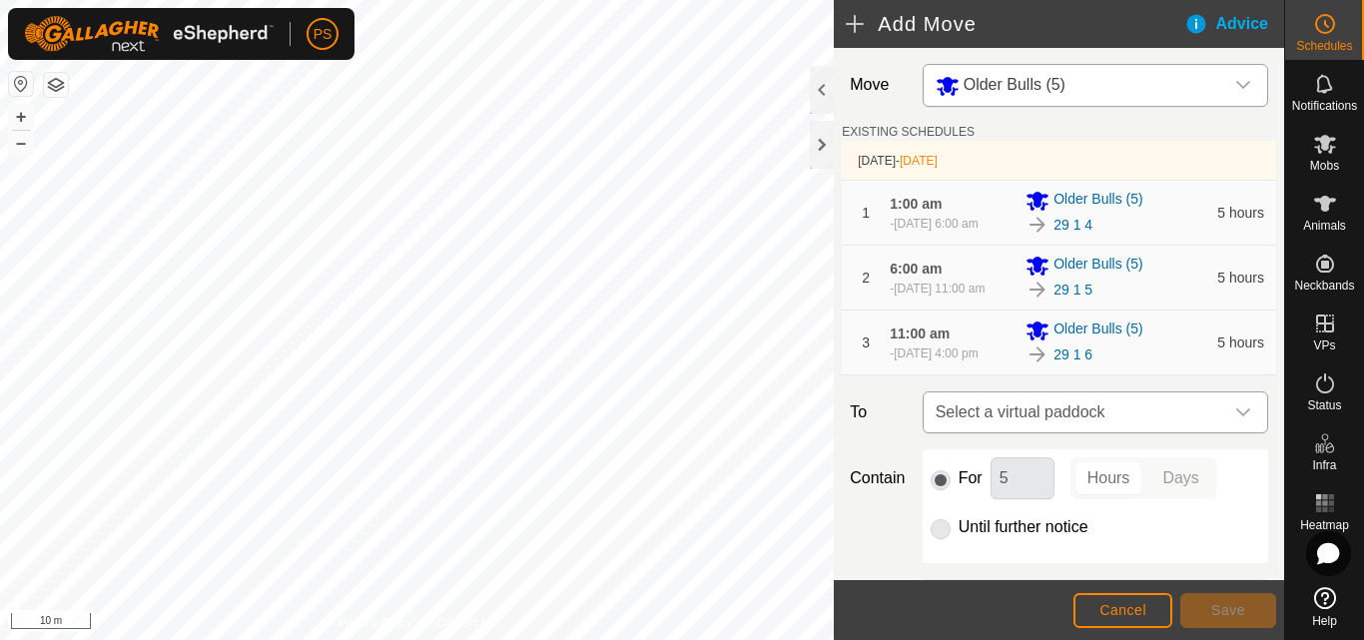
click at [1235, 420] on icon "dropdown trigger" at bounding box center [1243, 412] width 16 height 16
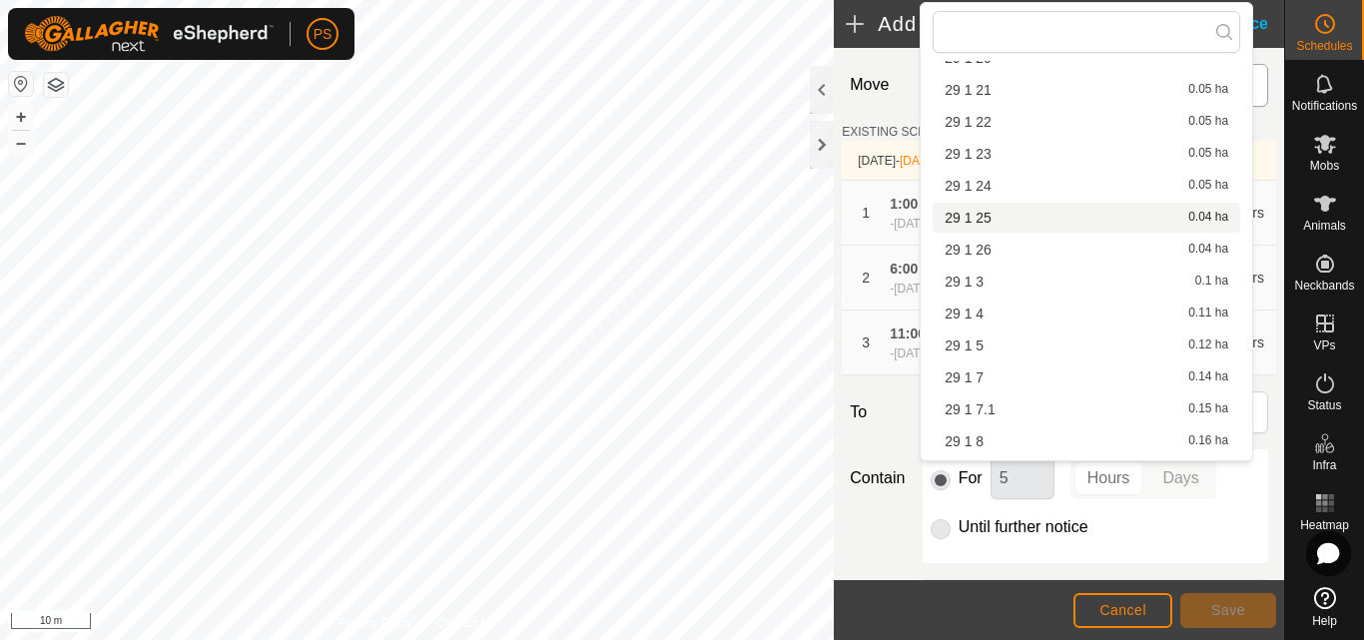
scroll to position [731, 0]
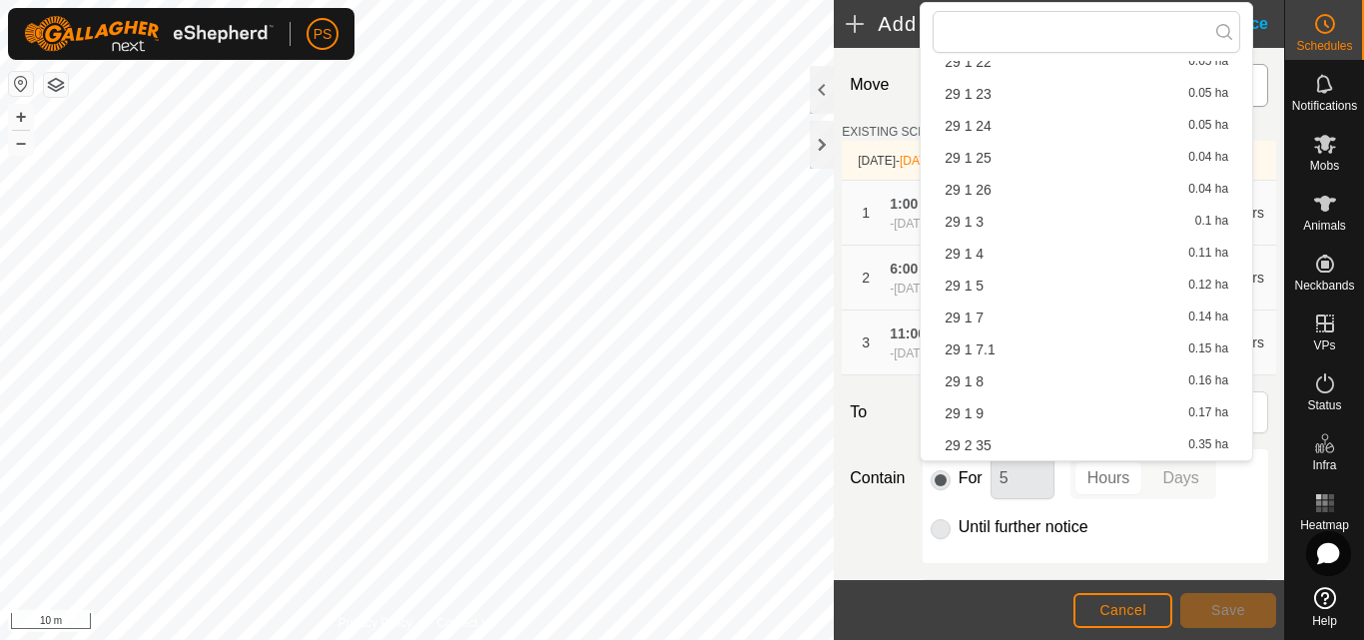
click at [983, 313] on li "29 1 7 0.14 ha" at bounding box center [1087, 318] width 308 height 30
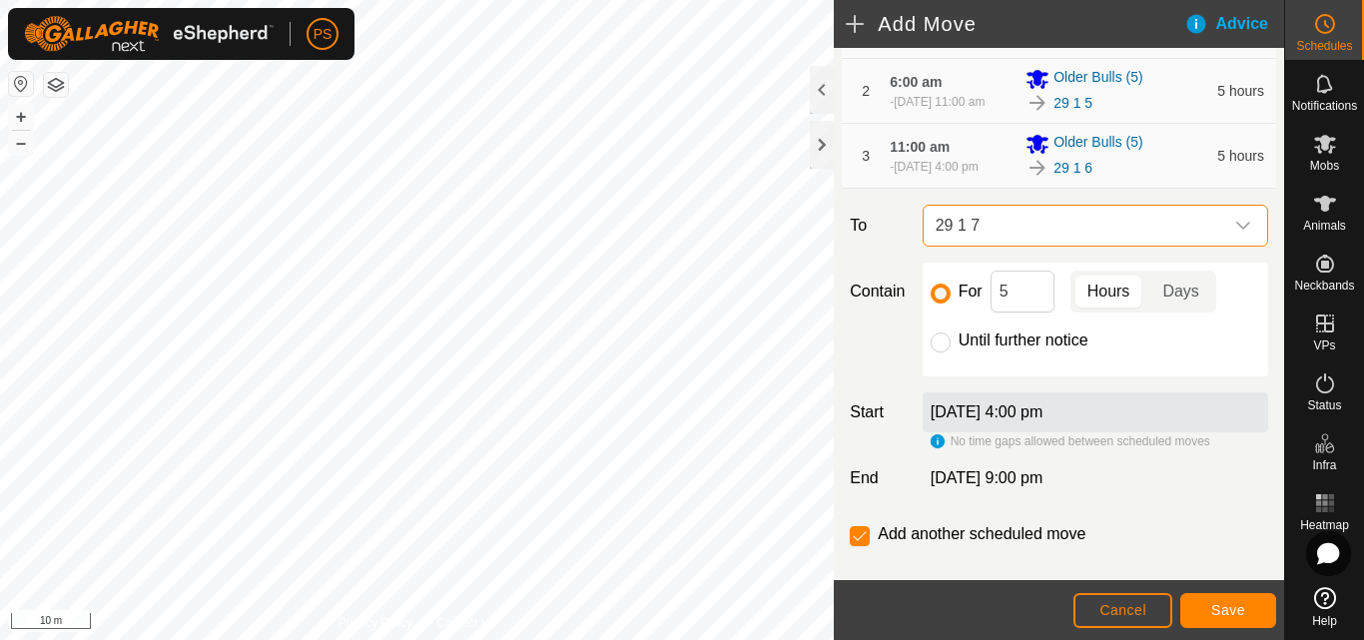
scroll to position [244, 0]
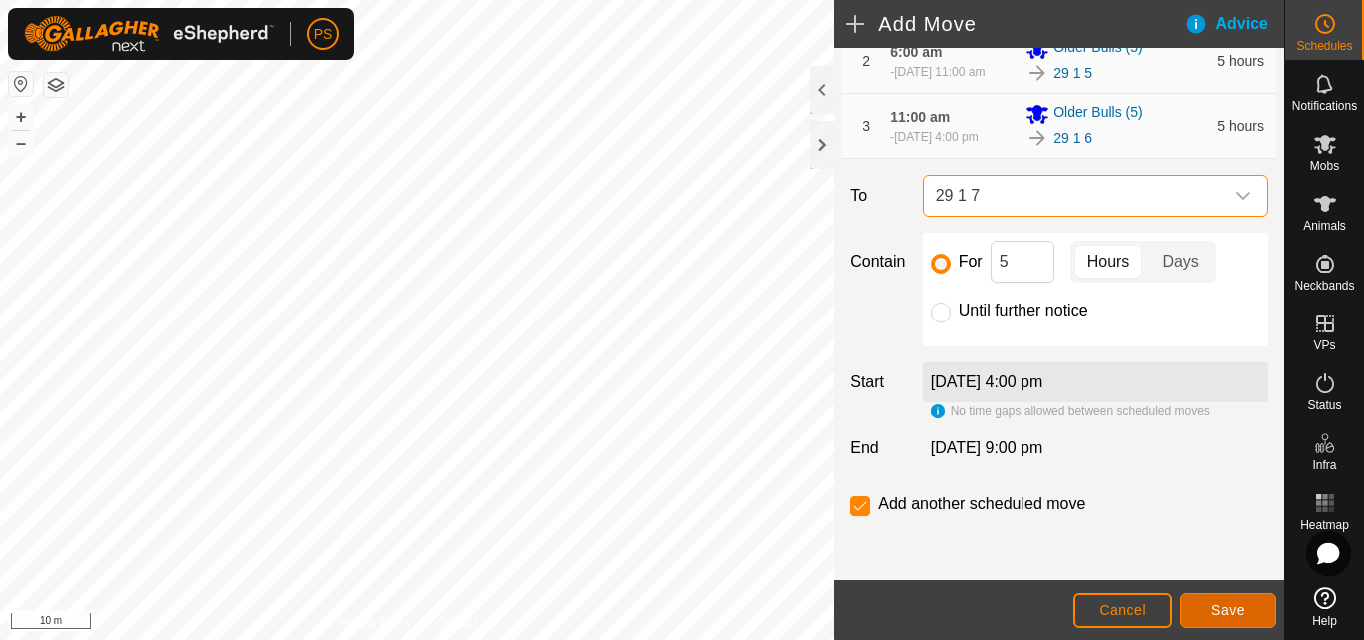
click at [1239, 609] on span "Save" at bounding box center [1228, 610] width 34 height 16
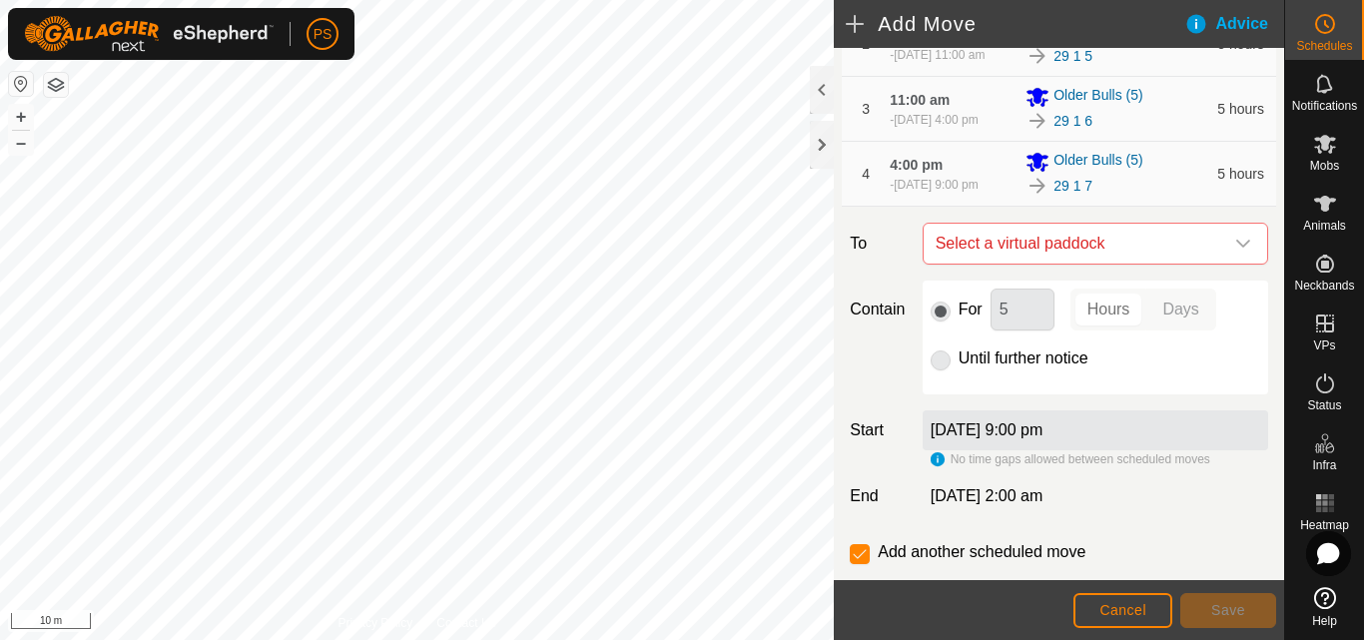
scroll to position [200, 0]
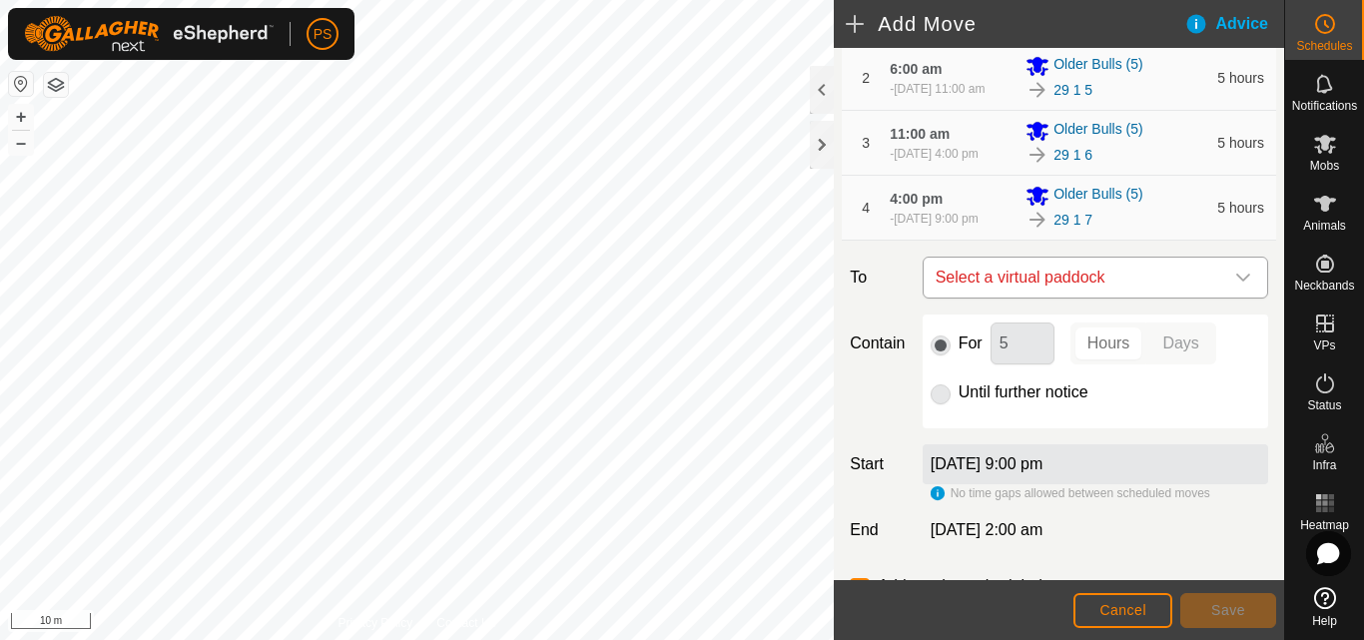
click at [1235, 286] on icon "dropdown trigger" at bounding box center [1243, 278] width 16 height 16
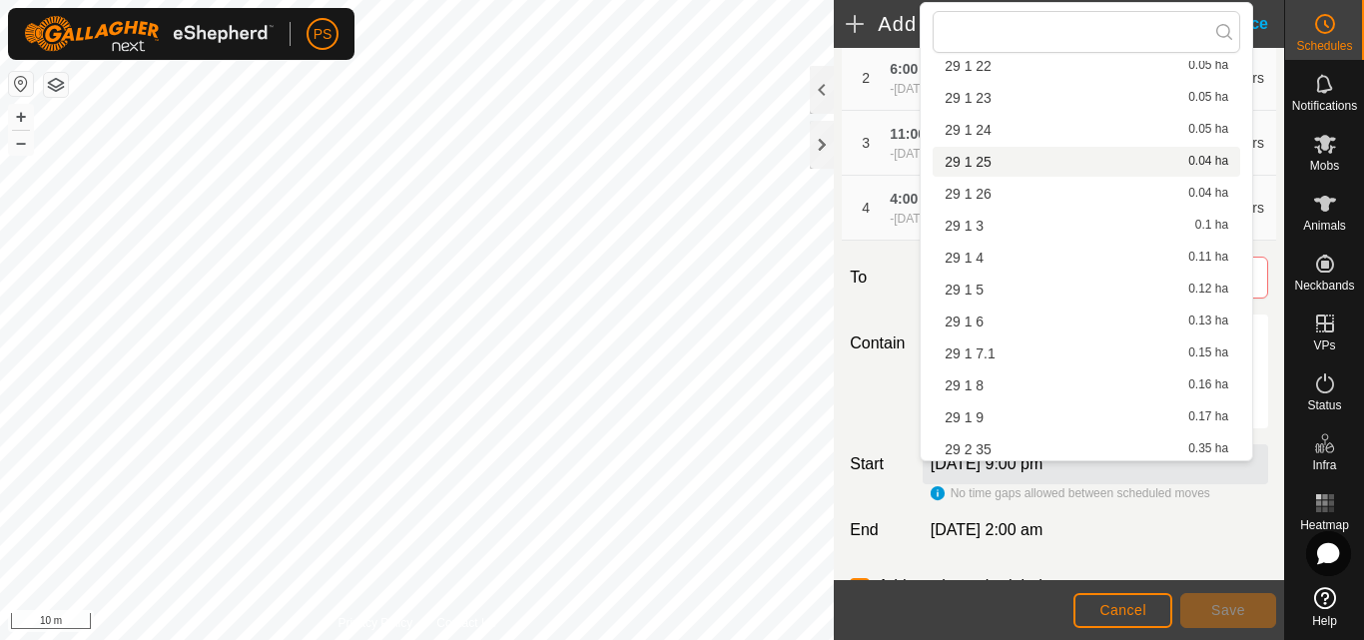
scroll to position [731, 0]
click at [999, 351] on li "29 1 7.1 0.15 ha" at bounding box center [1087, 350] width 308 height 30
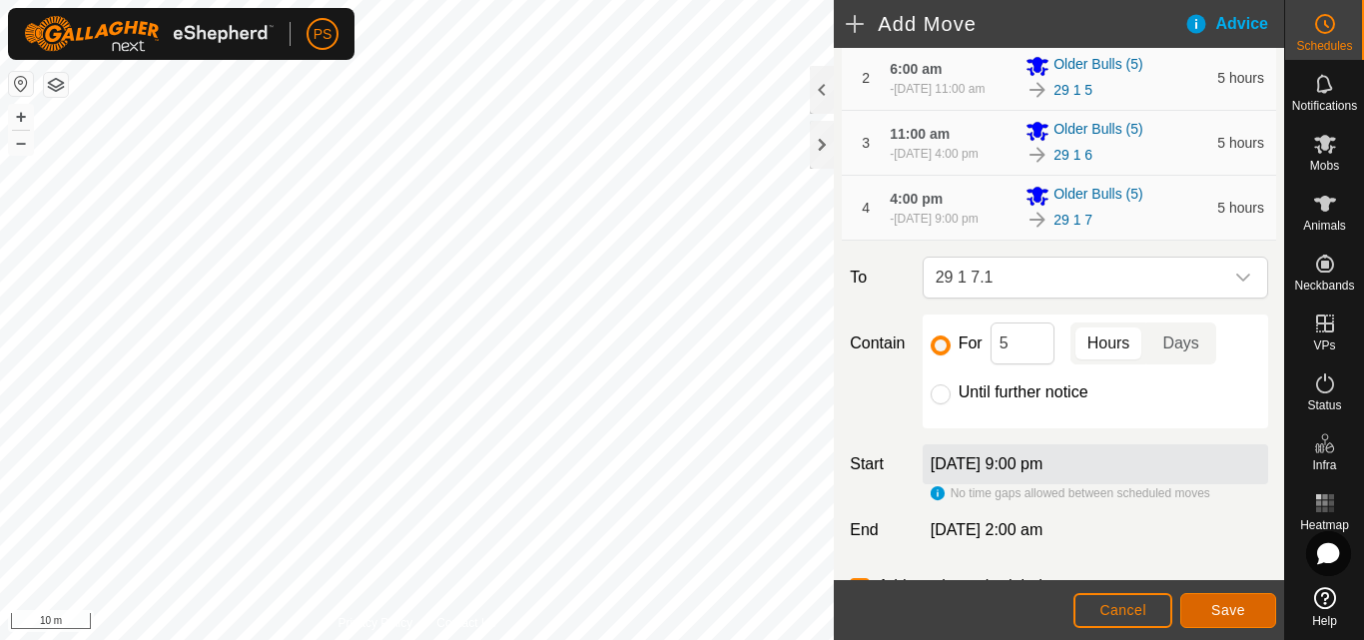
click at [1246, 608] on button "Save" at bounding box center [1229, 610] width 96 height 35
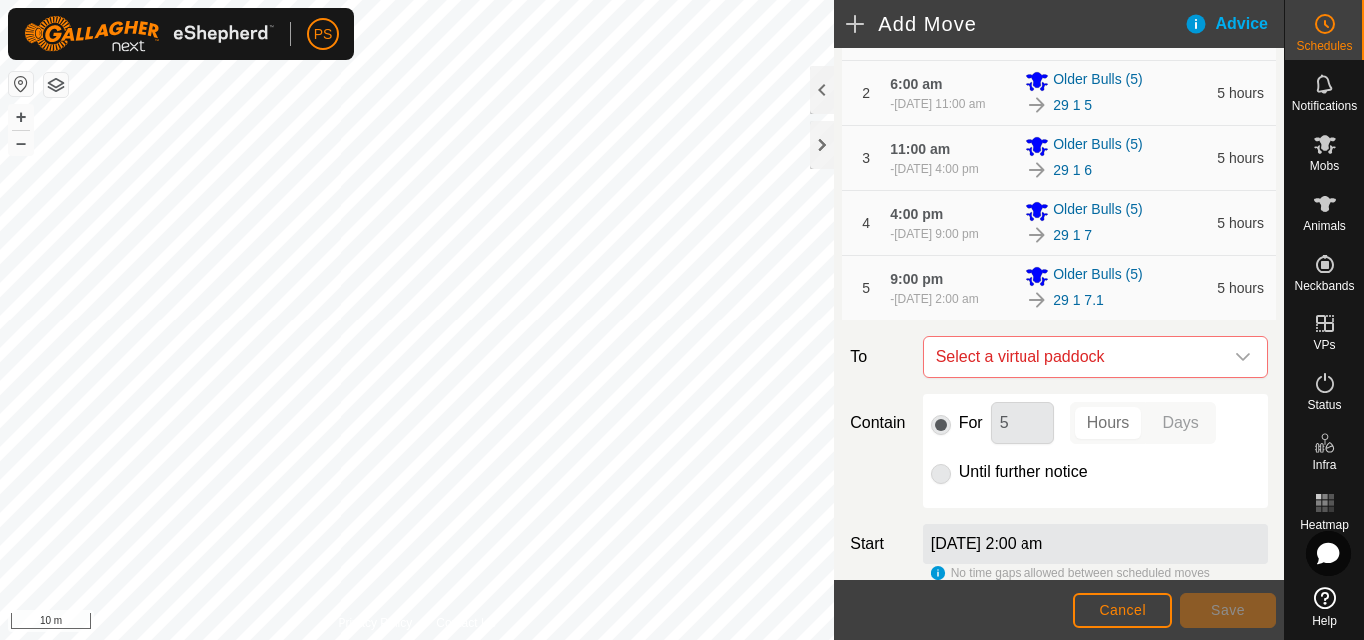
scroll to position [300, 0]
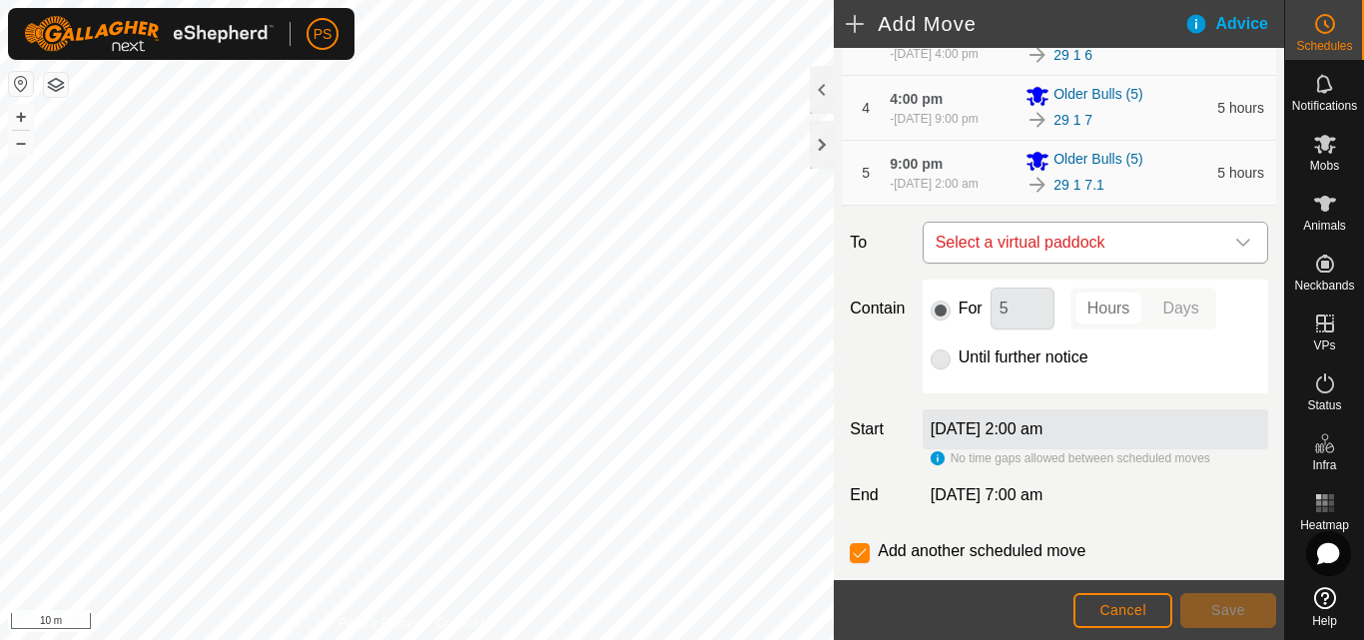
click at [1227, 263] on div "dropdown trigger" at bounding box center [1243, 243] width 40 height 40
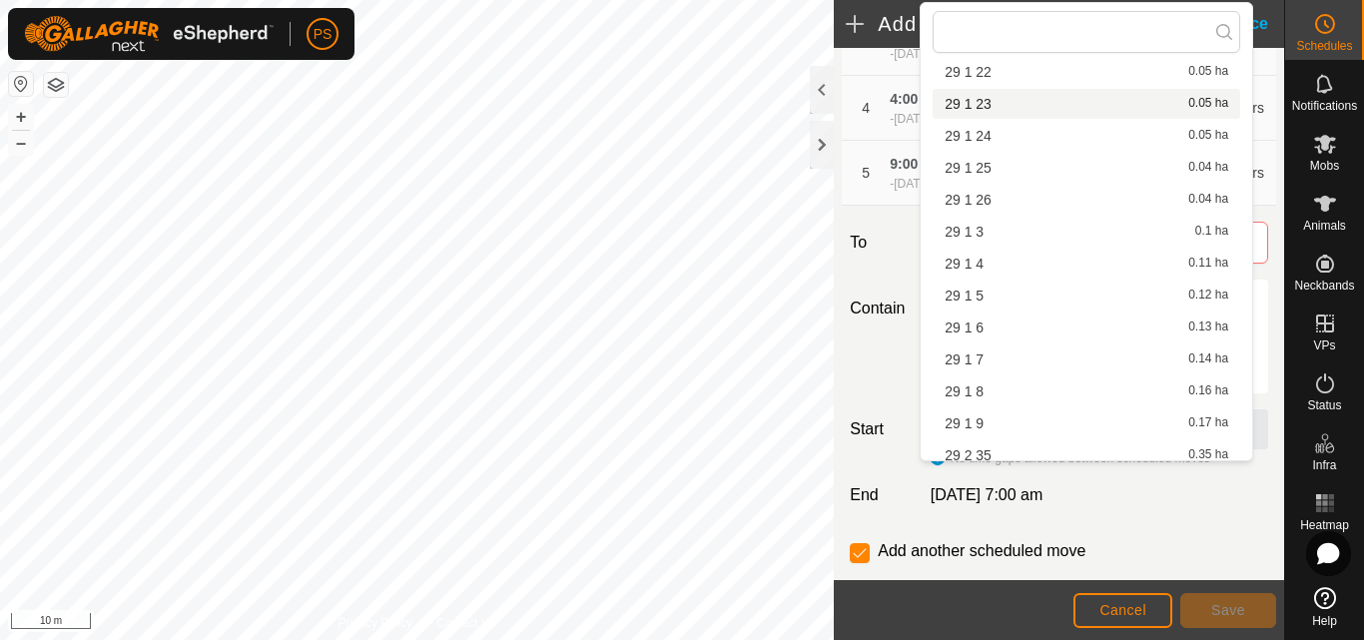
scroll to position [731, 0]
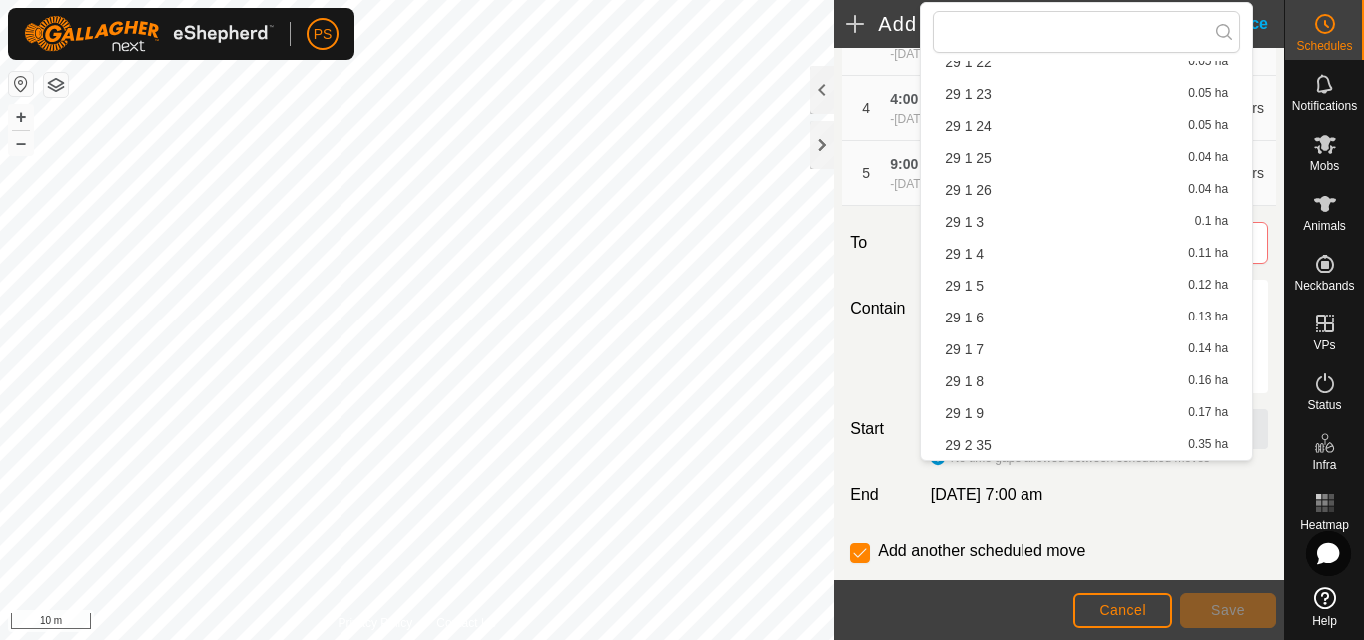
click at [989, 380] on li "29 1 8 0.16 ha" at bounding box center [1087, 382] width 308 height 30
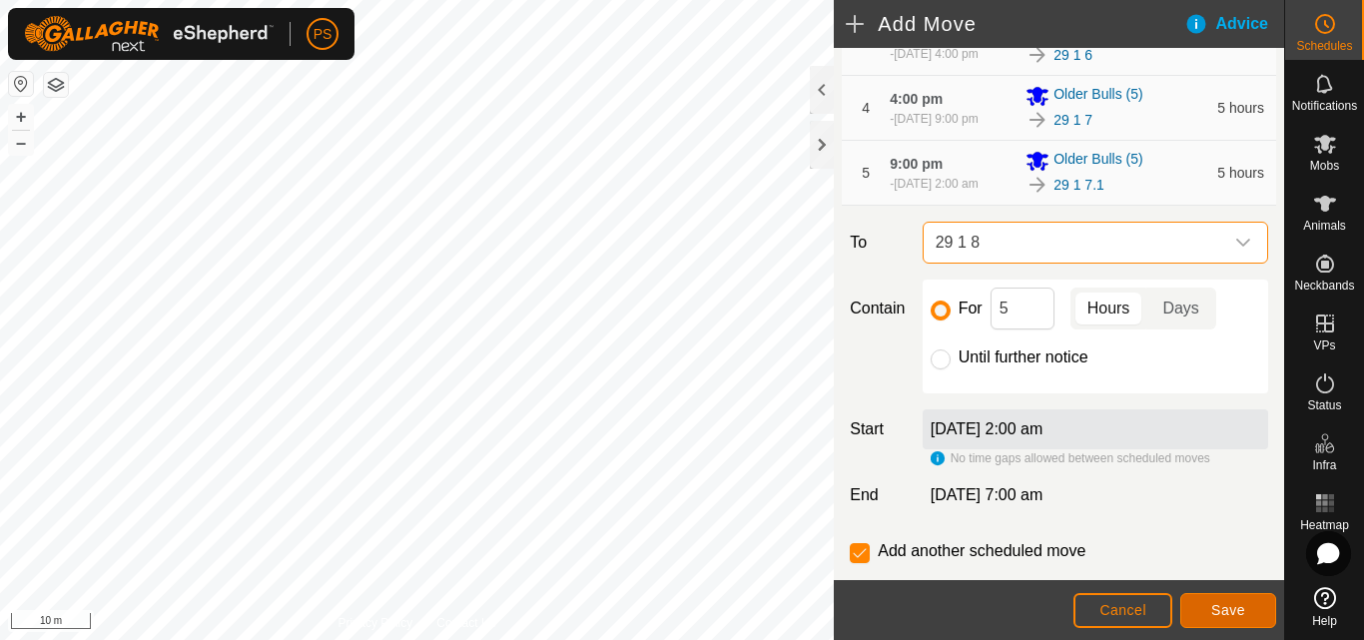
click at [1231, 610] on span "Save" at bounding box center [1228, 610] width 34 height 16
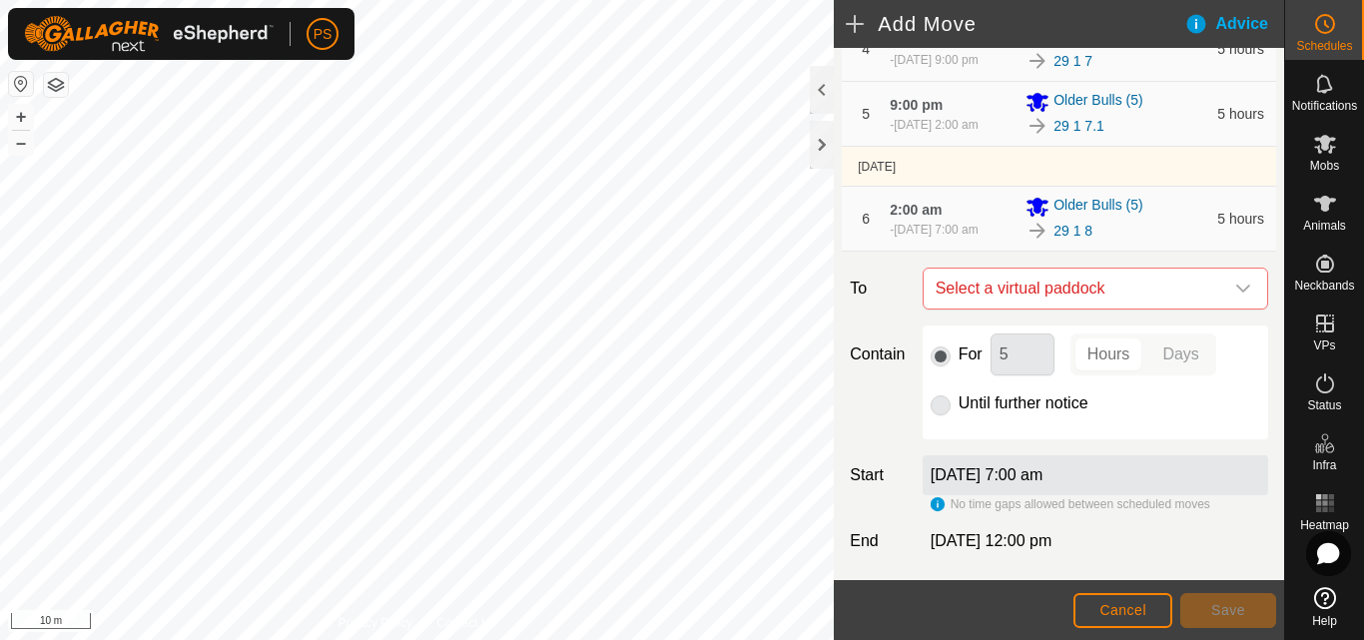
scroll to position [400, 0]
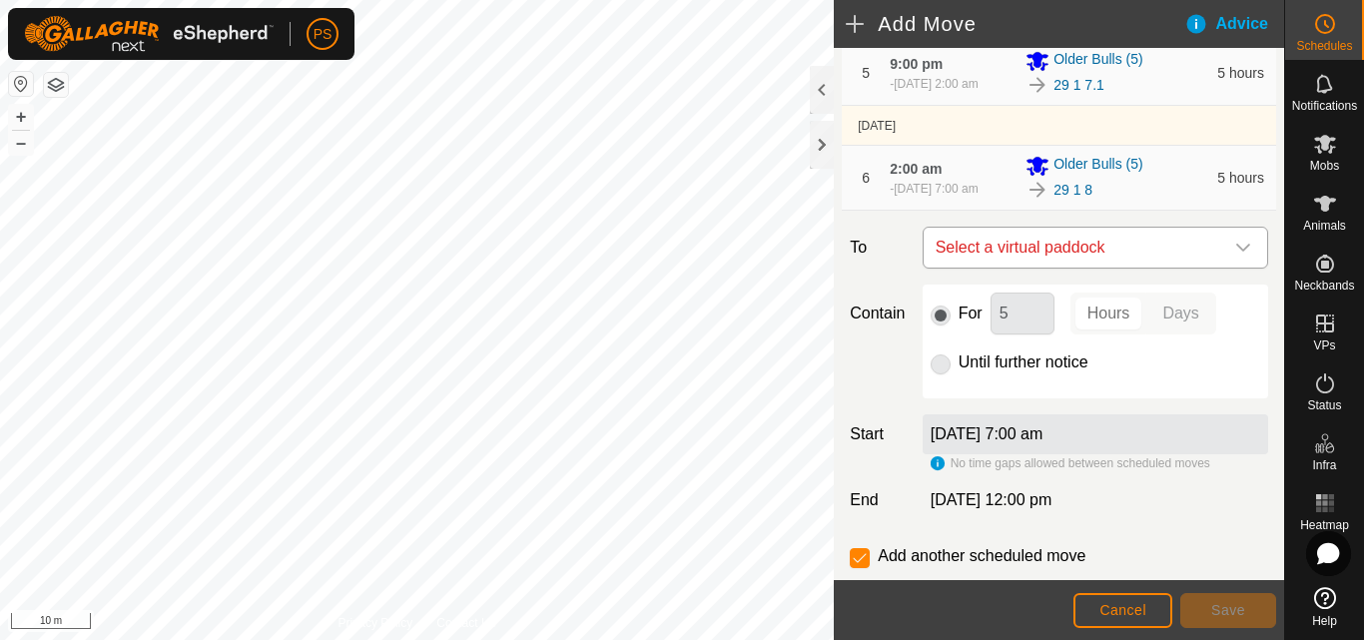
click at [1236, 252] on icon "dropdown trigger" at bounding box center [1243, 248] width 14 height 8
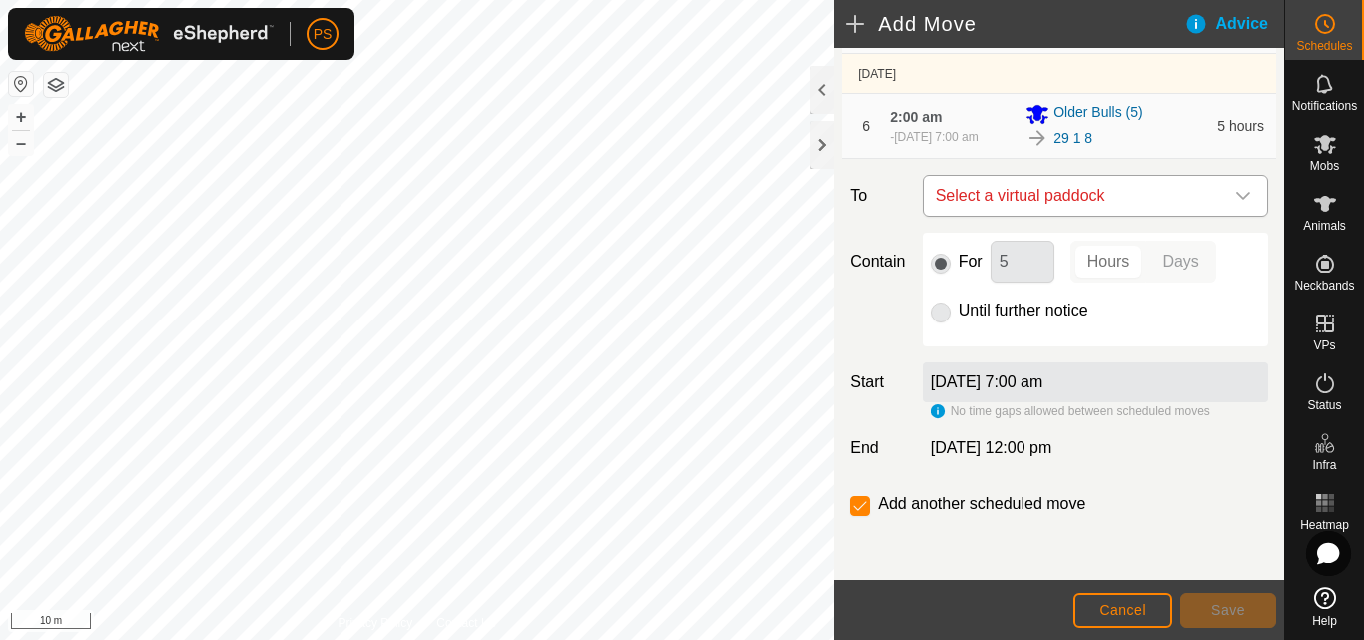
click at [1235, 200] on icon "dropdown trigger" at bounding box center [1243, 196] width 16 height 16
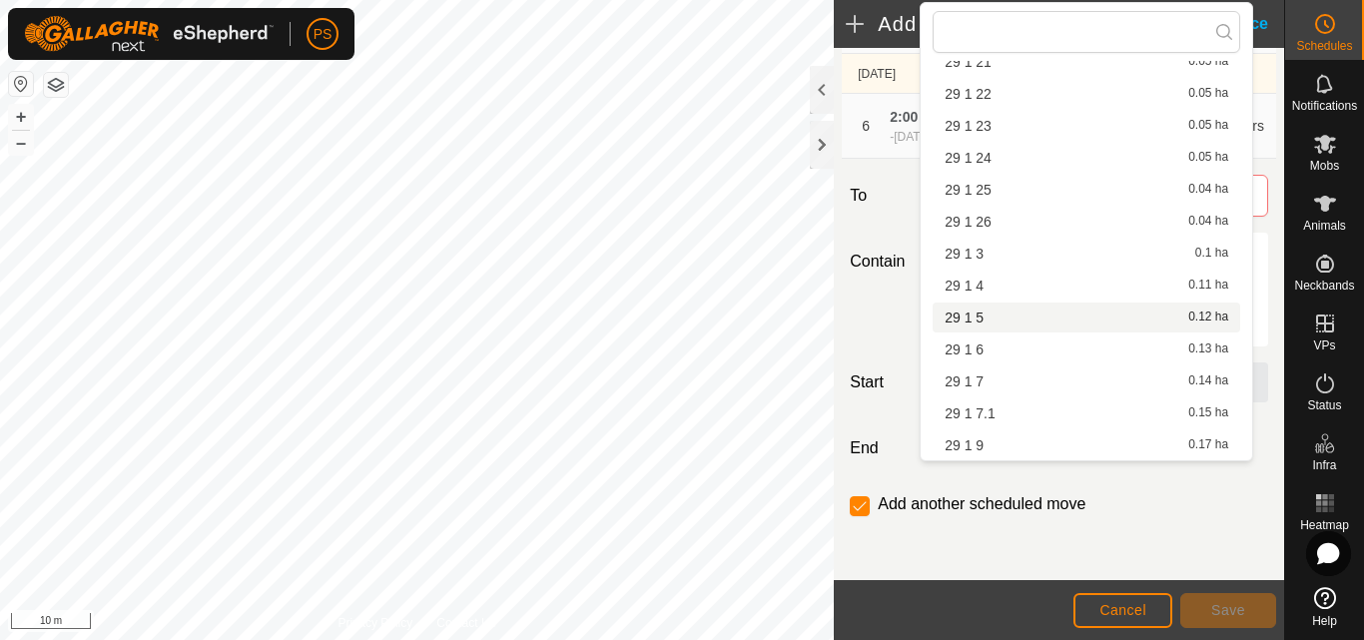
scroll to position [731, 0]
click at [1026, 414] on li "29 1 9 0.17 ha" at bounding box center [1087, 414] width 308 height 30
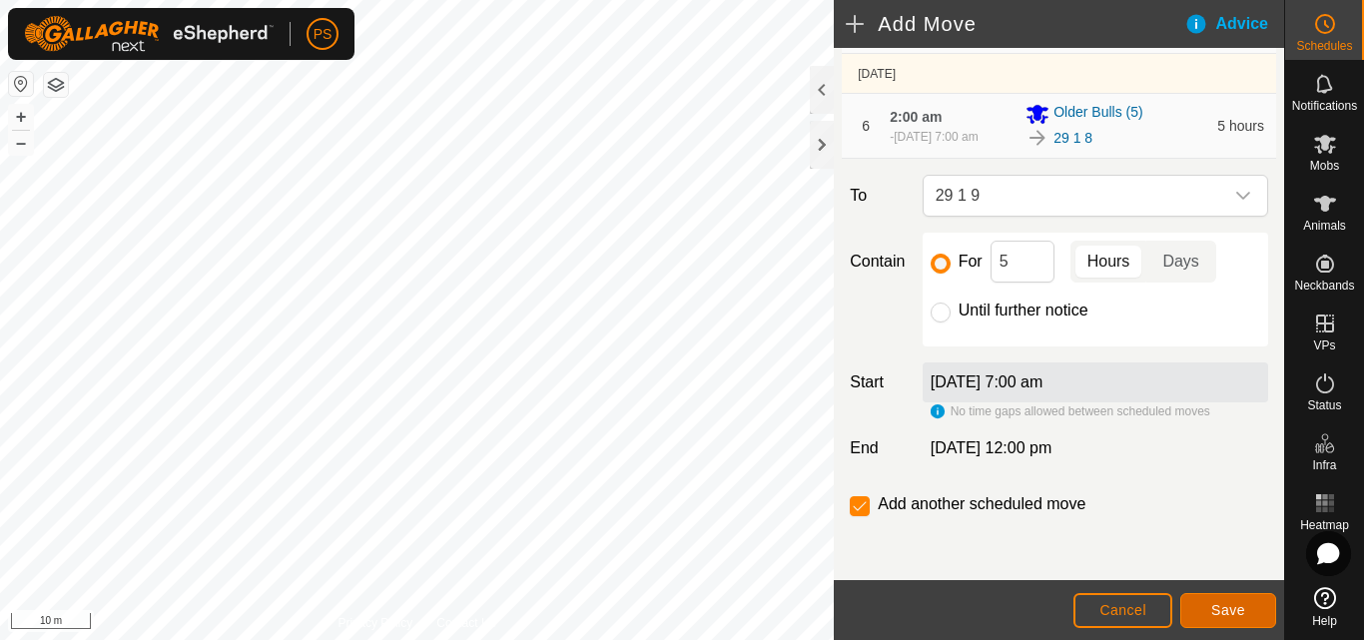
click at [1225, 609] on span "Save" at bounding box center [1228, 610] width 34 height 16
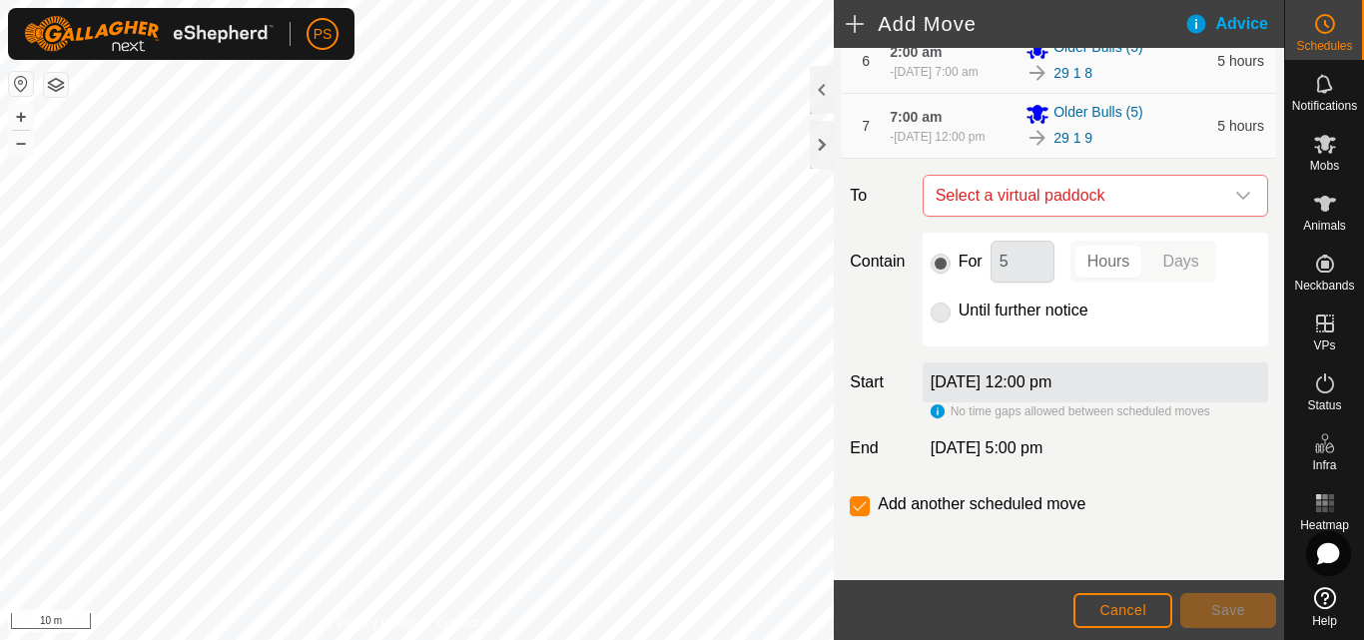
scroll to position [479, 0]
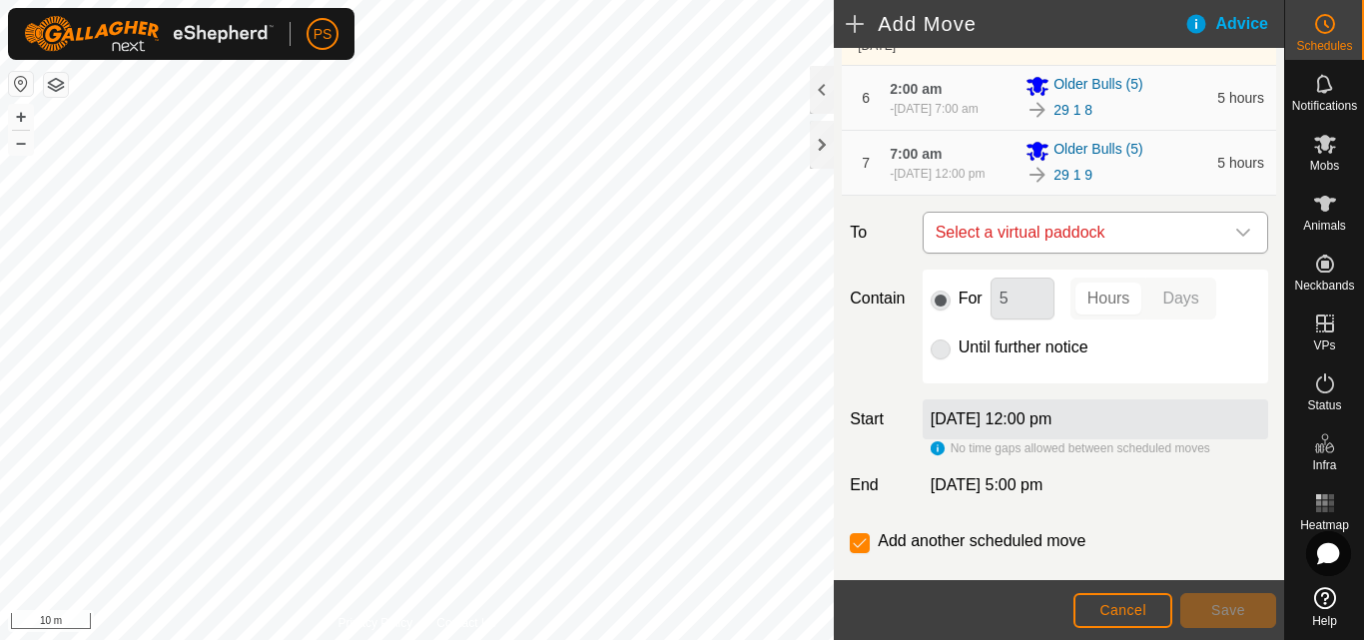
click at [1235, 241] on icon "dropdown trigger" at bounding box center [1243, 233] width 16 height 16
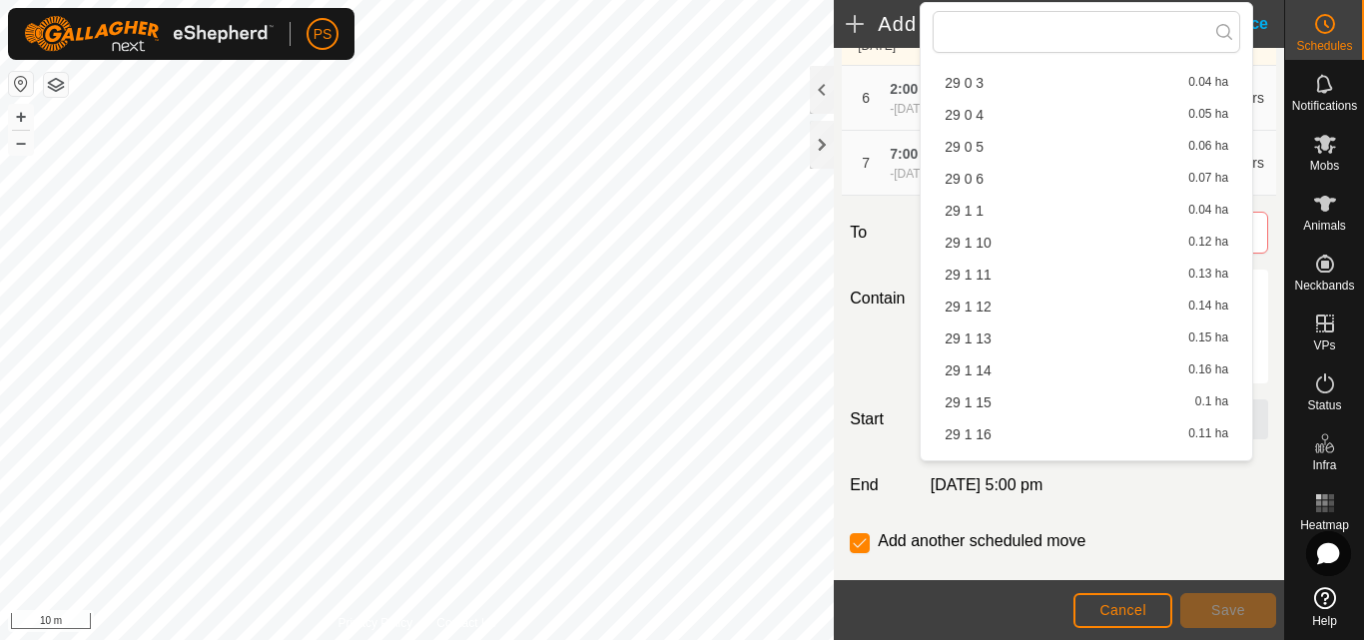
scroll to position [132, 0]
click at [1005, 242] on li "29 1 10 0.12 ha" at bounding box center [1087, 246] width 308 height 30
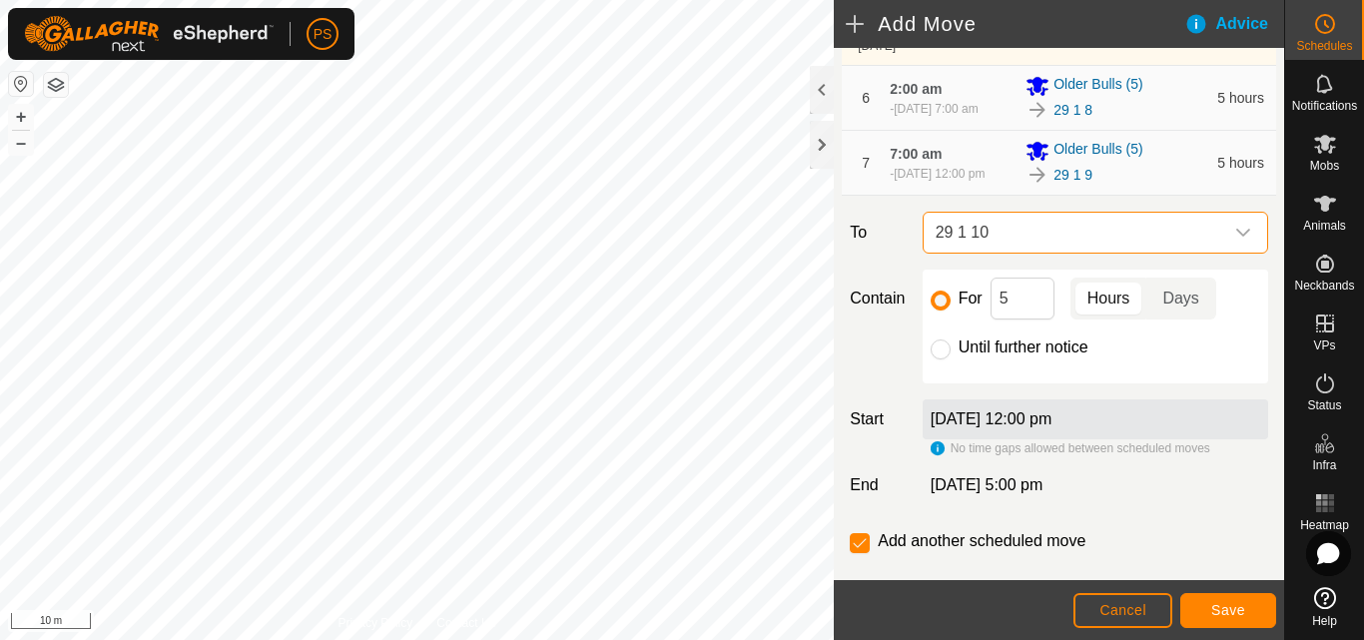
scroll to position [579, 0]
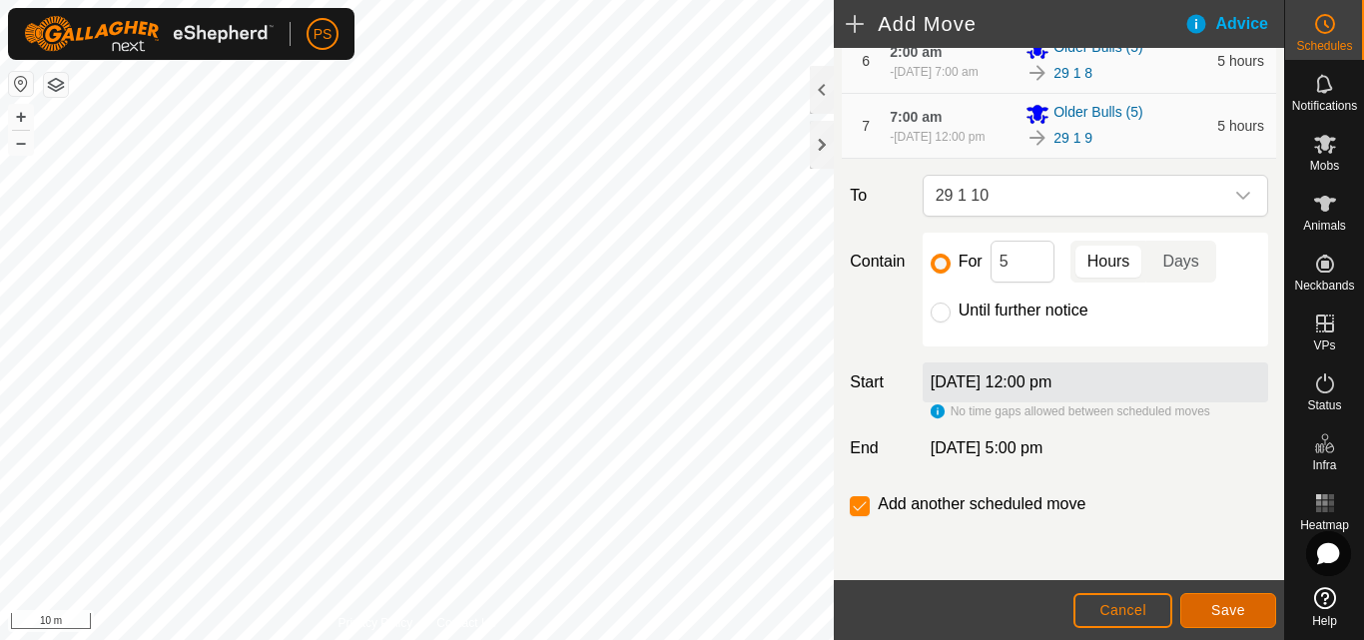
click at [1233, 607] on span "Save" at bounding box center [1228, 610] width 34 height 16
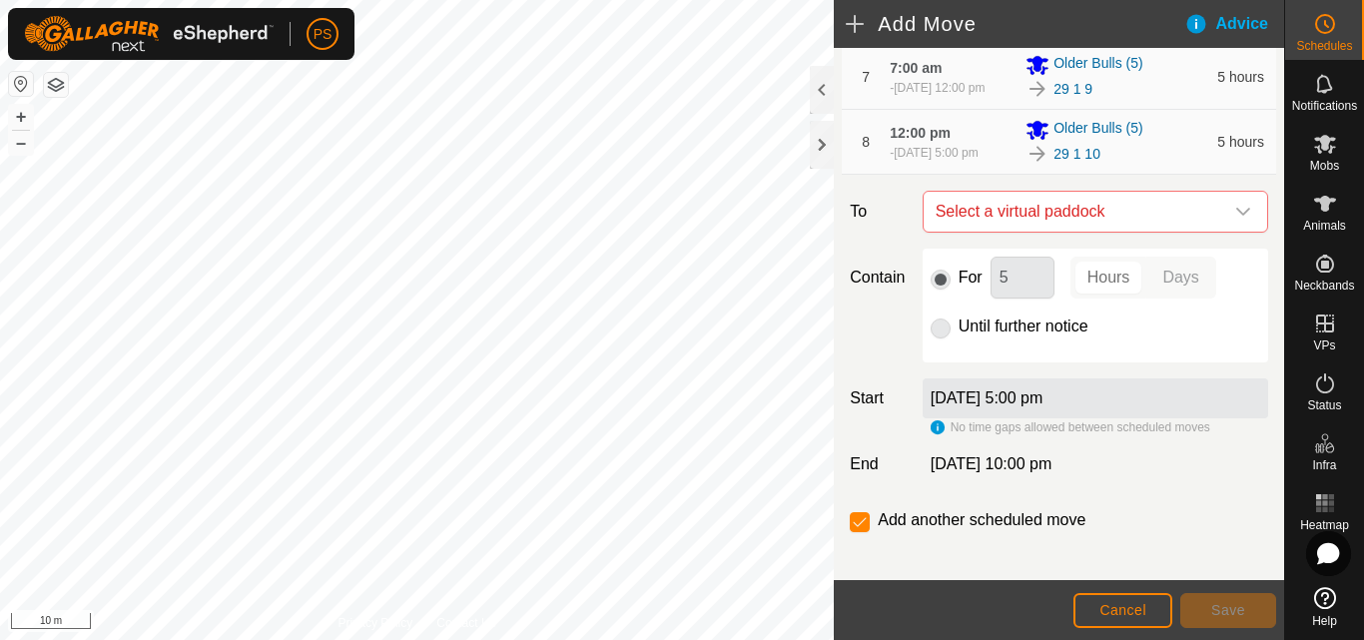
scroll to position [599, 0]
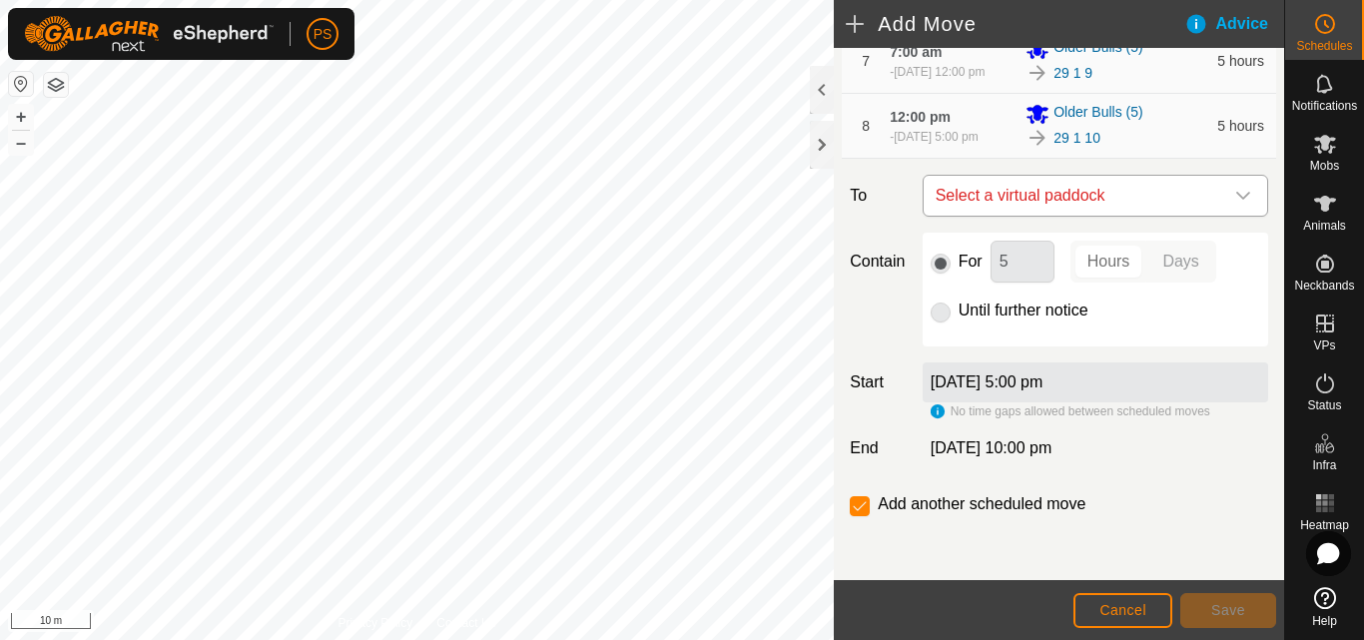
click at [1235, 204] on icon "dropdown trigger" at bounding box center [1243, 196] width 16 height 16
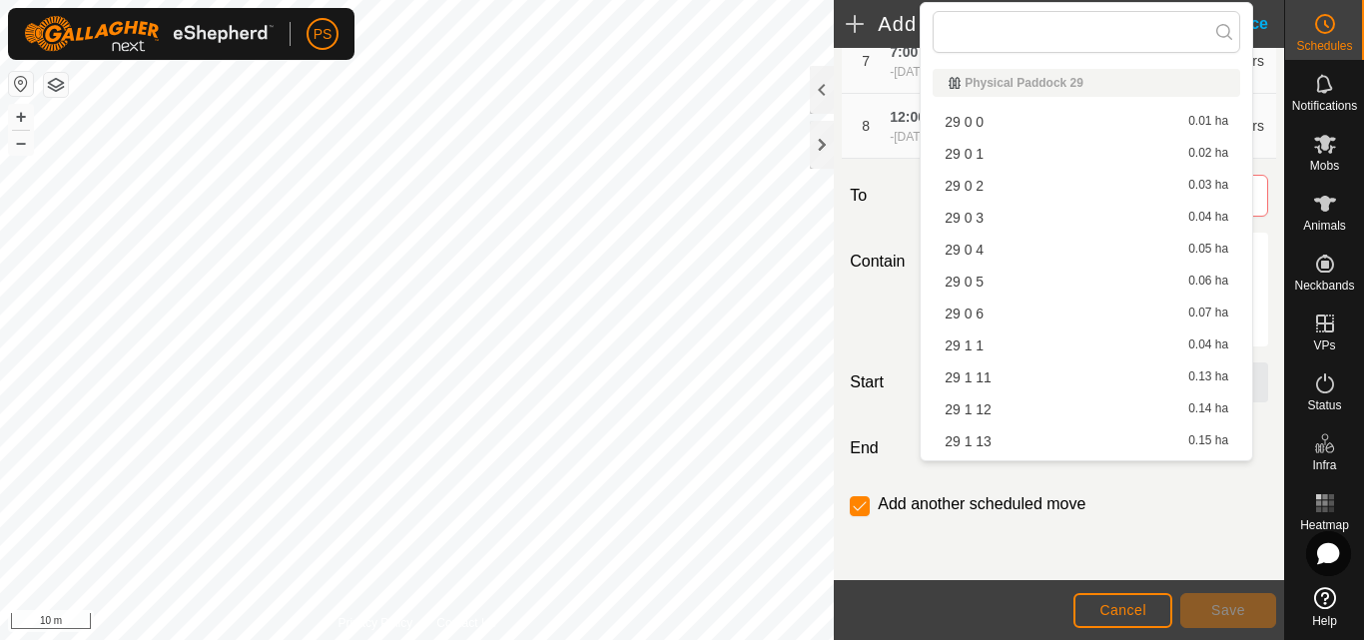
click at [985, 377] on li "29 1 11 0.13 ha" at bounding box center [1087, 378] width 308 height 30
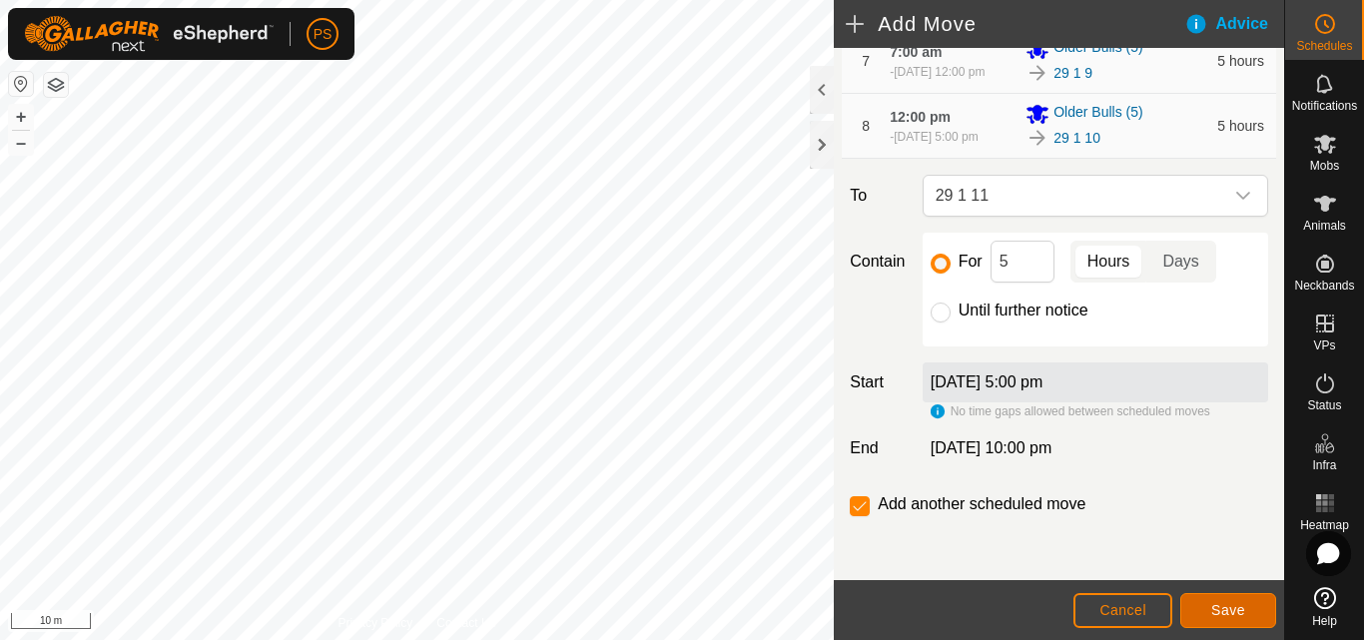
click at [1230, 609] on span "Save" at bounding box center [1228, 610] width 34 height 16
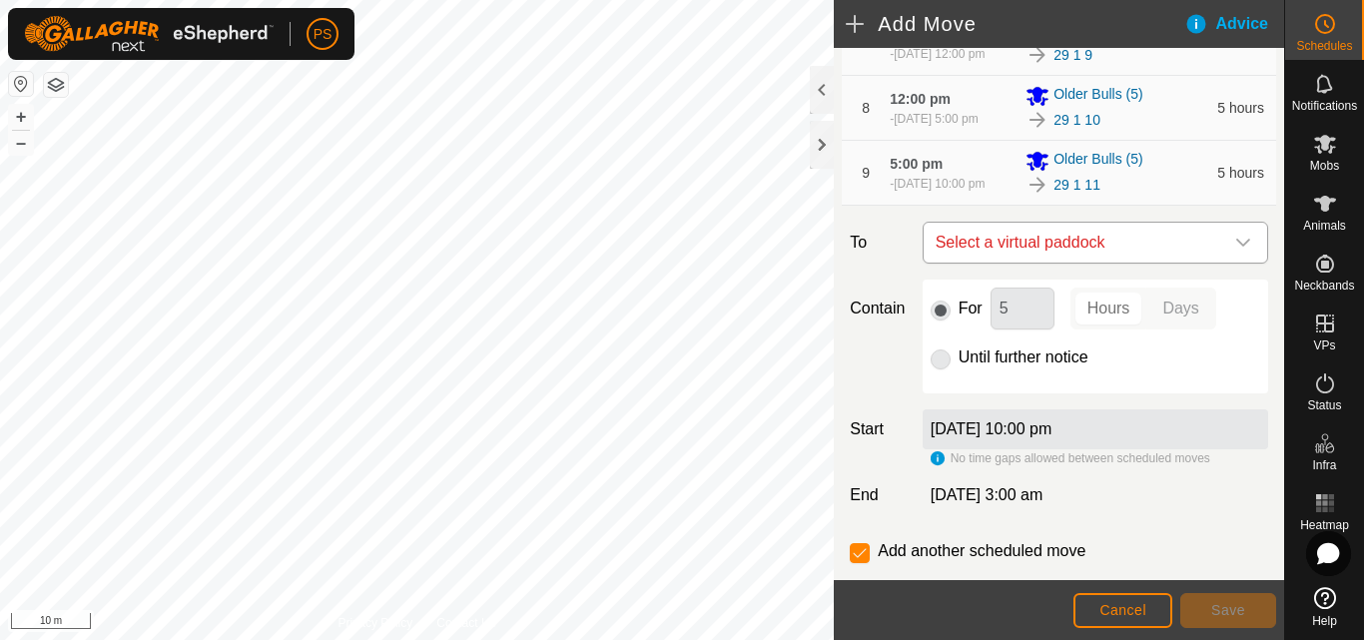
click at [1235, 251] on icon "dropdown trigger" at bounding box center [1243, 243] width 16 height 16
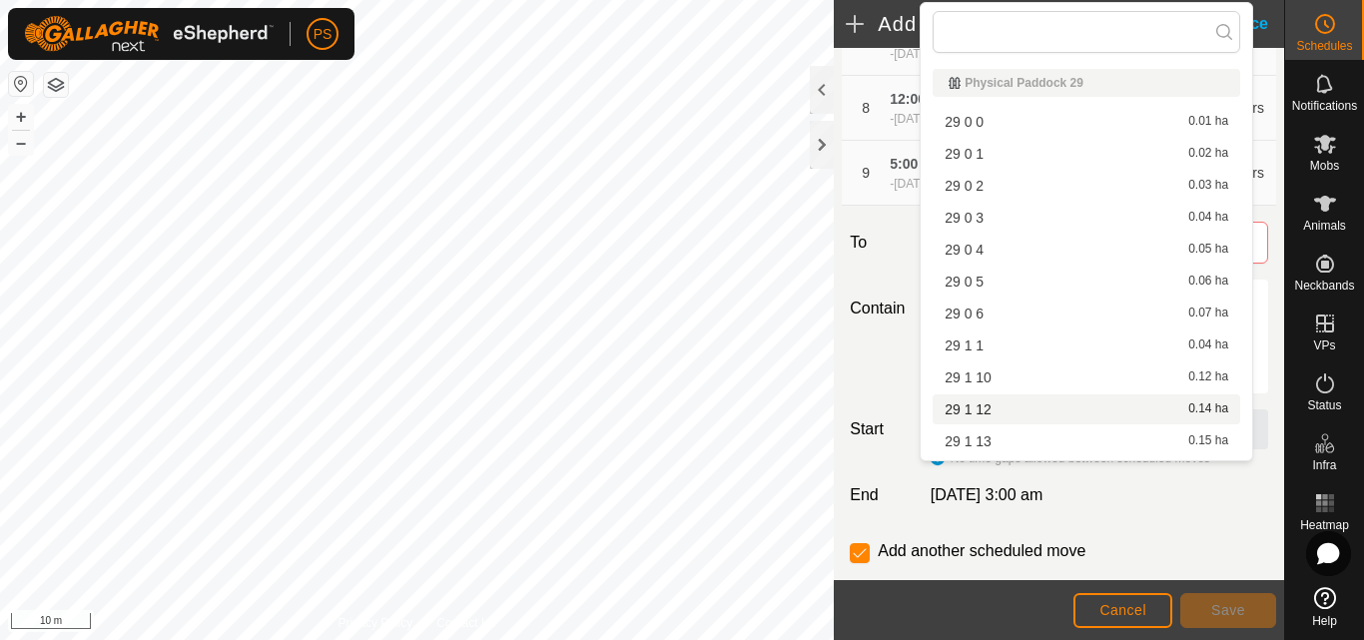
click at [989, 409] on li "29 1 12 0.14 ha" at bounding box center [1087, 410] width 308 height 30
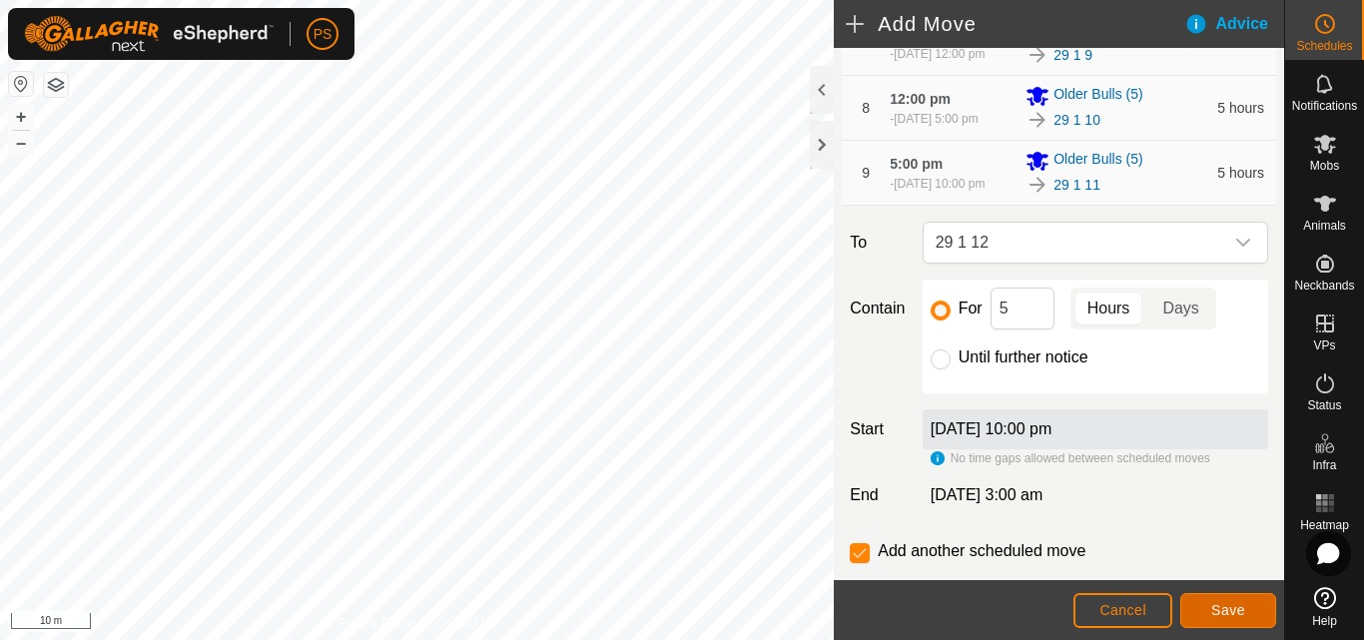
click at [1231, 612] on span "Save" at bounding box center [1228, 610] width 34 height 16
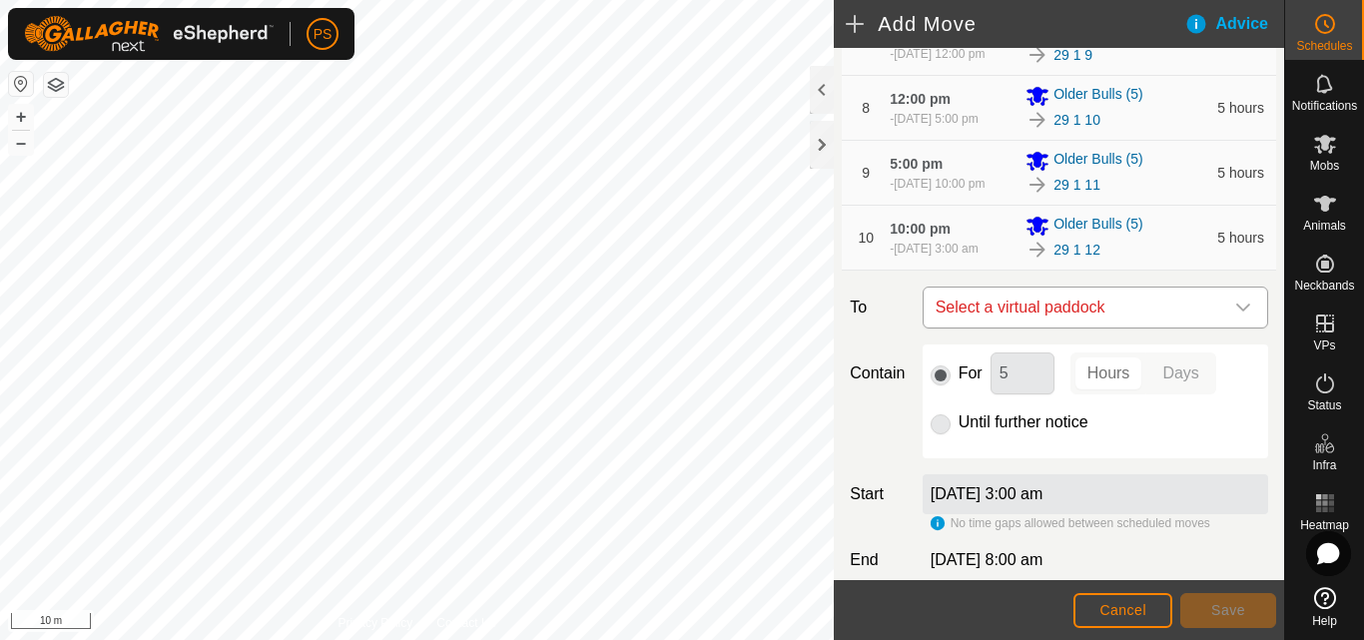
click at [1235, 316] on icon "dropdown trigger" at bounding box center [1243, 308] width 16 height 16
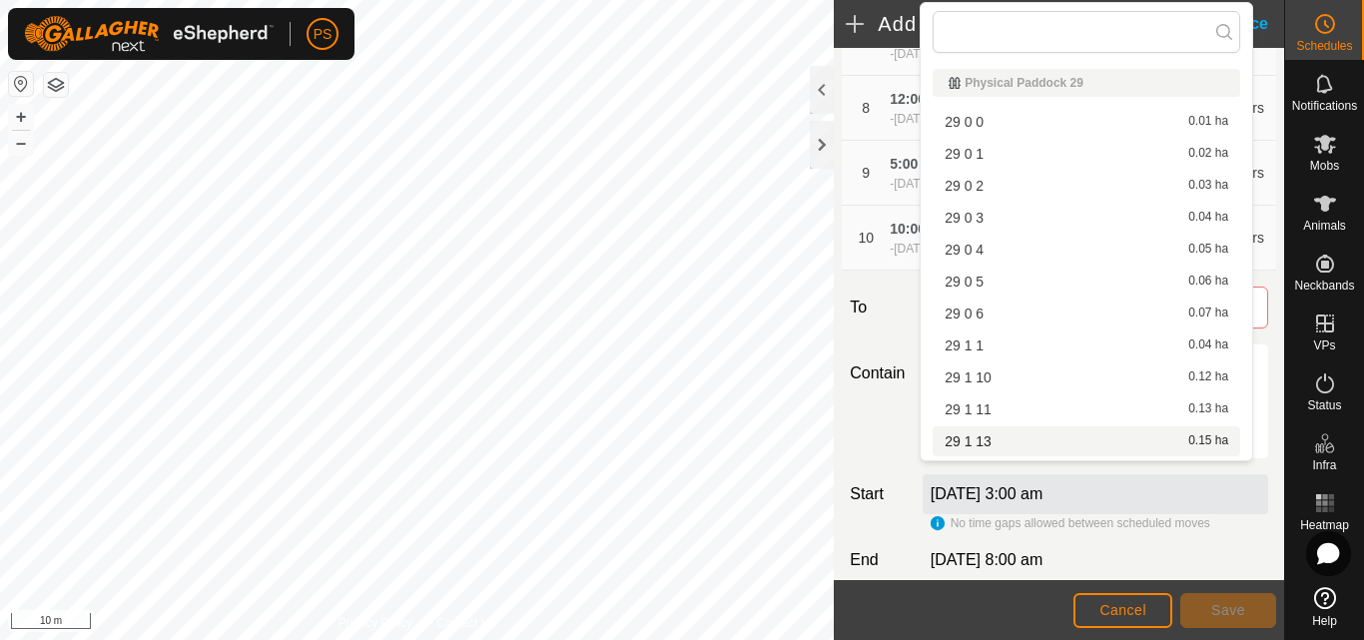
click at [987, 441] on span "29 1 13" at bounding box center [968, 441] width 47 height 14
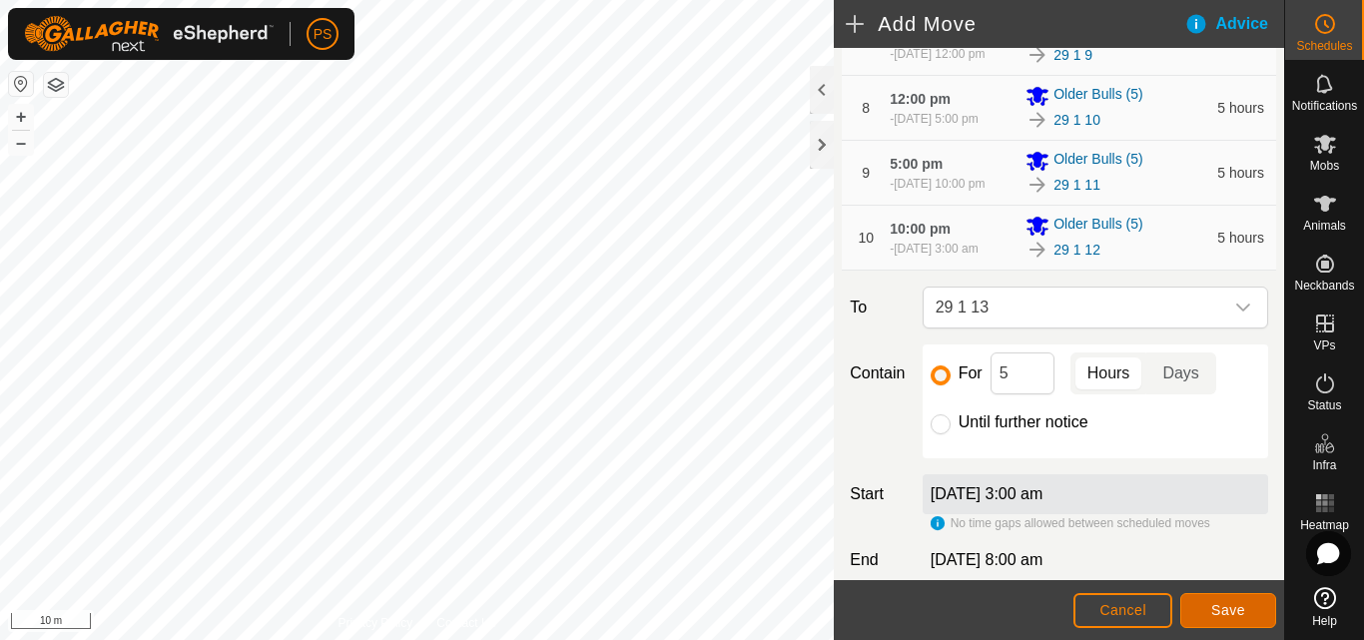
click at [1228, 608] on span "Save" at bounding box center [1228, 610] width 34 height 16
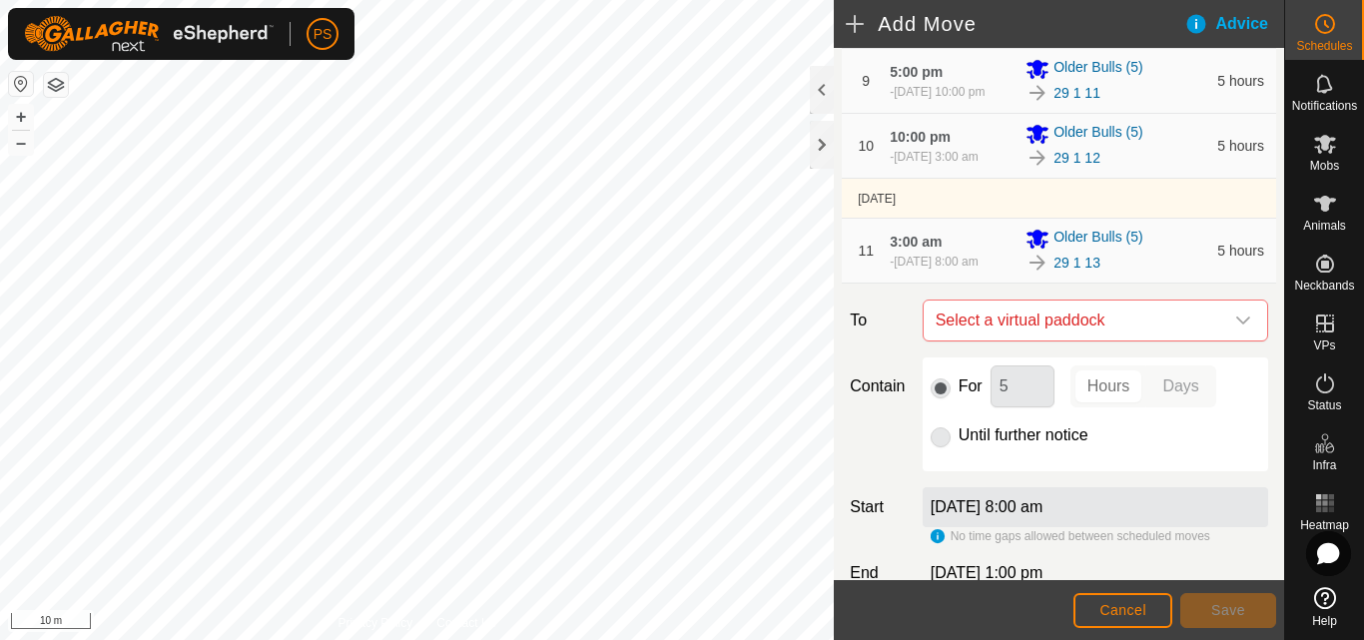
scroll to position [699, 0]
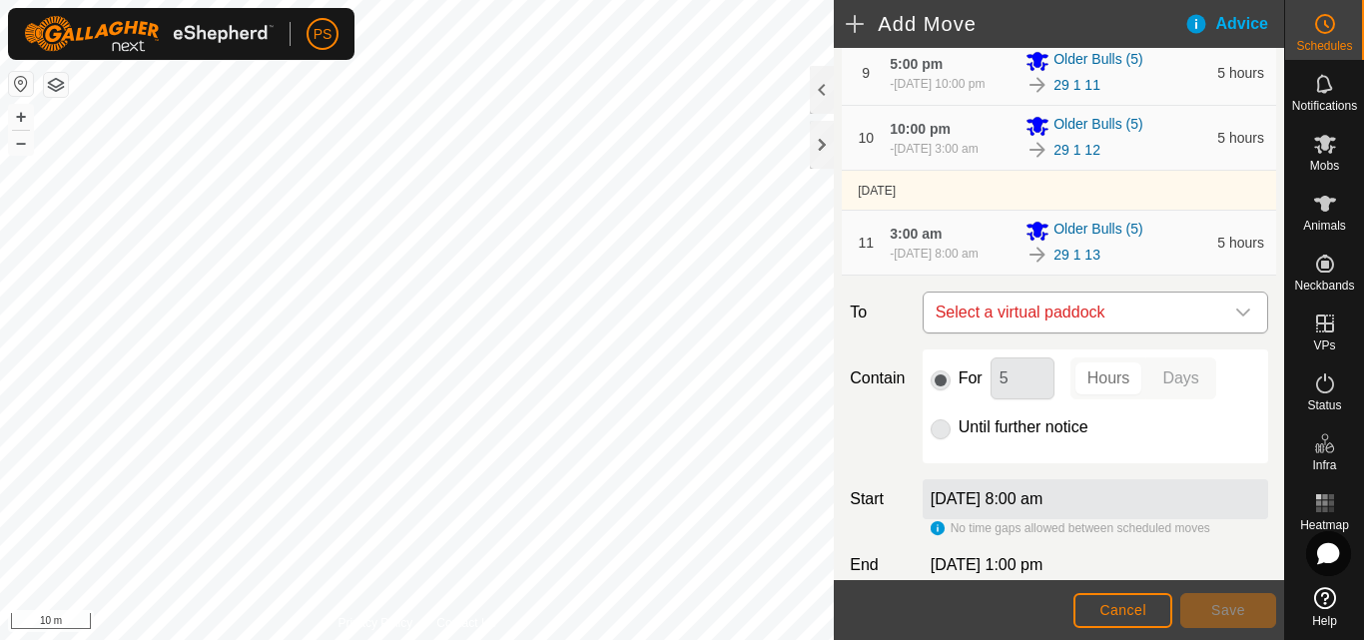
click at [1235, 321] on icon "dropdown trigger" at bounding box center [1243, 313] width 16 height 16
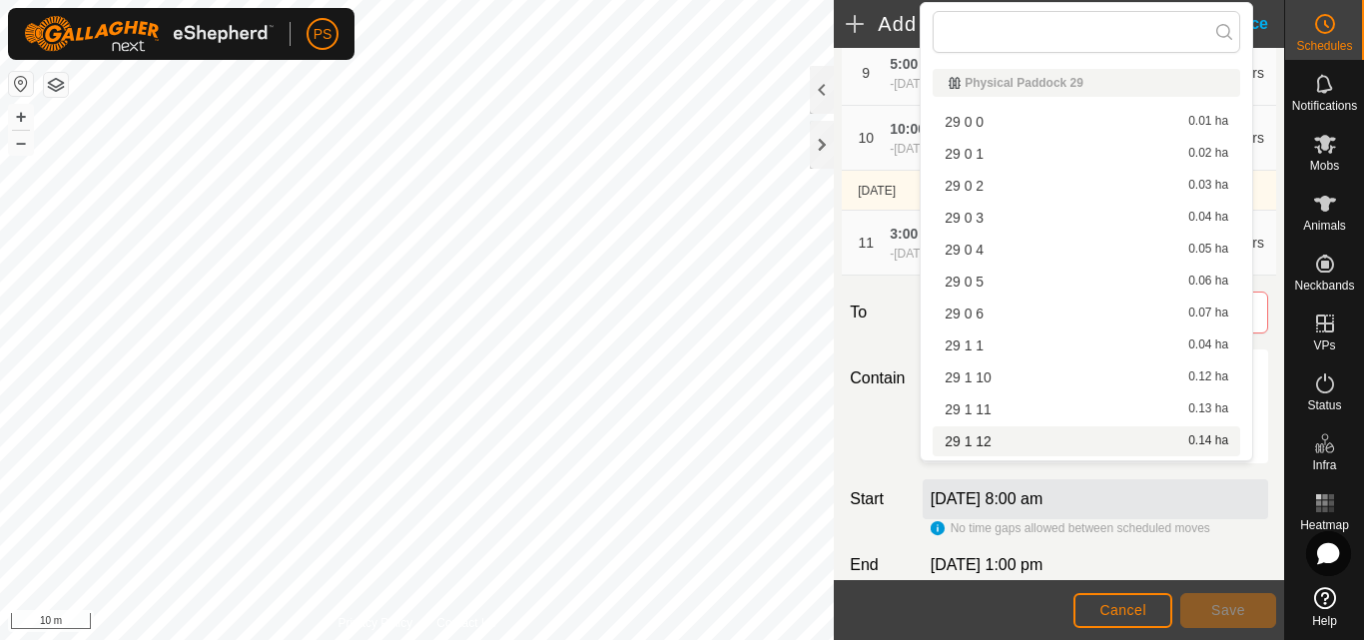
scroll to position [200, 0]
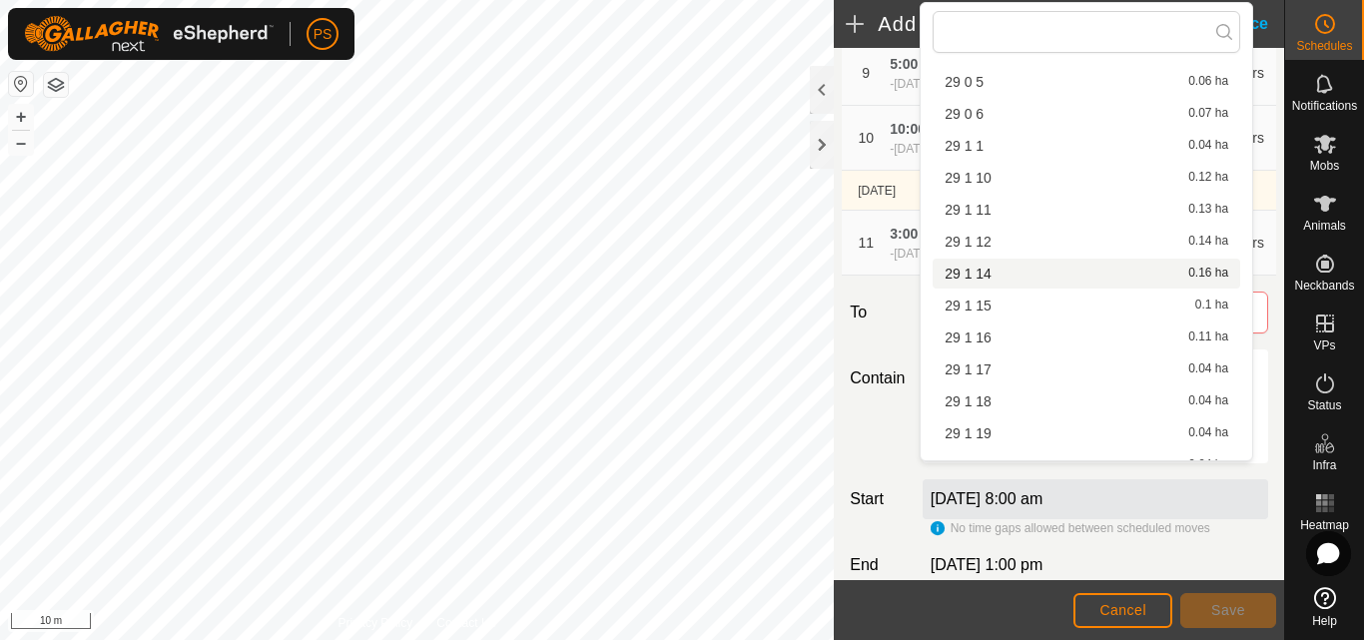
click at [985, 275] on li "29 1 14 0.16 ha" at bounding box center [1087, 274] width 308 height 30
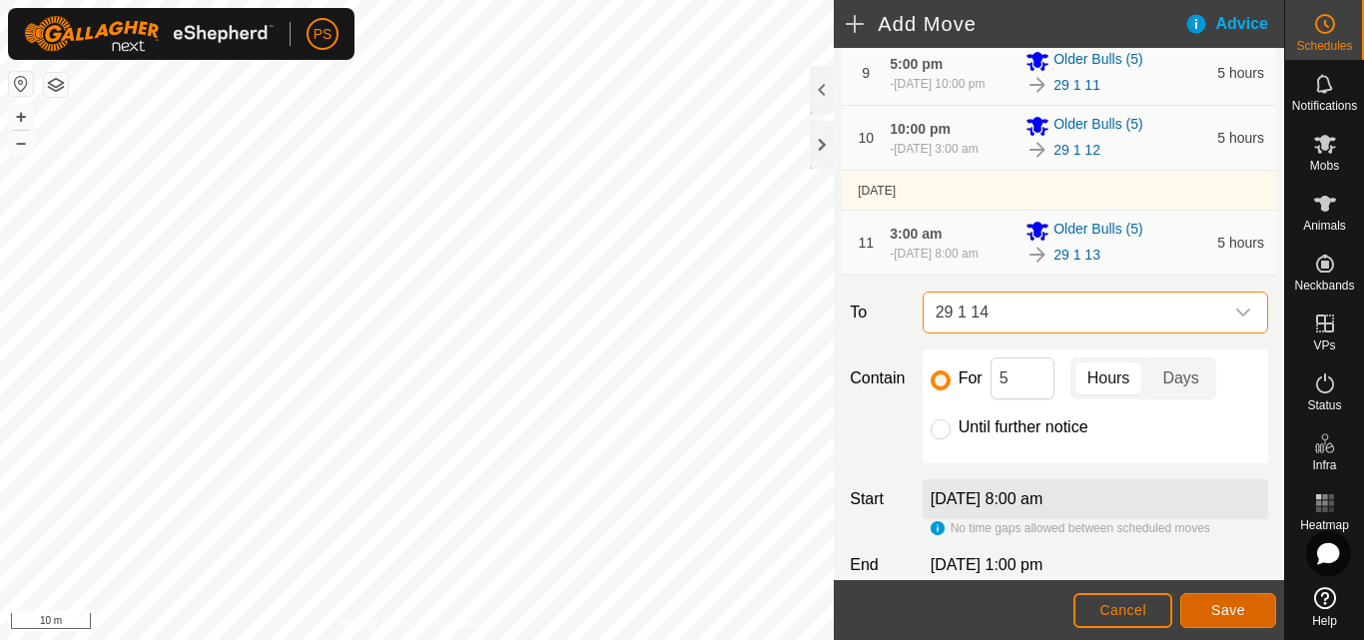
click at [1239, 607] on span "Save" at bounding box center [1228, 610] width 34 height 16
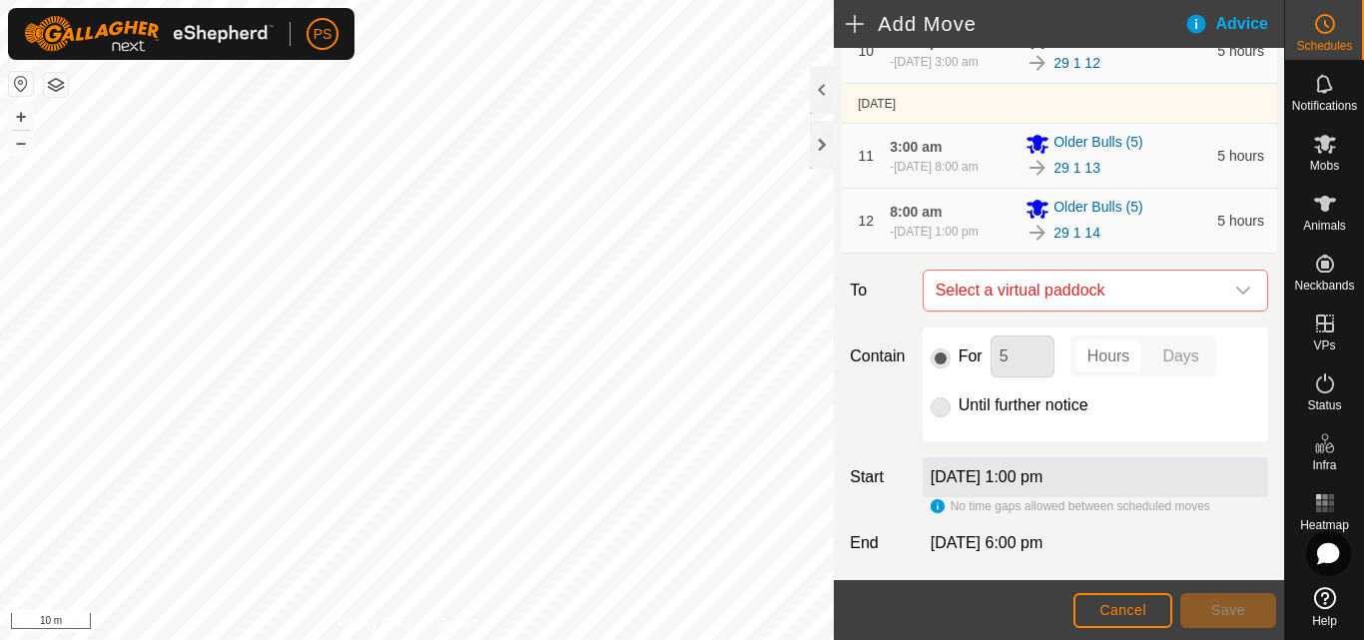
scroll to position [799, 0]
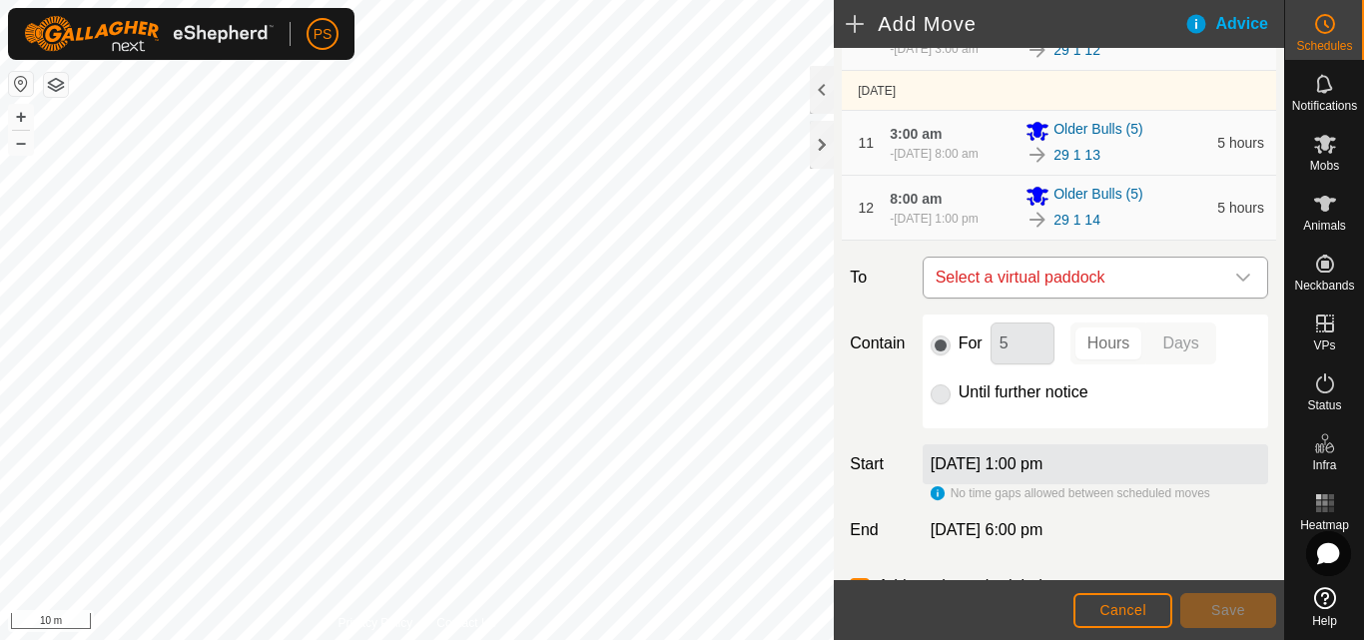
click at [1235, 286] on icon "dropdown trigger" at bounding box center [1243, 278] width 16 height 16
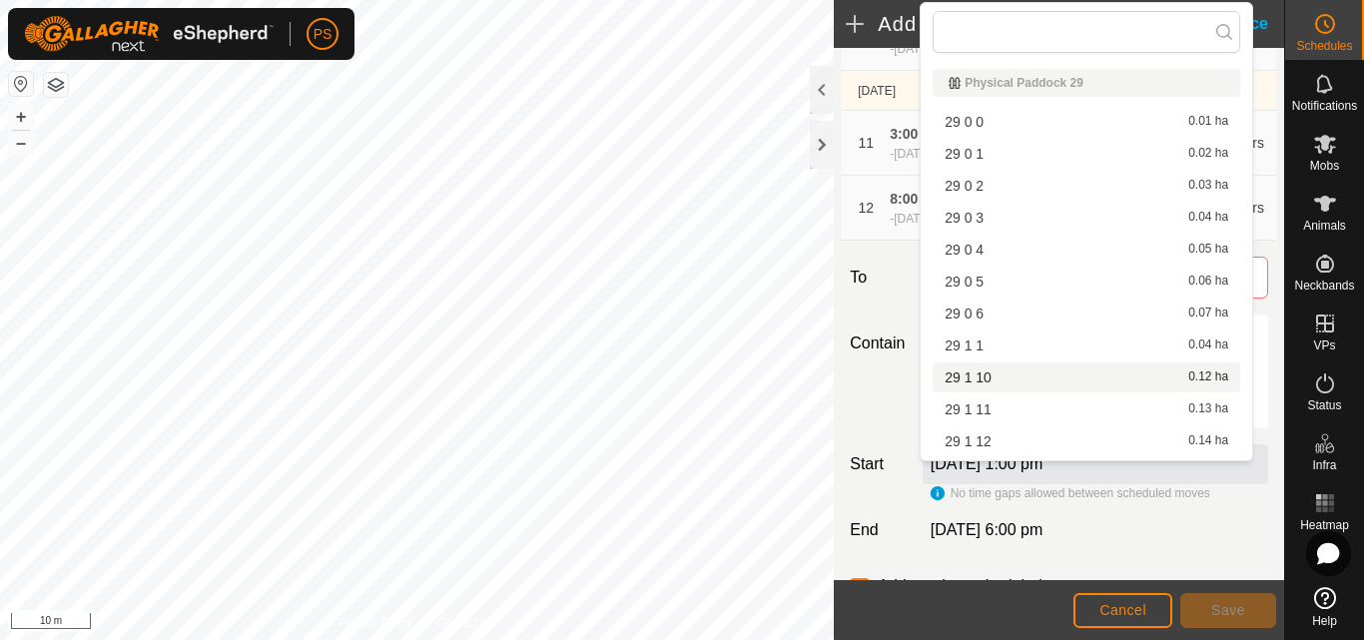
scroll to position [200, 0]
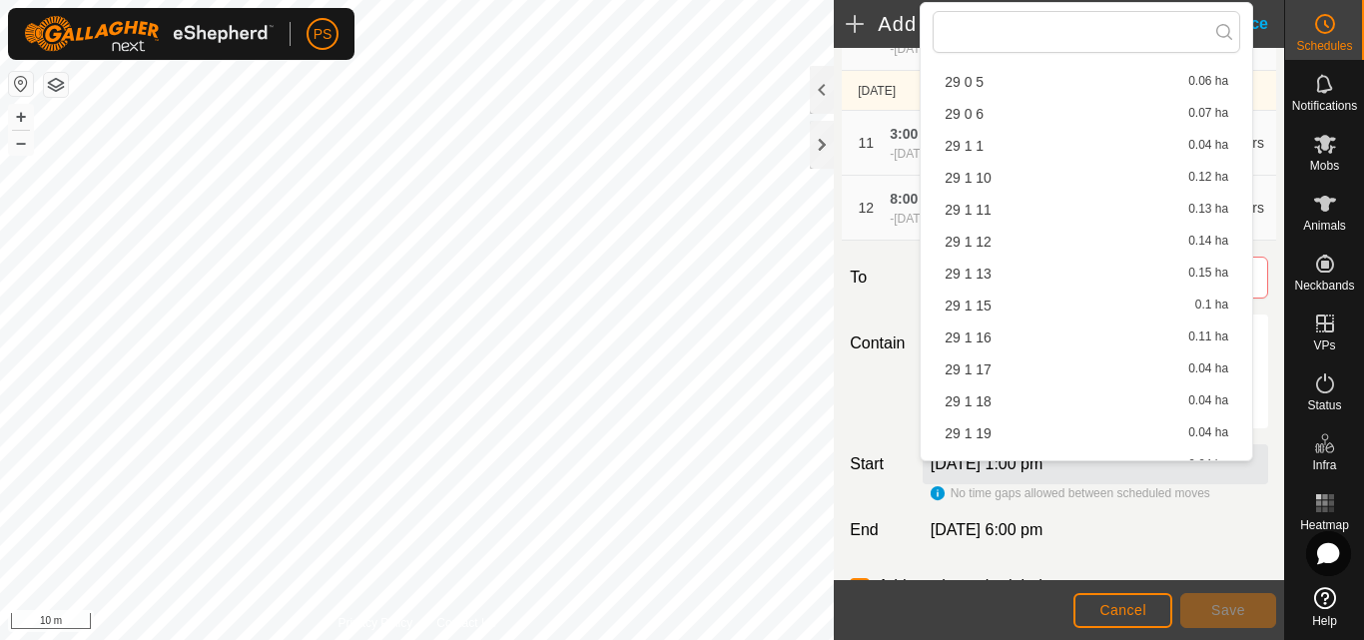
click at [979, 306] on li "29 1 15 0.1 ha" at bounding box center [1087, 306] width 308 height 30
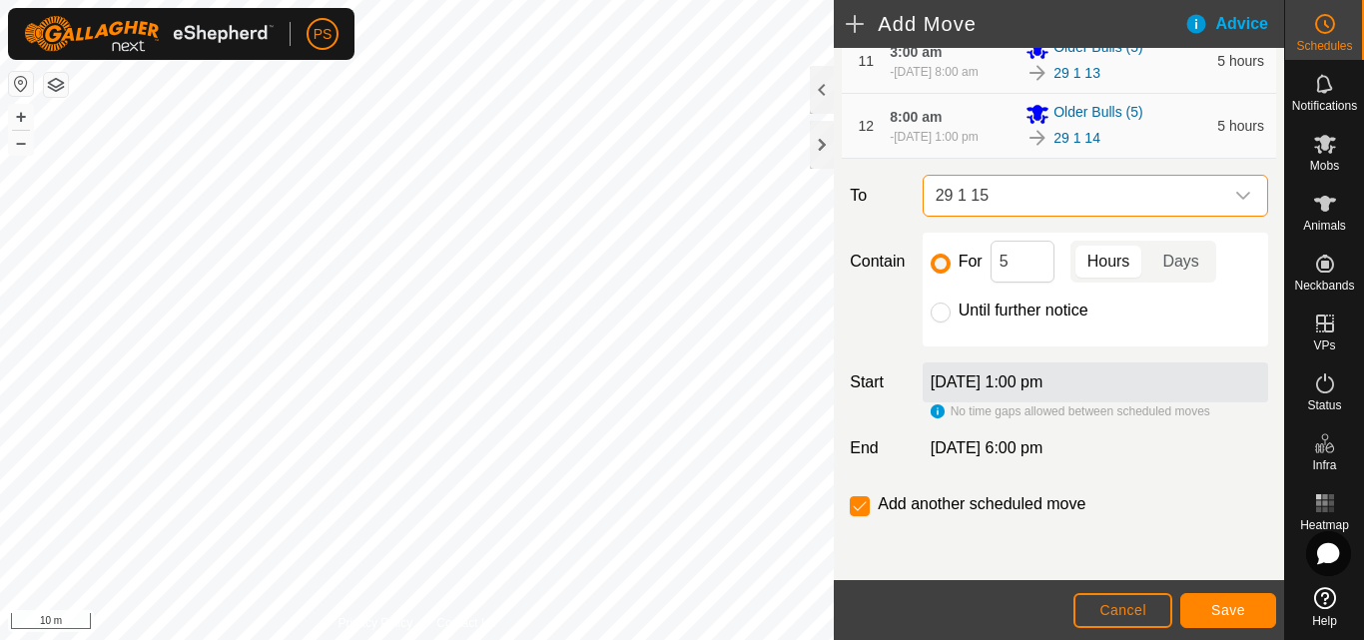
scroll to position [989, 0]
click at [1237, 609] on span "Save" at bounding box center [1228, 610] width 34 height 16
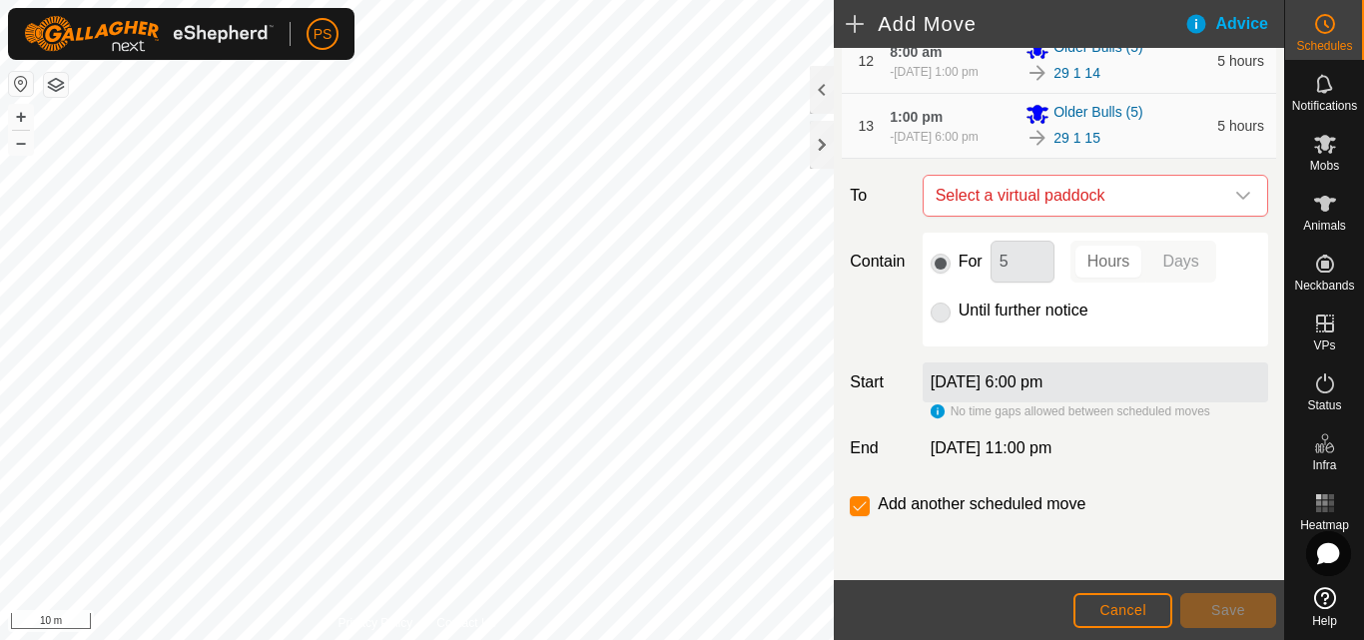
scroll to position [999, 0]
click at [1235, 204] on icon "dropdown trigger" at bounding box center [1243, 196] width 16 height 16
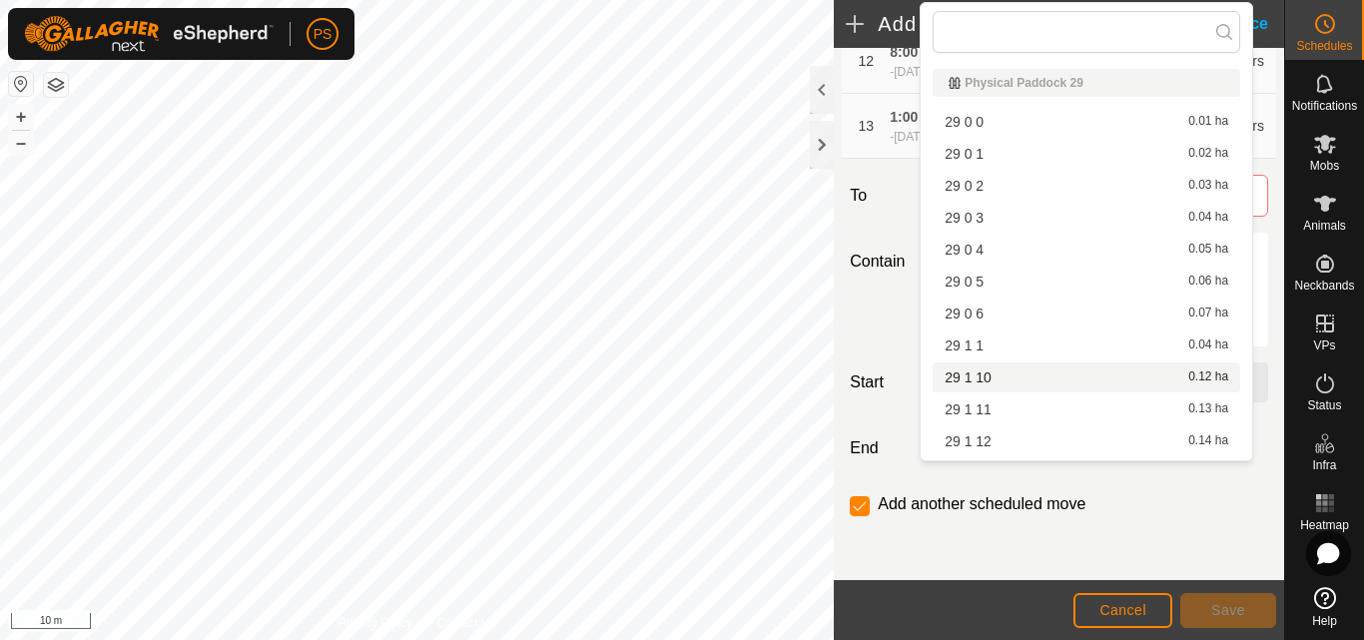
scroll to position [300, 0]
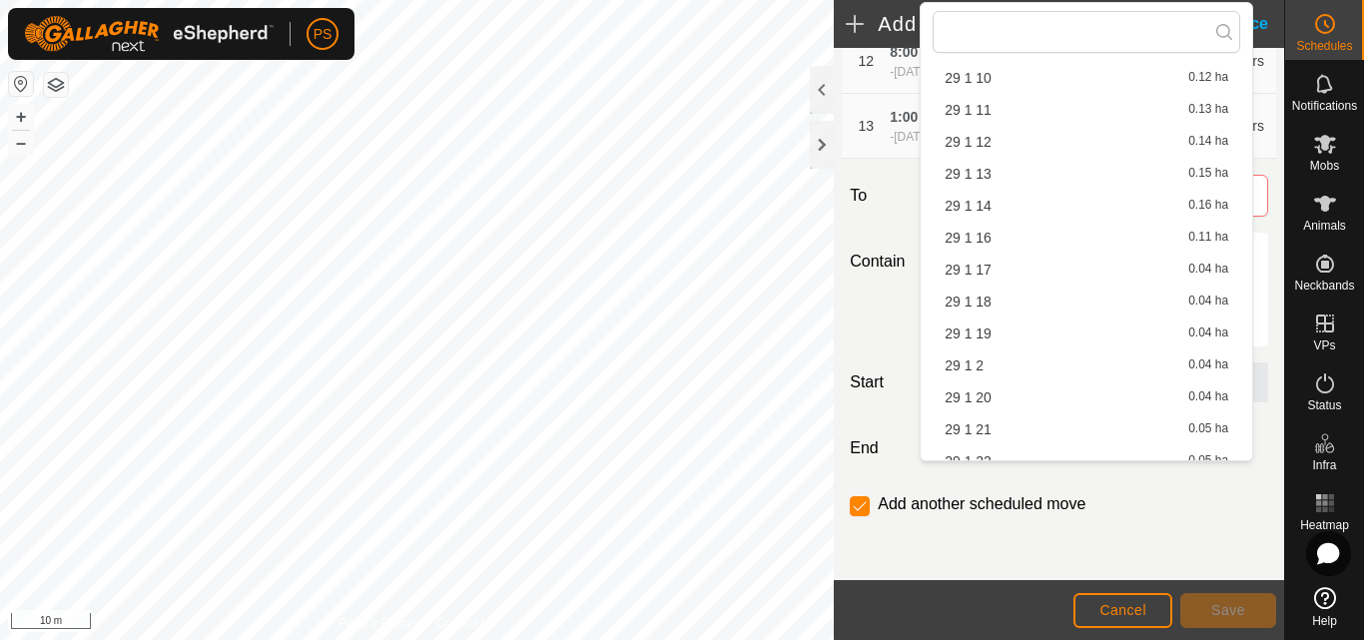
click at [988, 235] on li "29 1 16 0.11 ha" at bounding box center [1087, 238] width 308 height 30
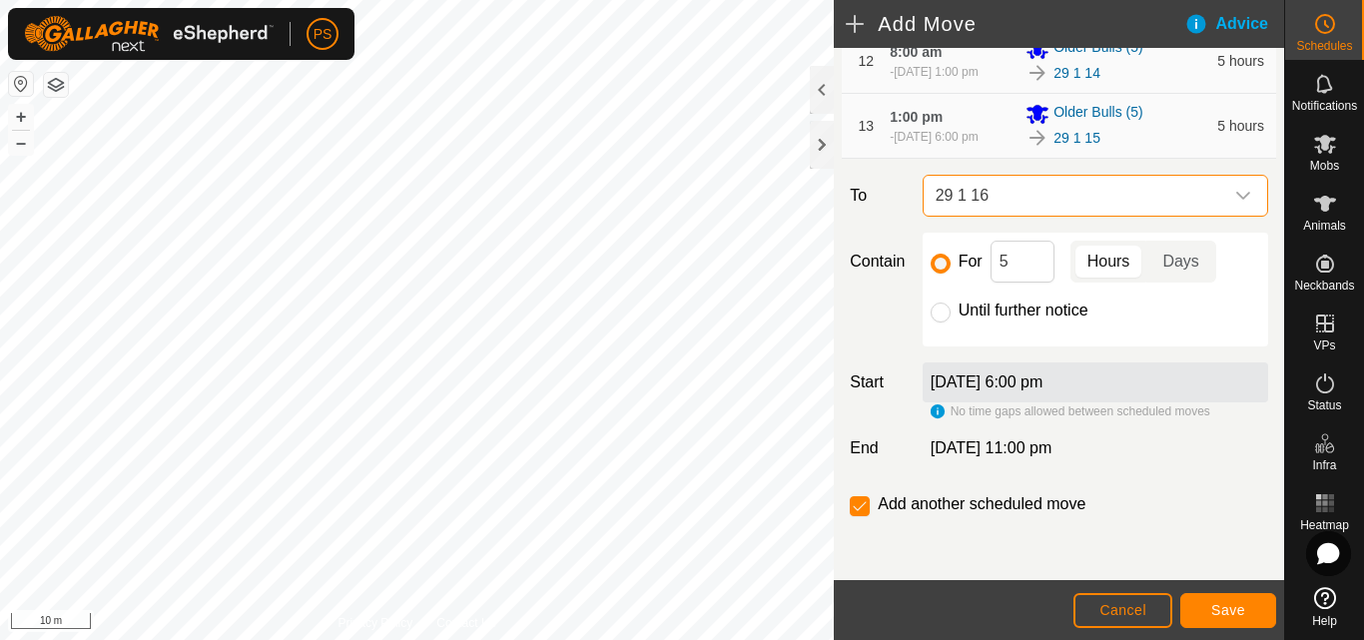
scroll to position [1063, 0]
click at [1235, 610] on span "Save" at bounding box center [1228, 610] width 34 height 16
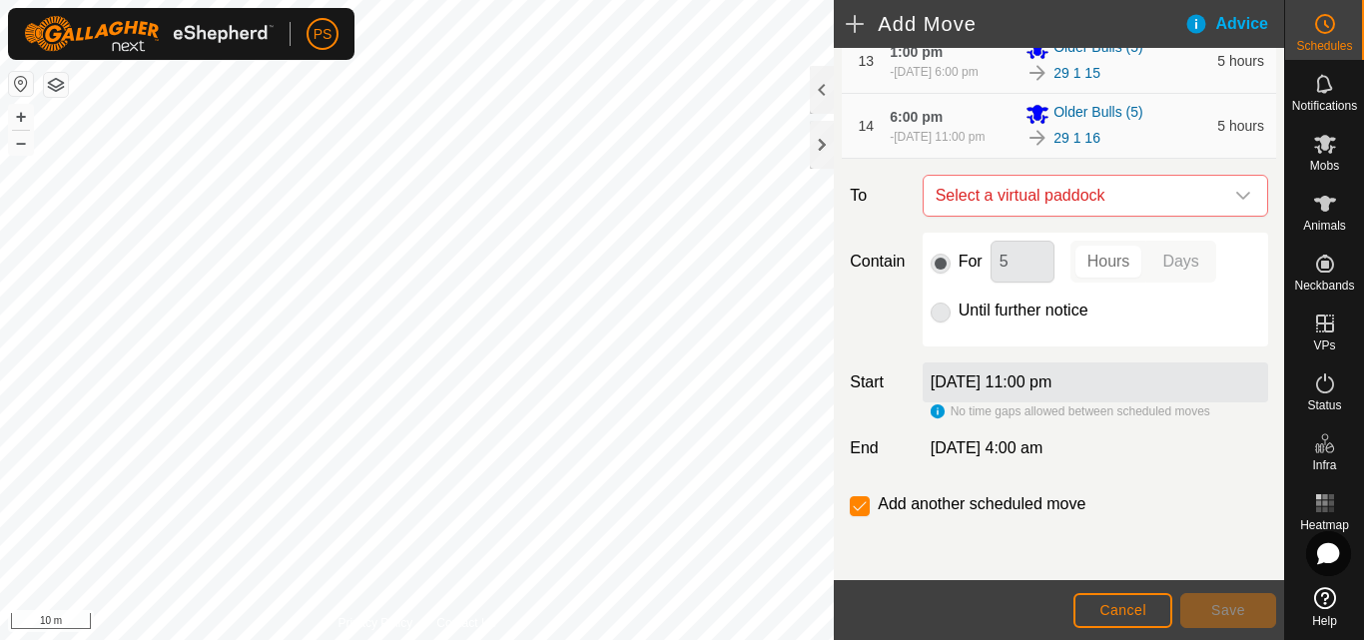
scroll to position [999, 0]
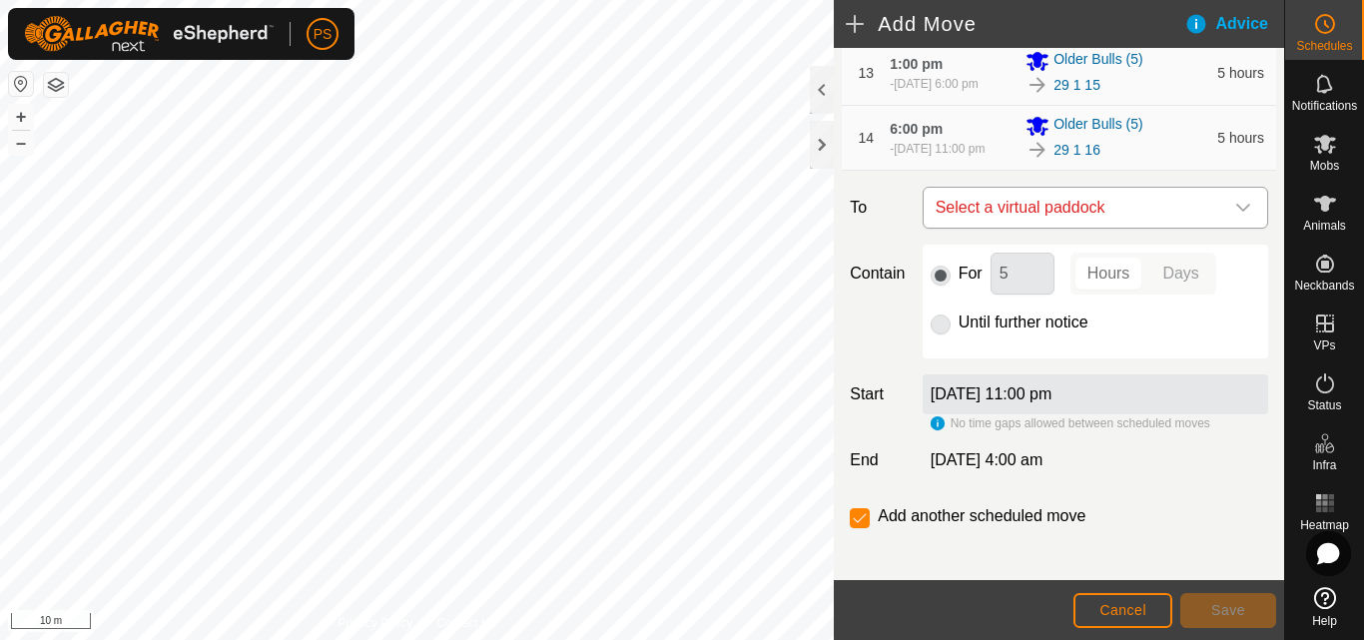
click at [1235, 216] on icon "dropdown trigger" at bounding box center [1243, 208] width 16 height 16
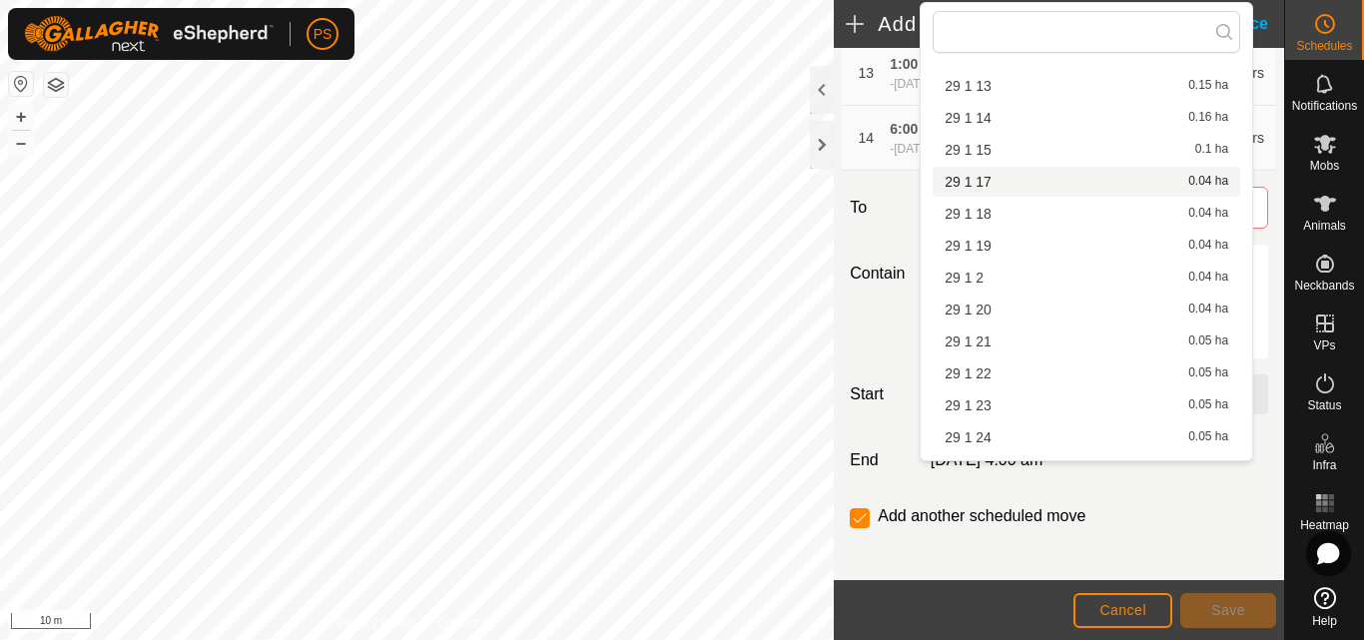
scroll to position [400, 0]
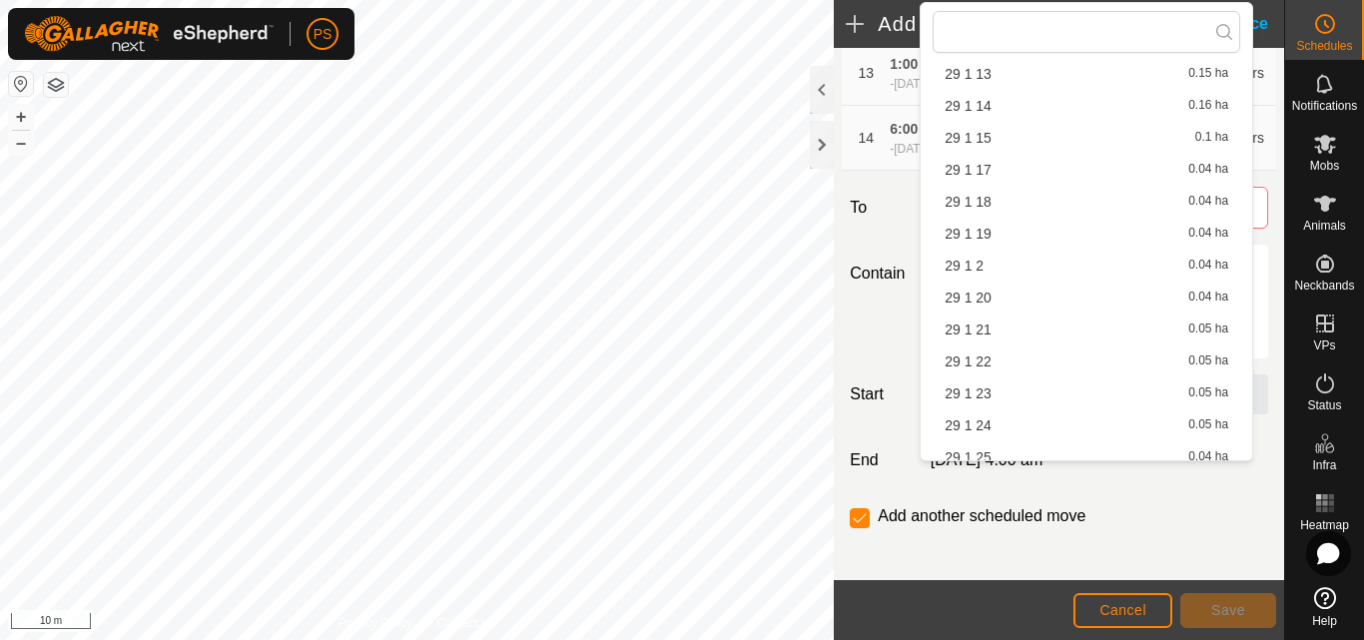
click at [991, 169] on li "29 1 17 0.04 ha" at bounding box center [1087, 170] width 308 height 30
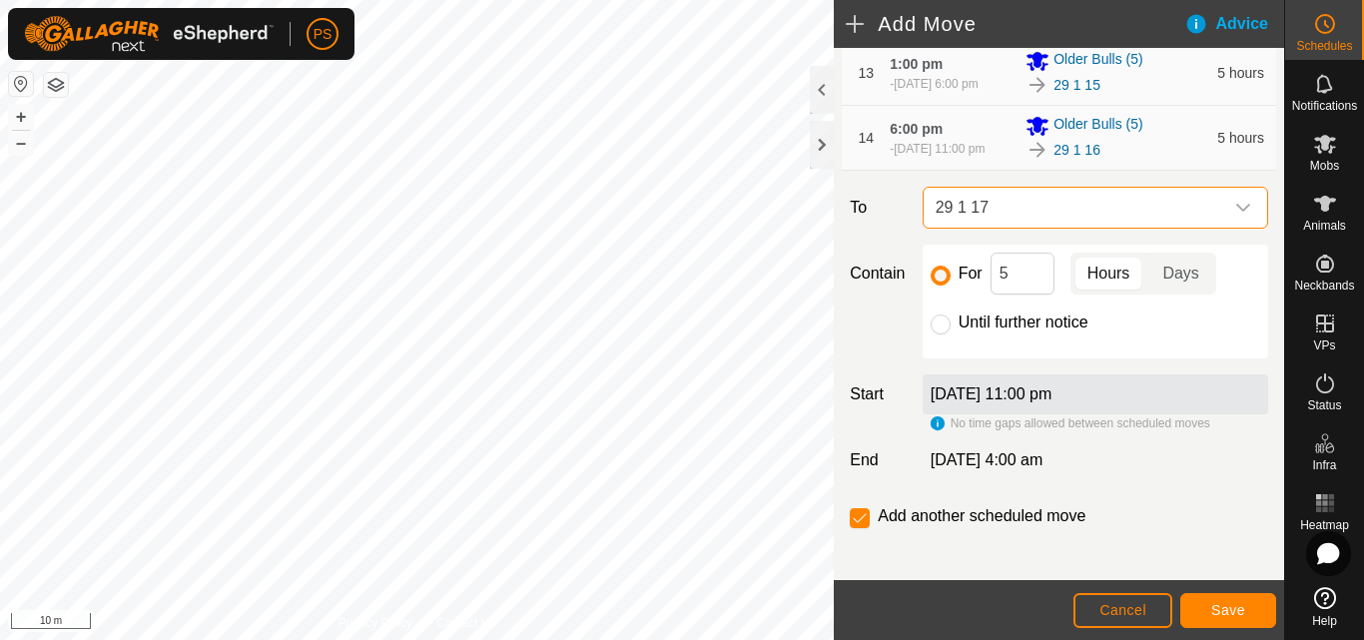
click at [1235, 216] on icon "dropdown trigger" at bounding box center [1243, 208] width 16 height 16
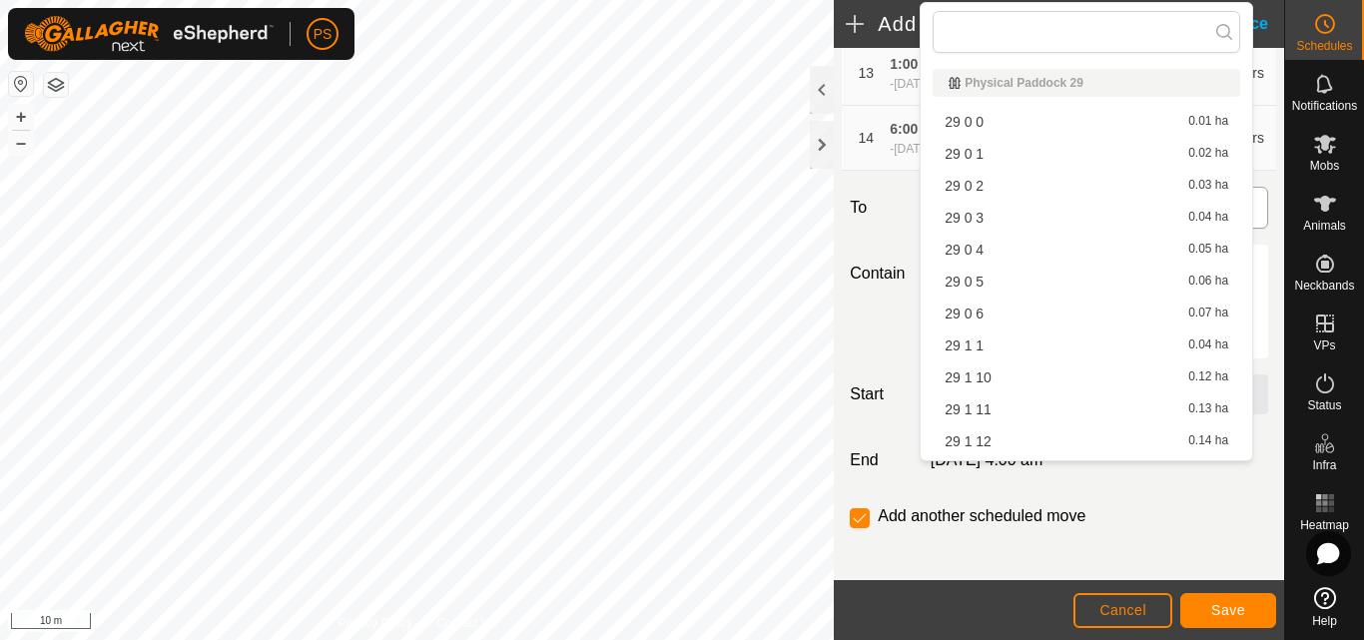
scroll to position [124, 0]
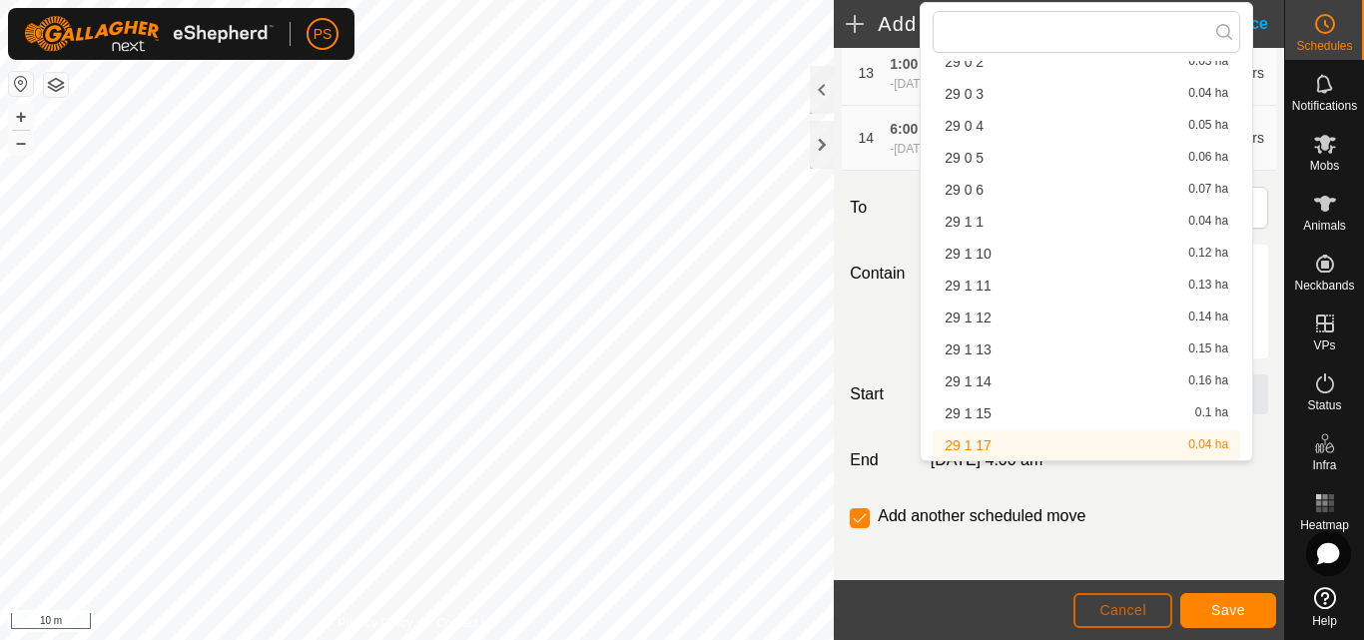
click at [1123, 609] on span "Cancel" at bounding box center [1123, 610] width 47 height 16
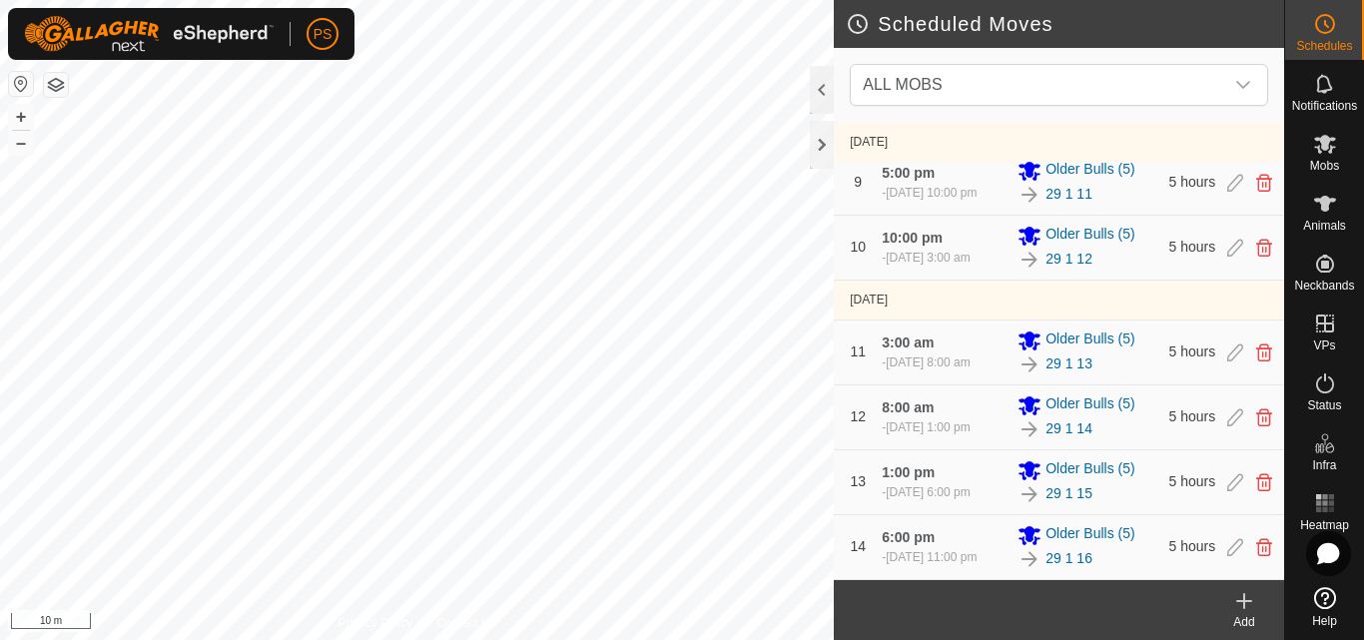
scroll to position [697, 0]
click at [1062, 556] on link "29 1 16" at bounding box center [1069, 558] width 47 height 21
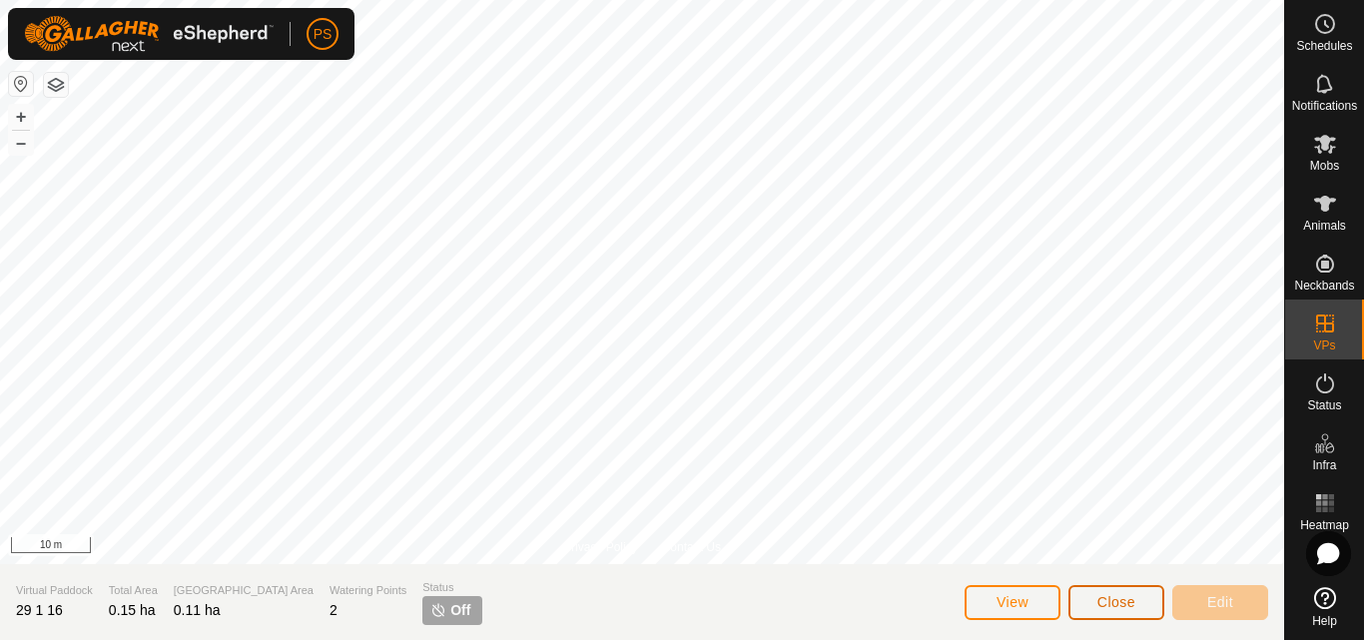
click at [1131, 605] on span "Close" at bounding box center [1117, 602] width 38 height 16
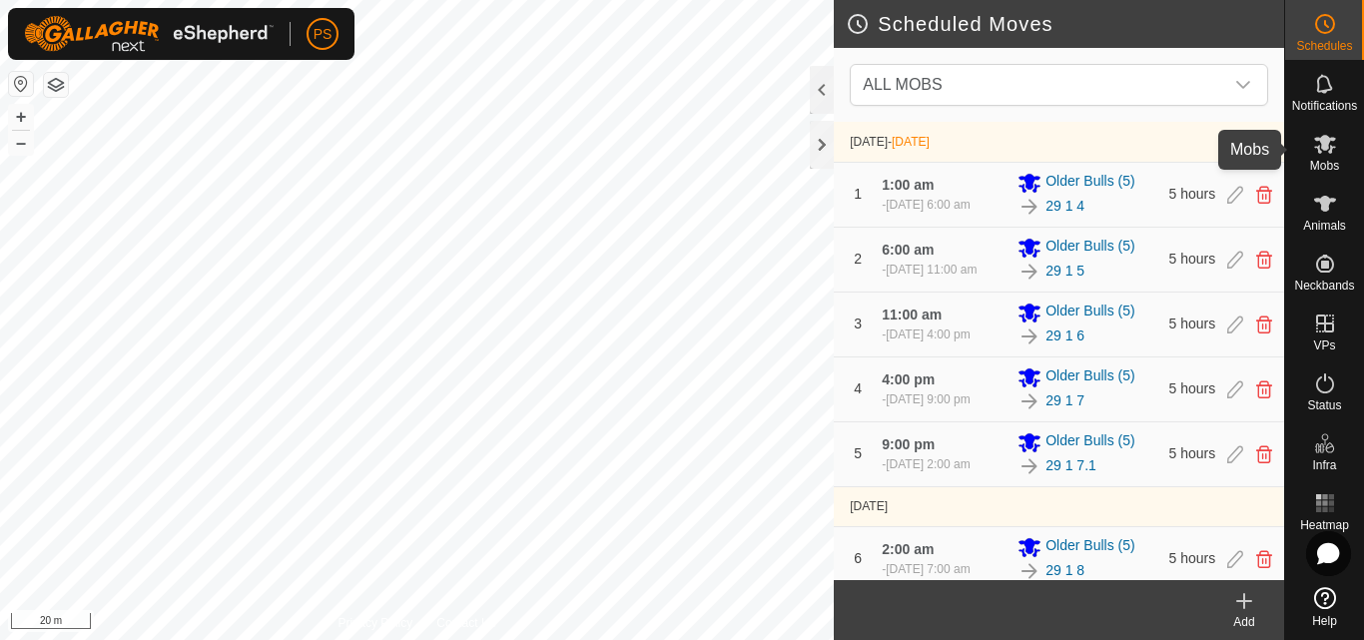
click at [1323, 148] on icon at bounding box center [1325, 144] width 22 height 19
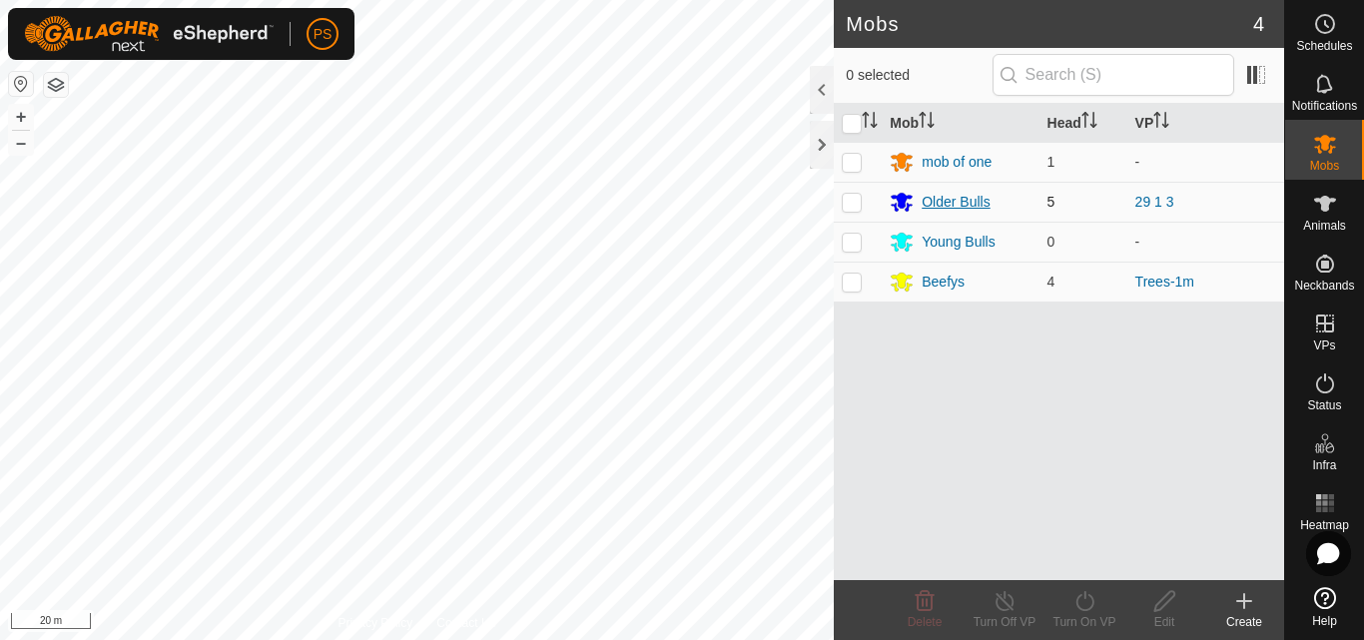
click at [955, 201] on div "Older Bulls" at bounding box center [956, 202] width 68 height 21
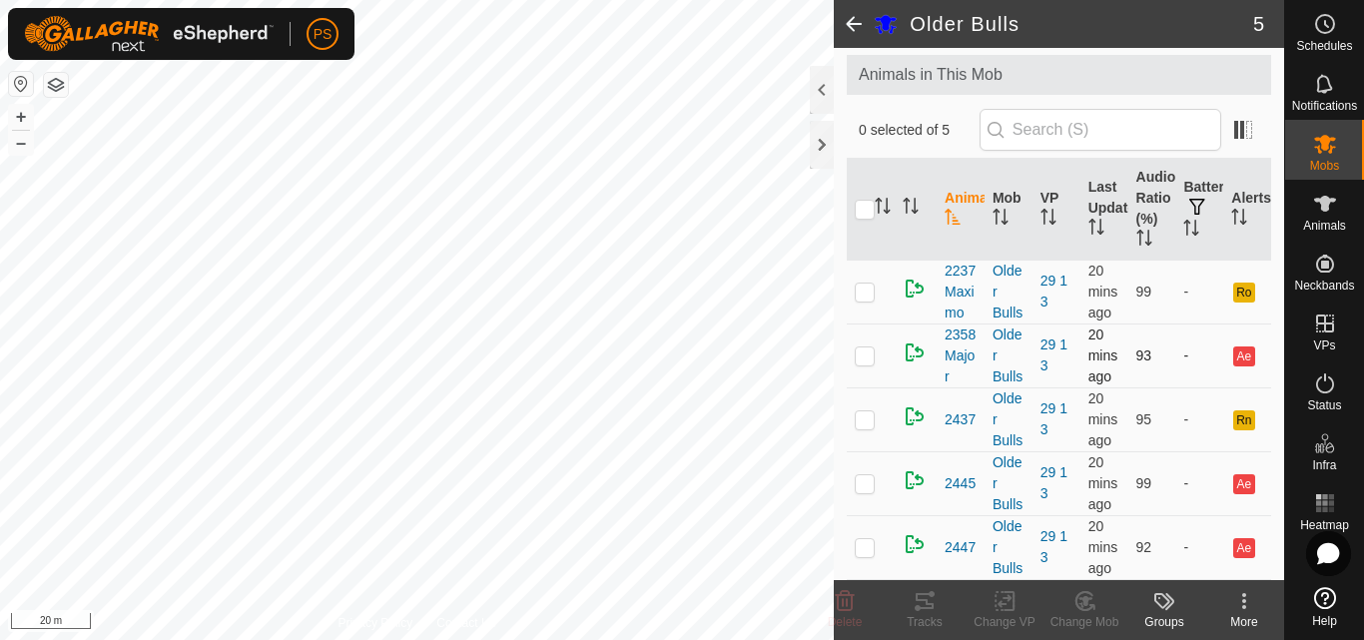
scroll to position [208, 0]
click at [860, 200] on input "checkbox" at bounding box center [865, 210] width 20 height 20
checkbox input "true"
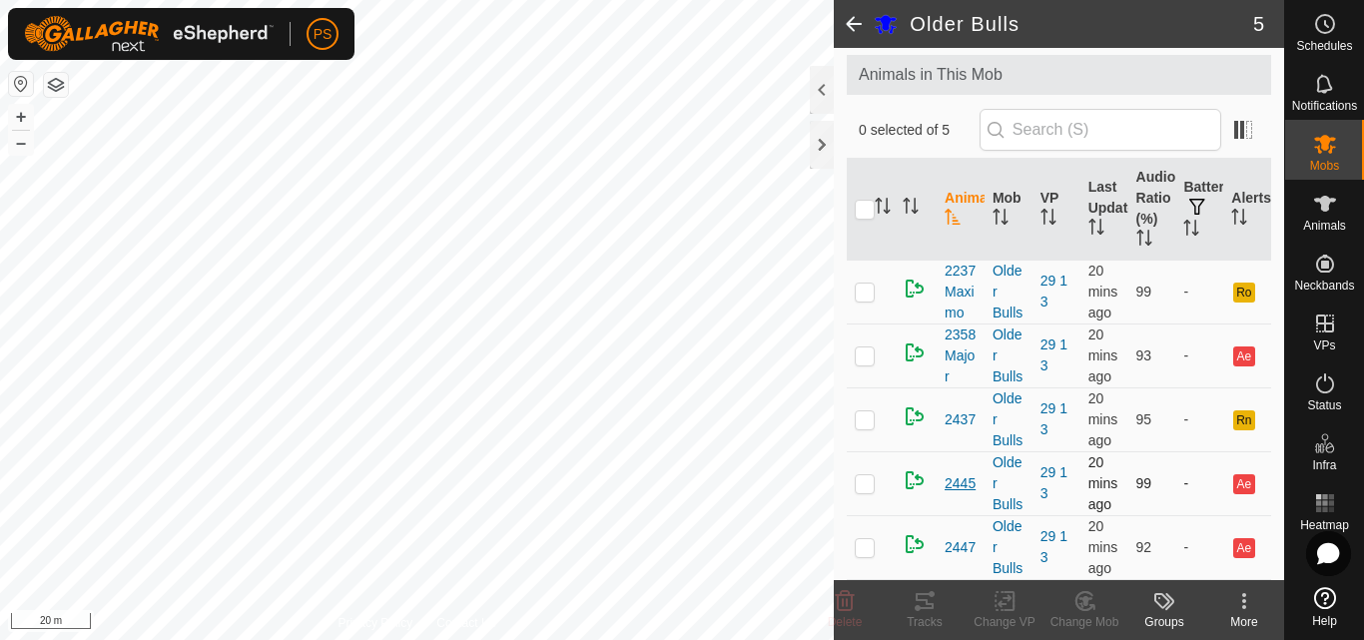
checkbox input "true"
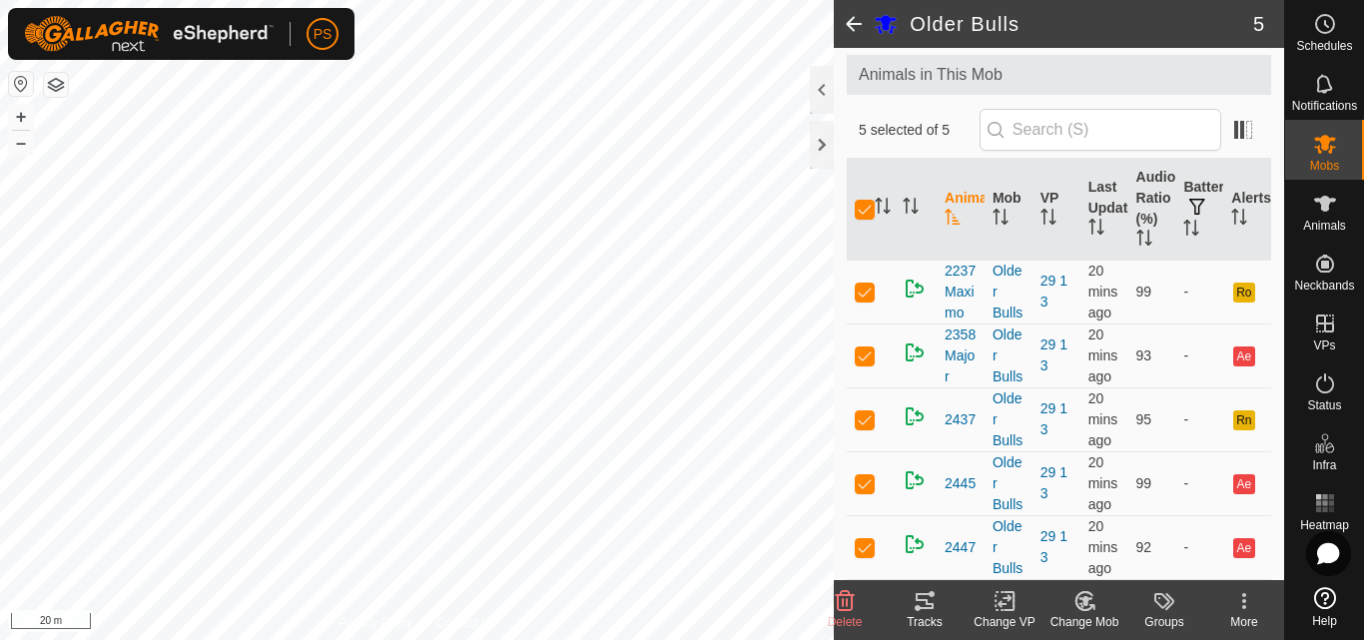
click at [929, 600] on icon at bounding box center [925, 601] width 24 height 24
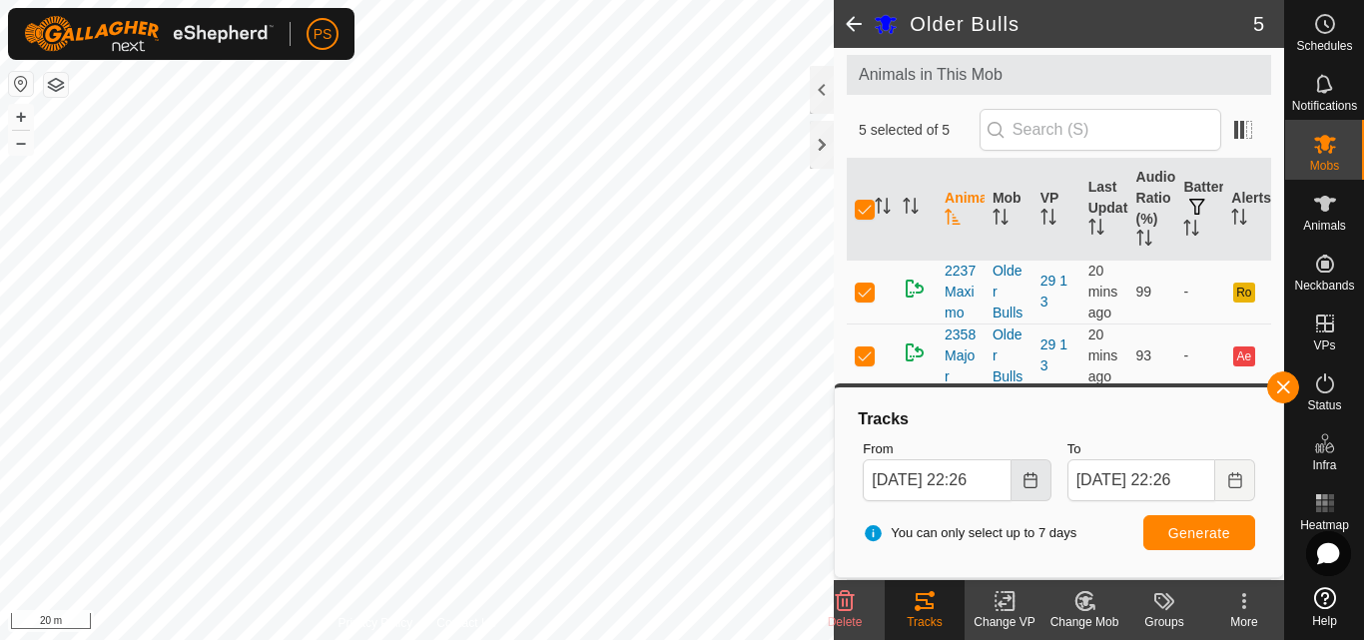
click at [1030, 481] on icon "Choose Date" at bounding box center [1031, 480] width 16 height 16
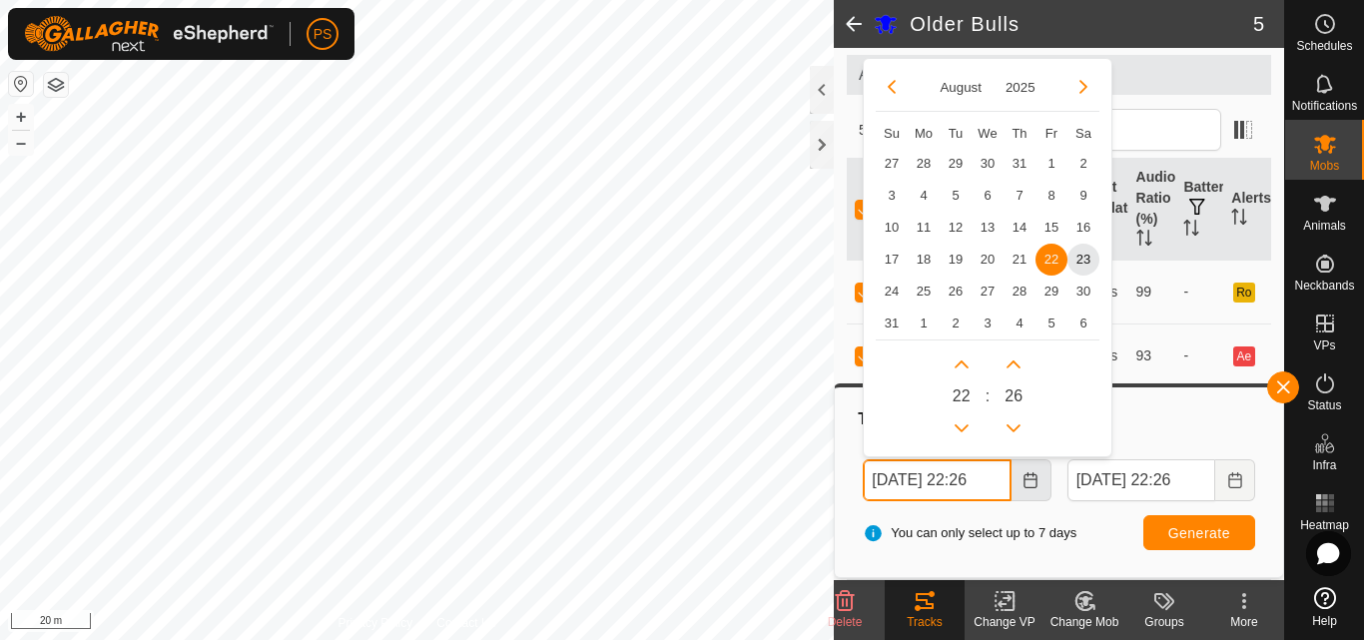
scroll to position [0, 9]
click at [957, 421] on button "Previous Hour" at bounding box center [962, 427] width 32 height 32
click at [1090, 256] on span "23" at bounding box center [1084, 259] width 32 height 32
type input "23 Aug, 2025 21:26"
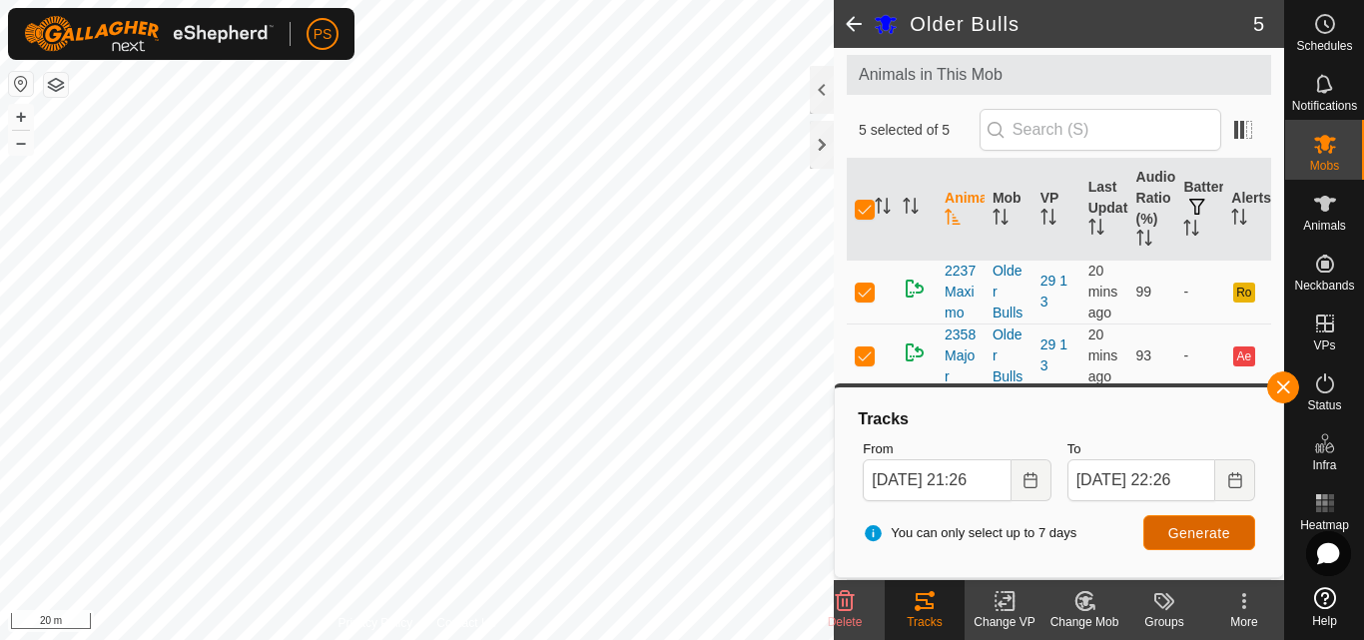
click at [1207, 531] on span "Generate" at bounding box center [1200, 533] width 62 height 16
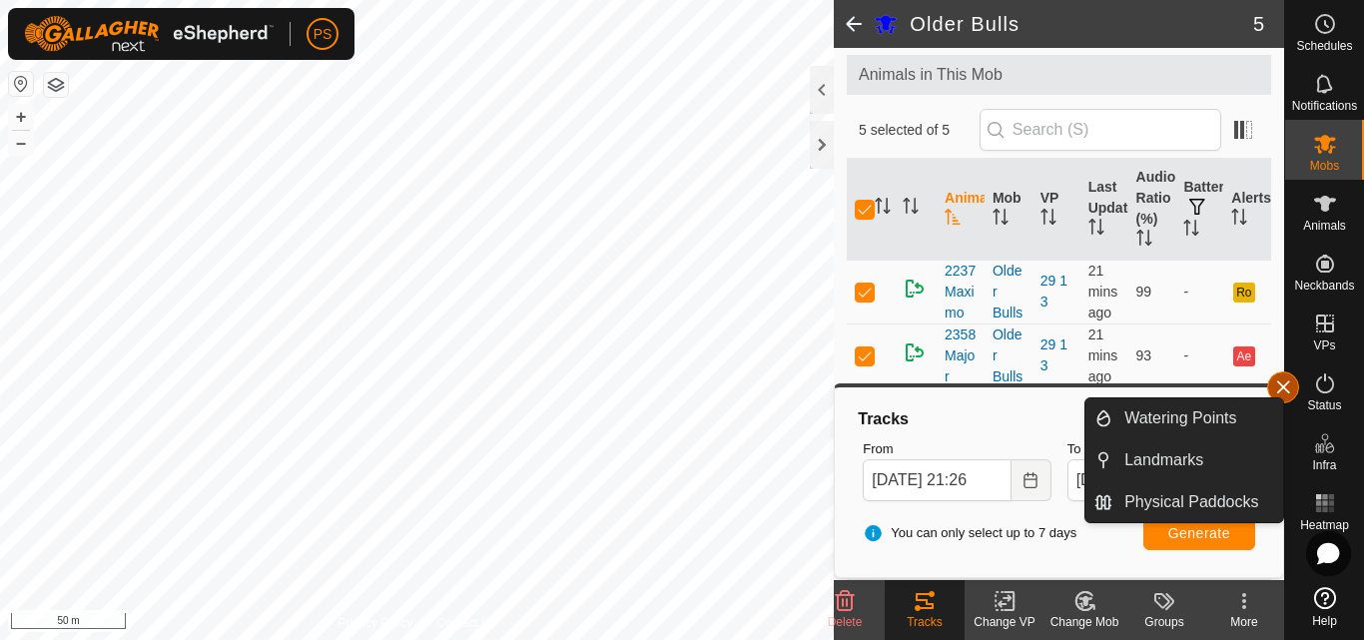
click at [1289, 386] on button "button" at bounding box center [1283, 388] width 32 height 32
